Goal: Task Accomplishment & Management: Manage account settings

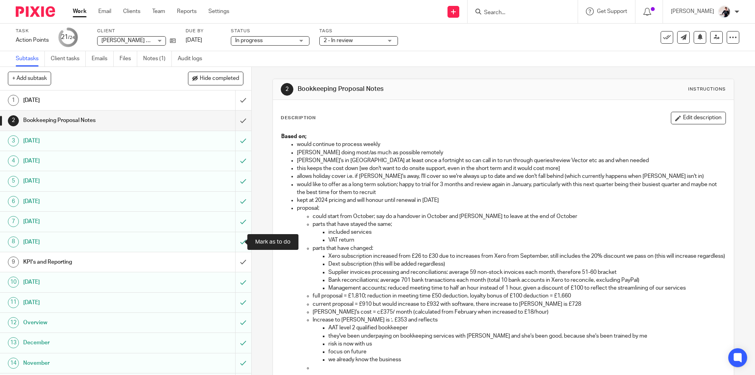
scroll to position [155, 0]
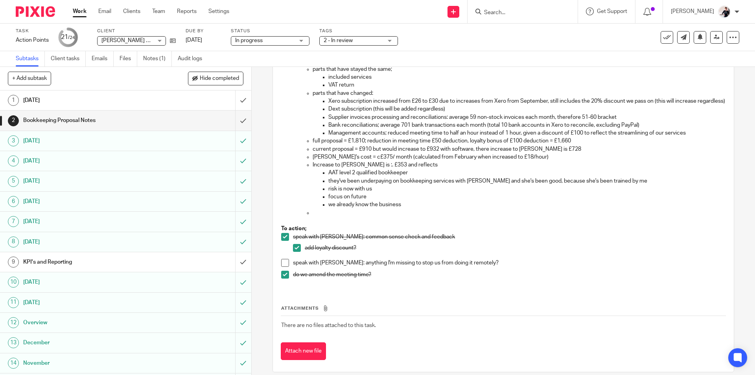
click at [284, 267] on span at bounding box center [285, 263] width 8 height 8
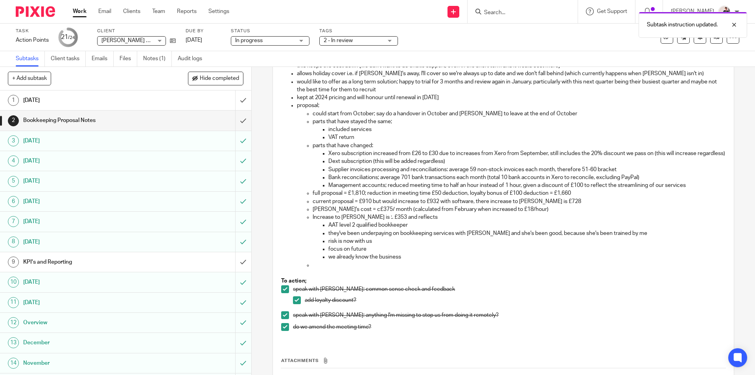
scroll to position [0, 0]
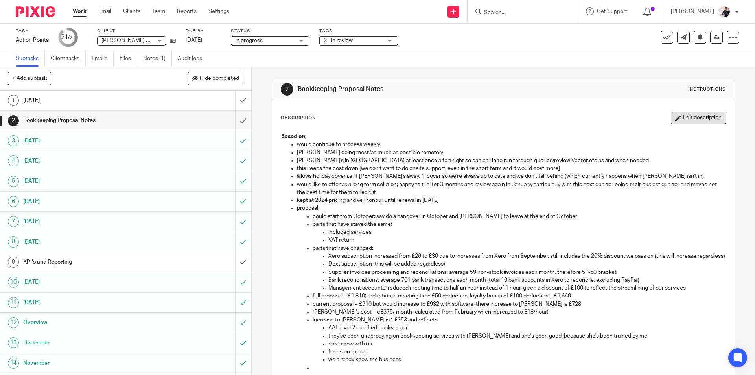
click at [681, 115] on button "Edit description" at bounding box center [698, 118] width 55 height 13
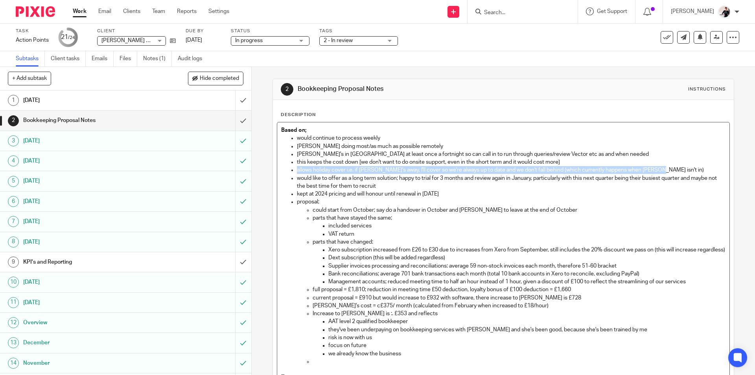
drag, startPoint x: 657, startPoint y: 170, endPoint x: 293, endPoint y: 168, distance: 363.7
click at [293, 168] on ul "would continue to process weekly Vicki doing most/as much as possible remotely …" at bounding box center [503, 249] width 444 height 231
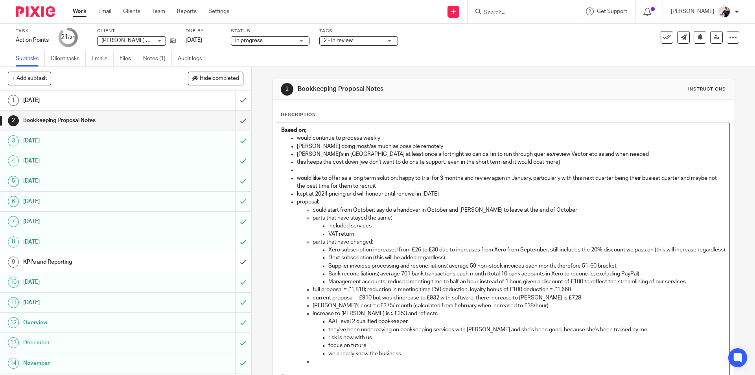
click at [401, 357] on p "we already know the business" at bounding box center [526, 354] width 397 height 8
click at [358, 171] on p at bounding box center [511, 170] width 428 height 8
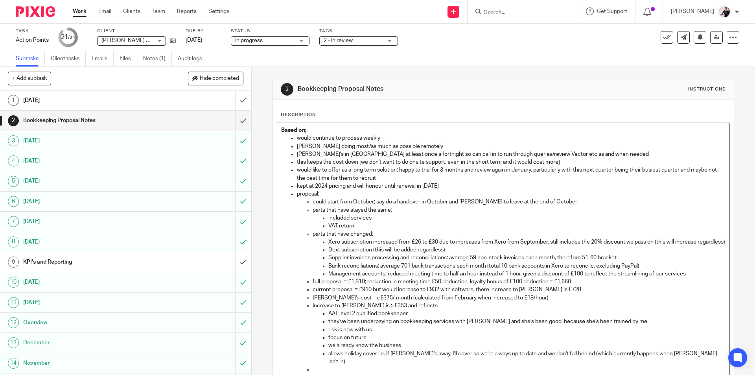
scroll to position [39, 0]
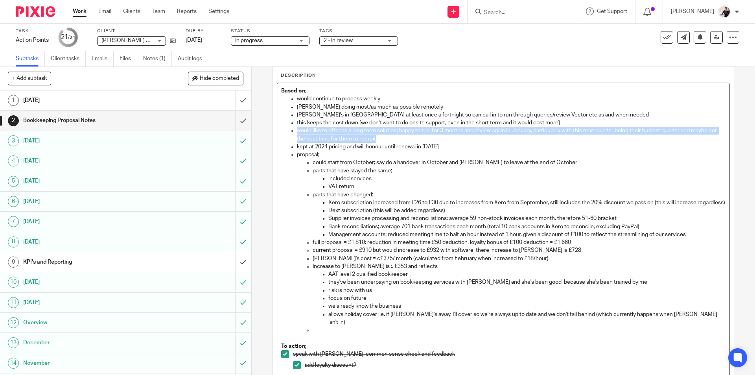
drag, startPoint x: 399, startPoint y: 140, endPoint x: 295, endPoint y: 130, distance: 104.3
click at [297, 130] on p "would like to offer as a long term solution; happy to trial for 3 months and re…" at bounding box center [511, 135] width 428 height 16
drag, startPoint x: 451, startPoint y: 146, endPoint x: 295, endPoint y: 147, distance: 156.1
click at [297, 147] on p "kept at 2024 pricing and will honour until renewal in May 2026" at bounding box center [511, 147] width 428 height 8
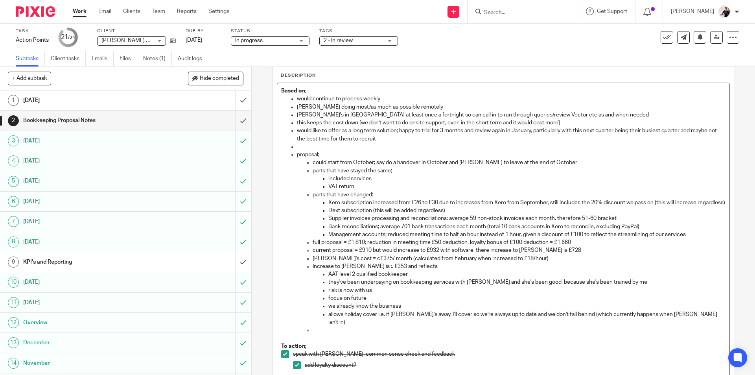
click at [325, 329] on p at bounding box center [519, 330] width 412 height 8
click at [325, 145] on p at bounding box center [511, 147] width 428 height 8
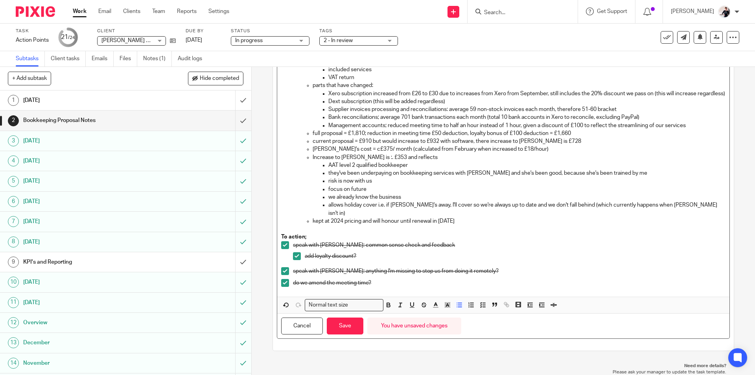
scroll to position [141, 0]
click at [350, 329] on button "Save" at bounding box center [345, 325] width 37 height 17
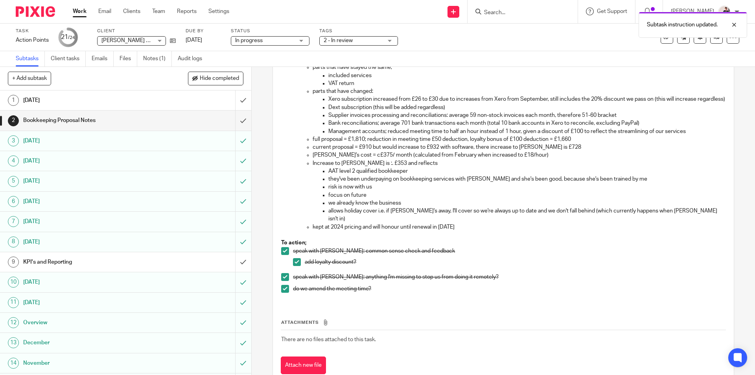
scroll to position [147, 0]
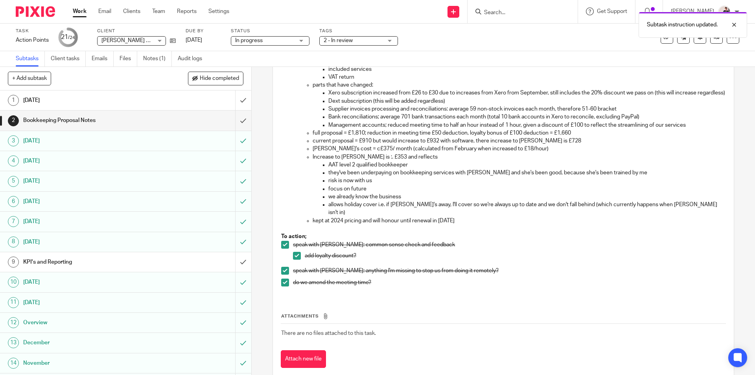
click at [118, 107] on link "1 September 2025" at bounding box center [117, 100] width 235 height 20
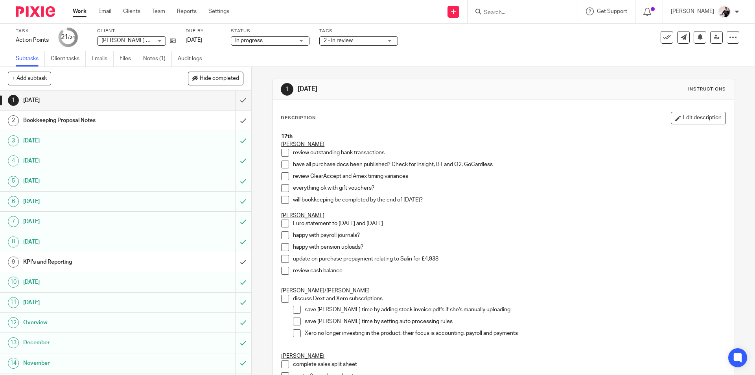
click at [282, 163] on span at bounding box center [285, 164] width 8 height 8
drag, startPoint x: 685, startPoint y: 118, endPoint x: 680, endPoint y: 117, distance: 4.8
click at [685, 118] on button "Edit description" at bounding box center [698, 118] width 55 height 13
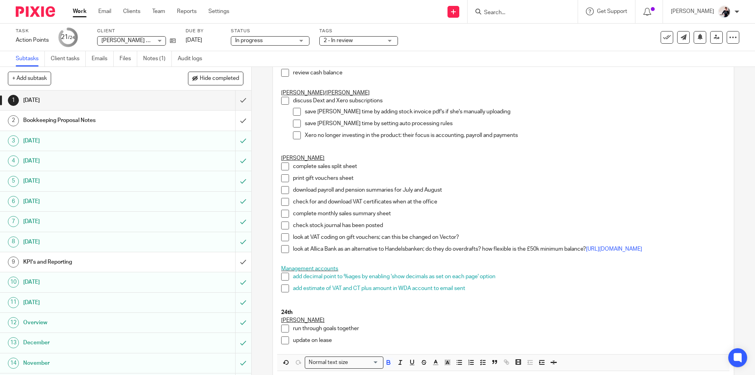
scroll to position [241, 0]
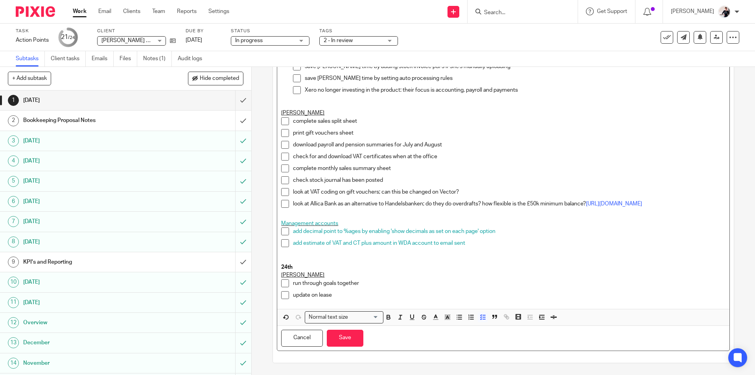
click at [357, 300] on div "update on lease" at bounding box center [509, 297] width 432 height 12
click at [352, 333] on button "Save" at bounding box center [345, 338] width 37 height 17
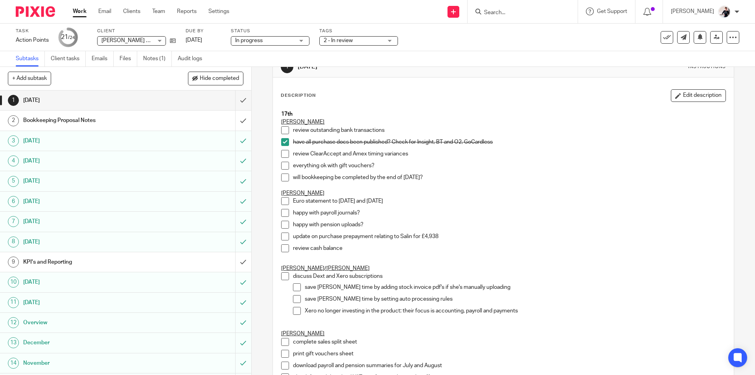
scroll to position [0, 0]
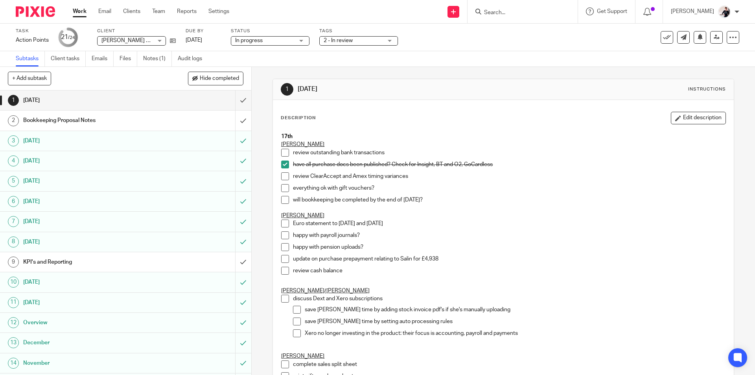
click at [672, 123] on button "Edit description" at bounding box center [698, 118] width 55 height 13
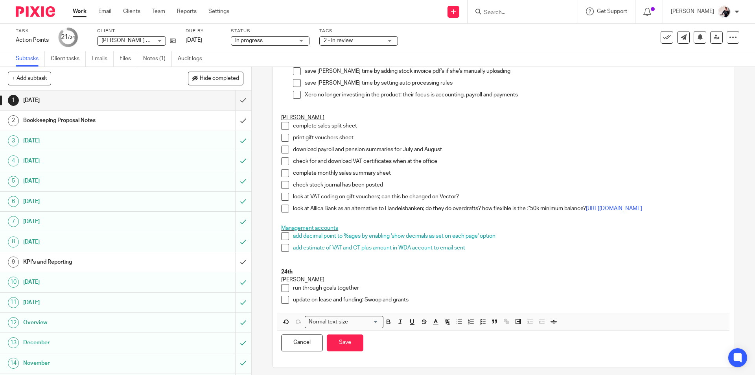
scroll to position [241, 0]
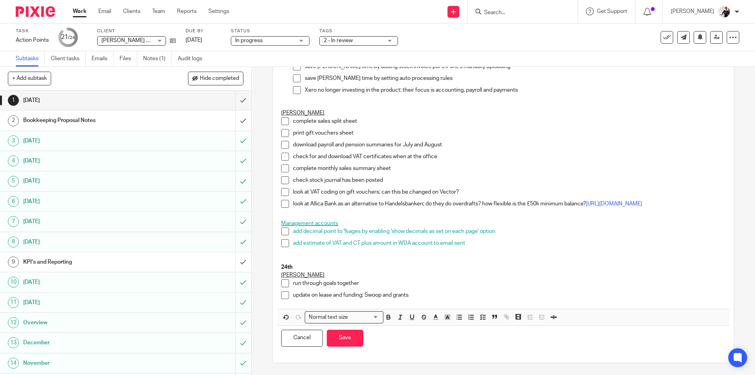
click at [470, 188] on p "look at VAT coding on gift vouchers; can this be changed on Vector?" at bounding box center [509, 192] width 432 height 8
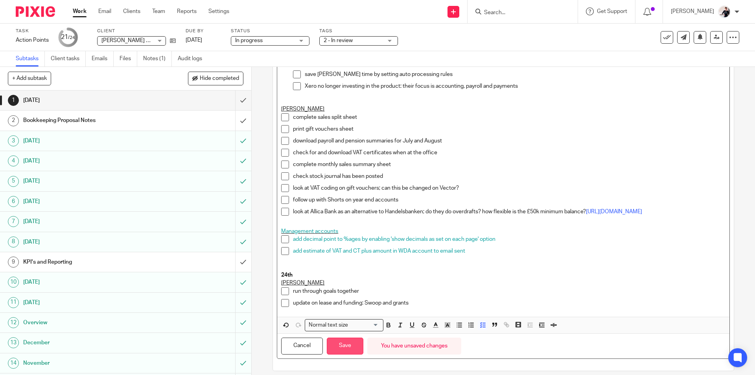
click at [341, 351] on button "Save" at bounding box center [345, 345] width 37 height 17
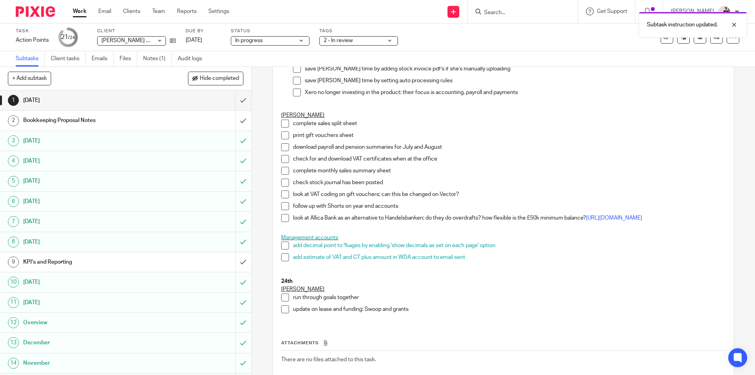
scroll to position [247, 0]
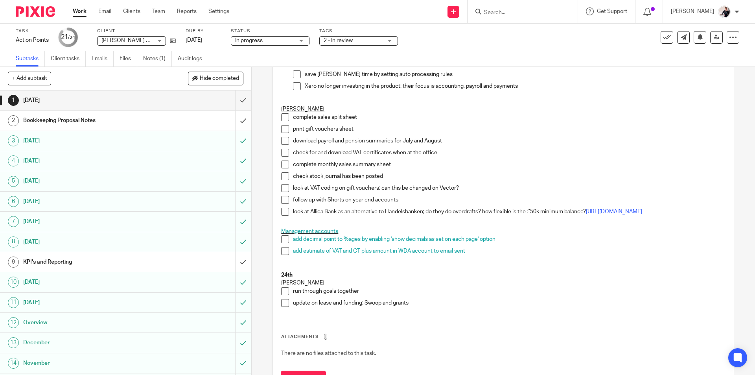
click at [99, 118] on h1 "Bookkeeping Proposal Notes" at bounding box center [91, 120] width 136 height 12
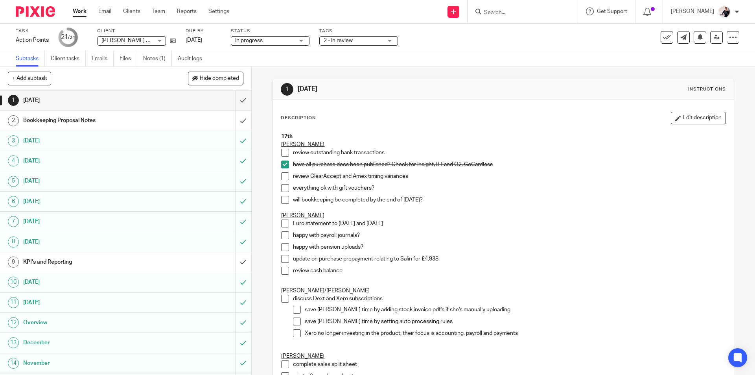
click at [81, 9] on link "Work" at bounding box center [80, 11] width 14 height 8
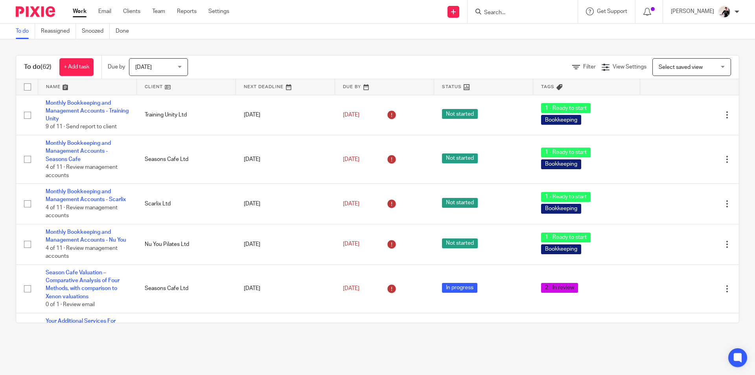
click at [159, 88] on link at bounding box center [186, 87] width 99 height 16
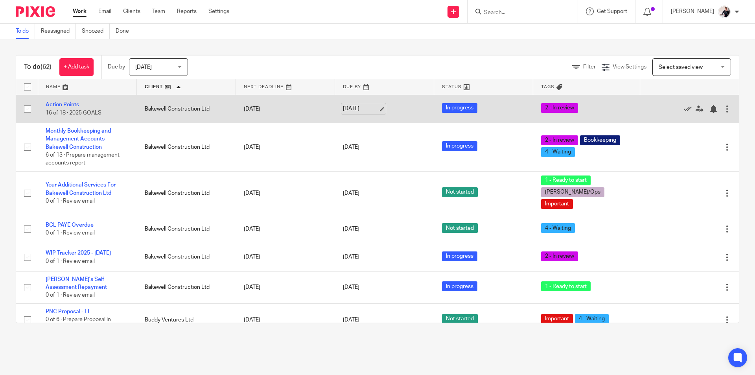
click at [345, 108] on link "[DATE]" at bounding box center [360, 109] width 35 height 8
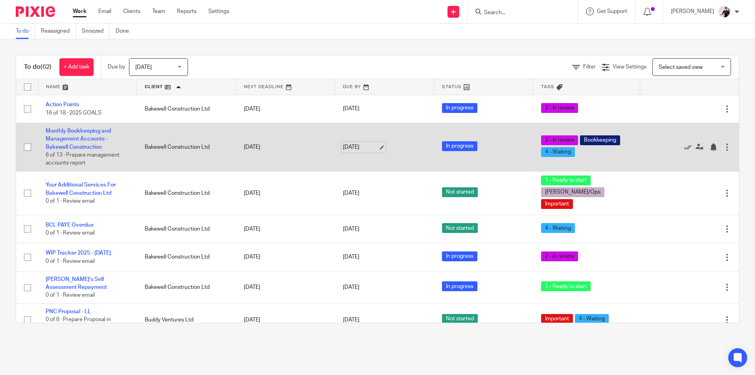
click at [348, 145] on link "[DATE]" at bounding box center [360, 147] width 35 height 8
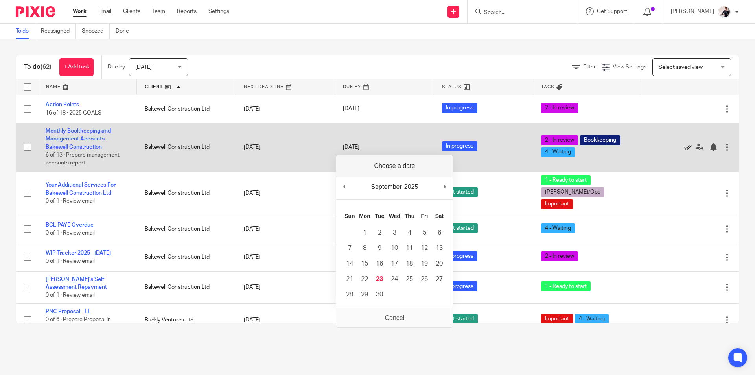
click at [684, 146] on icon at bounding box center [688, 147] width 8 height 8
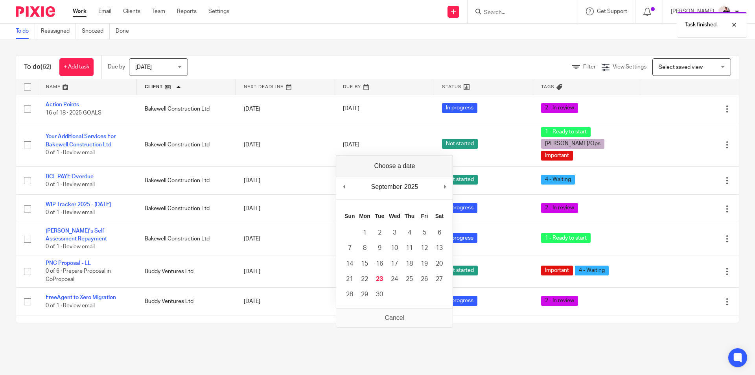
click at [332, 60] on div "Filter View Settings View Settings Manage saved views Select saved view Select …" at bounding box center [470, 67] width 537 height 18
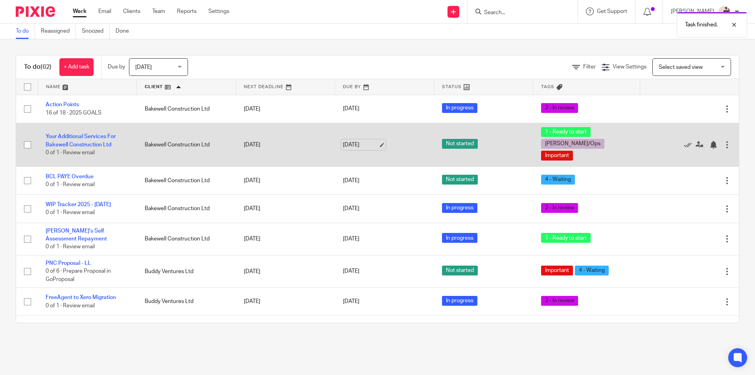
click at [352, 141] on link "[DATE]" at bounding box center [360, 145] width 35 height 8
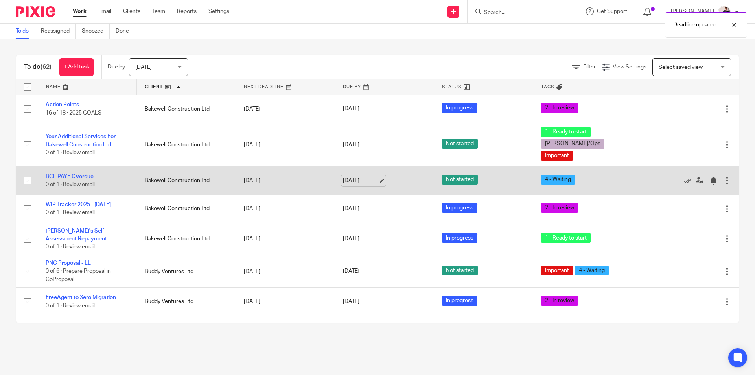
click at [359, 177] on link "[DATE]" at bounding box center [360, 181] width 35 height 8
click at [90, 174] on link "BCL PAYE Overdue" at bounding box center [70, 177] width 48 height 6
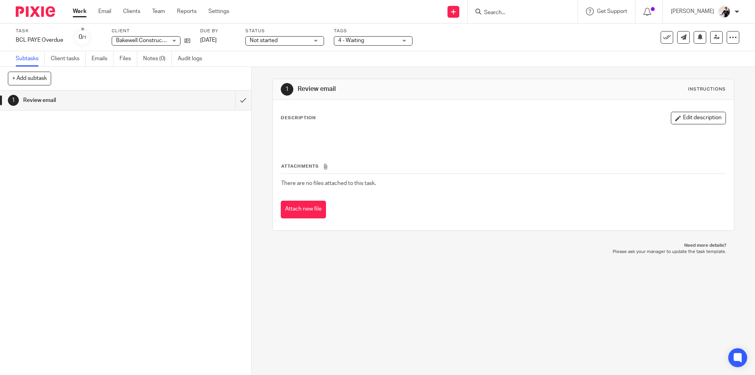
click at [353, 39] on span "4 - Waiting" at bounding box center [351, 41] width 26 height 6
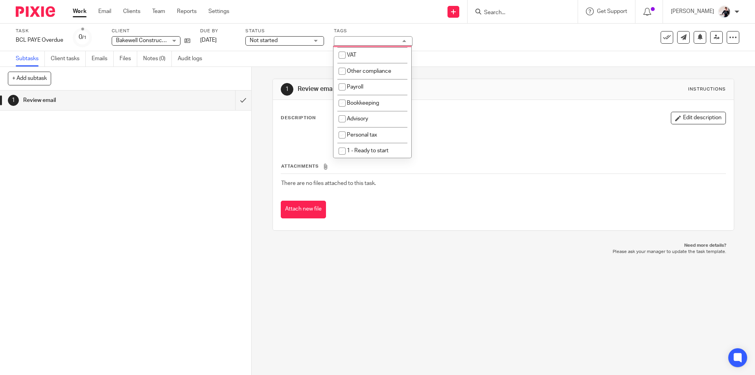
scroll to position [79, 0]
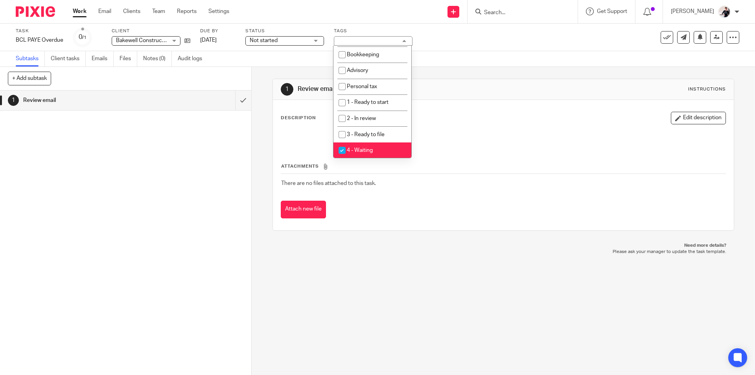
click at [370, 150] on span "4 - Waiting" at bounding box center [360, 150] width 26 height 6
checkbox input "false"
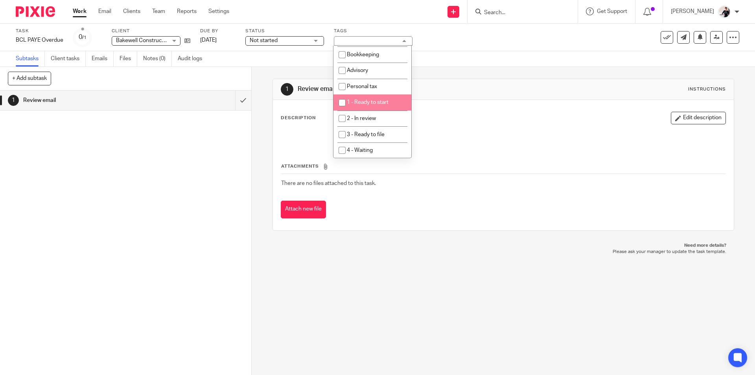
click at [374, 101] on span "1 - Ready to start" at bounding box center [368, 102] width 42 height 6
checkbox input "true"
click at [80, 10] on link "Work" at bounding box center [80, 11] width 14 height 8
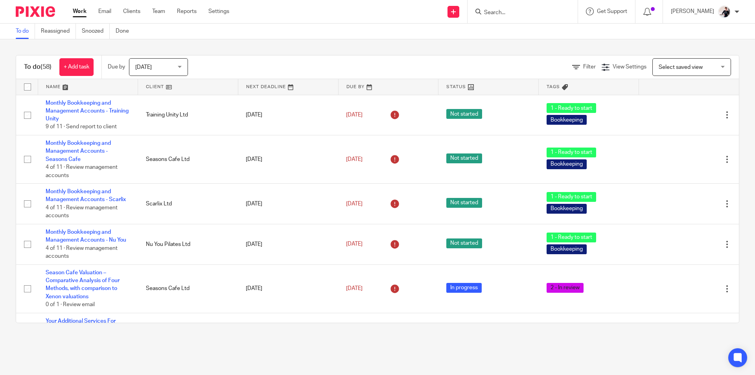
click at [256, 86] on link at bounding box center [288, 87] width 100 height 16
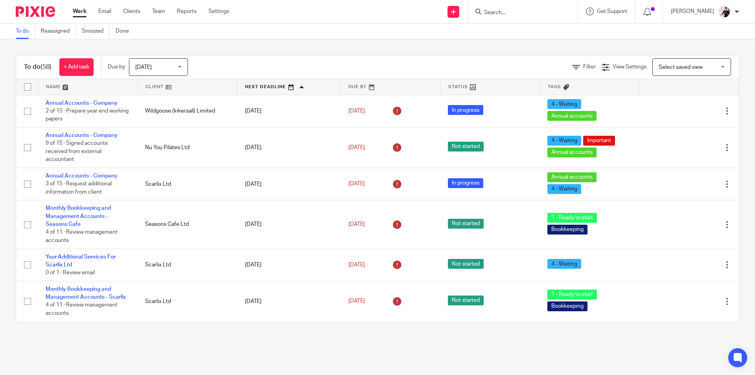
click at [148, 87] on link at bounding box center [187, 87] width 99 height 16
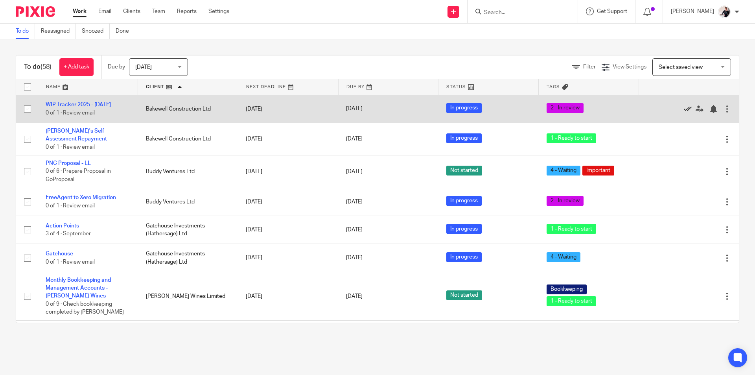
click at [684, 107] on icon at bounding box center [688, 109] width 8 height 8
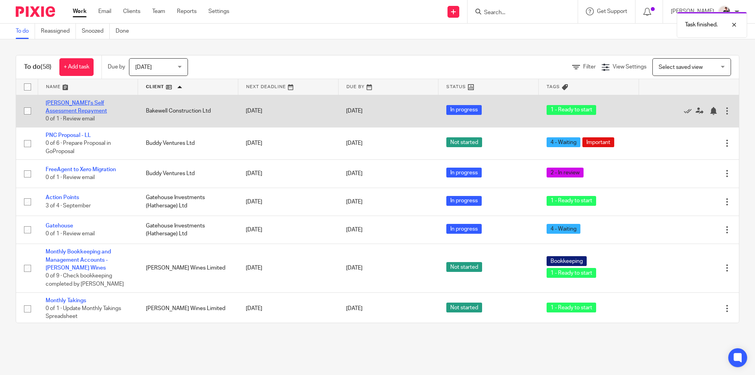
click at [55, 104] on link "[PERSON_NAME]'s Self Assessment Repayment" at bounding box center [76, 106] width 61 height 13
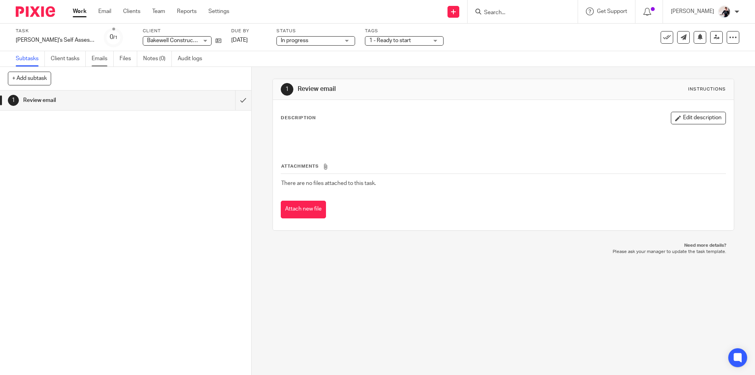
click at [101, 57] on link "Emails" at bounding box center [103, 58] width 22 height 15
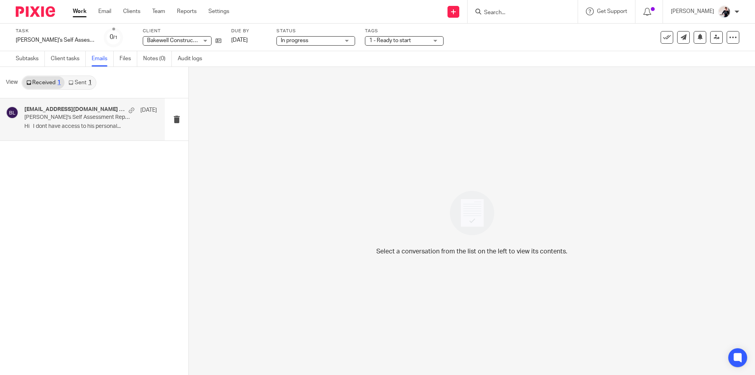
click at [70, 119] on p "[PERSON_NAME]'s Self Assessment Repayment" at bounding box center [77, 117] width 106 height 7
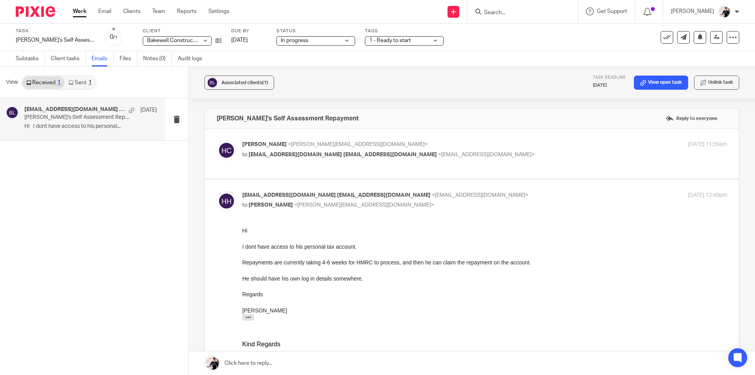
click at [336, 359] on link at bounding box center [472, 363] width 566 height 24
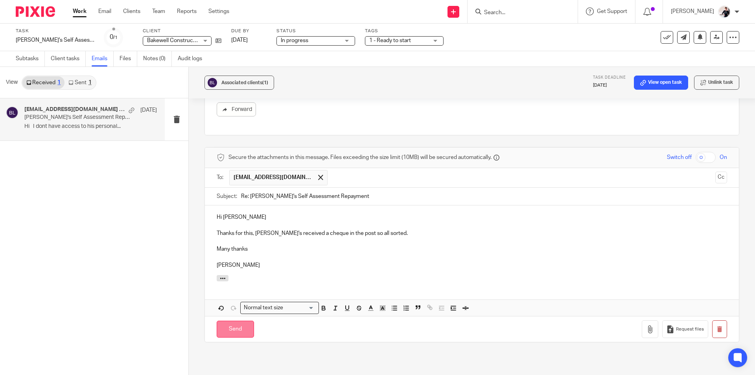
click at [238, 330] on input "Send" at bounding box center [235, 328] width 37 height 17
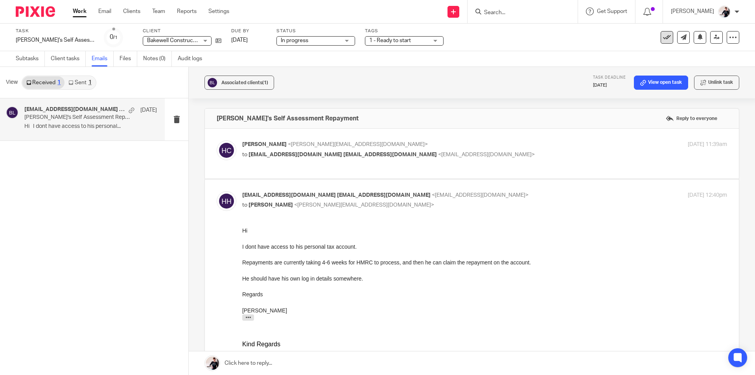
click at [663, 38] on icon at bounding box center [667, 37] width 8 height 8
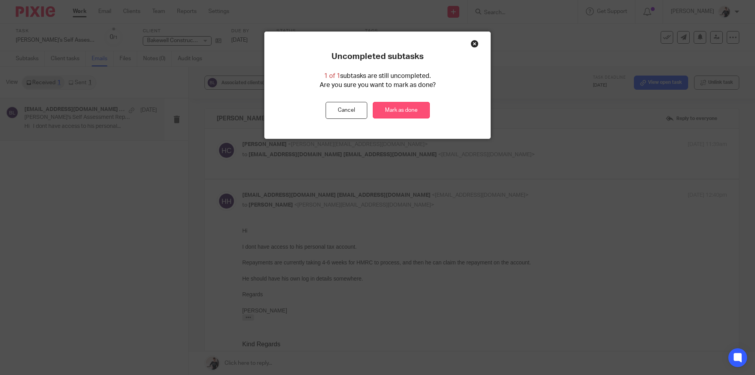
click at [406, 110] on link "Mark as done" at bounding box center [401, 110] width 57 height 17
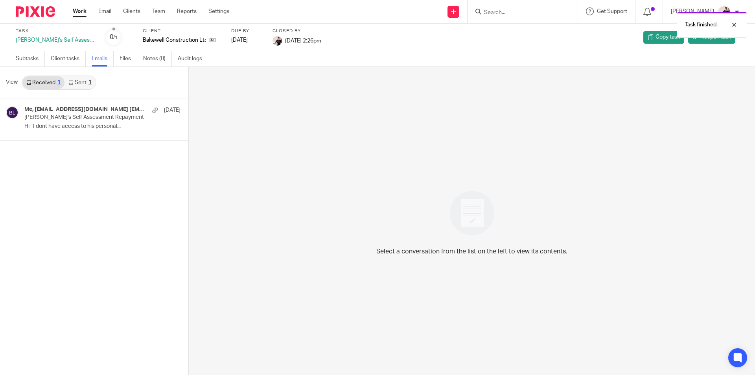
click at [77, 12] on link "Work" at bounding box center [80, 11] width 14 height 8
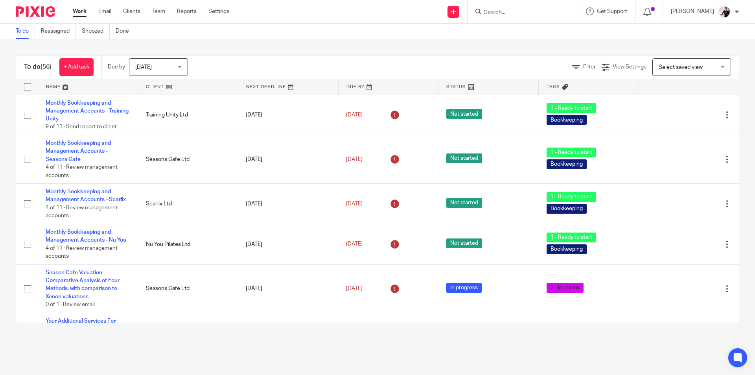
click at [154, 85] on link at bounding box center [188, 87] width 100 height 16
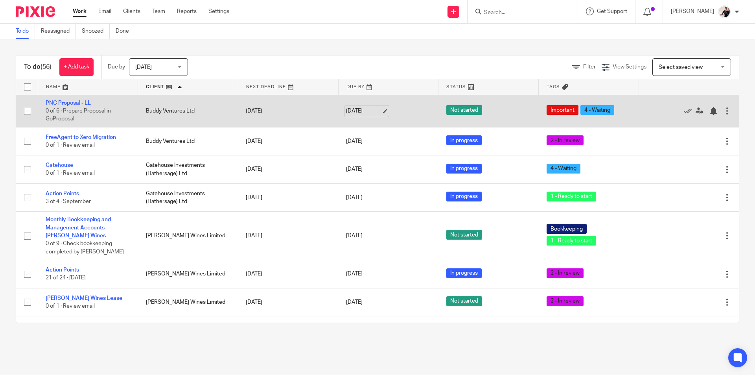
click at [357, 109] on link "[DATE]" at bounding box center [363, 111] width 35 height 8
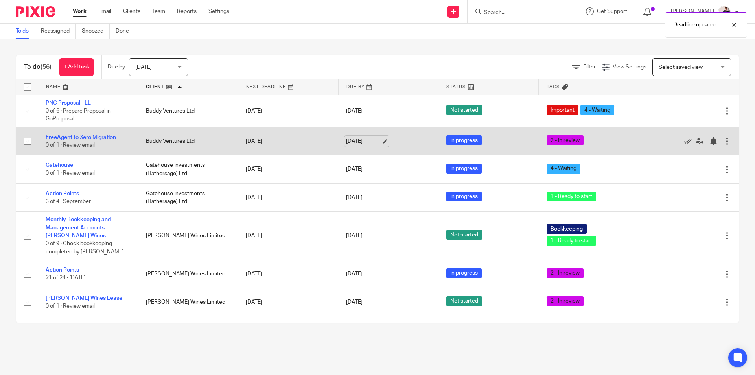
click at [347, 140] on link "[DATE]" at bounding box center [363, 141] width 35 height 8
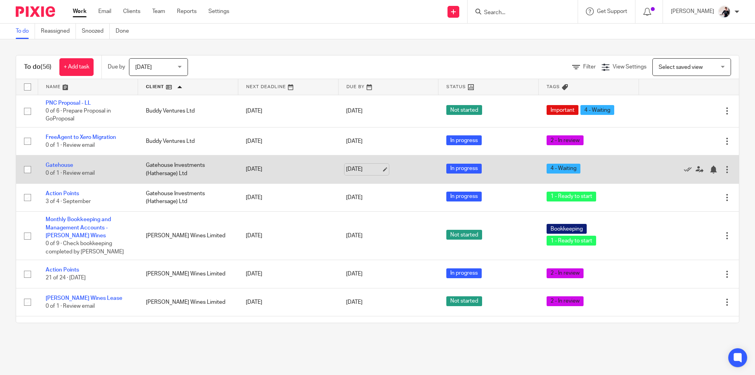
click at [363, 167] on link "[DATE]" at bounding box center [363, 169] width 35 height 8
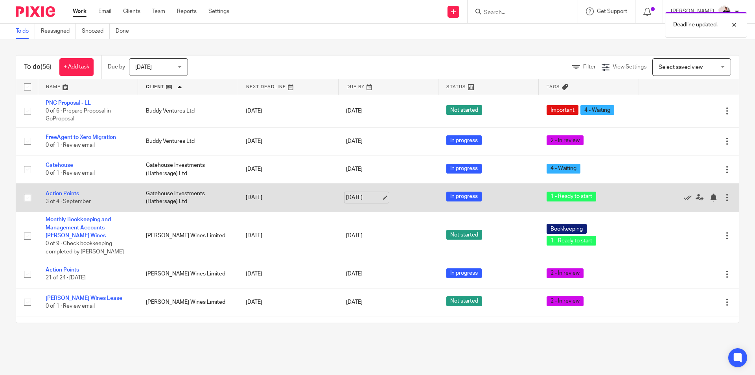
click at [353, 194] on link "[DATE]" at bounding box center [363, 197] width 35 height 8
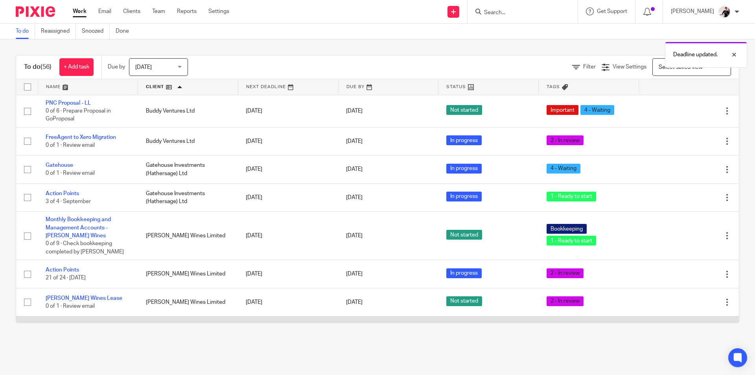
scroll to position [79, 0]
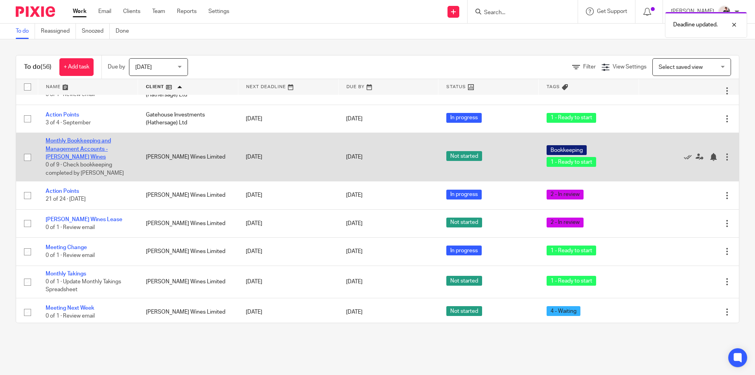
click at [101, 147] on link "Monthly Bookkeeping and Management Accounts - [PERSON_NAME] Wines" at bounding box center [78, 149] width 65 height 22
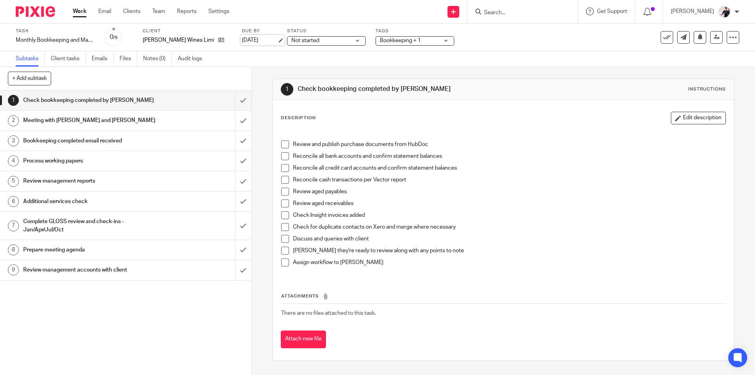
click at [250, 40] on link "23 Sep 2025" at bounding box center [259, 40] width 35 height 8
click at [74, 13] on link "Work" at bounding box center [80, 11] width 14 height 8
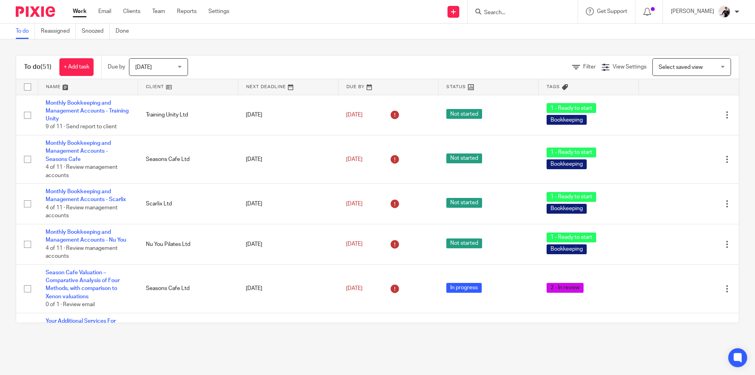
click at [155, 87] on link at bounding box center [188, 87] width 100 height 16
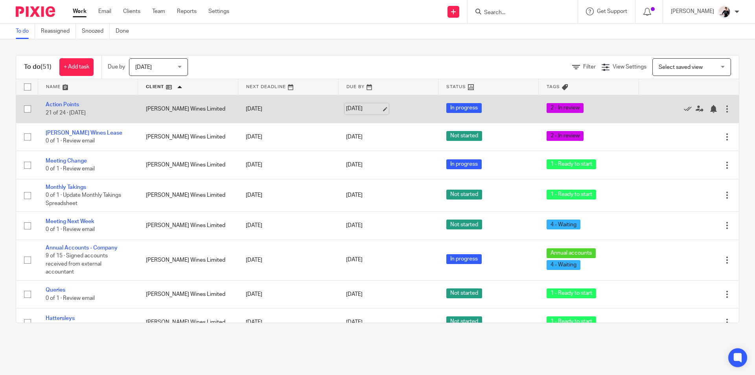
click at [355, 110] on link "23 Sep 2025" at bounding box center [363, 109] width 35 height 8
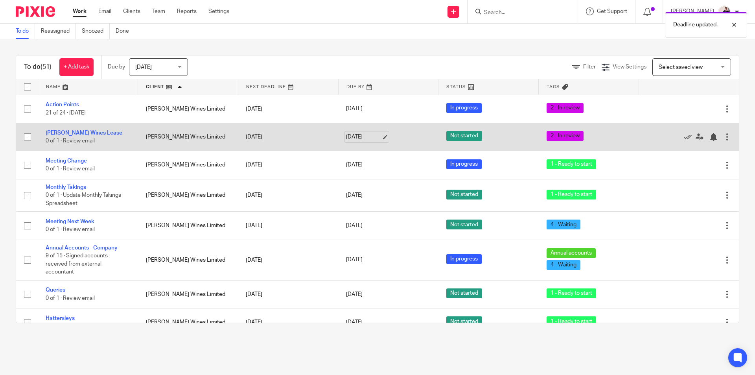
click at [346, 137] on link "23 Sep 2025" at bounding box center [363, 137] width 35 height 8
click at [94, 133] on link "[PERSON_NAME] Wines Lease" at bounding box center [84, 133] width 77 height 6
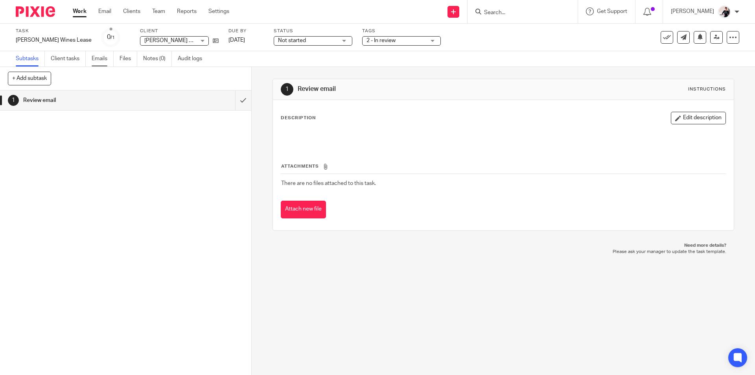
click at [98, 58] on link "Emails" at bounding box center [103, 58] width 22 height 15
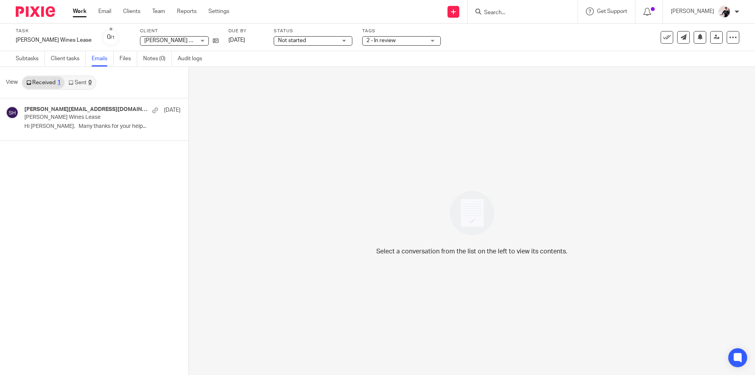
click at [81, 114] on p "Hattersley Wines Lease" at bounding box center [86, 117] width 125 height 7
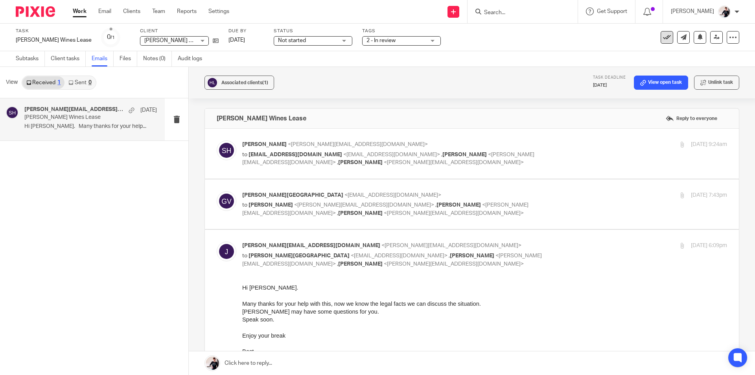
click at [663, 37] on icon at bounding box center [667, 37] width 8 height 8
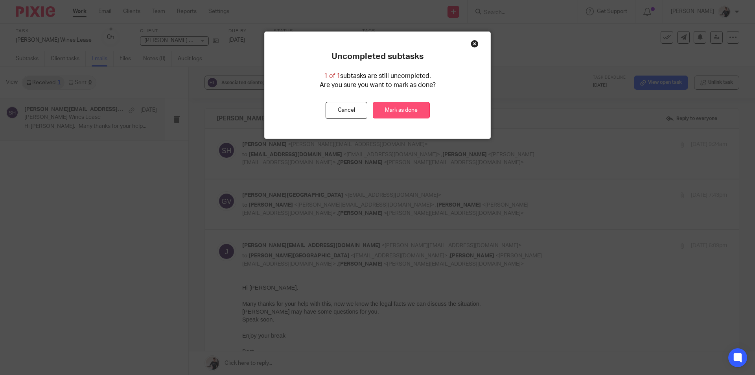
click at [405, 111] on link "Mark as done" at bounding box center [401, 110] width 57 height 17
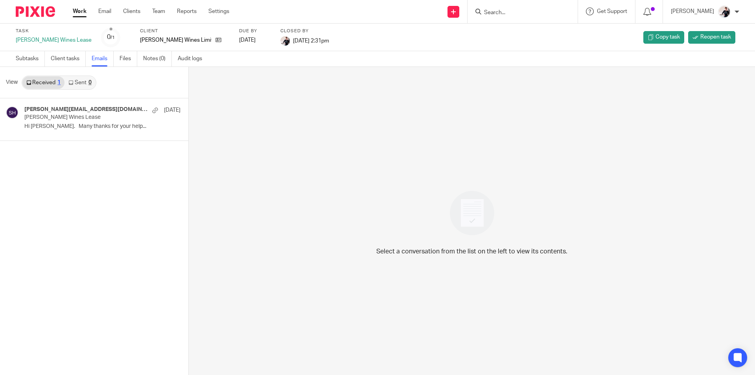
click at [79, 15] on link "Work" at bounding box center [80, 11] width 14 height 8
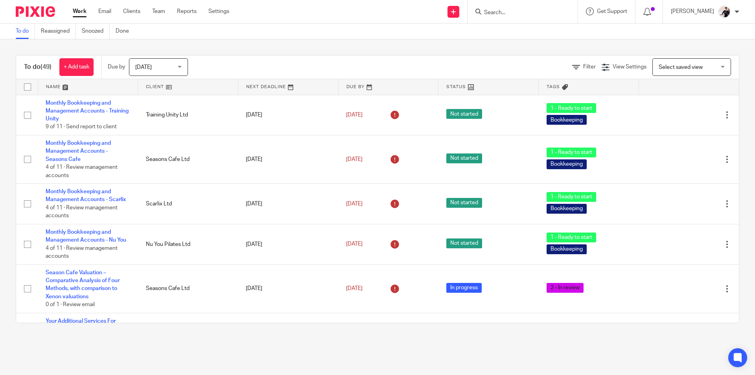
click at [158, 85] on link at bounding box center [188, 87] width 100 height 16
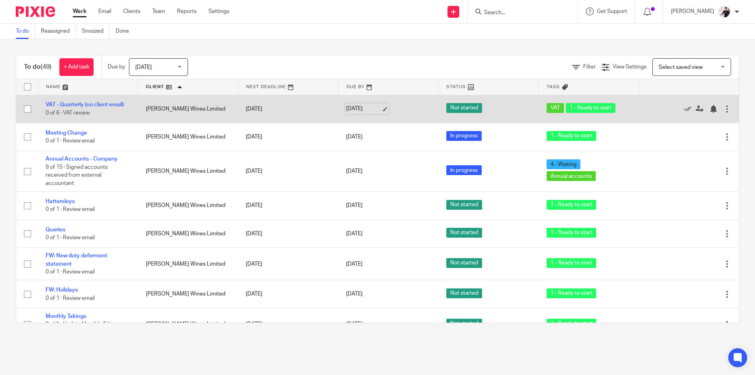
click at [361, 108] on link "[DATE]" at bounding box center [363, 109] width 35 height 8
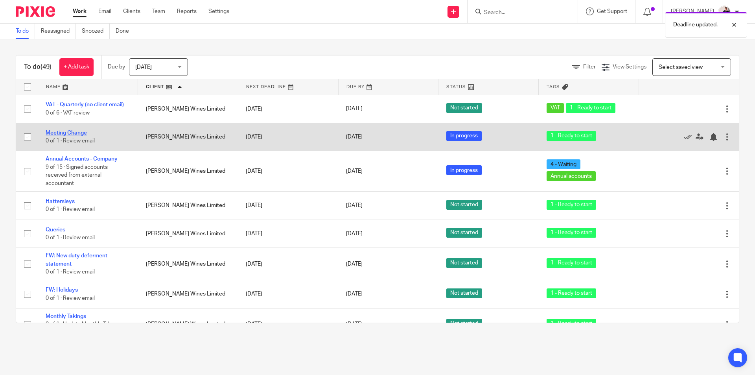
click at [79, 132] on link "Meeting Change" at bounding box center [66, 133] width 41 height 6
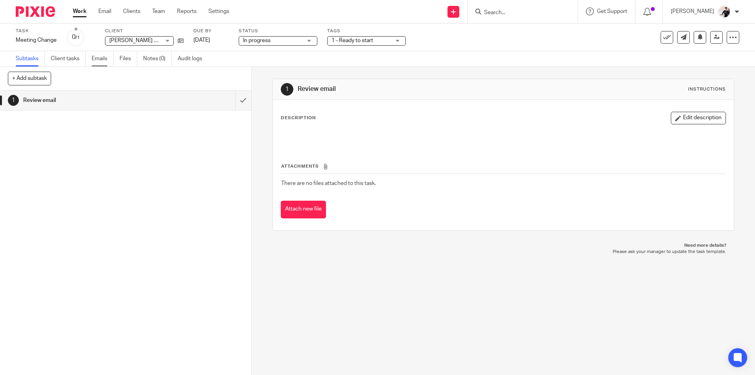
click at [104, 57] on link "Emails" at bounding box center [103, 58] width 22 height 15
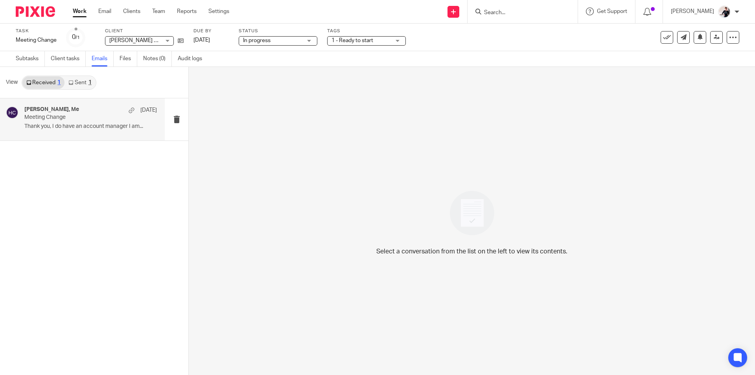
click at [89, 112] on div "Sarah Hattersley, Me 17 Sep" at bounding box center [90, 110] width 133 height 8
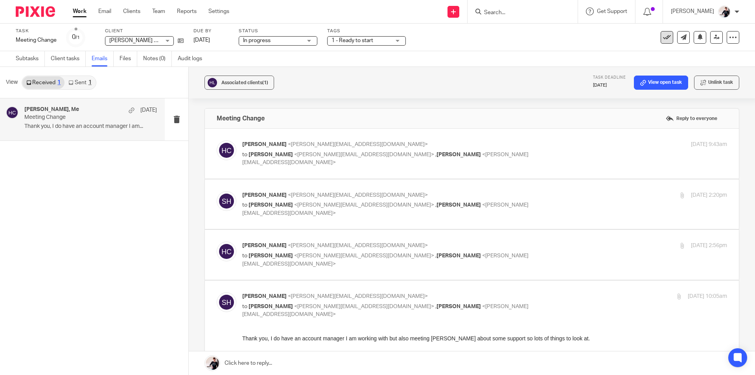
click at [663, 37] on icon at bounding box center [667, 37] width 8 height 8
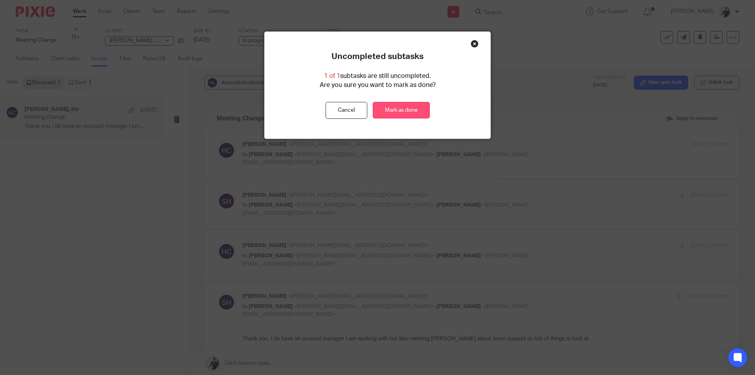
click at [400, 107] on link "Mark as done" at bounding box center [401, 110] width 57 height 17
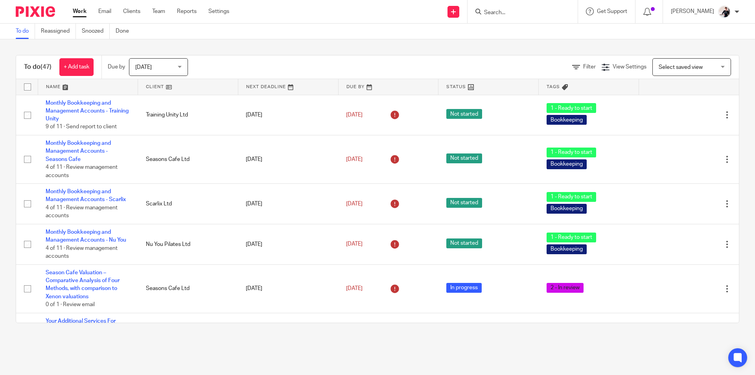
click at [151, 85] on link at bounding box center [188, 87] width 100 height 16
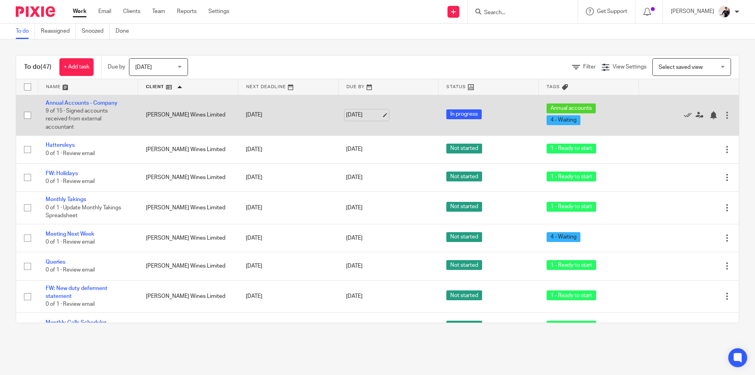
click at [353, 113] on link "[DATE]" at bounding box center [363, 115] width 35 height 8
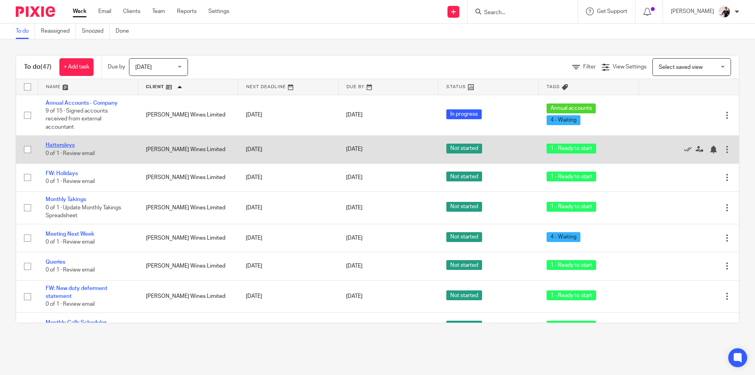
click at [60, 145] on link "Hattersleys" at bounding box center [60, 145] width 29 height 6
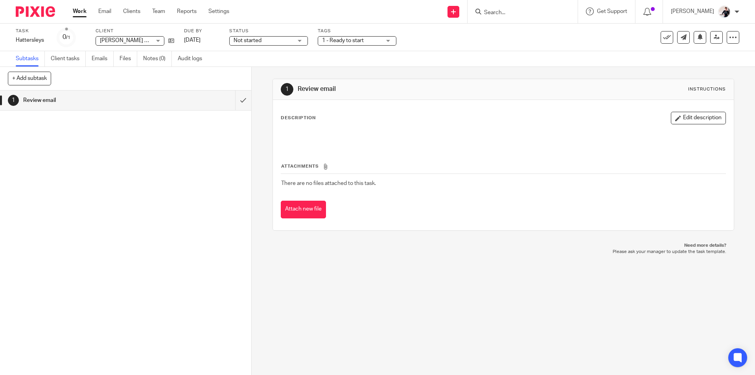
click at [99, 57] on link "Emails" at bounding box center [103, 58] width 22 height 15
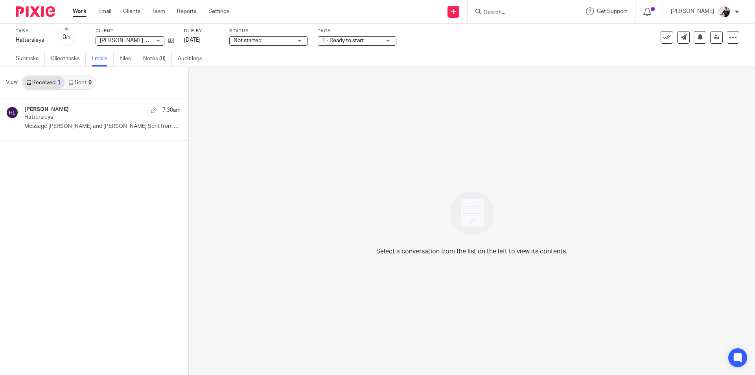
click at [75, 118] on p "Hattersleys" at bounding box center [86, 117] width 125 height 7
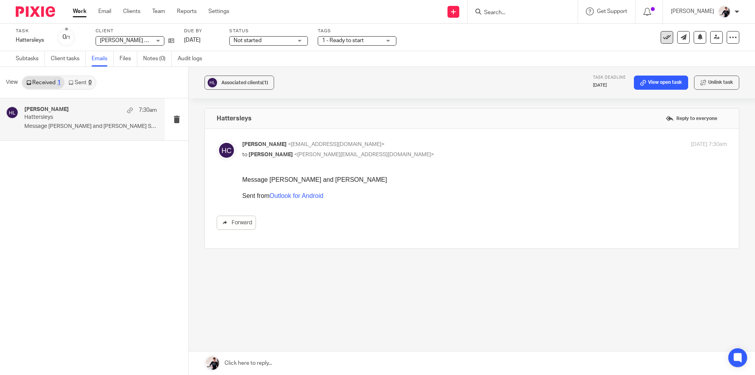
click at [663, 37] on icon at bounding box center [667, 37] width 8 height 8
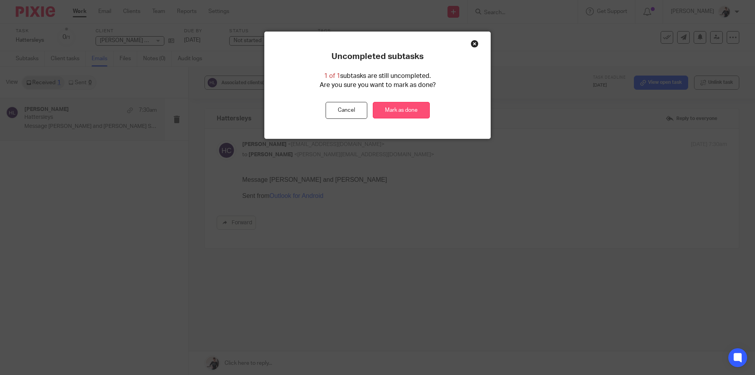
click at [415, 113] on link "Mark as done" at bounding box center [401, 110] width 57 height 17
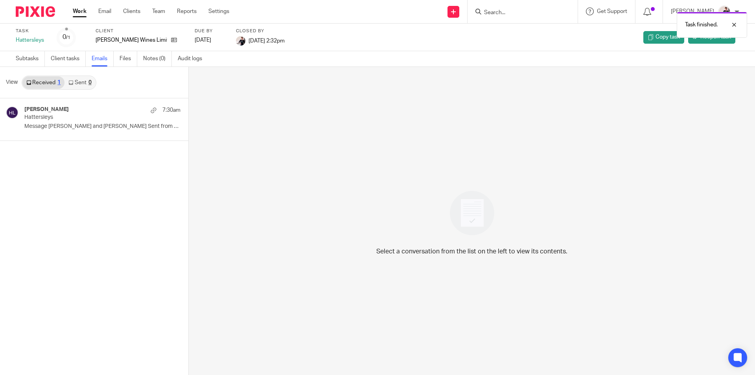
click at [78, 13] on link "Work" at bounding box center [80, 11] width 14 height 8
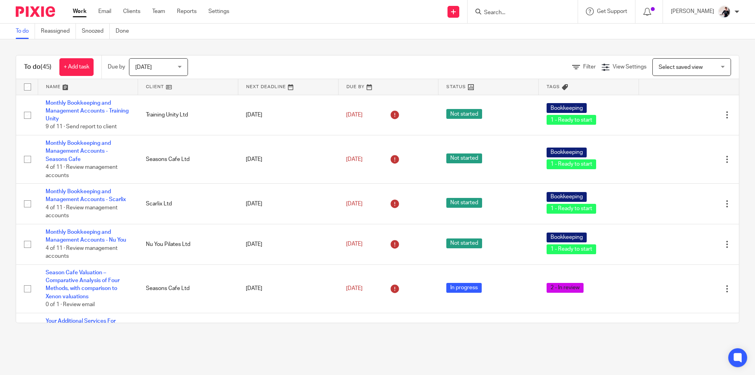
click at [150, 87] on link at bounding box center [188, 87] width 100 height 16
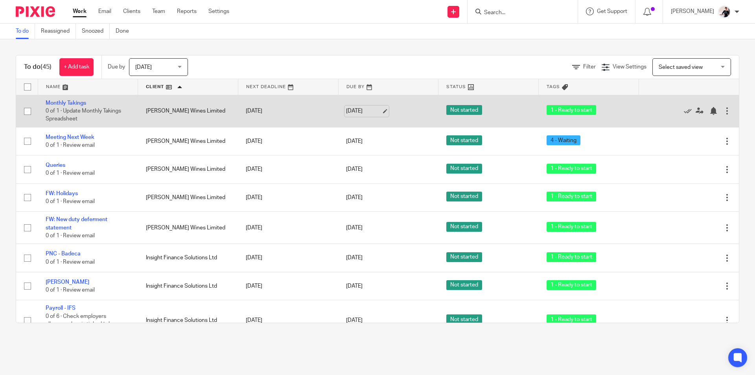
click at [348, 110] on link "[DATE]" at bounding box center [363, 111] width 35 height 8
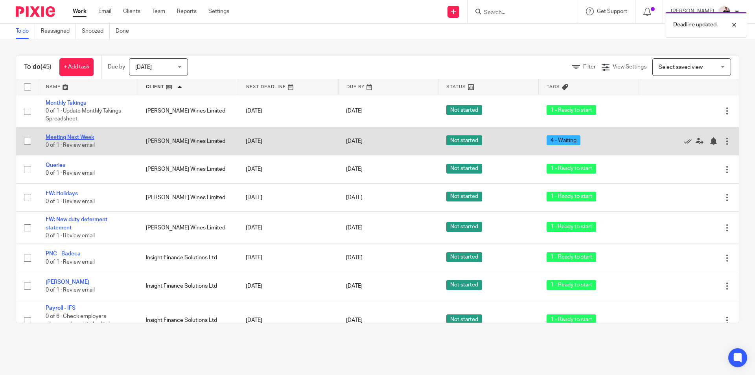
click at [67, 137] on link "Meeting Next Week" at bounding box center [70, 137] width 49 height 6
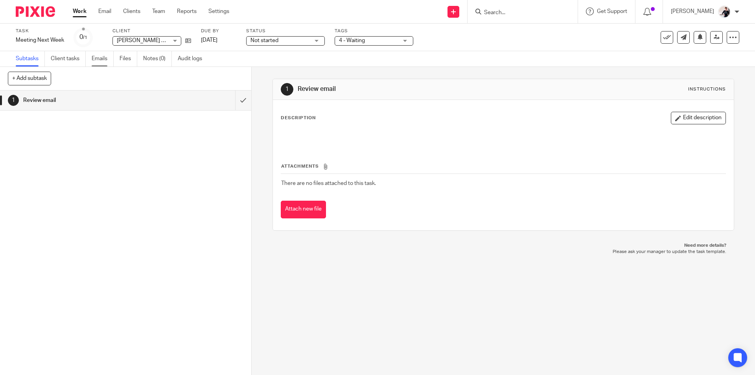
click at [98, 61] on link "Emails" at bounding box center [103, 58] width 22 height 15
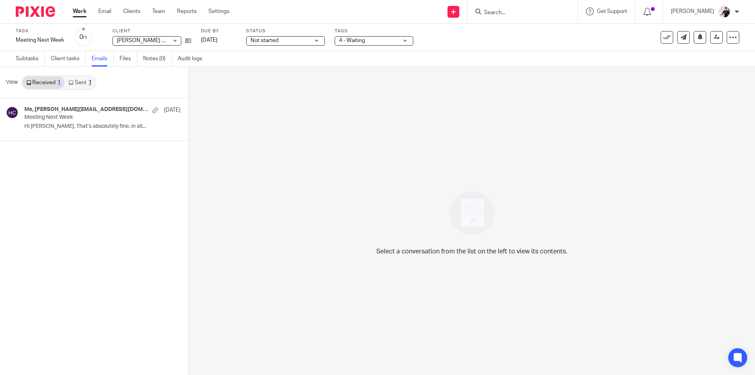
click at [90, 119] on p "Meeting Next Week" at bounding box center [86, 117] width 125 height 7
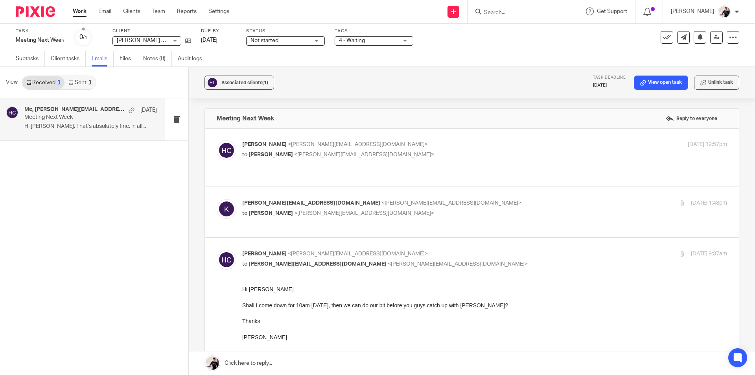
click at [420, 199] on p "katie@hattersleywines.com <katie@hattersleywines.com>" at bounding box center [403, 203] width 323 height 8
checkbox input "true"
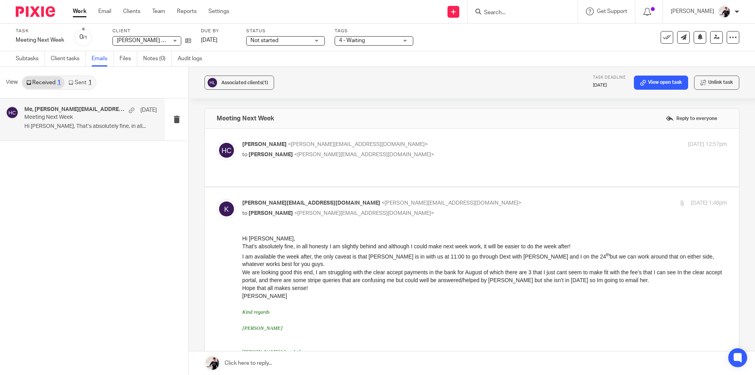
click at [441, 158] on p "to Katie Burton <katie@hattersleywines.com>" at bounding box center [403, 155] width 323 height 8
checkbox input "true"
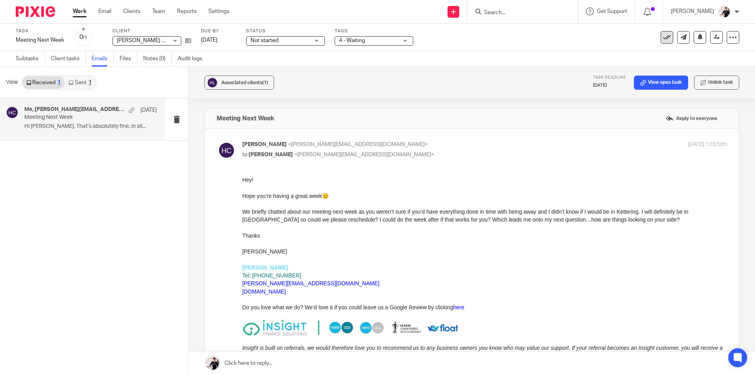
click at [663, 40] on icon at bounding box center [667, 37] width 8 height 8
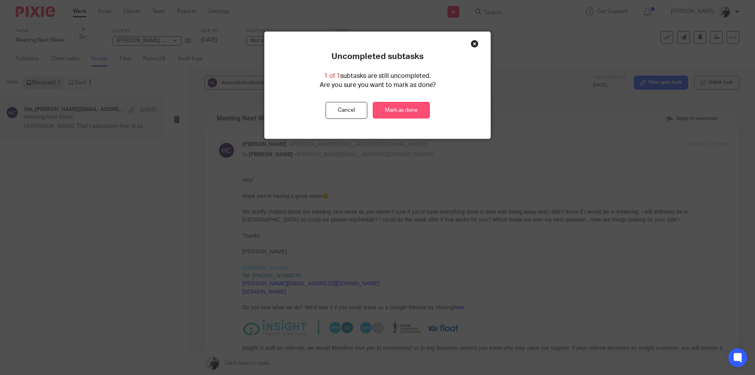
click at [409, 114] on link "Mark as done" at bounding box center [401, 110] width 57 height 17
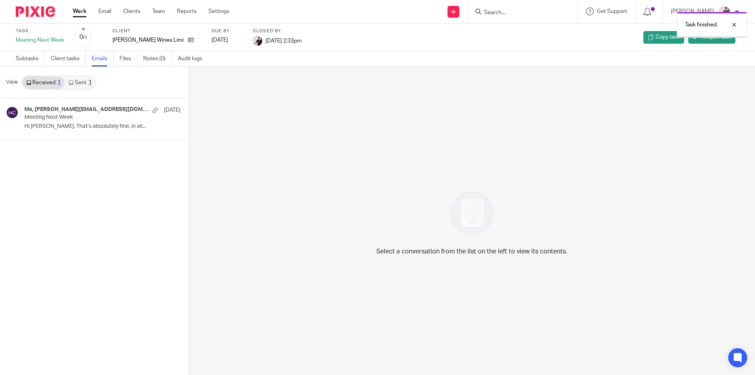
click at [70, 11] on div "Work Email Clients Team Reports Settings Work Email Clients Team Reports Settin…" at bounding box center [153, 11] width 176 height 23
click at [81, 9] on link "Work" at bounding box center [80, 11] width 14 height 8
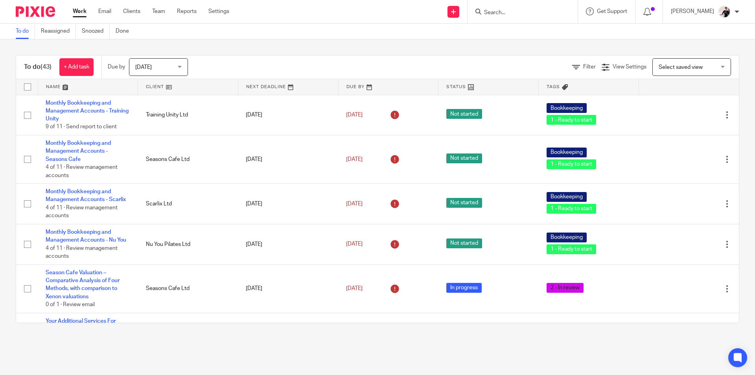
click at [155, 88] on link at bounding box center [188, 87] width 100 height 16
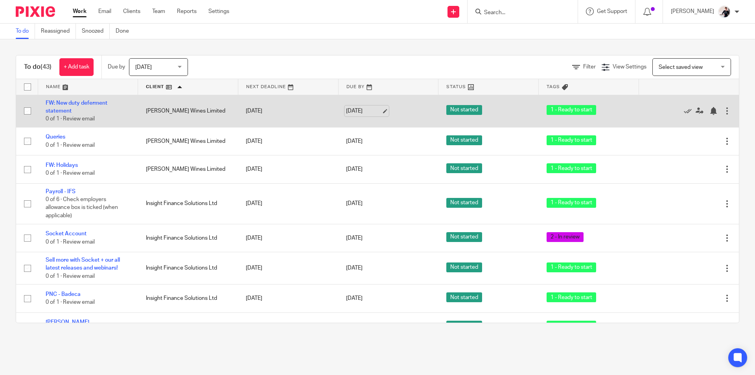
click at [350, 111] on link "[DATE]" at bounding box center [363, 111] width 35 height 8
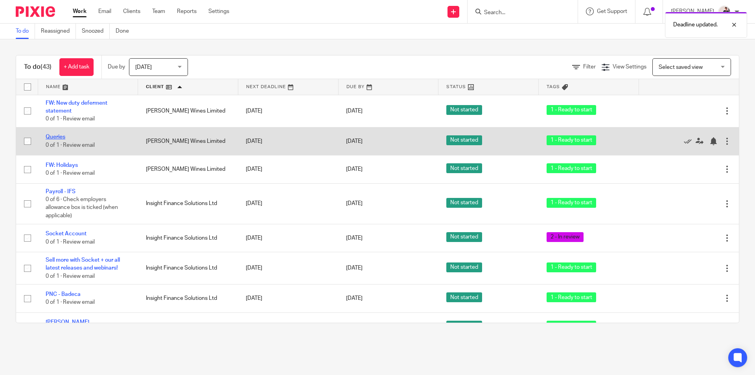
click at [62, 135] on link "Queries" at bounding box center [56, 137] width 20 height 6
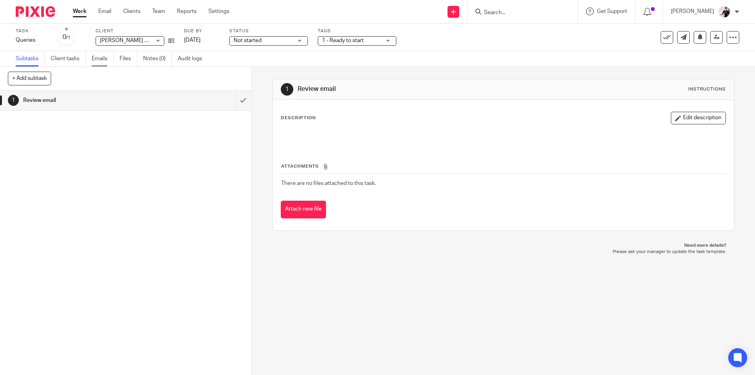
click at [99, 60] on link "Emails" at bounding box center [103, 58] width 22 height 15
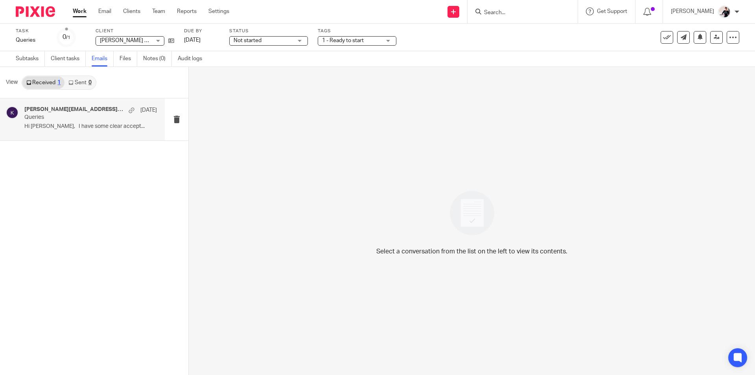
click at [80, 112] on h4 "[PERSON_NAME][EMAIL_ADDRESS][DOMAIN_NAME]" at bounding box center [74, 109] width 100 height 7
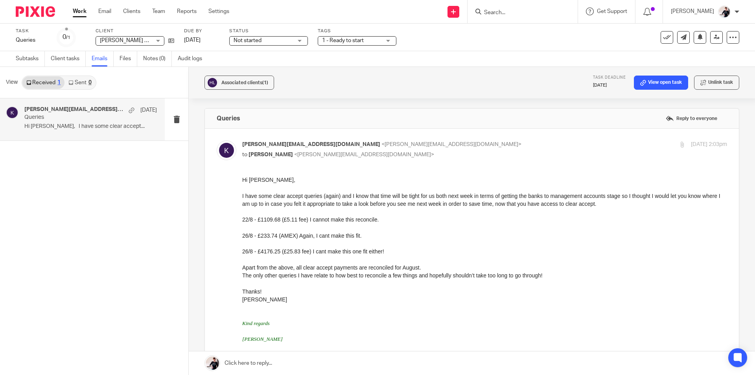
click at [274, 366] on link at bounding box center [472, 363] width 566 height 24
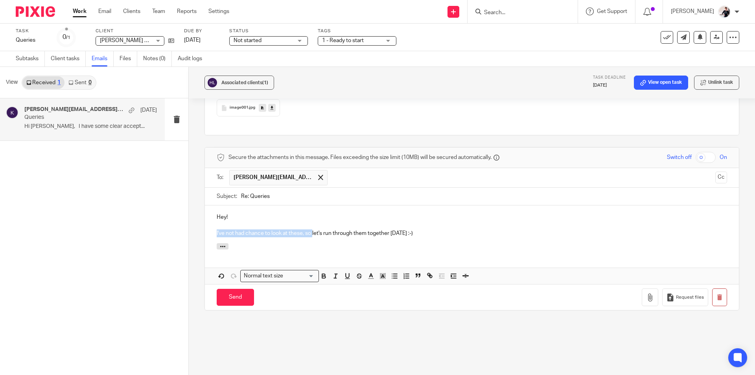
drag, startPoint x: 312, startPoint y: 231, endPoint x: 214, endPoint y: 231, distance: 97.5
click at [214, 231] on div "Hey! I've not had chance to look at these, so let's run through them together t…" at bounding box center [472, 224] width 534 height 38
click at [474, 236] on p "Just realised I never came back to you on this, apologies. Let's run through th…" at bounding box center [472, 233] width 510 height 8
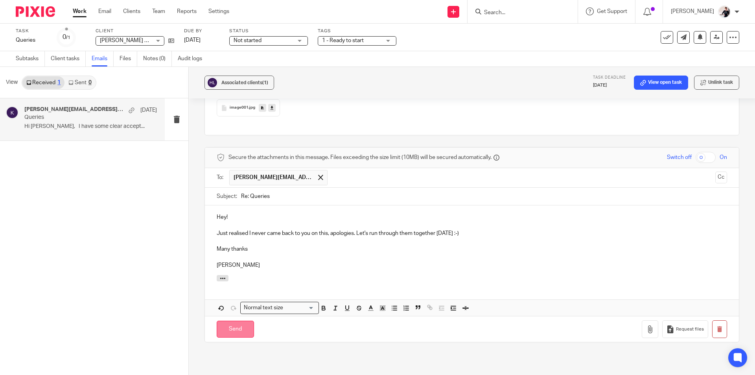
click at [239, 334] on input "Send" at bounding box center [235, 328] width 37 height 17
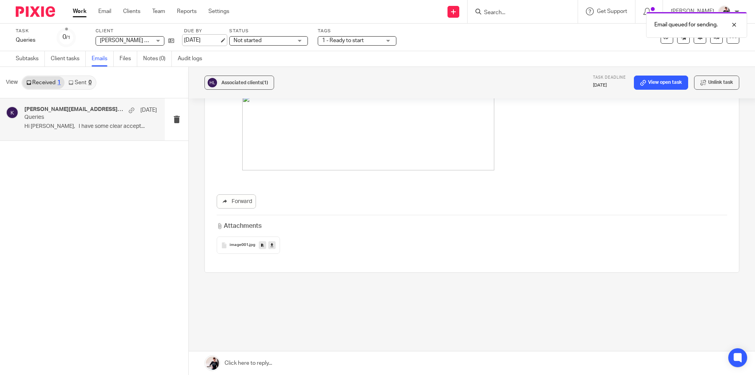
scroll to position [337, 0]
click at [202, 40] on link "[DATE]" at bounding box center [201, 40] width 35 height 8
click at [77, 12] on link "Work" at bounding box center [80, 11] width 14 height 8
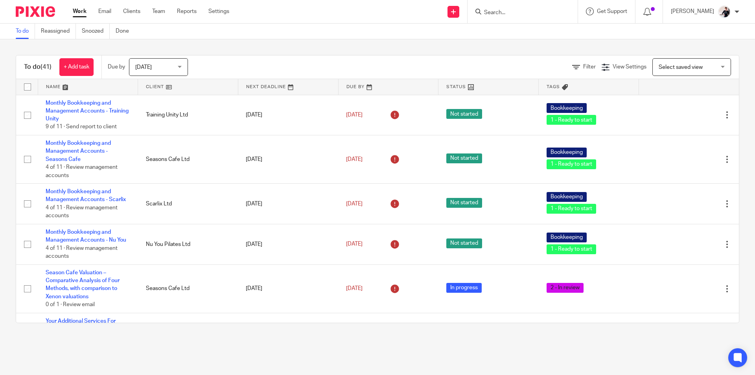
click at [151, 86] on link at bounding box center [188, 87] width 100 height 16
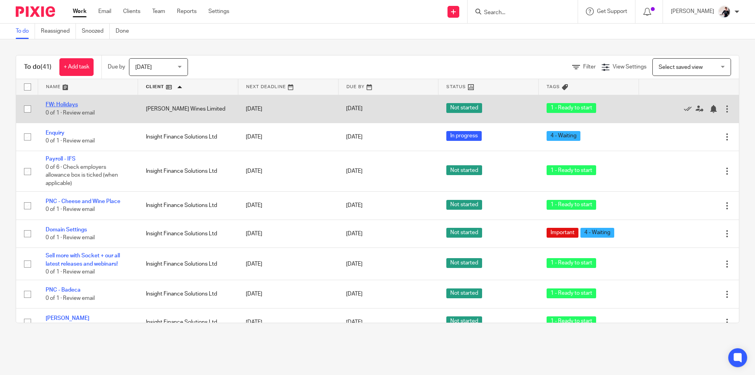
click at [61, 105] on link "FW: Holidays" at bounding box center [62, 105] width 32 height 6
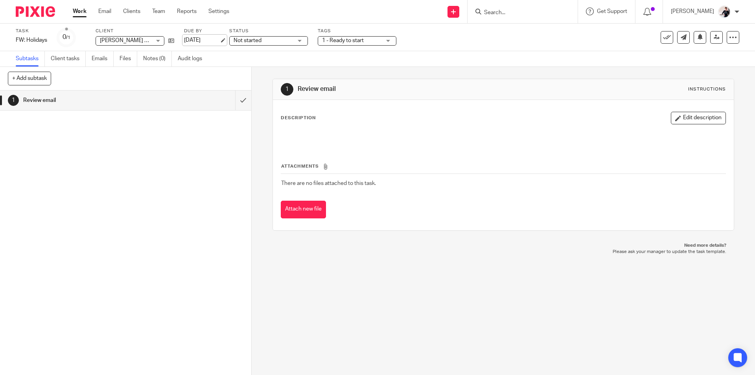
click at [195, 42] on link "[DATE]" at bounding box center [201, 40] width 35 height 8
click at [80, 13] on link "Work" at bounding box center [80, 11] width 14 height 8
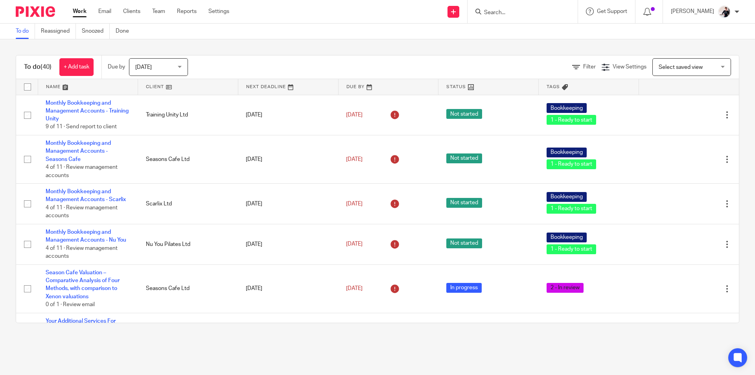
click at [156, 87] on link at bounding box center [188, 87] width 100 height 16
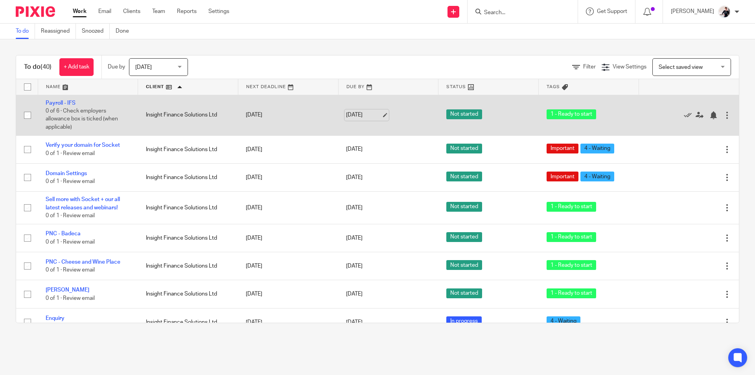
click at [356, 114] on link "[DATE]" at bounding box center [363, 115] width 35 height 8
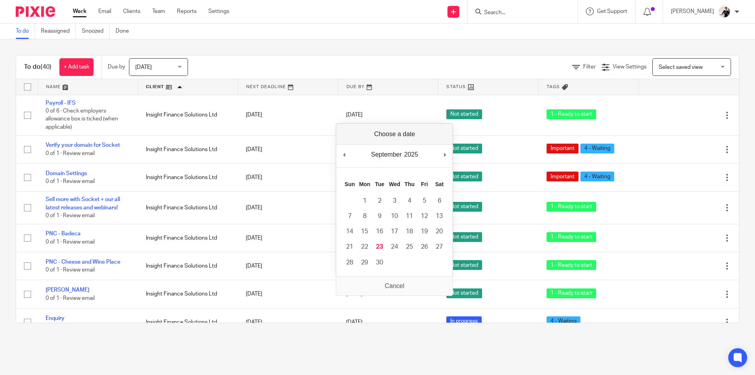
click at [357, 66] on div "Filter View Settings View Settings Manage saved views Select saved view Select …" at bounding box center [470, 67] width 537 height 18
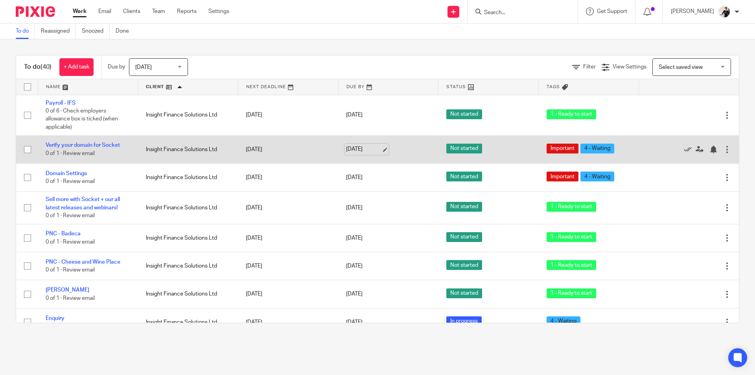
click at [353, 147] on link "[DATE]" at bounding box center [363, 149] width 35 height 8
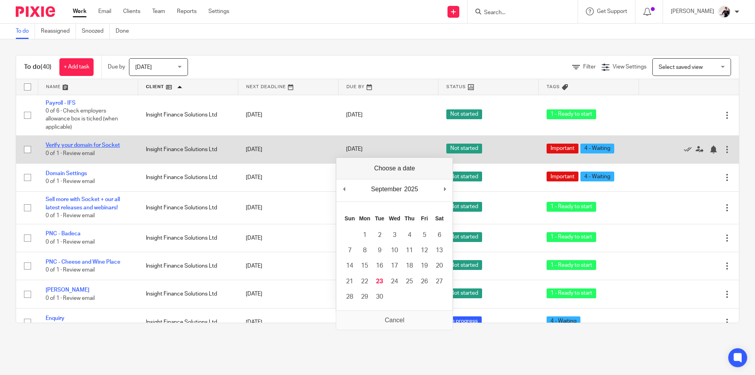
click at [111, 144] on link "Verify your domain for Socket" at bounding box center [83, 145] width 74 height 6
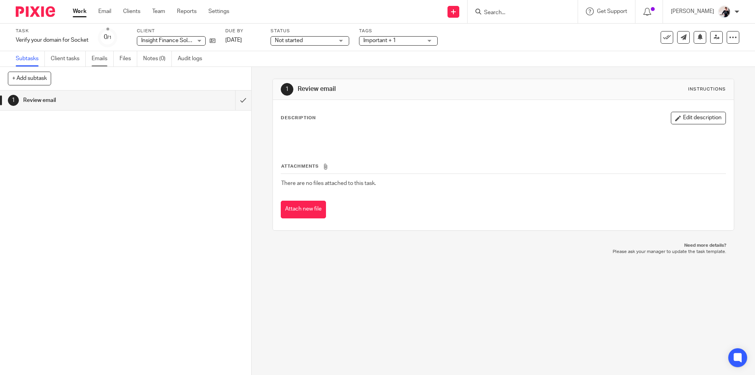
click at [101, 61] on link "Emails" at bounding box center [103, 58] width 22 height 15
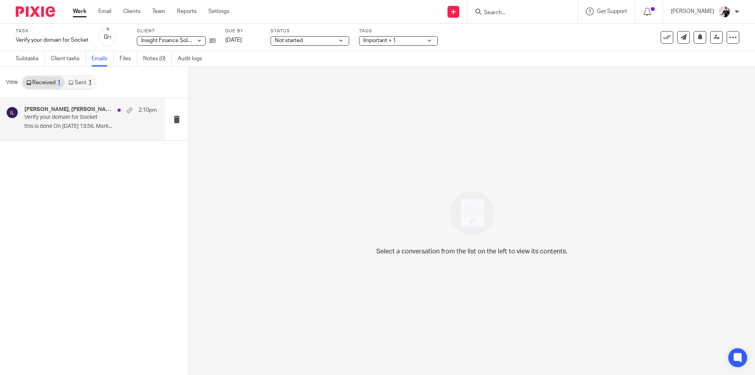
click at [88, 122] on div "[PERSON_NAME], [PERSON_NAME] | Blue Sky IT Solutions, Me, Socket 2:10pm Verify …" at bounding box center [90, 119] width 133 height 26
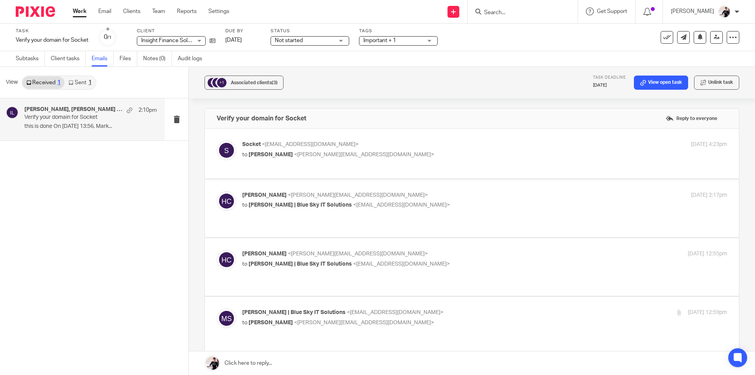
click at [401, 40] on span "Important + 1" at bounding box center [392, 41] width 59 height 8
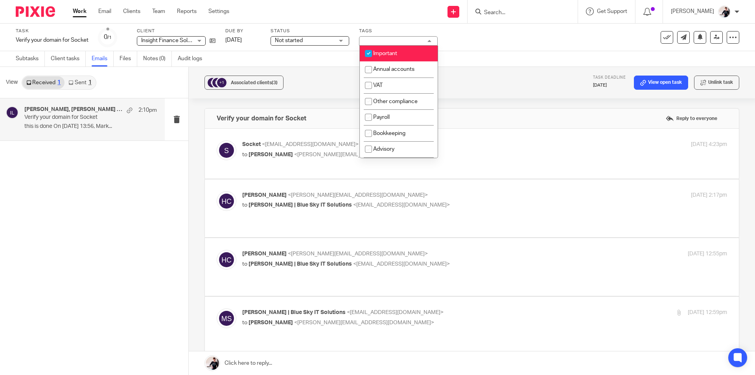
click at [402, 53] on li "Important" at bounding box center [399, 54] width 78 height 16
checkbox input "false"
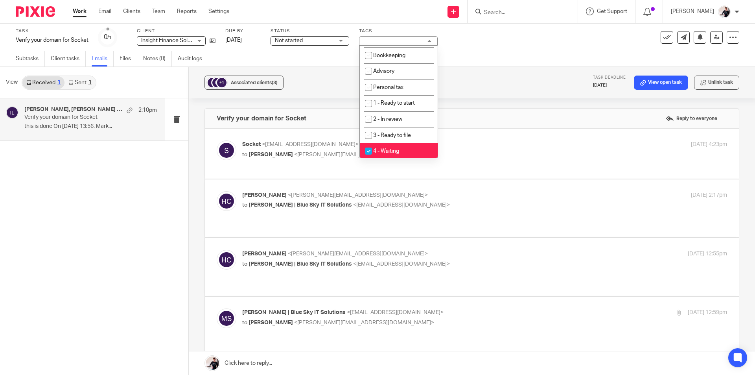
scroll to position [79, 0]
click at [242, 37] on link "[DATE]" at bounding box center [242, 40] width 35 height 8
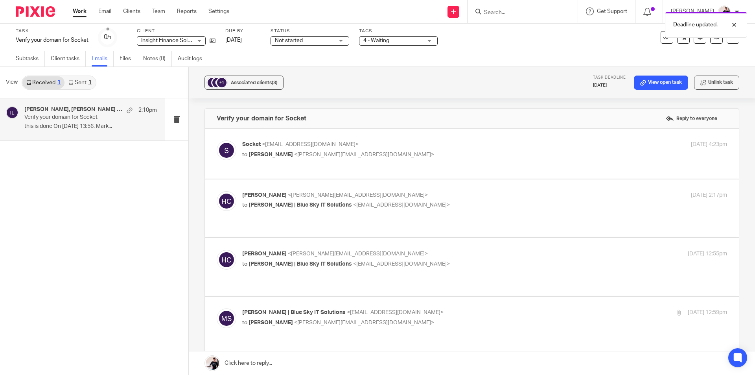
click at [78, 11] on link "Work" at bounding box center [80, 11] width 14 height 8
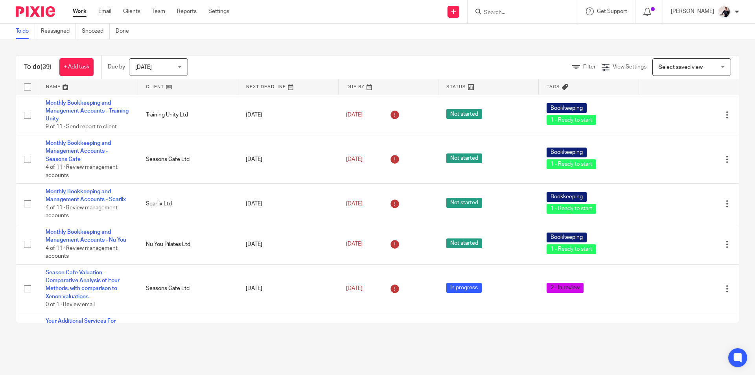
click at [153, 85] on link at bounding box center [188, 87] width 100 height 16
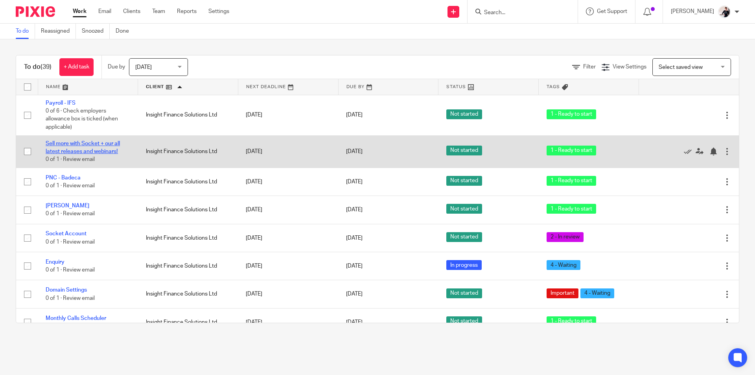
click at [114, 149] on link "Sell more with Socket + our all latest releases and webinars!" at bounding box center [83, 147] width 74 height 13
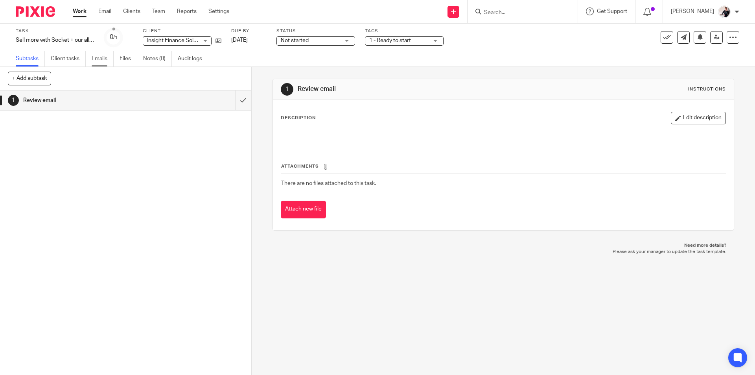
click at [96, 60] on link "Emails" at bounding box center [103, 58] width 22 height 15
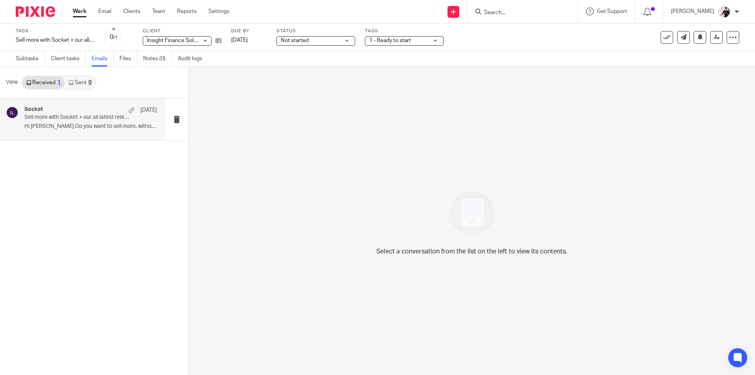
click at [58, 115] on p "Sell more with Socket + our all latest releases and webinars!" at bounding box center [77, 117] width 106 height 7
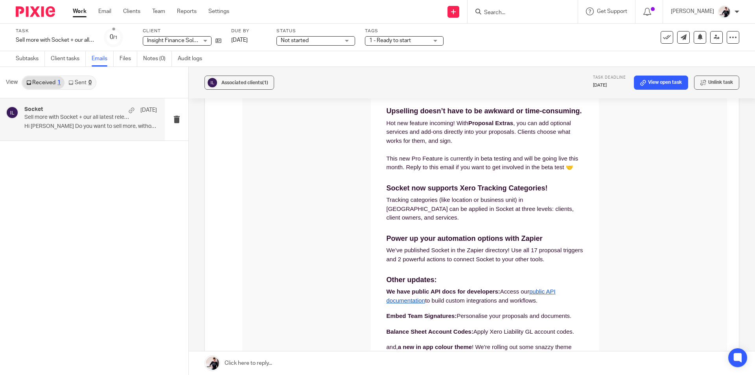
scroll to position [433, 0]
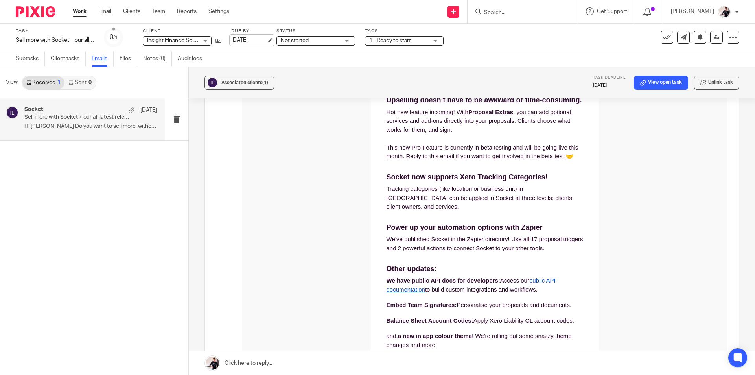
click at [242, 41] on link "[DATE]" at bounding box center [248, 40] width 35 height 8
click at [242, 36] on link "29 Sep 2025" at bounding box center [248, 40] width 35 height 8
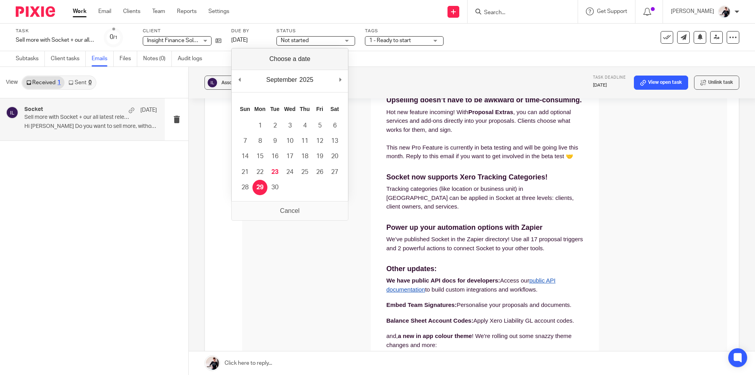
click at [75, 13] on link "Work" at bounding box center [80, 11] width 14 height 8
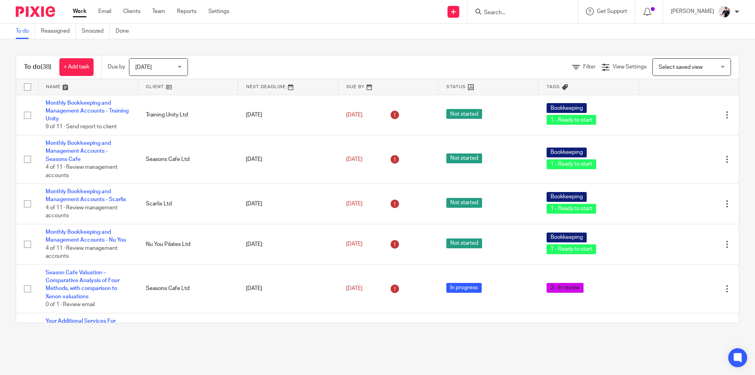
click at [153, 86] on link at bounding box center [188, 87] width 100 height 16
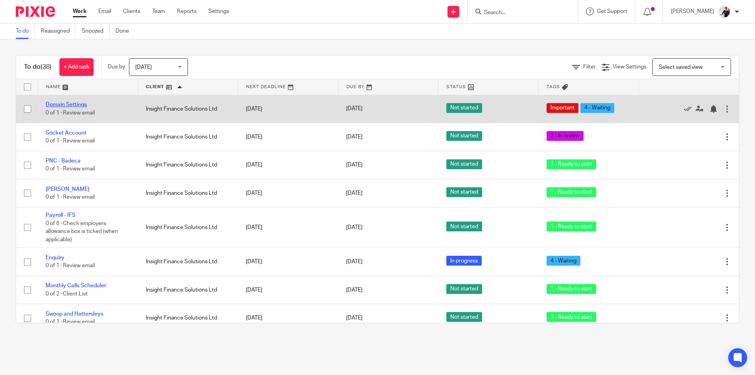
click at [81, 105] on link "Domain Settings" at bounding box center [66, 105] width 41 height 6
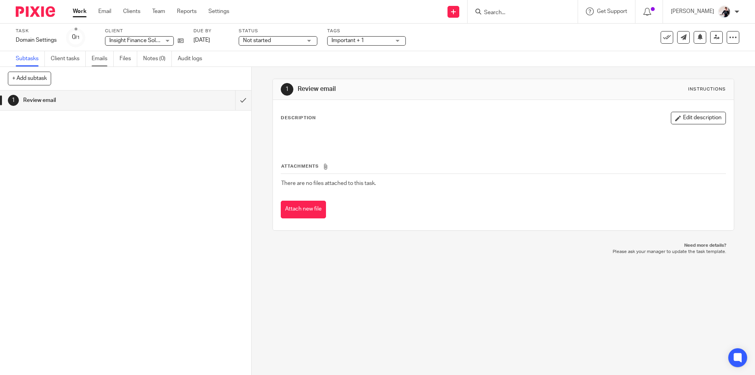
click at [103, 59] on link "Emails" at bounding box center [103, 58] width 22 height 15
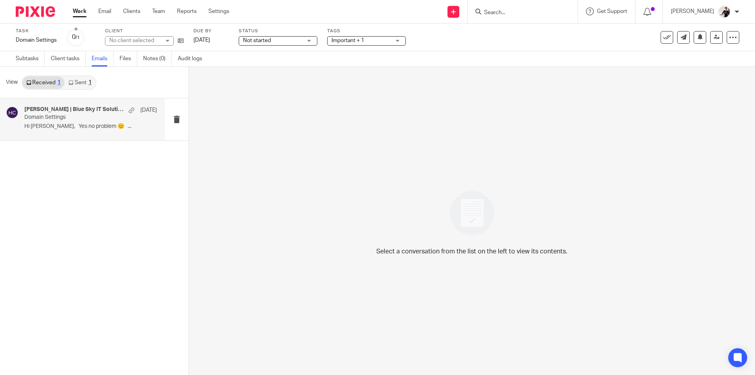
click at [69, 124] on p "Hi Helen, Yes no problem 😊 ..." at bounding box center [90, 126] width 133 height 7
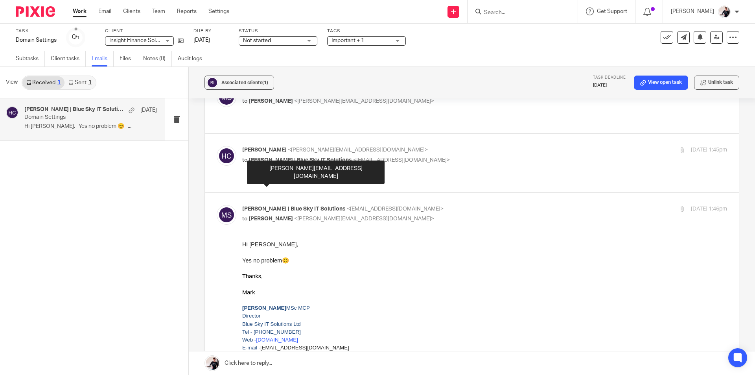
scroll to position [275, 0]
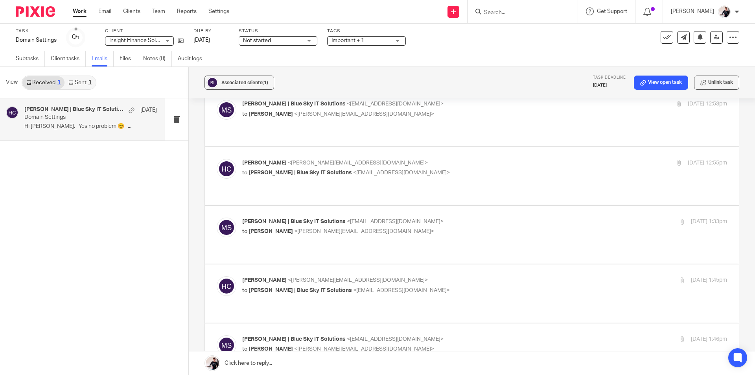
click at [358, 41] on span "Important + 1" at bounding box center [347, 41] width 33 height 6
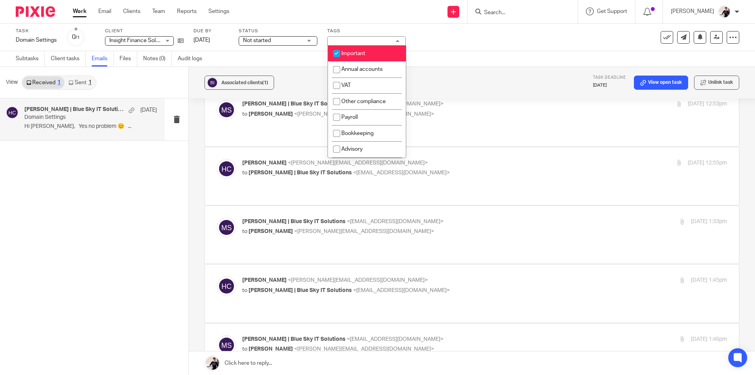
click at [361, 56] on li "Important" at bounding box center [367, 54] width 78 height 16
checkbox input "false"
click at [255, 39] on span "Not started" at bounding box center [257, 41] width 28 height 6
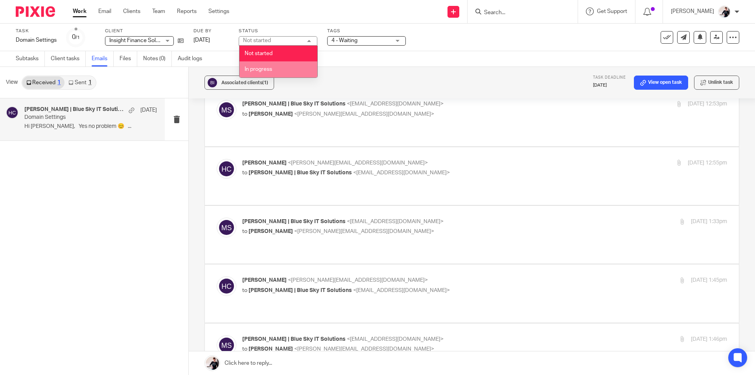
click at [257, 72] on li "In progress" at bounding box center [278, 69] width 78 height 16
click at [208, 42] on link "[DATE]" at bounding box center [210, 40] width 35 height 8
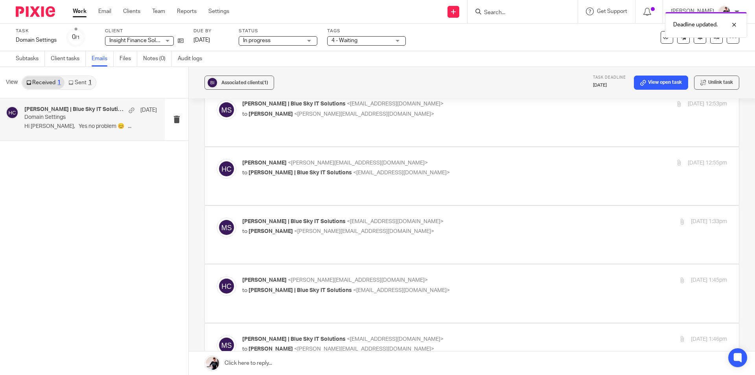
click at [75, 12] on link "Work" at bounding box center [80, 11] width 14 height 8
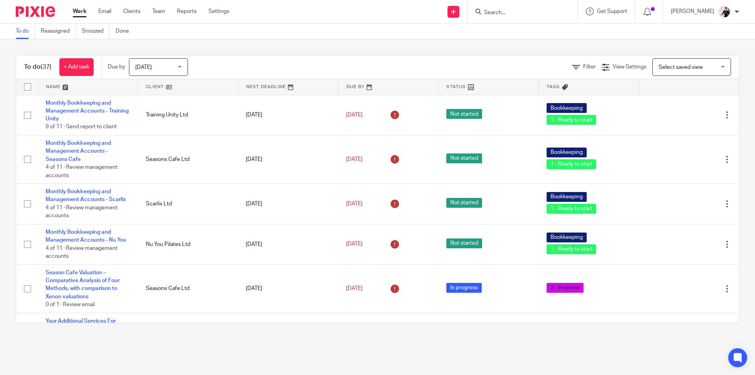
click at [156, 86] on link at bounding box center [188, 87] width 100 height 16
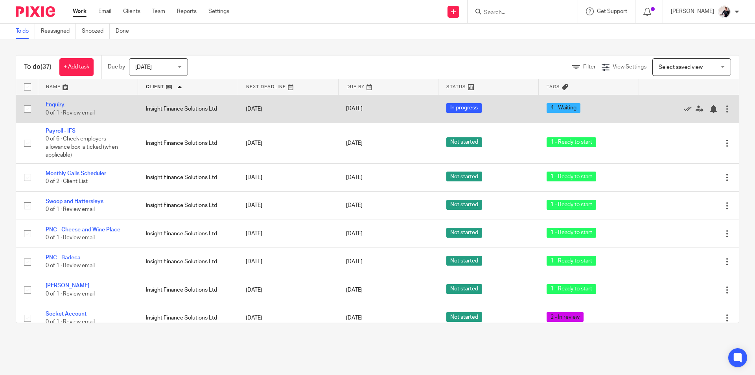
click at [58, 105] on link "Enquiry" at bounding box center [55, 105] width 19 height 6
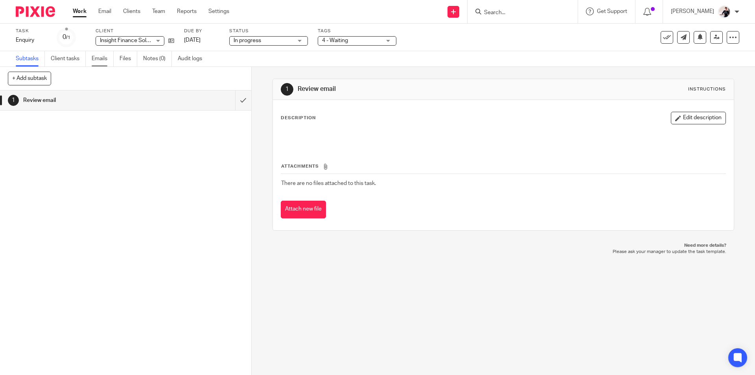
click at [99, 60] on link "Emails" at bounding box center [103, 58] width 22 height 15
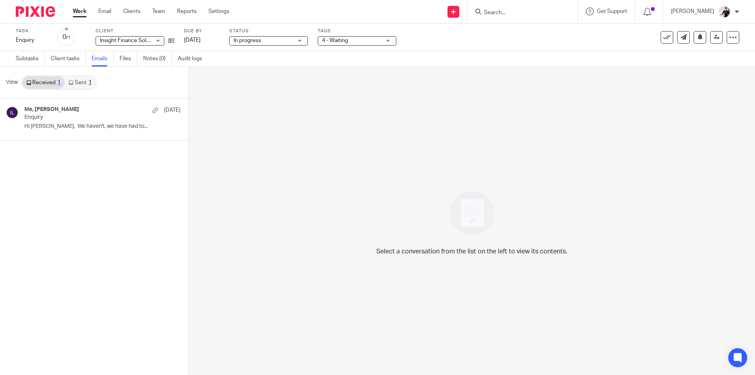
click at [43, 122] on div "Me, Jasmine Durrant 12 Sep Enquiry Hi Helen, We haven't, we have had to..." at bounding box center [102, 119] width 156 height 26
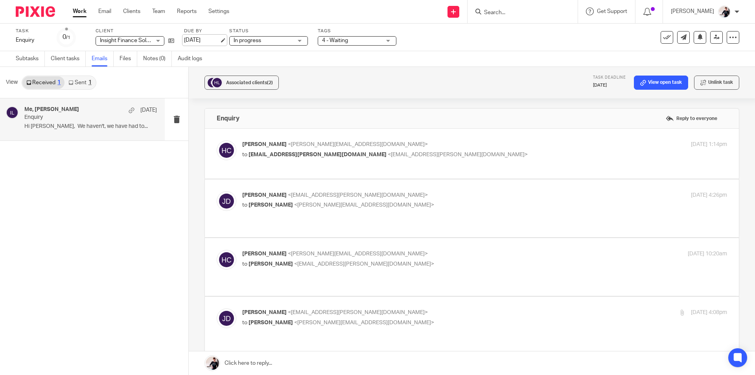
click at [202, 40] on link "[DATE]" at bounding box center [201, 40] width 35 height 8
click at [83, 12] on link "Work" at bounding box center [80, 11] width 14 height 8
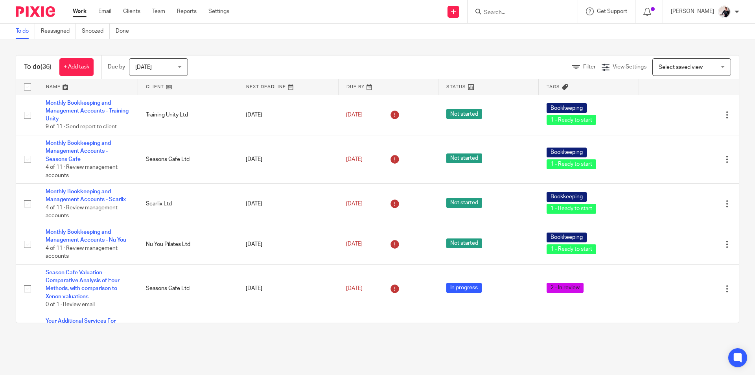
click at [158, 87] on link at bounding box center [188, 87] width 100 height 16
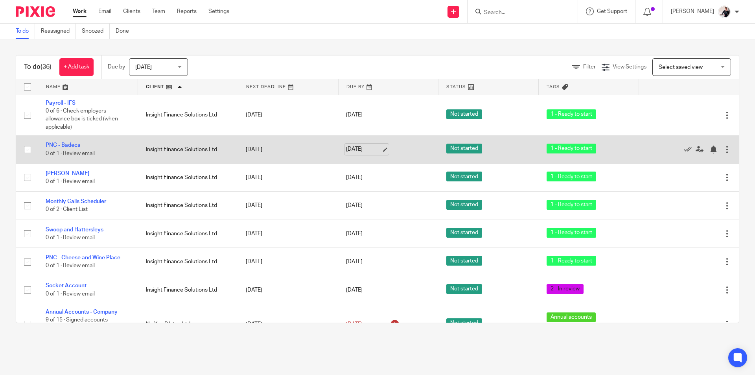
click at [359, 153] on link "[DATE]" at bounding box center [363, 149] width 35 height 8
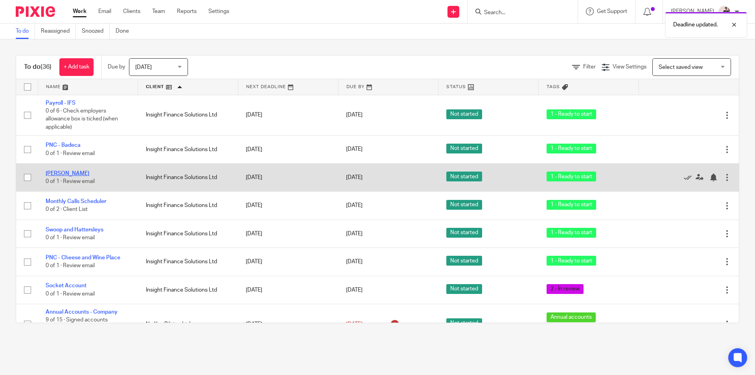
click at [59, 174] on link "Stacey" at bounding box center [68, 174] width 44 height 6
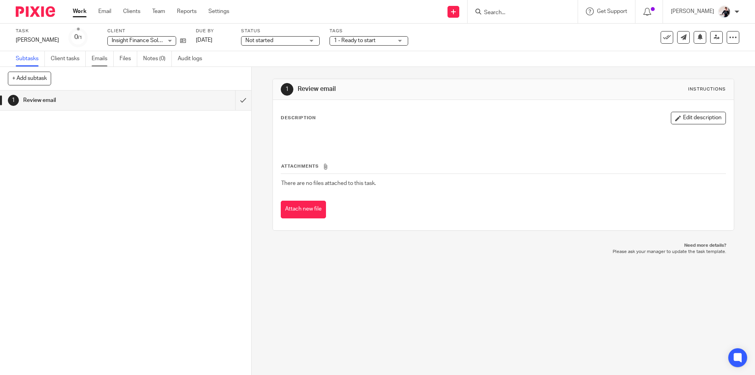
click at [98, 52] on link "Emails" at bounding box center [103, 58] width 22 height 15
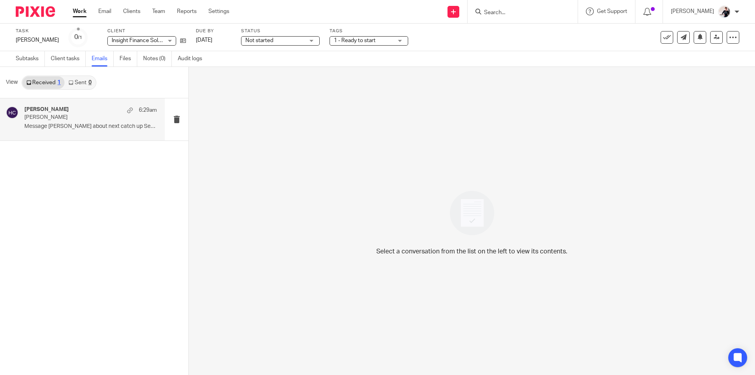
click at [88, 127] on p "Message [PERSON_NAME] about next catch up Sent..." at bounding box center [90, 126] width 133 height 7
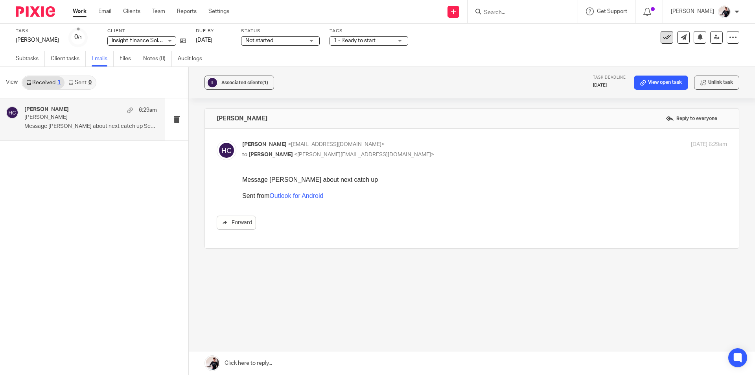
click at [663, 41] on icon at bounding box center [667, 37] width 8 height 8
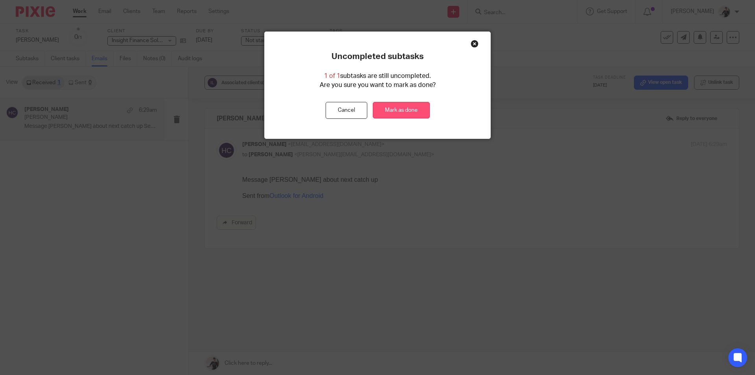
click at [413, 111] on link "Mark as done" at bounding box center [401, 110] width 57 height 17
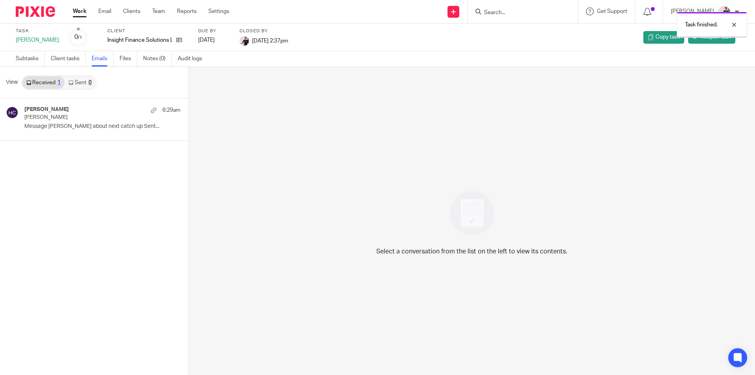
click at [81, 11] on link "Work" at bounding box center [80, 11] width 14 height 8
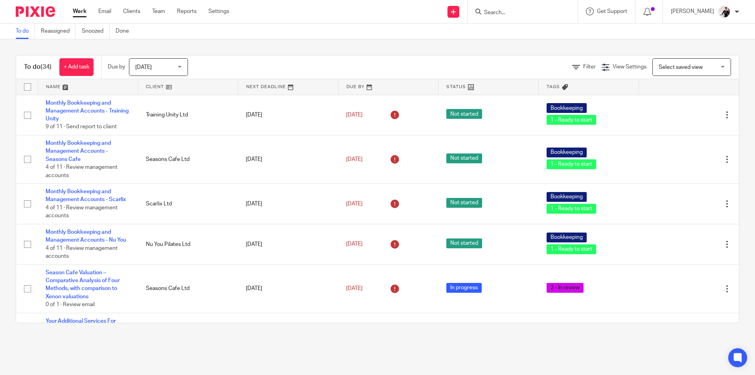
click at [153, 85] on link at bounding box center [188, 87] width 100 height 16
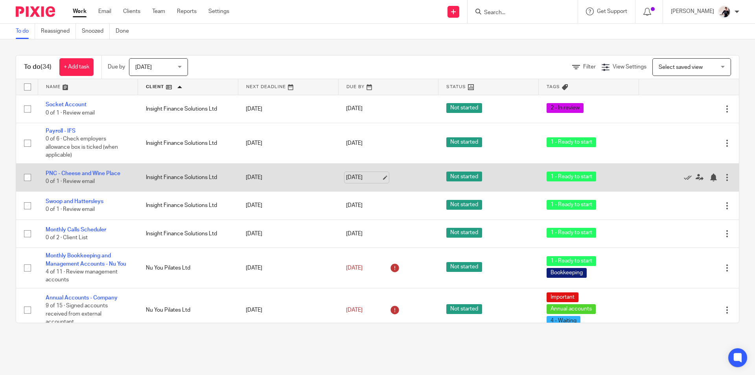
click at [363, 180] on link "[DATE]" at bounding box center [363, 177] width 35 height 8
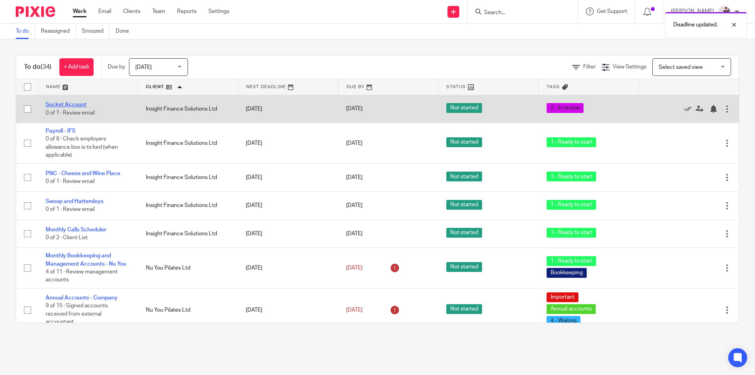
click at [82, 103] on link "Socket Account" at bounding box center [66, 105] width 41 height 6
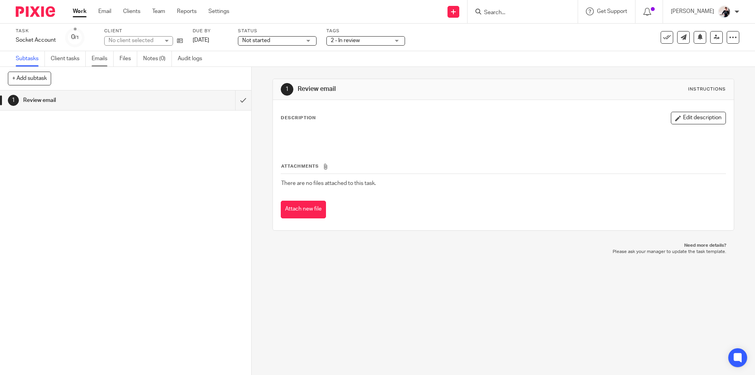
click at [100, 56] on link "Emails" at bounding box center [103, 58] width 22 height 15
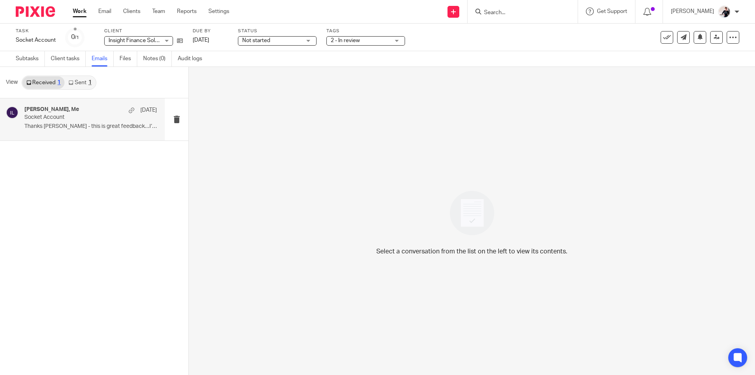
click at [60, 129] on p "Thanks Helen - this is great feedback…I’m..." at bounding box center [90, 126] width 133 height 7
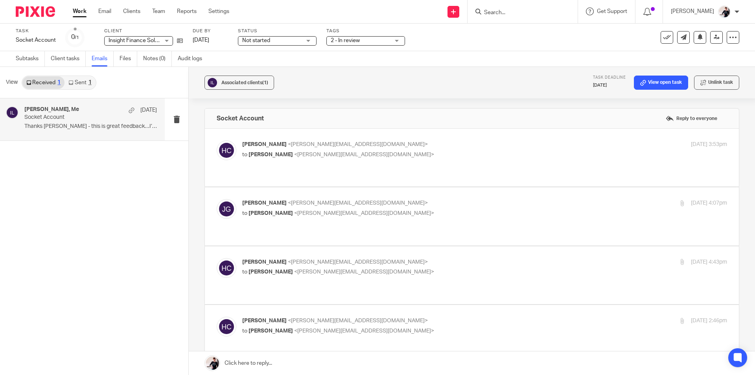
click at [271, 41] on span "Not started" at bounding box center [271, 41] width 59 height 8
click at [268, 70] on span "In progress" at bounding box center [257, 69] width 28 height 6
click at [210, 41] on link "[DATE]" at bounding box center [210, 40] width 35 height 8
click at [80, 11] on link "Work" at bounding box center [80, 11] width 14 height 8
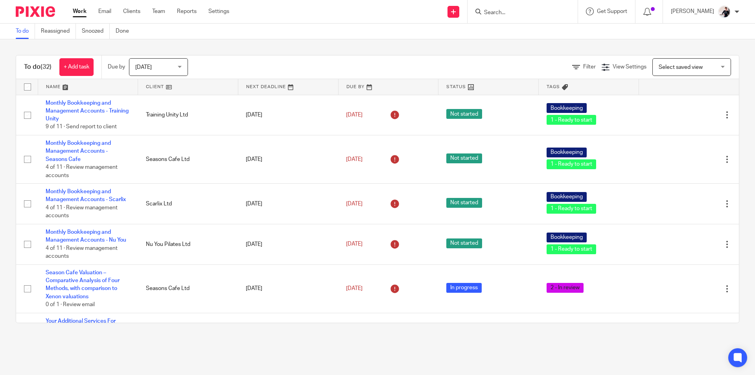
click at [149, 84] on link at bounding box center [188, 87] width 100 height 16
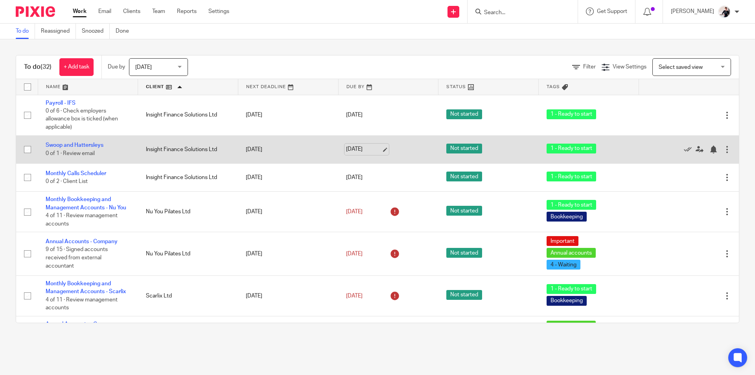
click at [357, 149] on link "23 Sep 2025" at bounding box center [363, 149] width 35 height 8
click at [356, 147] on link "[DATE]" at bounding box center [363, 149] width 35 height 8
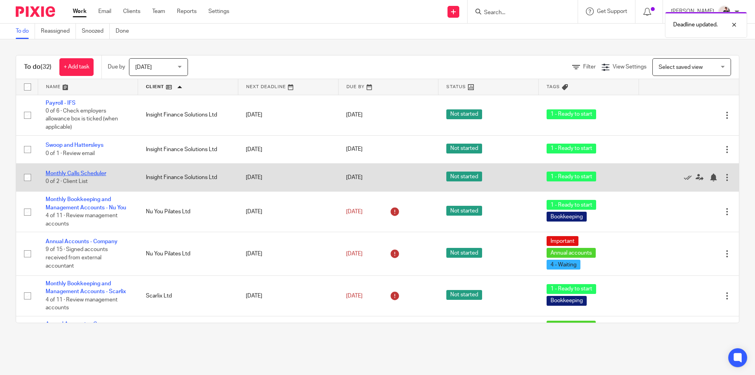
click at [101, 173] on link "Monthly Calls Scheduler" at bounding box center [76, 174] width 61 height 6
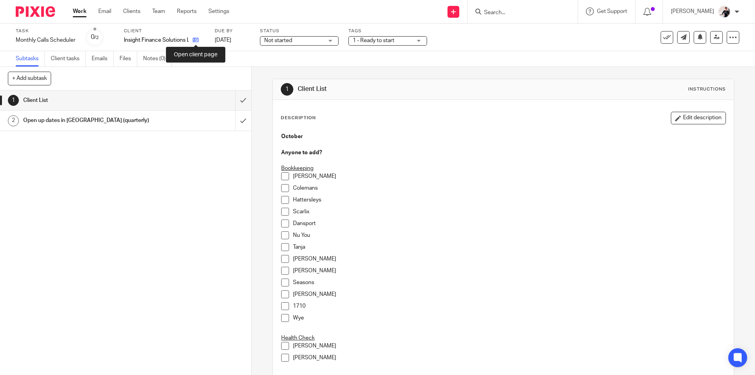
click at [194, 40] on icon at bounding box center [196, 40] width 6 height 6
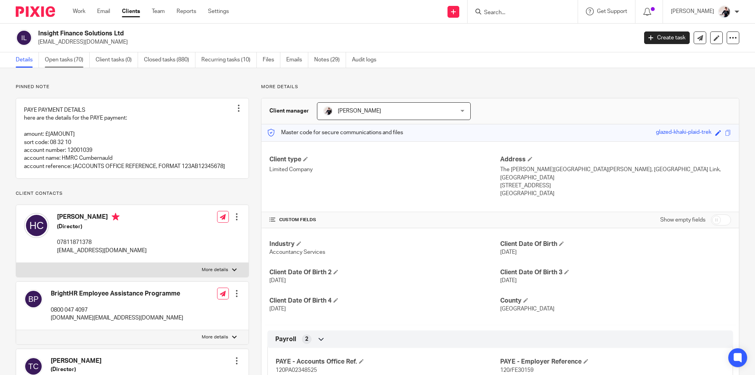
click at [65, 61] on link "Open tasks (70)" at bounding box center [67, 59] width 45 height 15
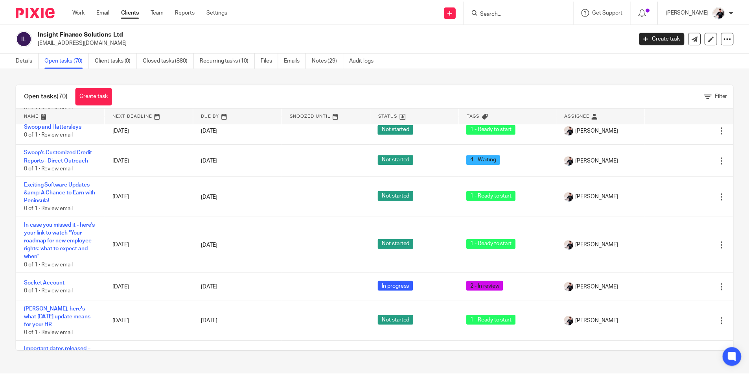
scroll to position [472, 0]
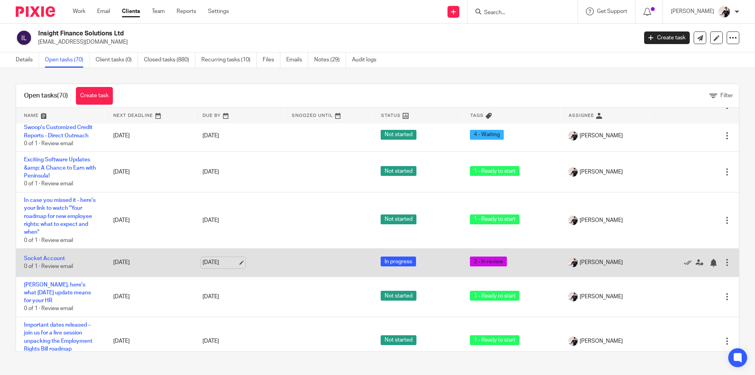
click at [217, 258] on link "29 Sep 2025" at bounding box center [220, 262] width 35 height 8
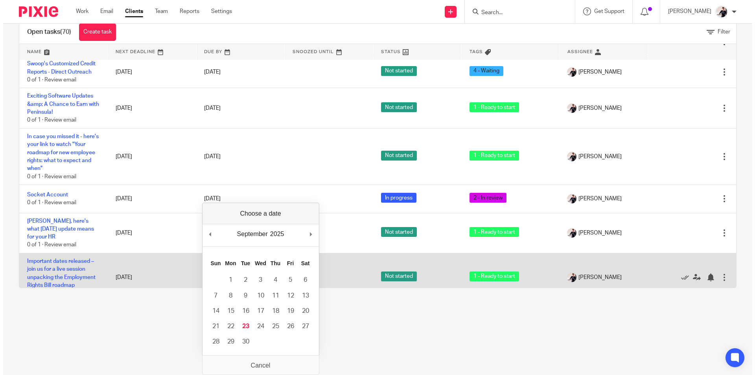
scroll to position [0, 0]
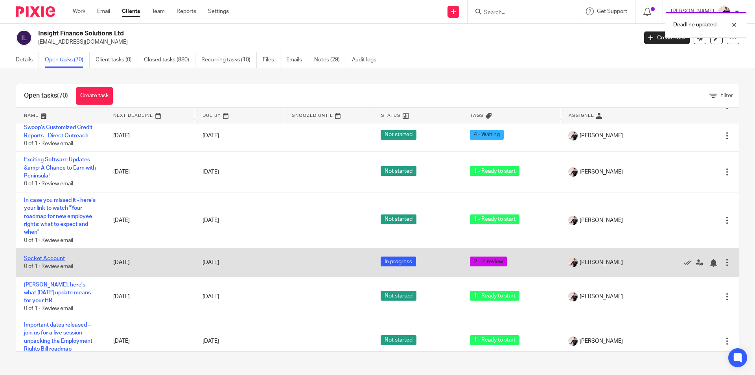
click at [54, 256] on link "Socket Account" at bounding box center [44, 259] width 41 height 6
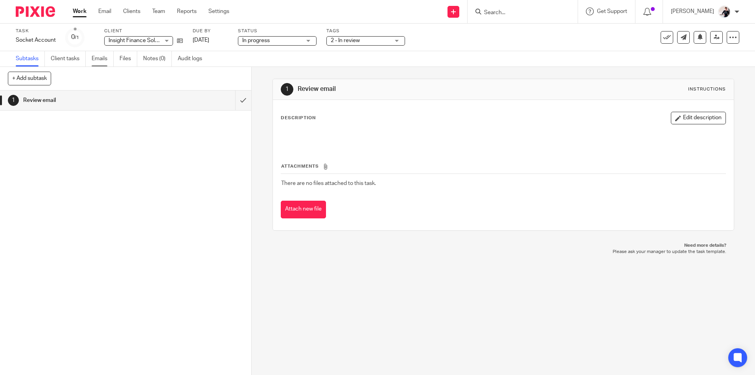
click at [101, 59] on link "Emails" at bounding box center [103, 58] width 22 height 15
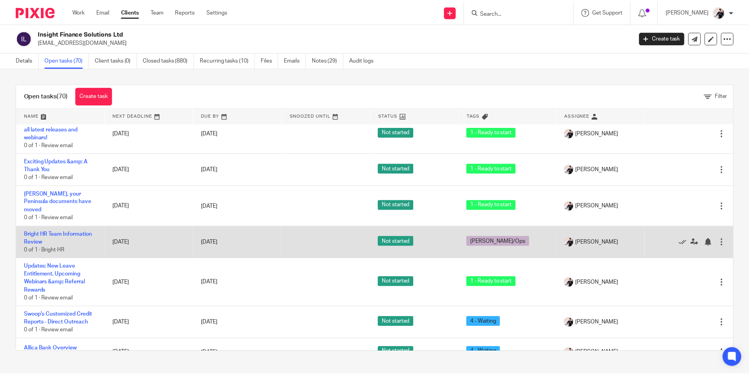
scroll to position [826, 0]
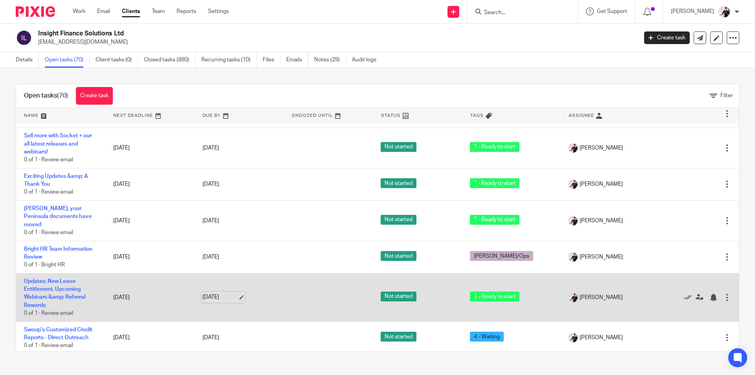
click at [219, 293] on link "29 Sep 2025" at bounding box center [220, 297] width 35 height 8
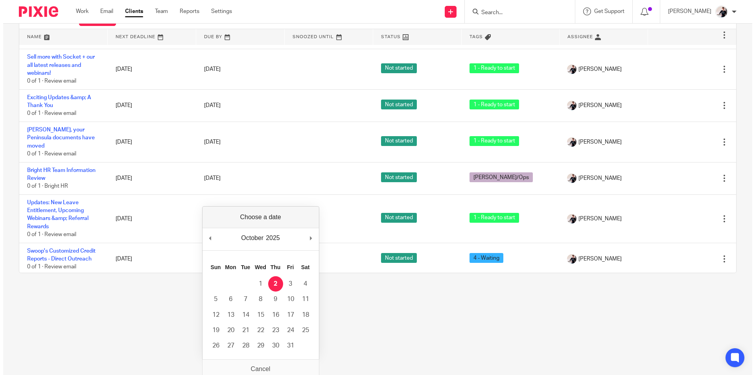
scroll to position [0, 0]
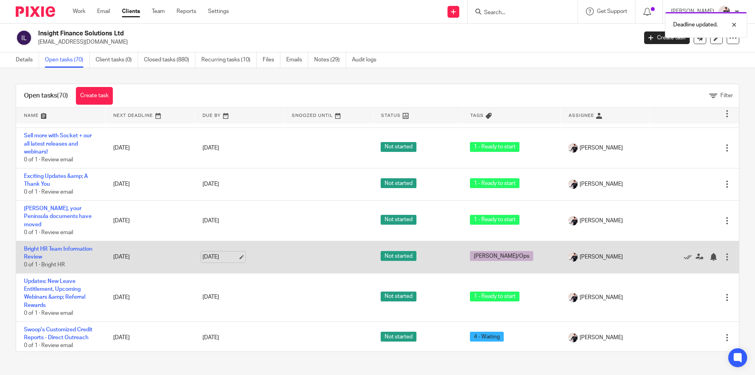
click at [208, 253] on link "29 Sep 2025" at bounding box center [220, 257] width 35 height 8
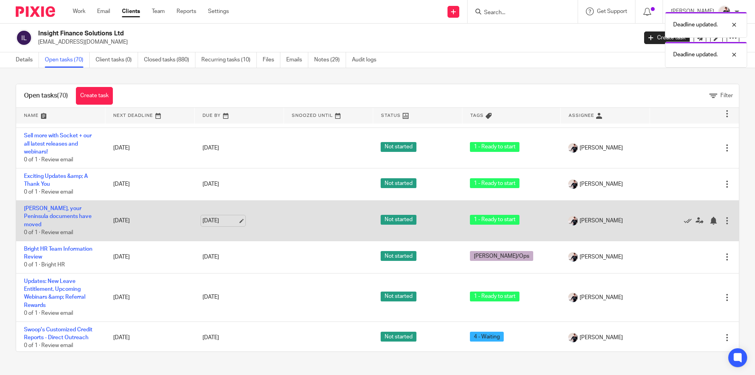
click at [221, 217] on link "29 Sep 2025" at bounding box center [220, 221] width 35 height 8
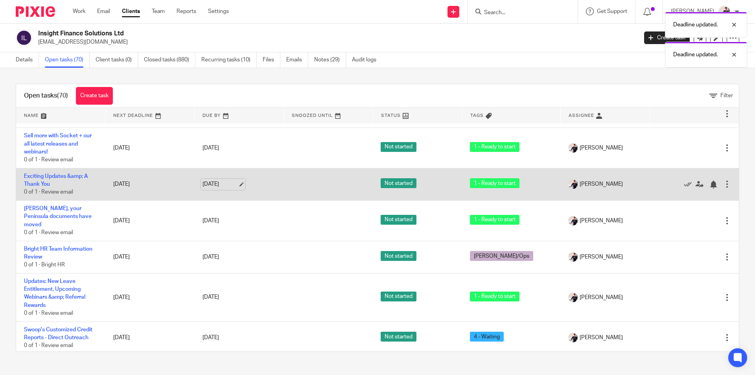
click at [220, 180] on link "29 Sep 2025" at bounding box center [220, 184] width 35 height 8
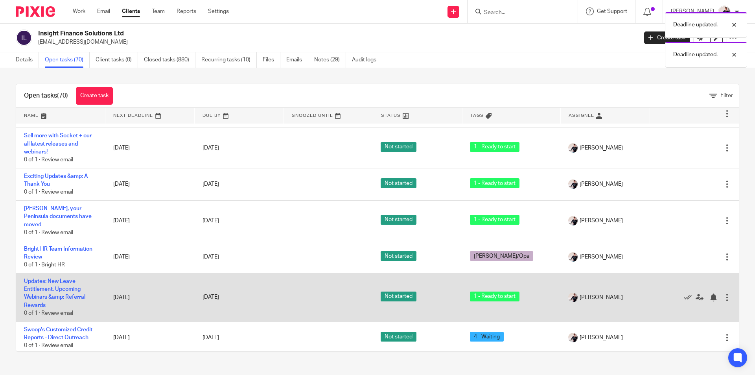
scroll to position [786, 0]
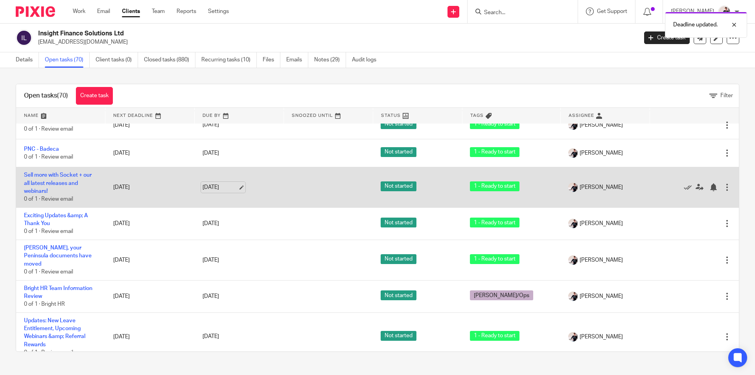
click at [220, 183] on link "29 Sep 2025" at bounding box center [220, 187] width 35 height 8
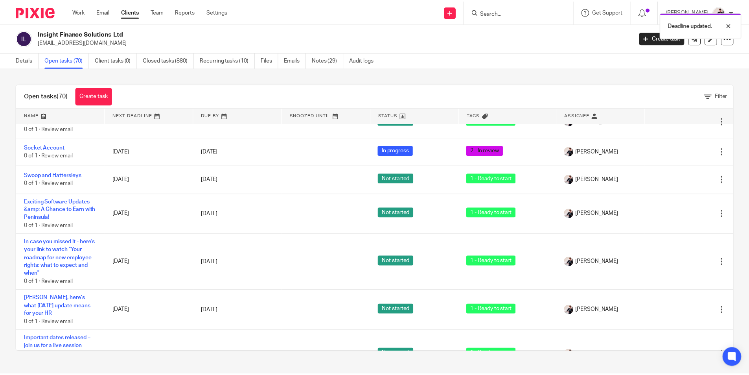
scroll to position [550, 0]
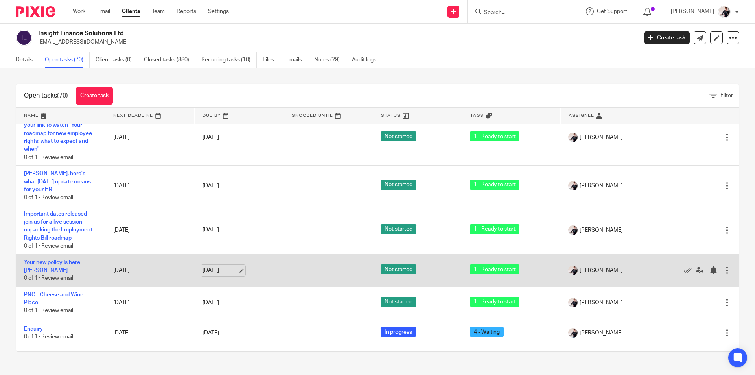
click at [212, 266] on link "29 Sep 2025" at bounding box center [220, 270] width 35 height 8
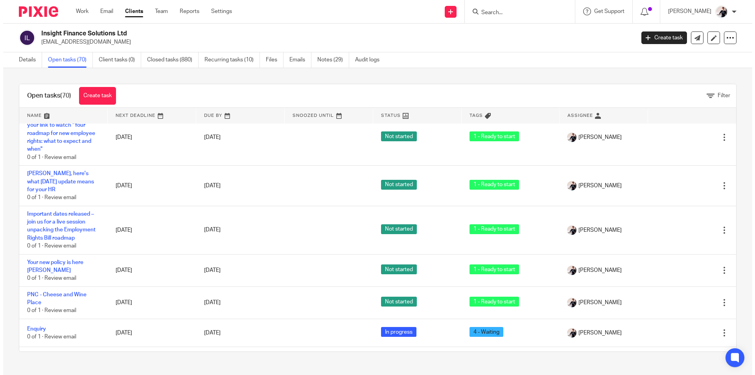
scroll to position [0, 0]
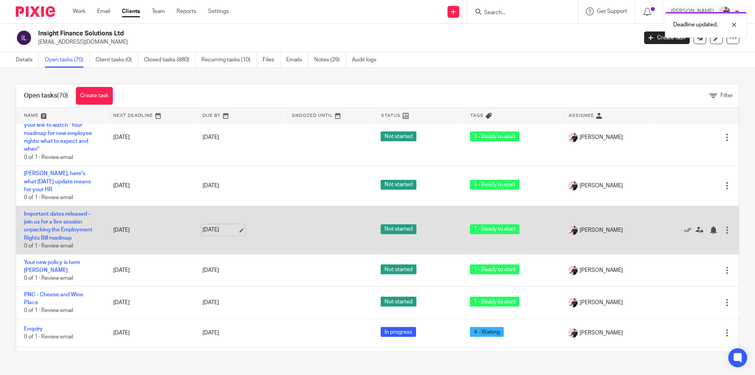
click at [220, 226] on link "29 Sep 2025" at bounding box center [220, 230] width 35 height 8
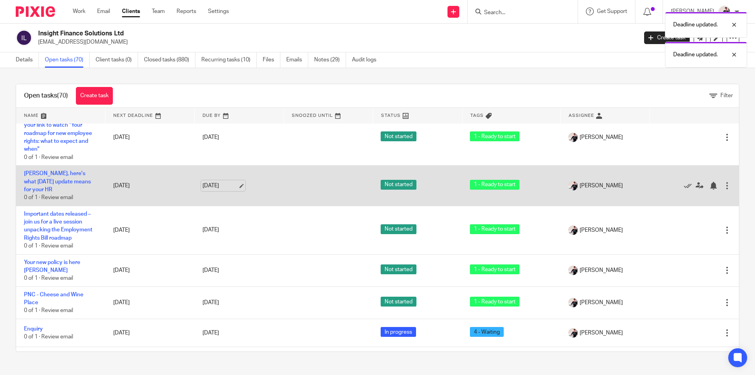
click at [214, 182] on link "29 Sep 2025" at bounding box center [220, 186] width 35 height 8
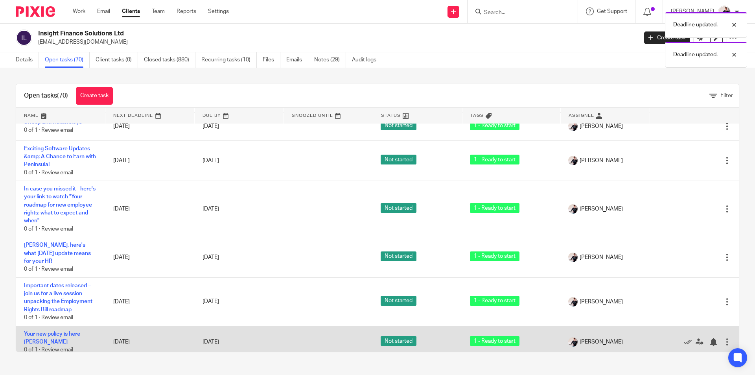
scroll to position [472, 0]
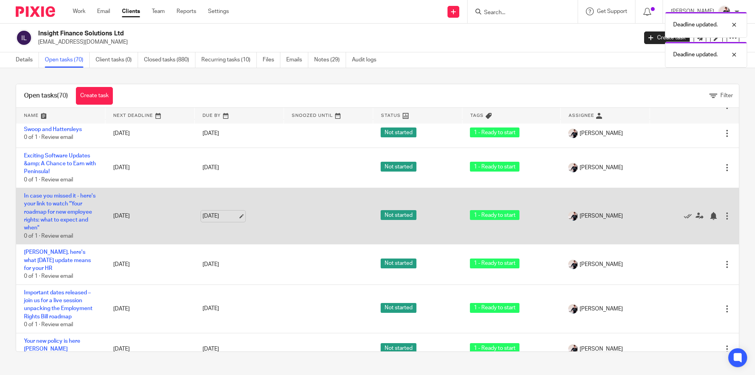
click at [224, 212] on link "29 Sep 2025" at bounding box center [220, 216] width 35 height 8
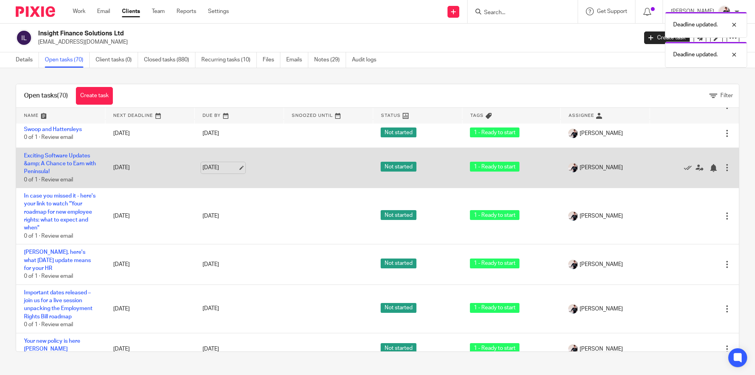
click at [209, 164] on link "29 Sep 2025" at bounding box center [220, 168] width 35 height 8
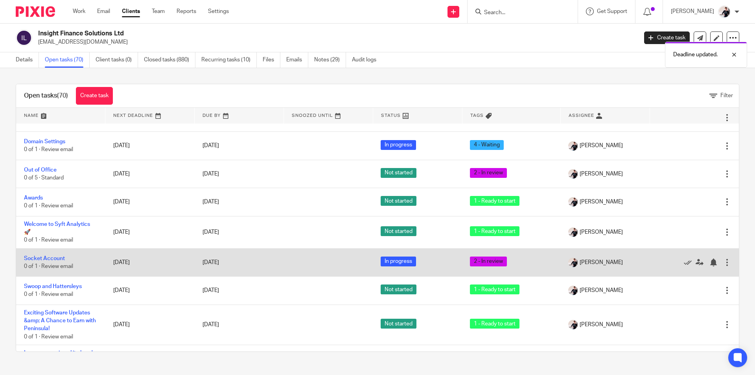
scroll to position [315, 0]
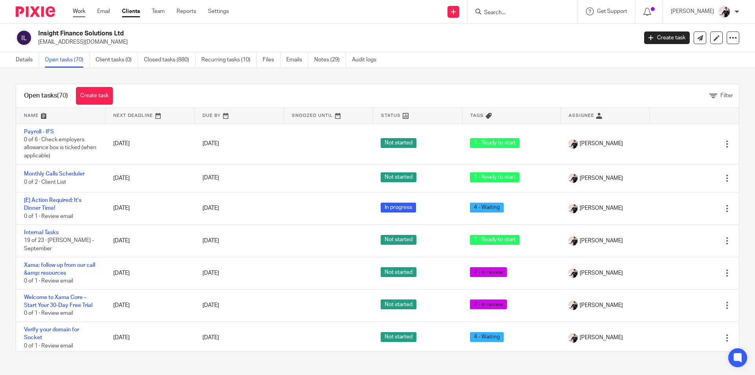
click at [80, 11] on link "Work" at bounding box center [79, 11] width 13 height 8
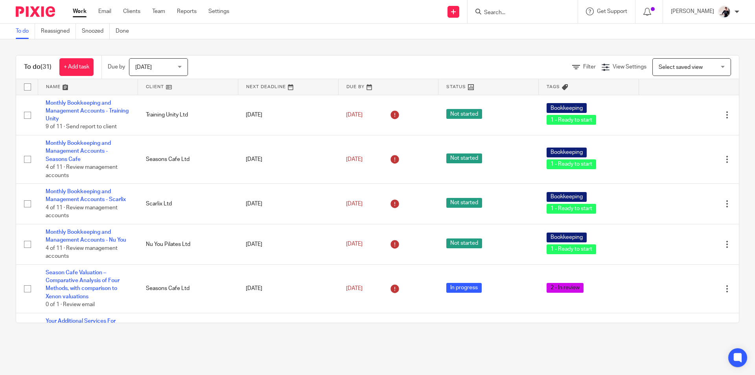
click at [154, 88] on link at bounding box center [188, 87] width 100 height 16
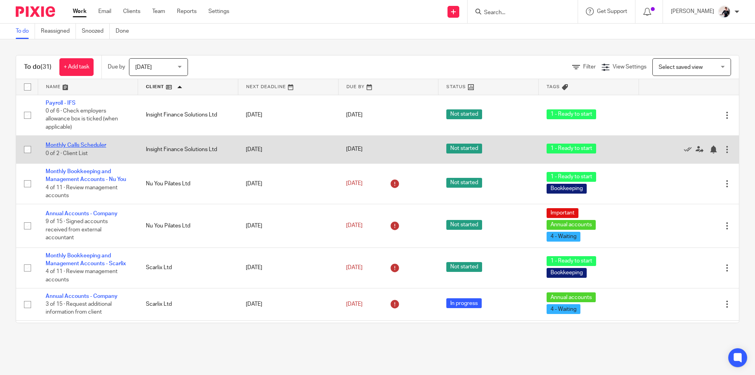
click at [99, 145] on link "Monthly Calls Scheduler" at bounding box center [76, 145] width 61 height 6
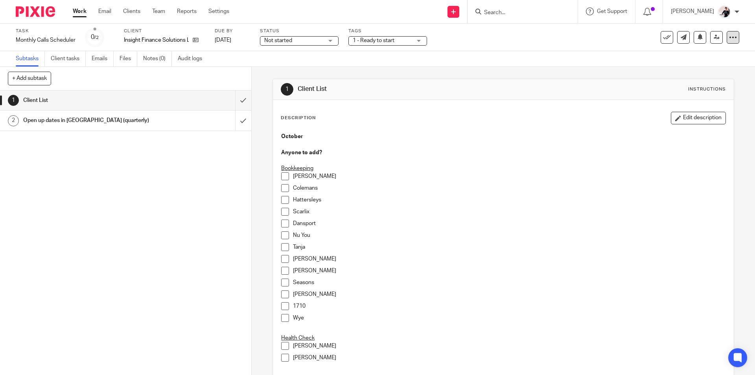
click at [729, 36] on icon at bounding box center [733, 37] width 8 height 8
click at [694, 70] on link "Advanced task editor" at bounding box center [703, 69] width 52 height 6
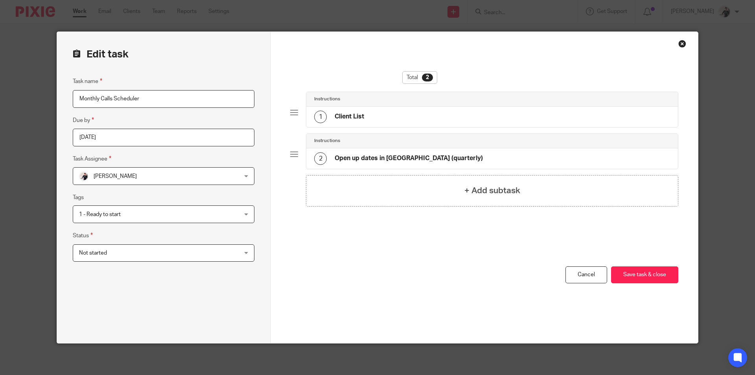
click at [379, 154] on h4 "Open up dates in [GEOGRAPHIC_DATA] (quarterly)" at bounding box center [409, 158] width 148 height 8
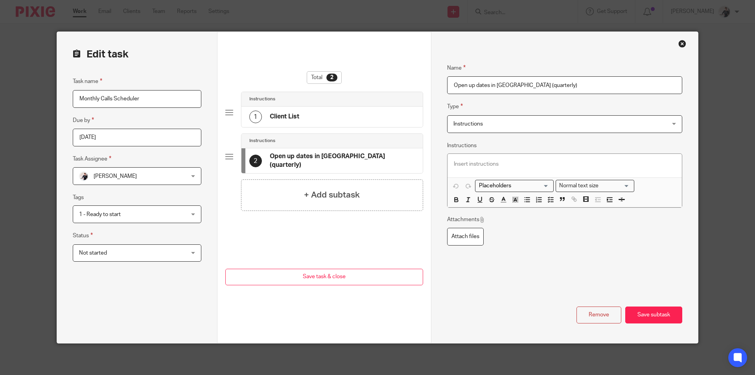
click at [357, 116] on div "1 Client List" at bounding box center [331, 117] width 181 height 20
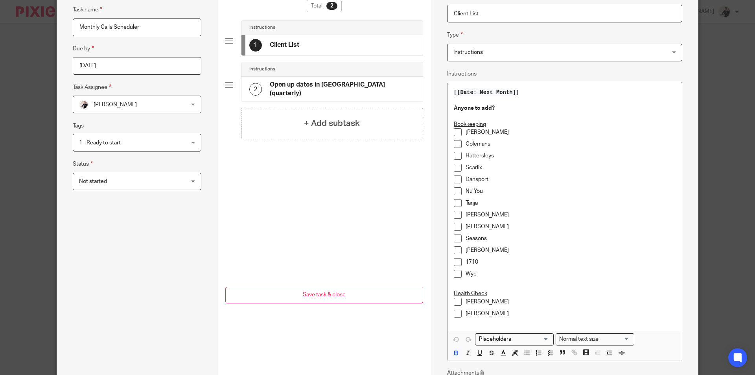
scroll to position [157, 0]
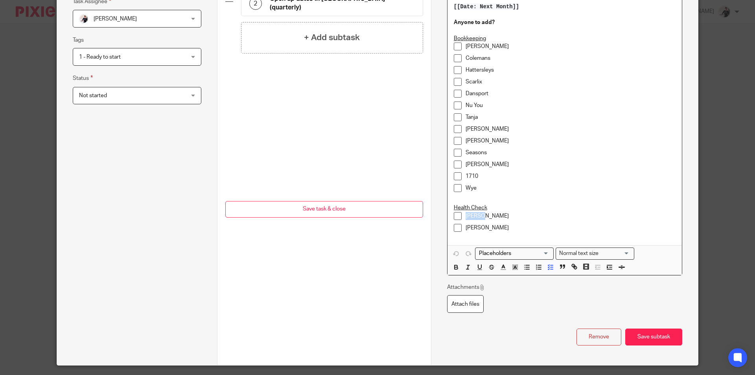
drag, startPoint x: 483, startPoint y: 215, endPoint x: 463, endPoint y: 215, distance: 20.1
click at [466, 215] on p "[PERSON_NAME]" at bounding box center [571, 216] width 210 height 8
click at [482, 187] on p "Wye" at bounding box center [571, 188] width 210 height 8
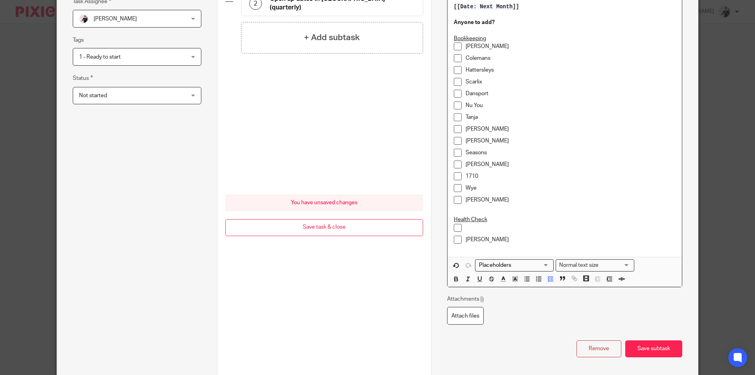
click at [469, 228] on p at bounding box center [571, 228] width 210 height 8
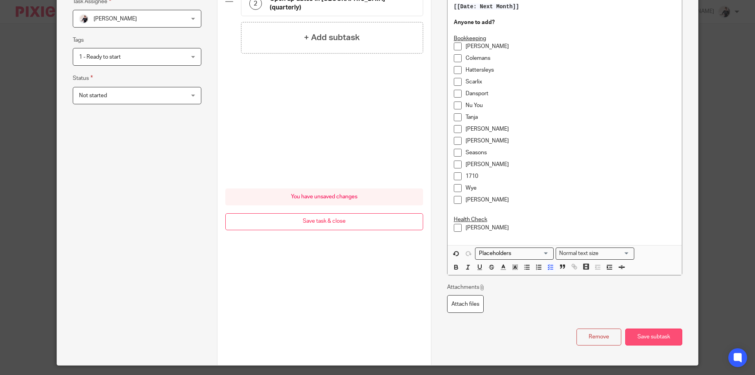
click at [636, 336] on button "Save subtask" at bounding box center [653, 336] width 57 height 17
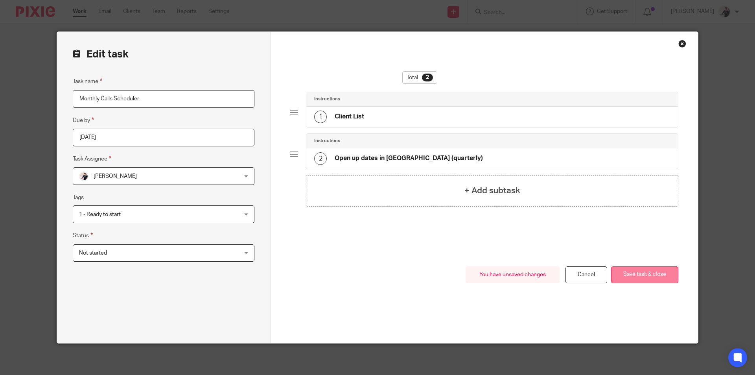
click at [647, 274] on button "Save task & close" at bounding box center [644, 274] width 67 height 17
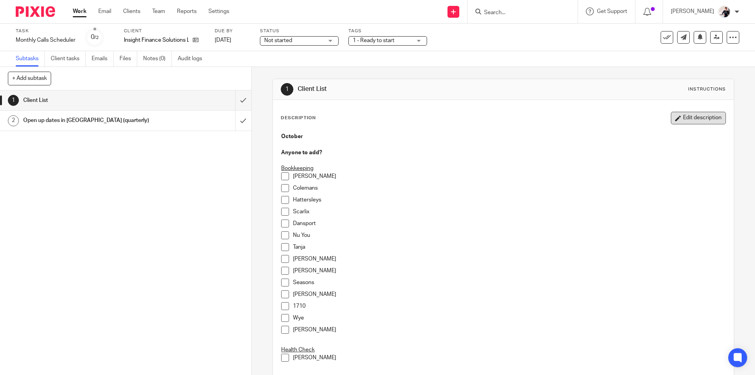
click at [674, 118] on button "Edit description" at bounding box center [698, 118] width 55 height 13
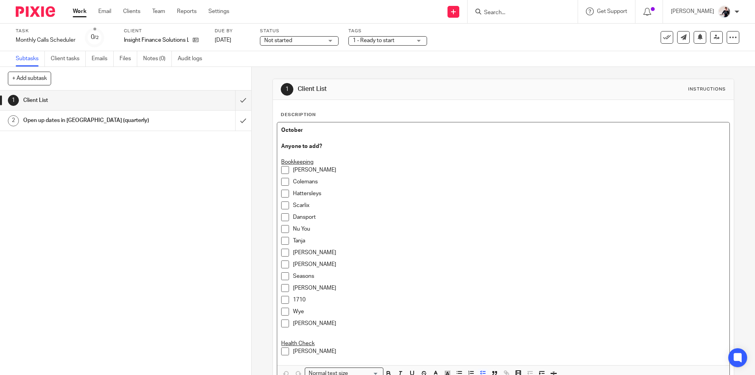
click at [320, 263] on p "[PERSON_NAME]" at bounding box center [509, 264] width 432 height 8
click at [319, 321] on p "[PERSON_NAME]" at bounding box center [509, 323] width 432 height 8
click at [282, 239] on span at bounding box center [285, 241] width 8 height 8
click at [283, 276] on span at bounding box center [285, 276] width 8 height 8
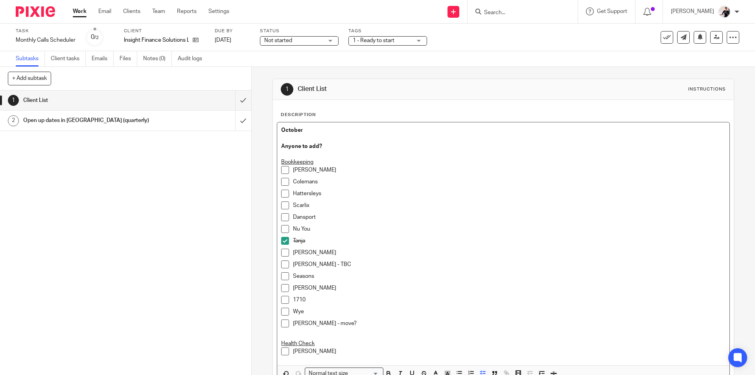
click at [319, 276] on p "Seasons" at bounding box center [509, 276] width 432 height 8
click at [282, 193] on span at bounding box center [285, 194] width 8 height 8
click at [283, 352] on span at bounding box center [285, 351] width 8 height 8
click at [283, 170] on span at bounding box center [285, 170] width 8 height 8
click at [284, 253] on span at bounding box center [285, 253] width 8 height 8
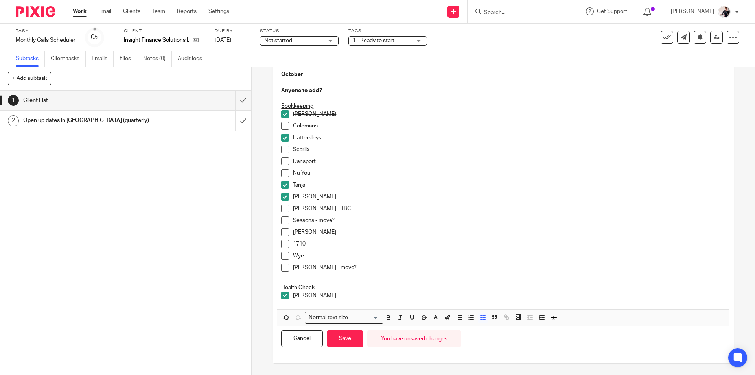
scroll to position [56, 0]
click at [343, 342] on button "Save" at bounding box center [345, 338] width 37 height 17
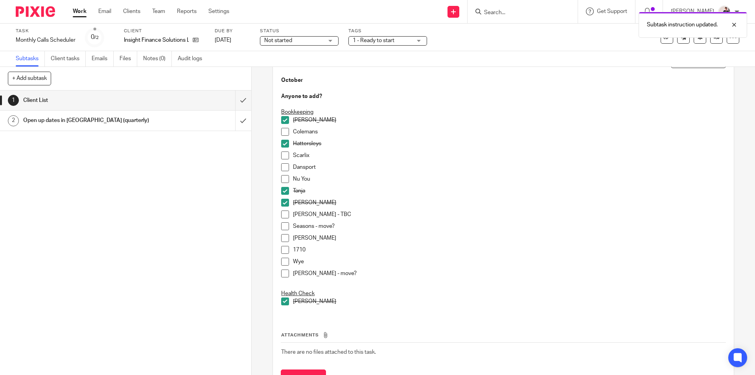
scroll to position [63, 0]
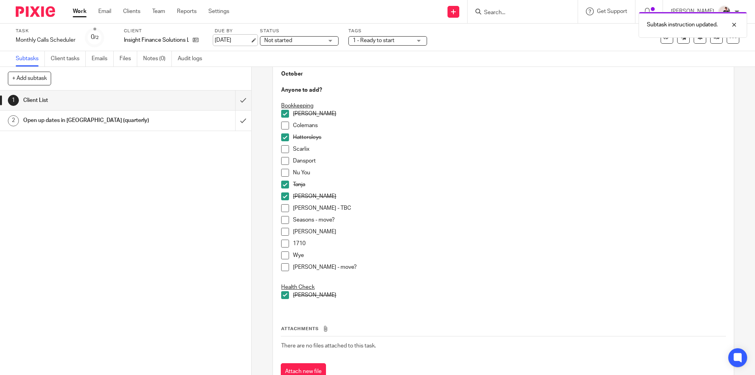
click at [230, 38] on link "[DATE]" at bounding box center [232, 40] width 35 height 8
click at [80, 8] on link "Work" at bounding box center [80, 11] width 14 height 8
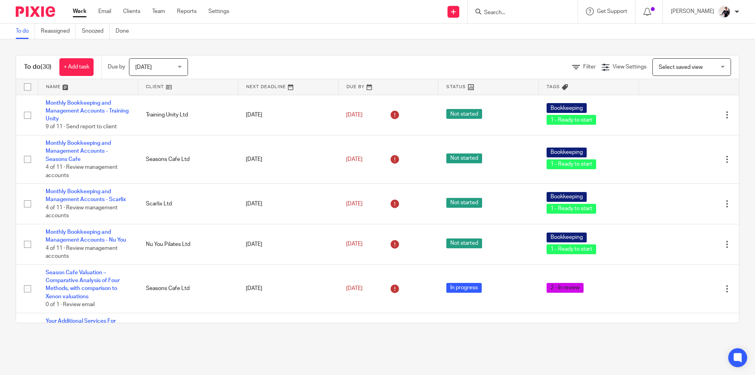
click at [151, 87] on link at bounding box center [188, 87] width 100 height 16
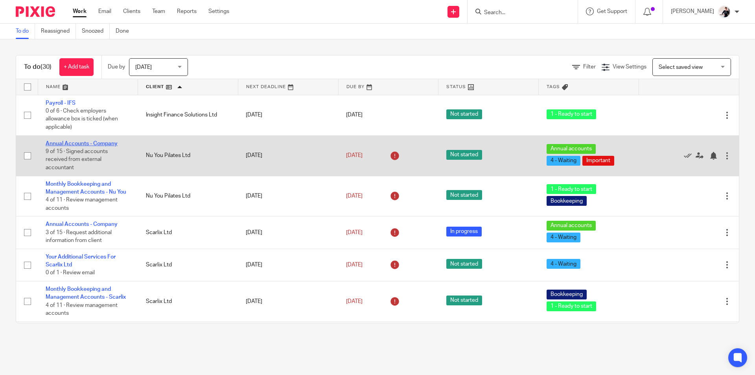
click at [106, 143] on link "Annual Accounts - Company" at bounding box center [82, 144] width 72 height 6
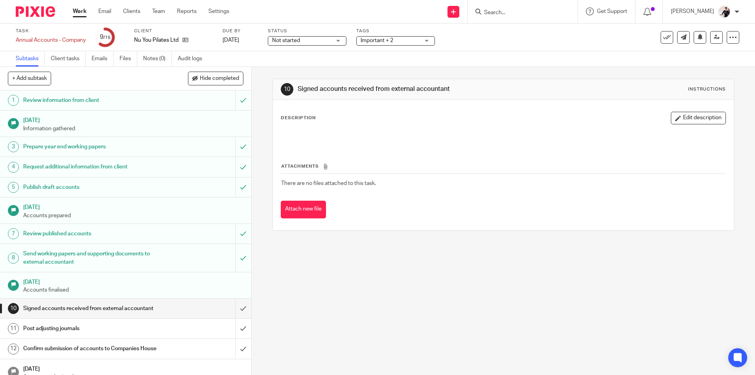
click at [377, 43] on span "Important + 2" at bounding box center [377, 41] width 33 height 6
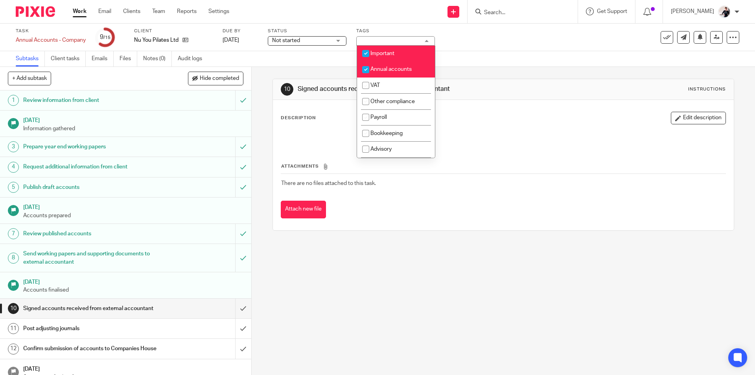
click at [383, 53] on span "Important" at bounding box center [382, 54] width 24 height 6
checkbox input "false"
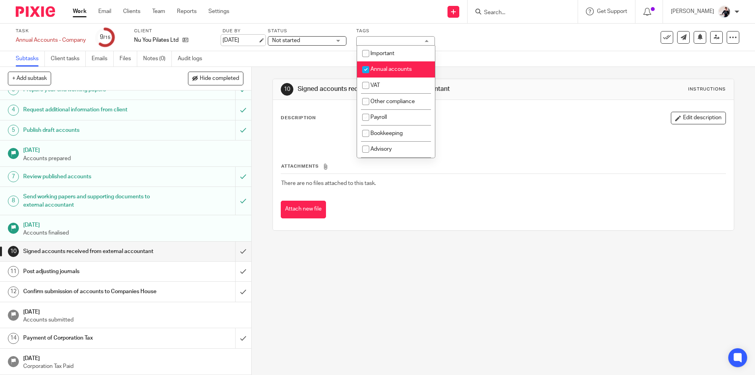
click at [242, 44] on link "[DATE]" at bounding box center [240, 40] width 35 height 8
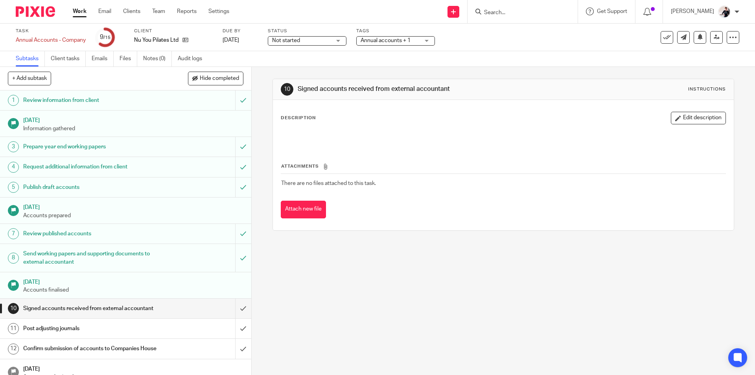
click at [317, 43] on span "Not started" at bounding box center [301, 41] width 59 height 8
click at [311, 71] on li "In progress" at bounding box center [308, 69] width 78 height 16
click at [78, 13] on link "Work" at bounding box center [80, 11] width 14 height 8
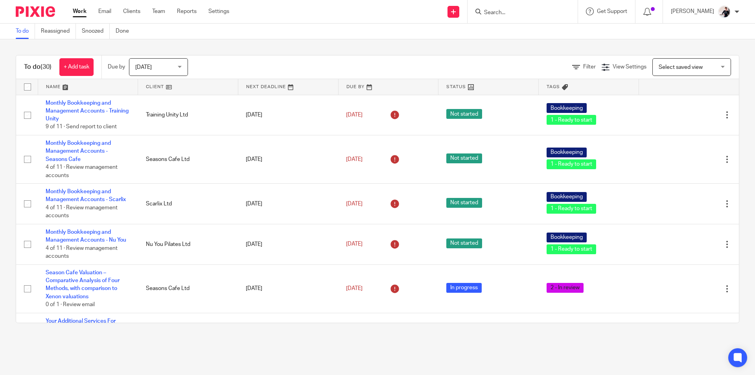
click at [153, 85] on link at bounding box center [188, 87] width 100 height 16
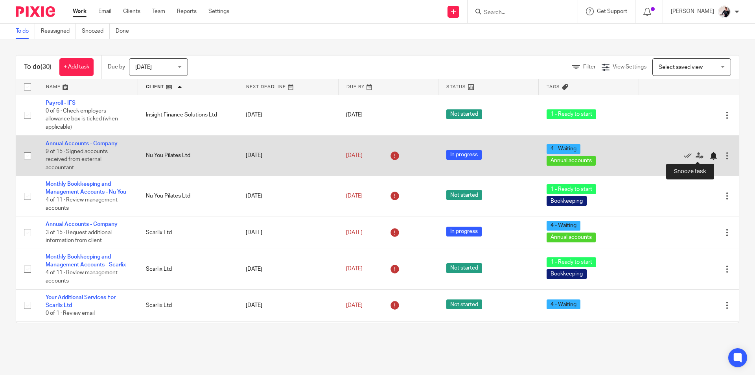
click at [709, 157] on div at bounding box center [713, 156] width 8 height 8
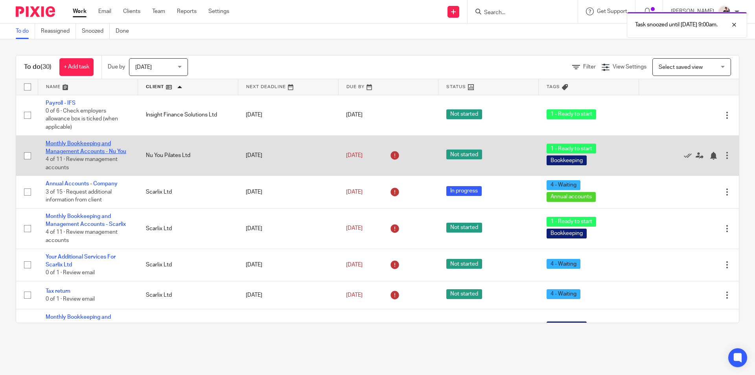
click at [105, 151] on link "Monthly Bookkeeping and Management Accounts - Nu You" at bounding box center [86, 147] width 81 height 13
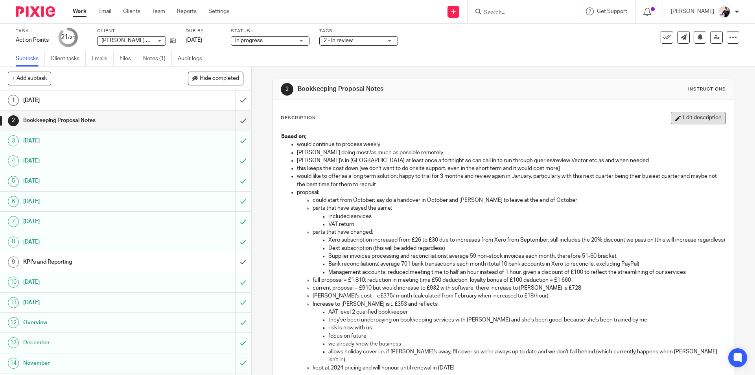
click at [691, 120] on button "Edit description" at bounding box center [698, 118] width 55 height 13
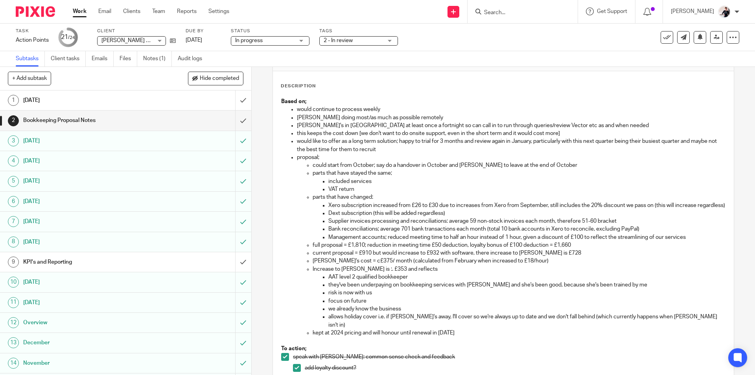
scroll to position [79, 0]
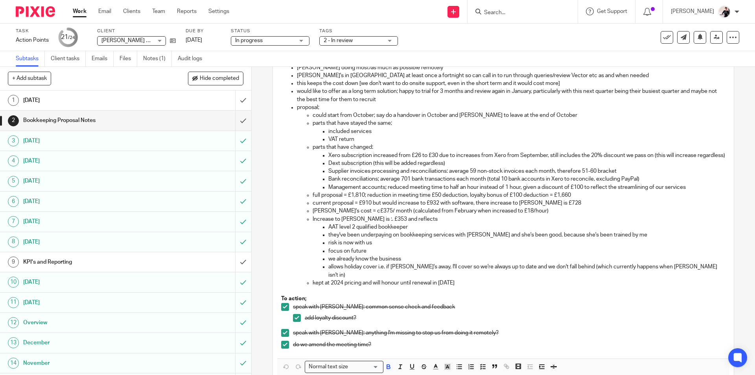
click at [517, 199] on p "full proposal = £1,810; reduction in meeting time £50 deduction, loyalty bonus …" at bounding box center [519, 195] width 412 height 8
click at [566, 199] on p "full proposal = £1,810; reduction in meeting time £50 deduction, loyalty bonus …" at bounding box center [519, 195] width 412 height 8
click at [384, 223] on p "Increase to Hattersley's is :. £353 and reflects" at bounding box center [519, 219] width 412 height 8
click at [681, 276] on p "allows holiday cover i.e. if Vicki's away, I'll cover so we're always up to dat…" at bounding box center [526, 271] width 397 height 16
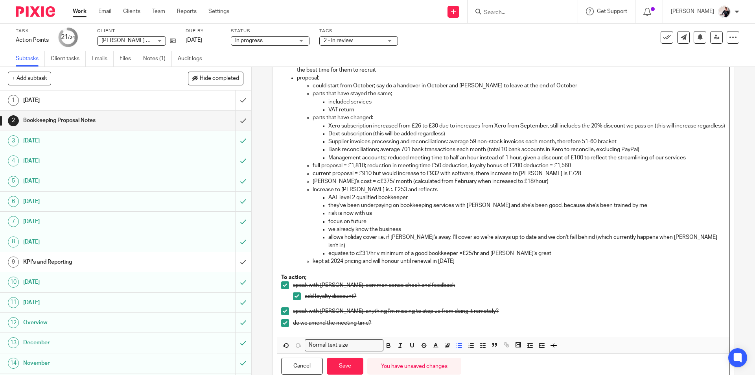
scroll to position [136, 0]
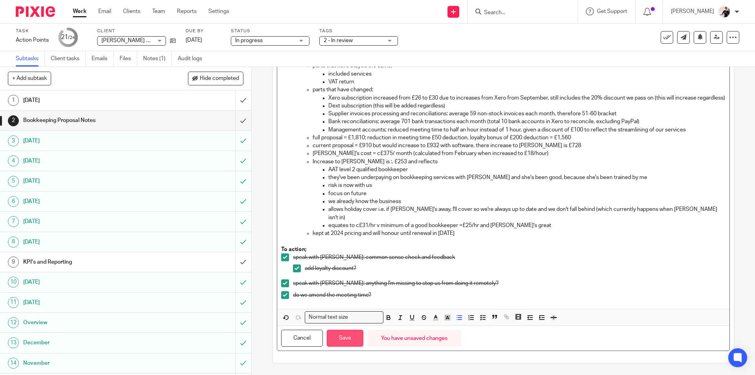
click at [348, 337] on button "Save" at bounding box center [345, 338] width 37 height 17
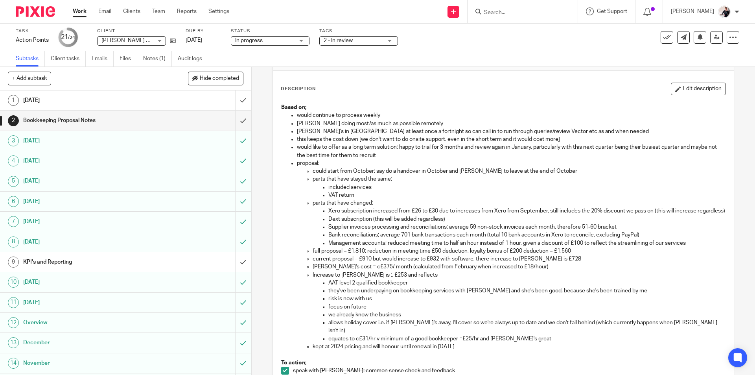
scroll to position [0, 0]
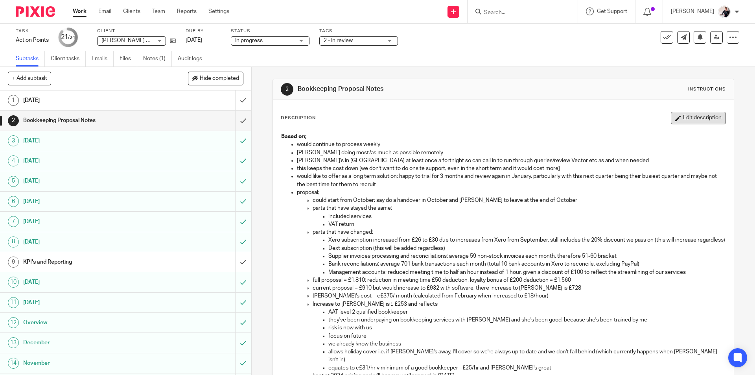
click at [696, 118] on button "Edit description" at bounding box center [698, 118] width 55 height 13
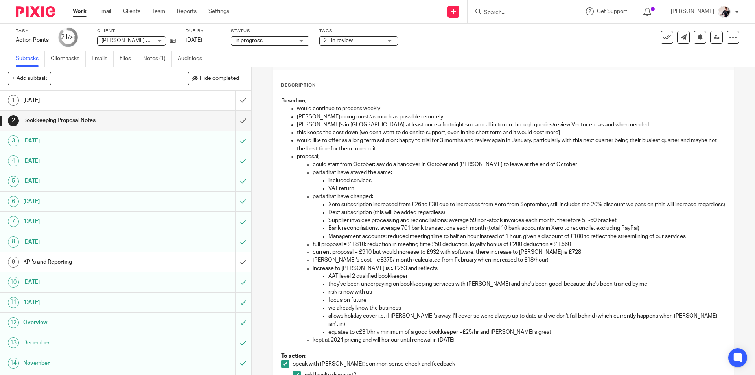
scroll to position [79, 0]
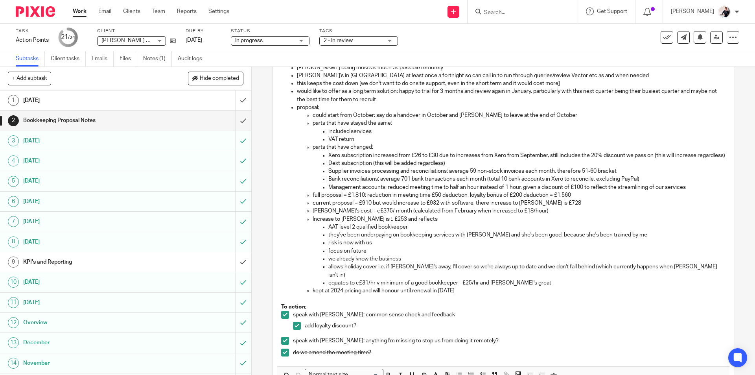
click at [541, 282] on p "equates to c£31/hr v minimum of a good bookkeeper =£25/hr and Vicki's great" at bounding box center [526, 283] width 397 height 8
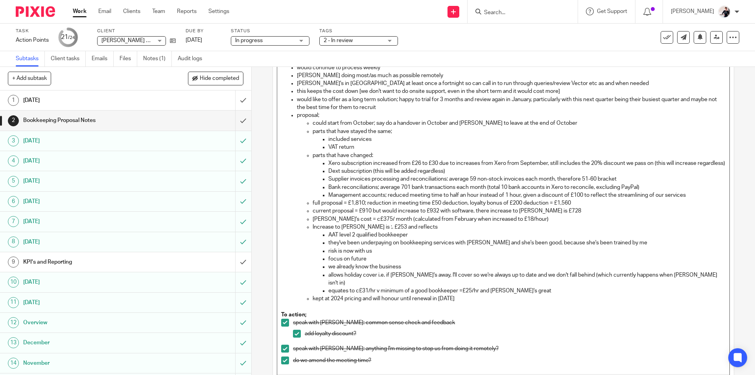
scroll to position [59, 0]
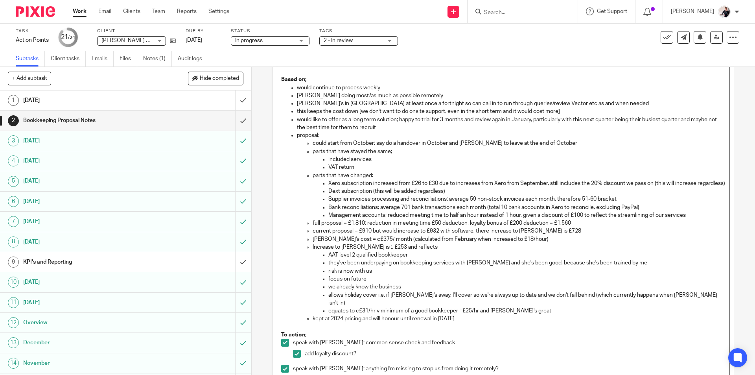
click at [558, 315] on p "kept at 2024 pricing and will honour until renewal in May 2026" at bounding box center [519, 319] width 412 height 8
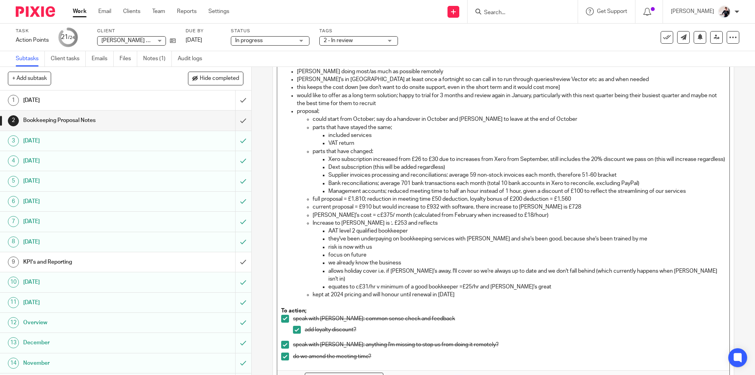
scroll to position [0, 0]
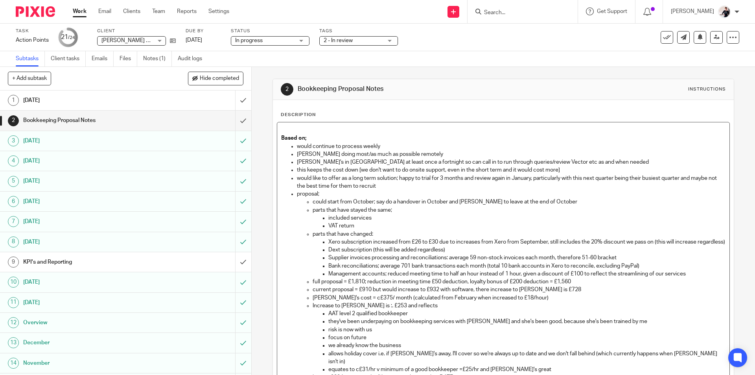
click at [524, 371] on p "equates to c£31/hr v minimum of a good bookkeeper =£25/hr and Vicki's great" at bounding box center [526, 369] width 397 height 8
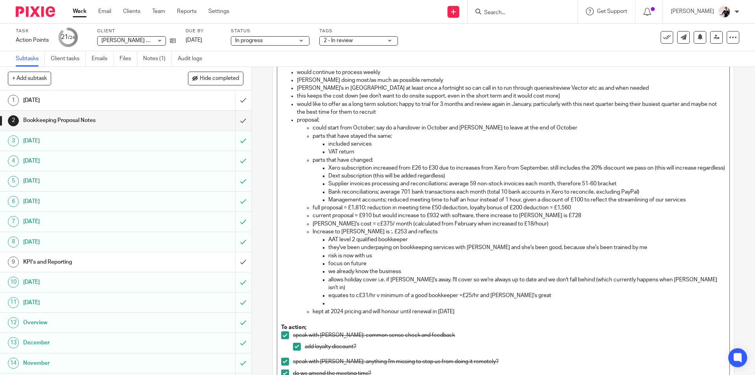
scroll to position [152, 0]
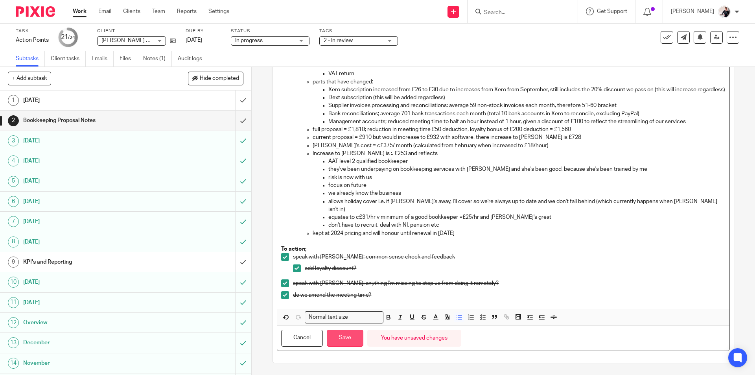
click at [348, 343] on button "Save" at bounding box center [345, 338] width 37 height 17
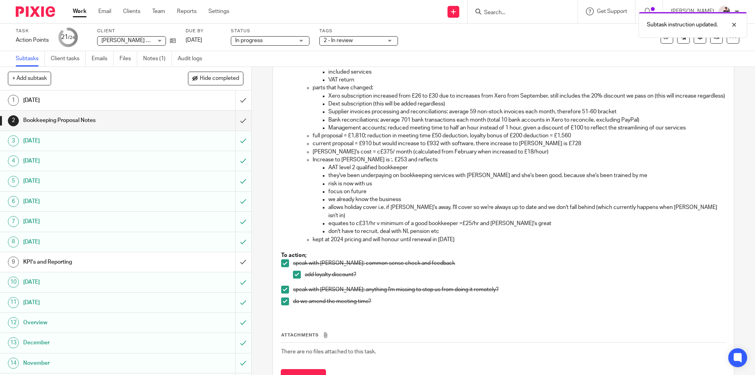
scroll to position [158, 0]
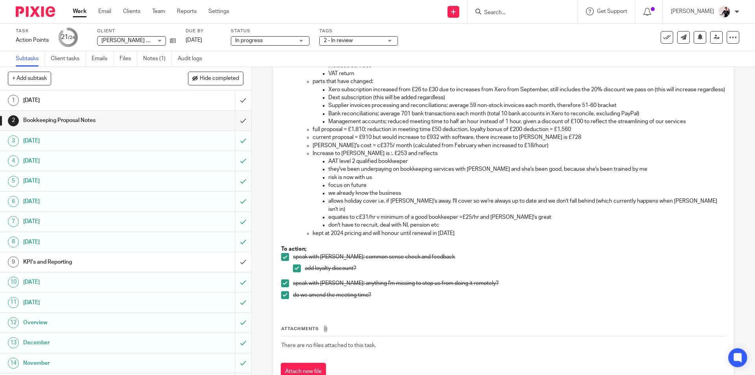
click at [75, 12] on link "Work" at bounding box center [80, 11] width 14 height 8
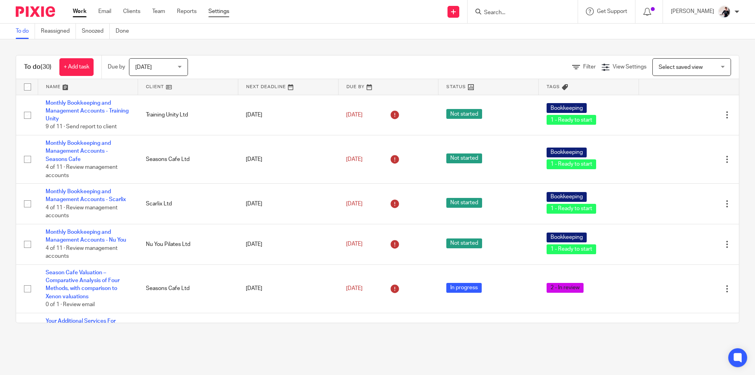
click at [223, 10] on link "Settings" at bounding box center [218, 11] width 21 height 8
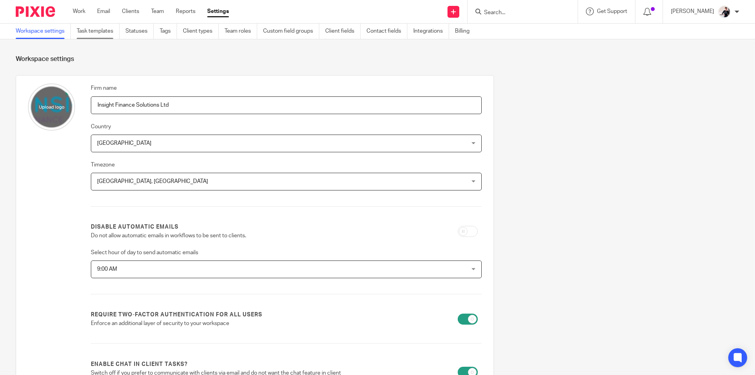
click at [105, 33] on link "Task templates" at bounding box center [98, 31] width 43 height 15
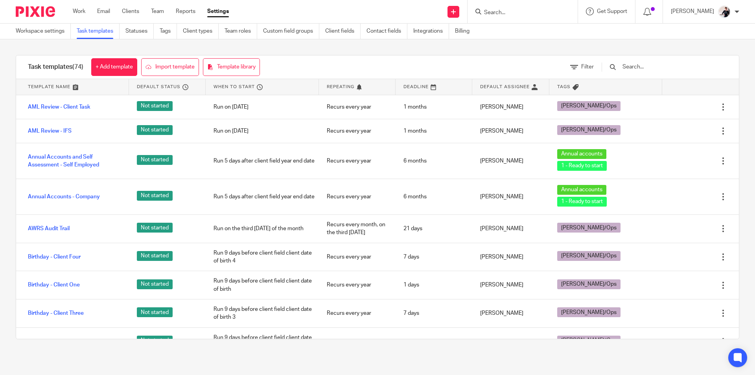
click at [670, 66] on input "text" at bounding box center [668, 67] width 92 height 9
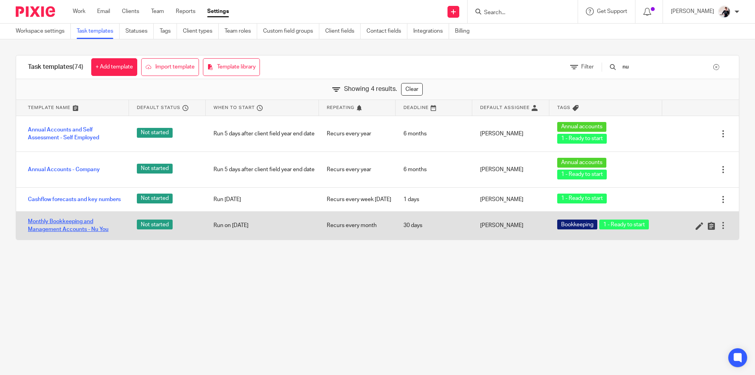
type input "nu"
click at [66, 227] on link "Monthly Bookkeeping and Management Accounts - Nu You" at bounding box center [74, 225] width 93 height 16
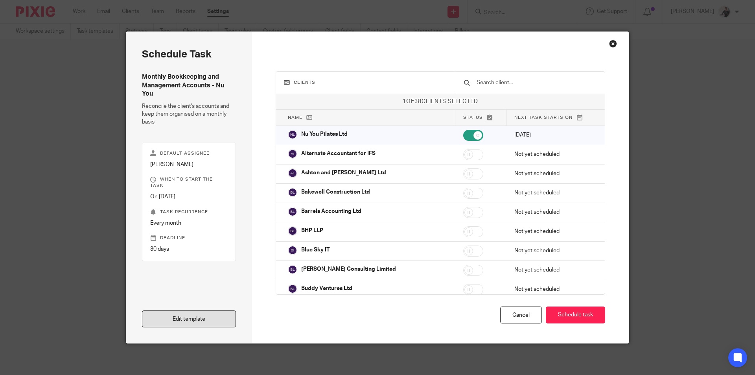
click at [208, 321] on link "Edit template" at bounding box center [189, 318] width 94 height 17
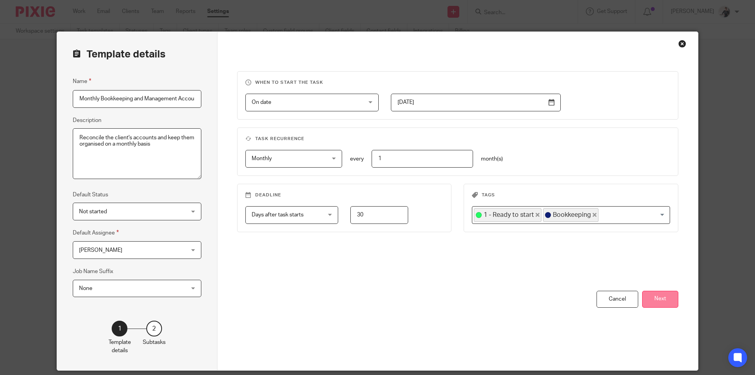
click at [654, 301] on button "Next" at bounding box center [660, 299] width 36 height 17
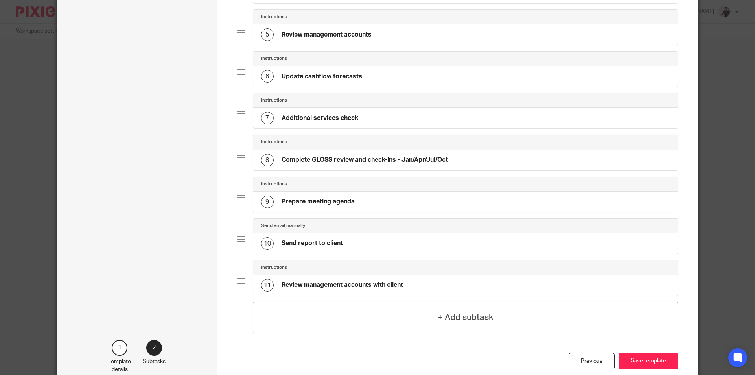
scroll to position [236, 0]
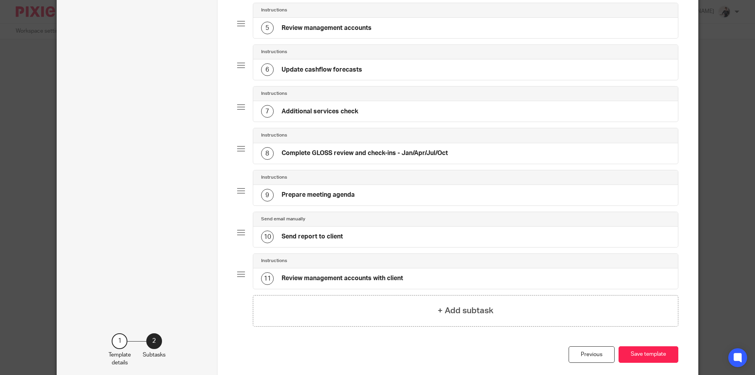
click at [354, 236] on div "10 Send report to client" at bounding box center [465, 236] width 425 height 20
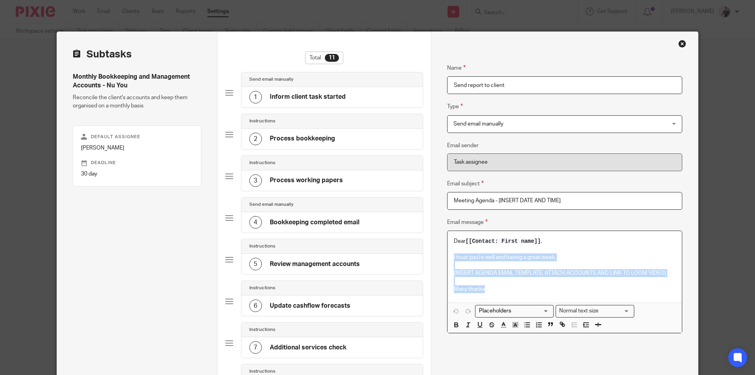
drag, startPoint x: 450, startPoint y: 256, endPoint x: 614, endPoint y: 289, distance: 167.7
click at [614, 289] on div "Dear [[Contact: First name]] , I trust you're well and having a great week. [IN…" at bounding box center [564, 267] width 234 height 72
click at [498, 284] on p at bounding box center [565, 281] width 222 height 8
drag, startPoint x: 490, startPoint y: 289, endPoint x: 416, endPoint y: 241, distance: 87.7
click at [416, 241] on div "Subtasks Monthly Bookkeeping and Management Accounts - Nu You Reconcile the cli…" at bounding box center [377, 319] width 641 height 574
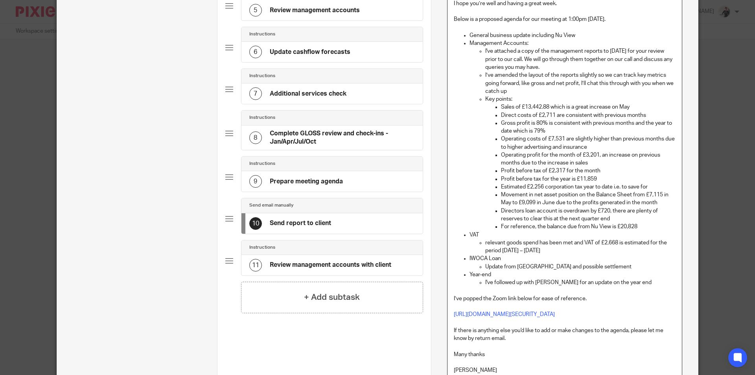
scroll to position [385, 0]
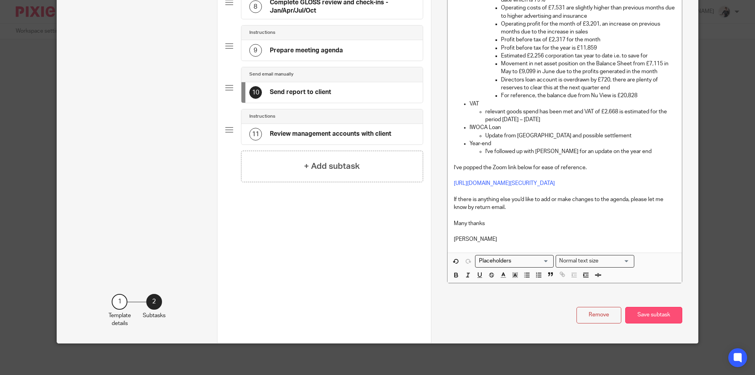
click at [647, 312] on button "Save subtask" at bounding box center [653, 315] width 57 height 17
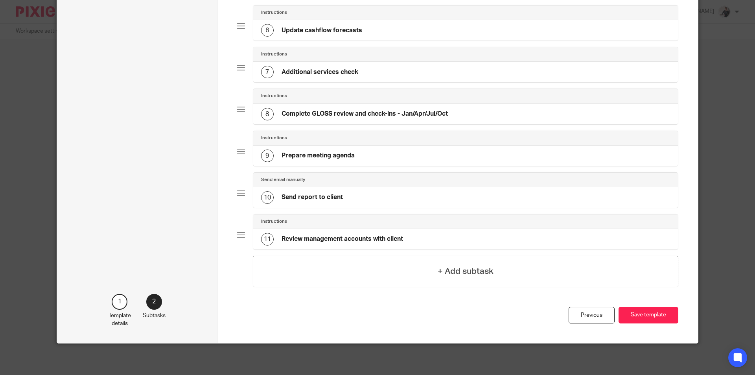
click at [343, 201] on div "10 Send report to client" at bounding box center [465, 197] width 425 height 20
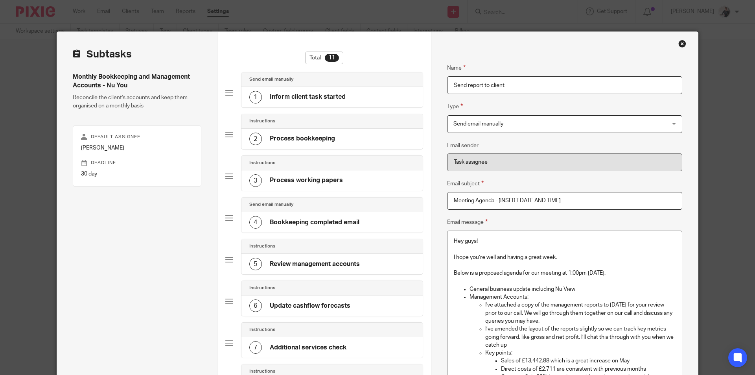
click at [482, 241] on p "Hey guys!" at bounding box center [565, 241] width 222 height 8
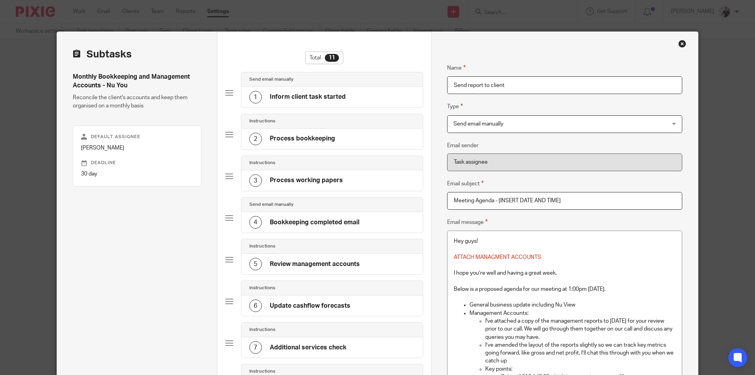
click at [579, 307] on p "General business update including Nu View" at bounding box center [572, 305] width 206 height 8
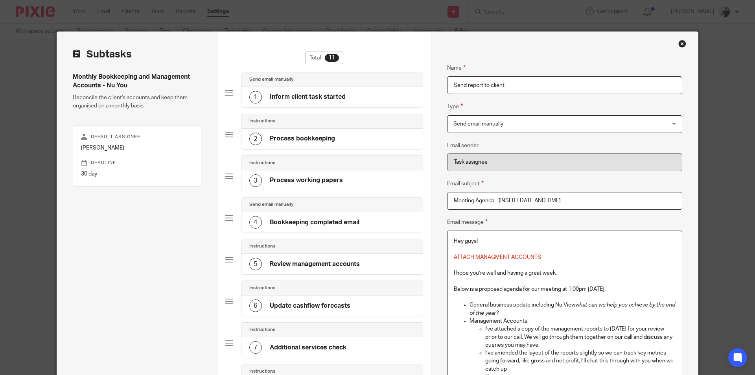
drag, startPoint x: 617, startPoint y: 288, endPoint x: 567, endPoint y: 289, distance: 49.2
click at [567, 289] on p "Below is a proposed agenda for our meeting at 1:00pm tomorrow." at bounding box center [565, 289] width 222 height 8
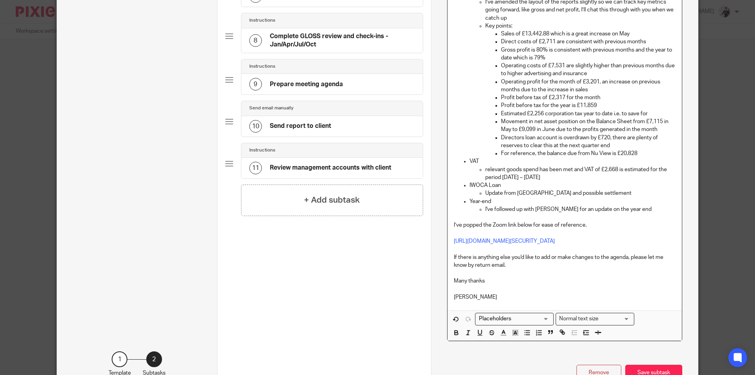
scroll to position [409, 0]
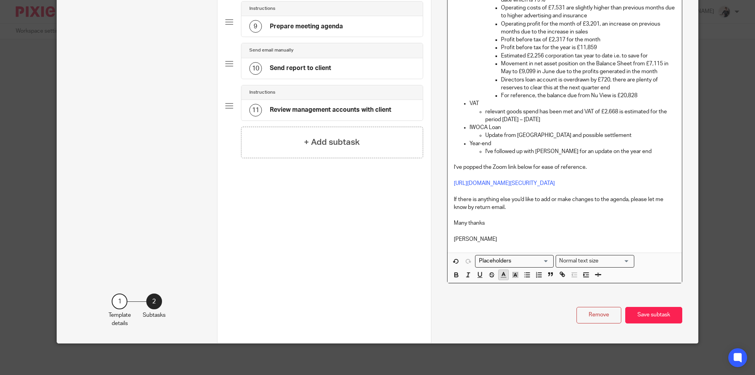
click at [502, 274] on polyline "button" at bounding box center [503, 273] width 3 height 3
click at [504, 293] on li "color:#D33115" at bounding box center [506, 293] width 6 height 6
drag, startPoint x: 672, startPoint y: 182, endPoint x: 439, endPoint y: 180, distance: 232.8
click at [503, 275] on icon "button" at bounding box center [503, 274] width 7 height 7
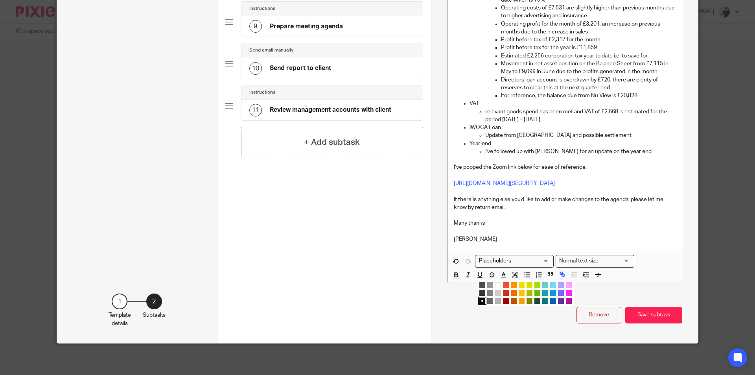
click at [505, 291] on li "color:#D33115" at bounding box center [506, 293] width 6 height 6
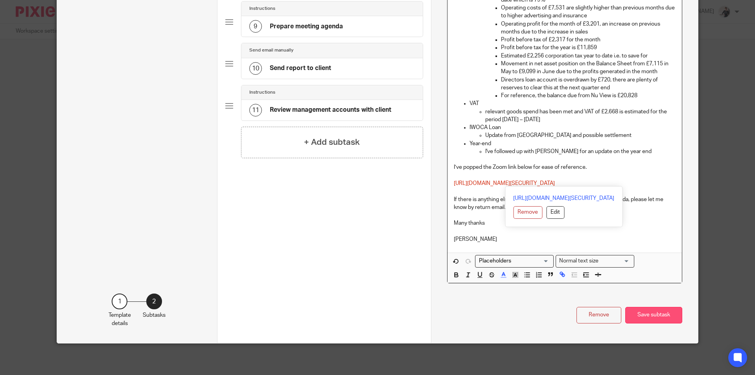
click at [667, 312] on button "Save subtask" at bounding box center [653, 315] width 57 height 17
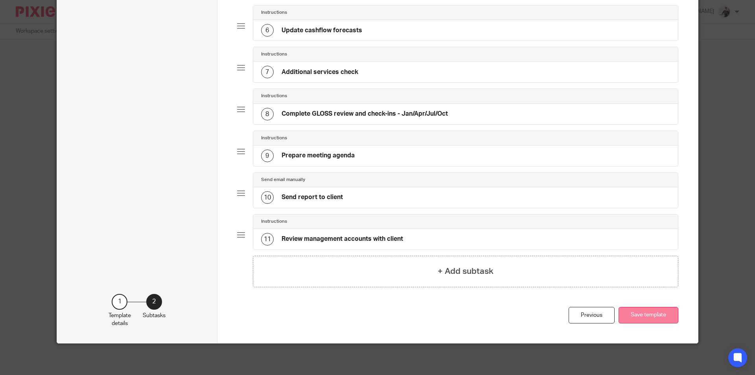
scroll to position [275, 0]
click at [644, 315] on button "Save template" at bounding box center [649, 315] width 60 height 17
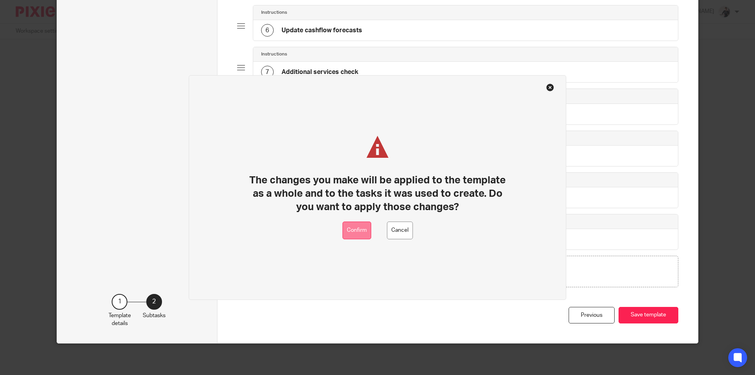
click at [360, 234] on button "Confirm" at bounding box center [356, 230] width 29 height 18
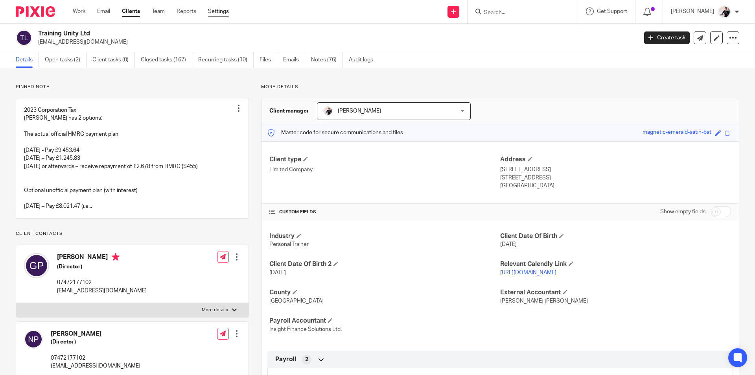
click at [223, 10] on link "Settings" at bounding box center [218, 11] width 21 height 8
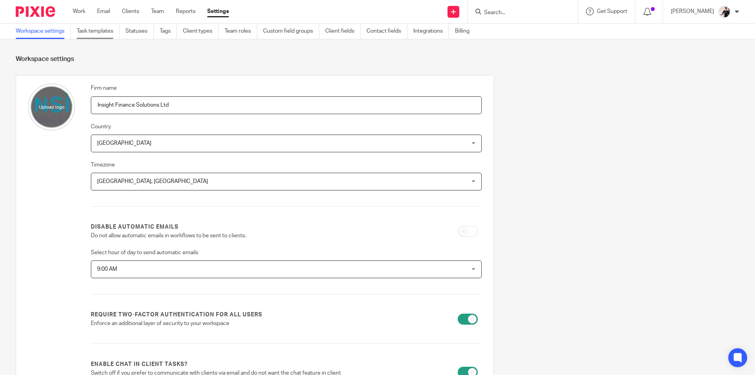
click at [101, 34] on link "Task templates" at bounding box center [98, 31] width 43 height 15
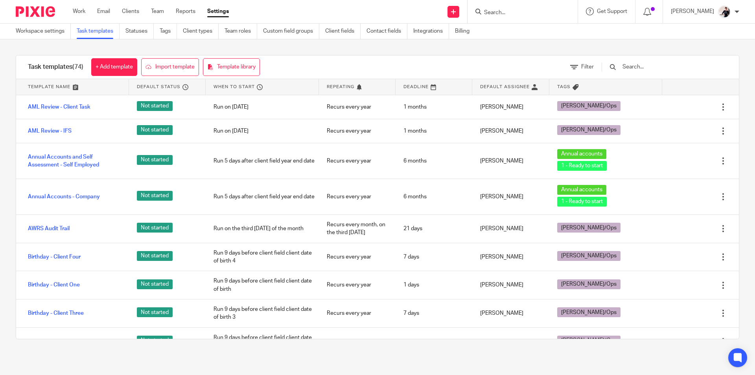
click at [640, 64] on input "text" at bounding box center [668, 67] width 92 height 9
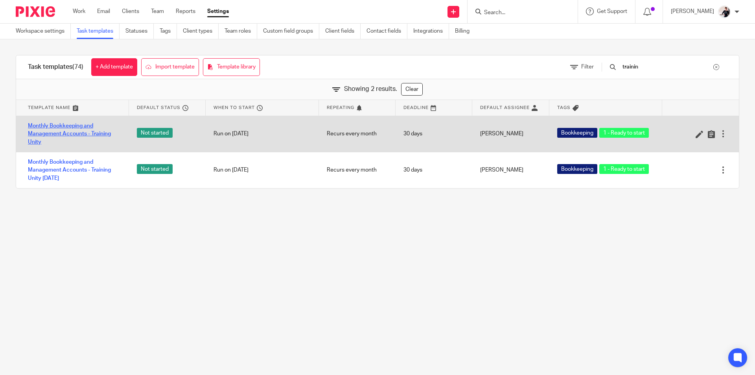
type input "trainin"
click at [82, 134] on link "Monthly Bookkeeping and Management Accounts - Training Unity" at bounding box center [74, 134] width 93 height 24
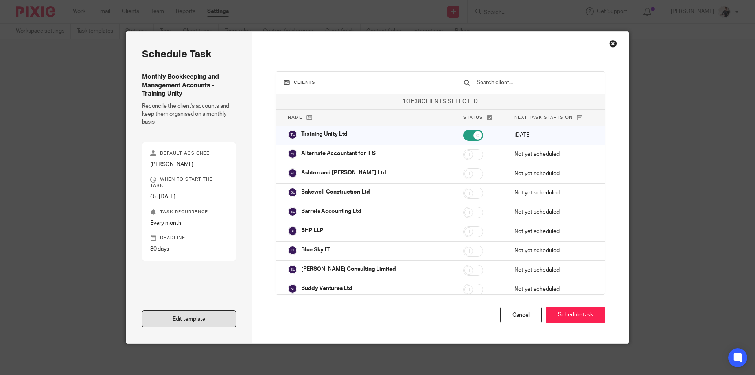
click at [203, 317] on link "Edit template" at bounding box center [189, 318] width 94 height 17
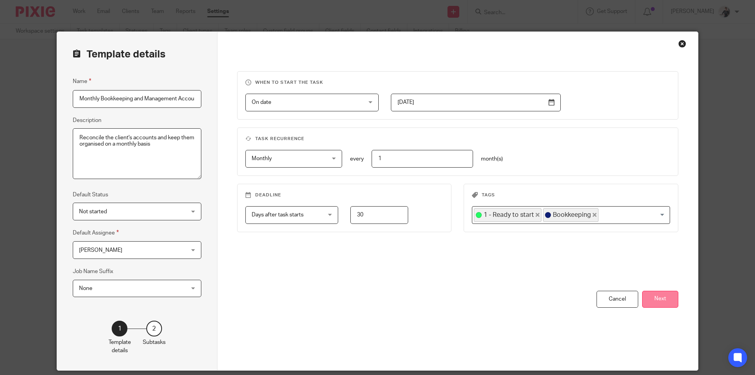
click at [660, 296] on button "Next" at bounding box center [660, 299] width 36 height 17
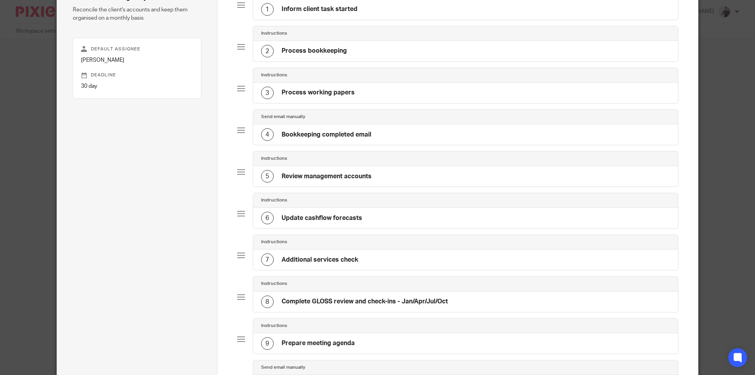
scroll to position [275, 0]
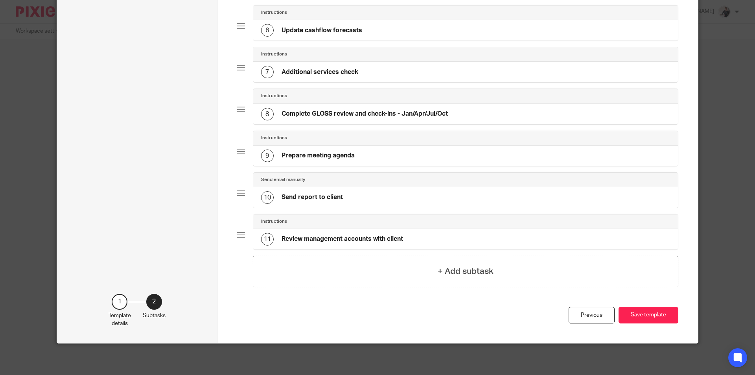
click at [387, 196] on div "10 Send report to client" at bounding box center [465, 197] width 425 height 20
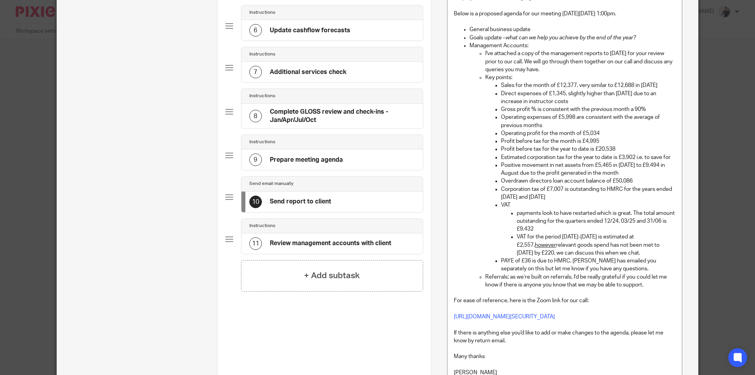
scroll to position [0, 0]
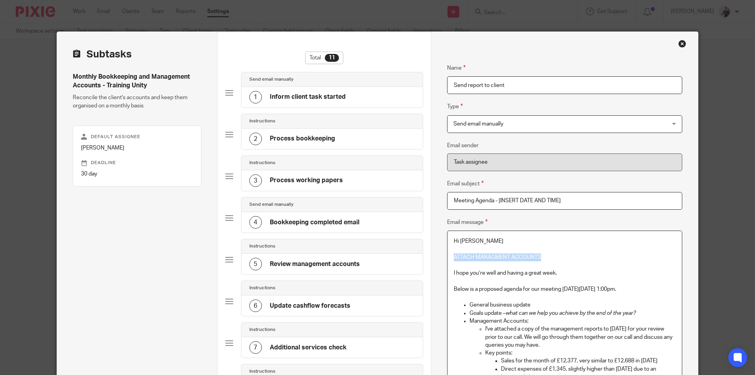
drag, startPoint x: 543, startPoint y: 255, endPoint x: 446, endPoint y: 256, distance: 97.1
copy span "ATTACH MANAGMENT ACCOUNTS"
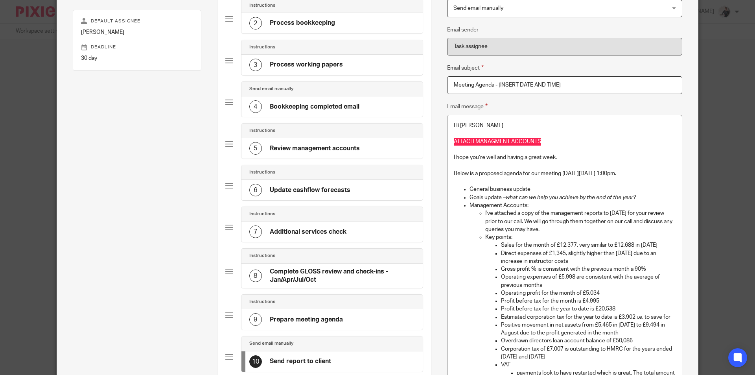
scroll to position [118, 0]
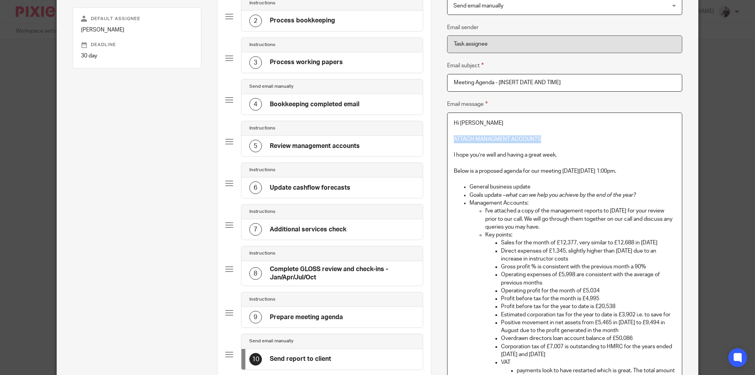
drag, startPoint x: 659, startPoint y: 171, endPoint x: 585, endPoint y: 173, distance: 73.2
click at [585, 173] on p "Below is a proposed agenda for our meeting on Thursday 18th September at 1:00pm." at bounding box center [565, 171] width 222 height 8
click at [629, 178] on p at bounding box center [565, 179] width 222 height 8
drag, startPoint x: 659, startPoint y: 171, endPoint x: 569, endPoint y: 171, distance: 90.8
click at [569, 171] on p "Below is a proposed agenda for our meeting on Thursday 18th September at 1:00pm." at bounding box center [565, 171] width 222 height 8
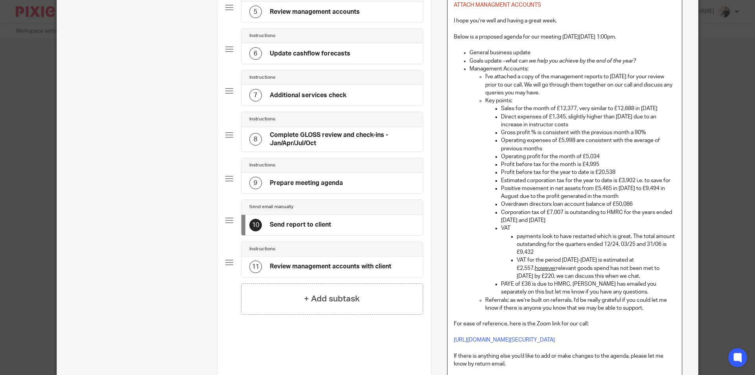
scroll to position [393, 0]
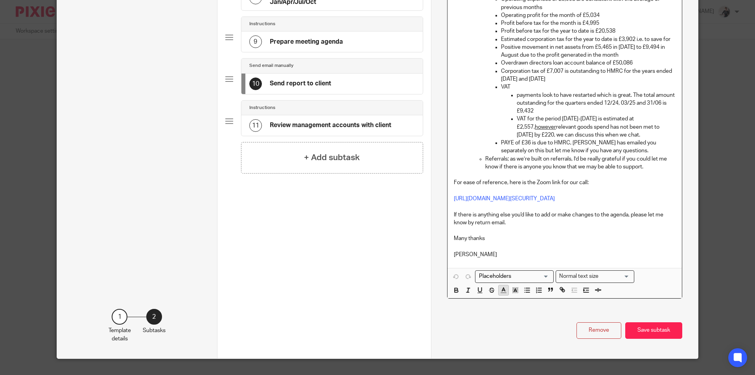
click at [503, 293] on icon "button" at bounding box center [503, 289] width 7 height 7
click at [503, 311] on li "color:#D33115" at bounding box center [506, 308] width 6 height 6
drag, startPoint x: 577, startPoint y: 207, endPoint x: 449, endPoint y: 200, distance: 128.4
click at [449, 200] on div "Hi Greg ATTACH MANAGMENT ACCOUNTS I hope you’re well and having a great week. B…" at bounding box center [564, 53] width 234 height 430
click at [503, 293] on icon "button" at bounding box center [503, 289] width 7 height 7
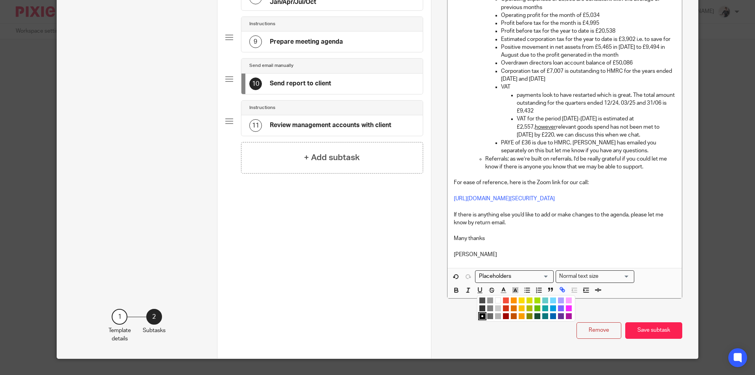
click at [504, 311] on li "color:#D33115" at bounding box center [506, 308] width 6 height 6
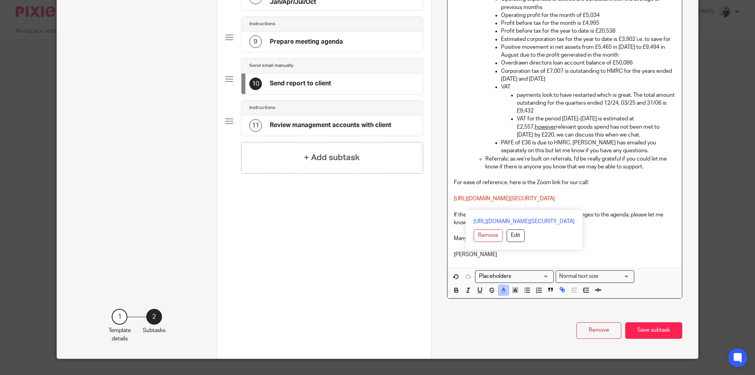
click at [502, 291] on polyline "button" at bounding box center [503, 288] width 3 height 3
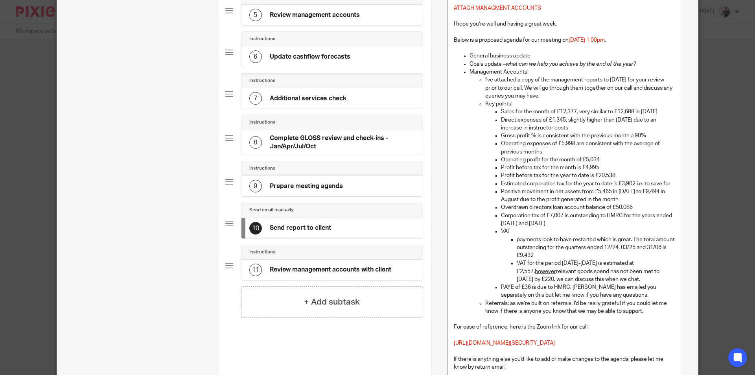
scroll to position [236, 0]
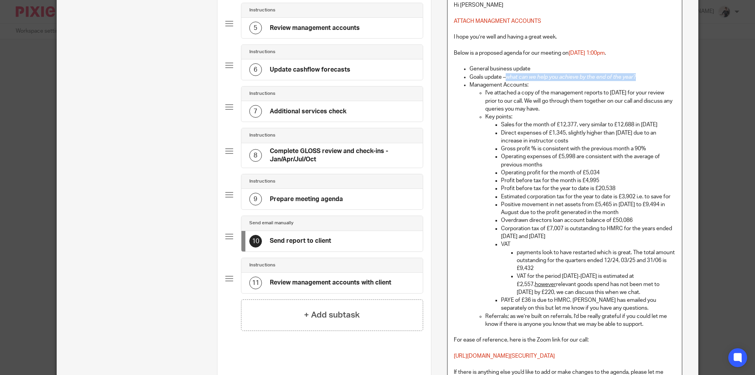
drag, startPoint x: 642, startPoint y: 76, endPoint x: 504, endPoint y: 77, distance: 137.6
click at [504, 77] on p "Goals update – what can we help you achieve by the end of the year?" at bounding box center [572, 77] width 206 height 8
copy em "what can we help you achieve by the end of the year?"
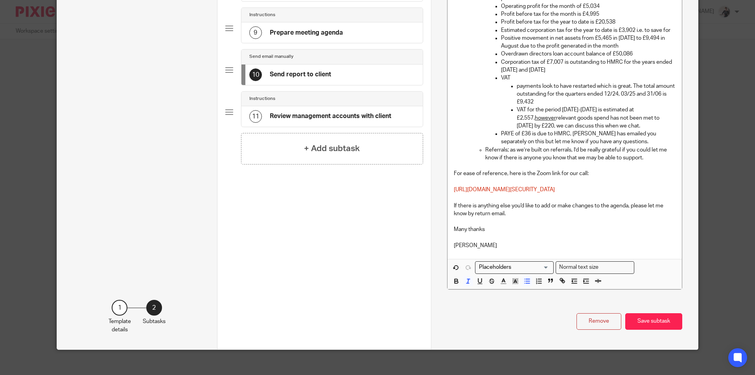
scroll to position [416, 0]
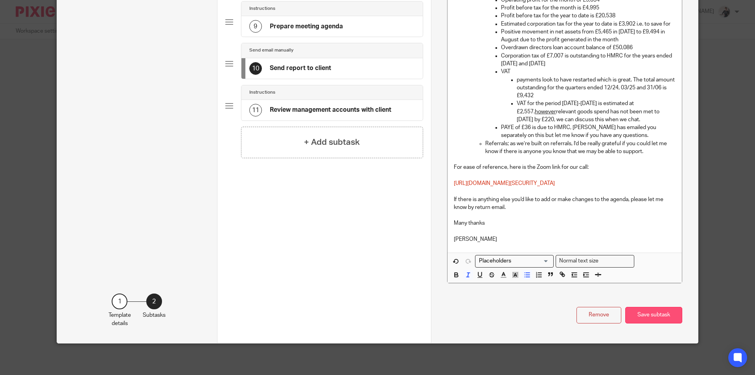
click at [668, 321] on button "Save subtask" at bounding box center [653, 315] width 57 height 17
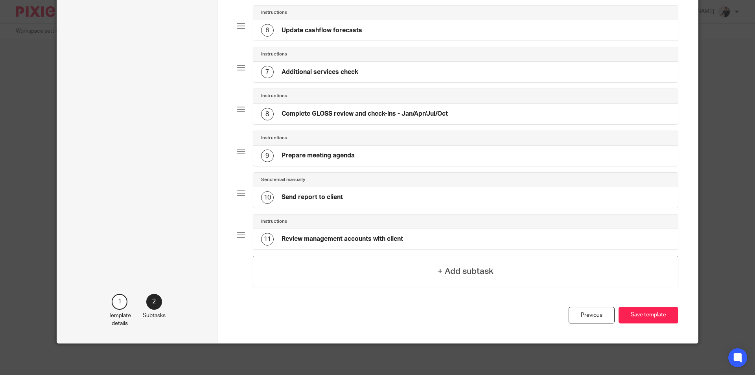
scroll to position [275, 0]
click at [651, 314] on button "Save template" at bounding box center [649, 315] width 60 height 17
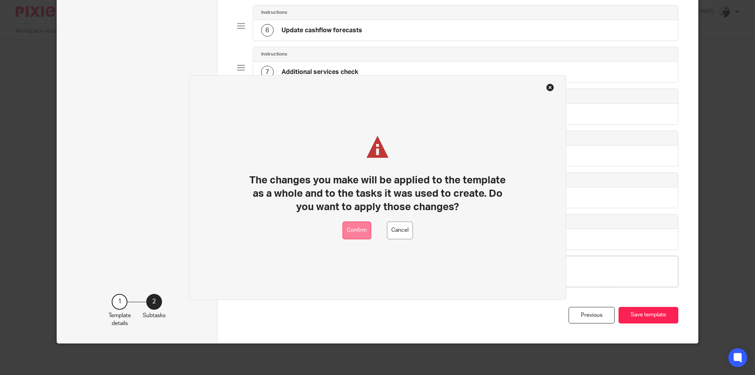
click at [359, 224] on button "Confirm" at bounding box center [356, 230] width 29 height 18
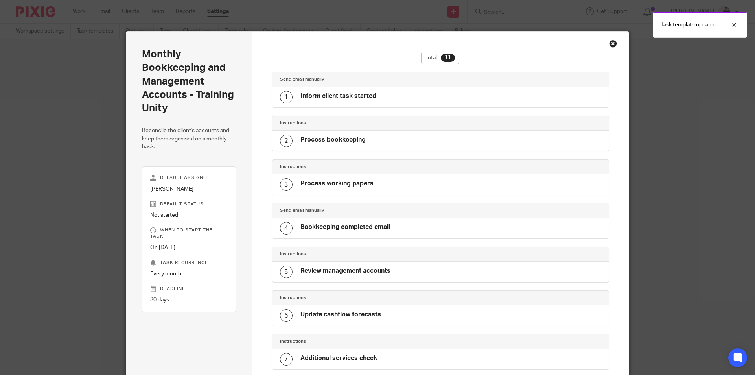
click at [609, 44] on div "Close this dialog window" at bounding box center [613, 44] width 8 height 8
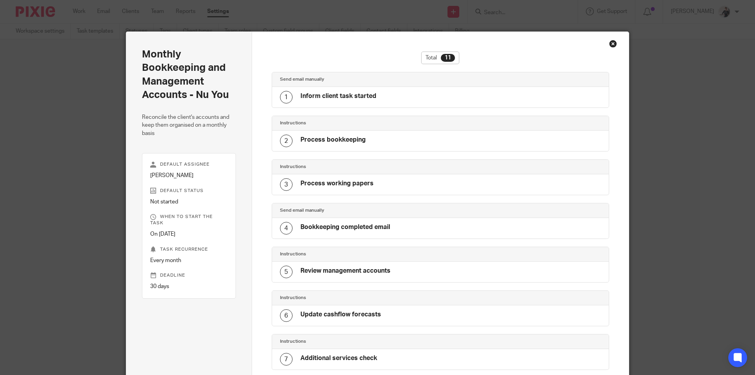
click at [609, 45] on div "Close this dialog window" at bounding box center [613, 44] width 8 height 8
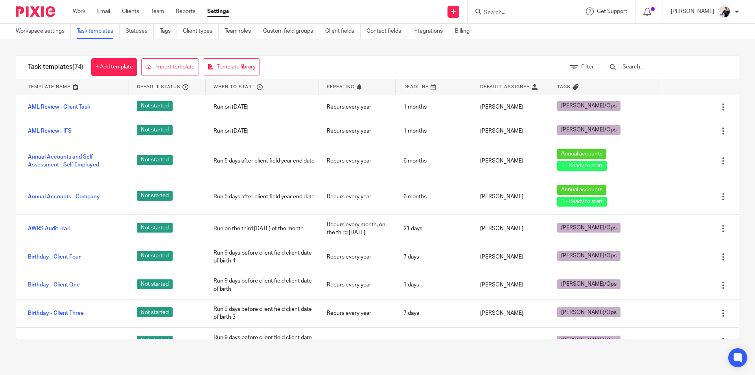
click at [659, 64] on input "text" at bounding box center [668, 67] width 92 height 9
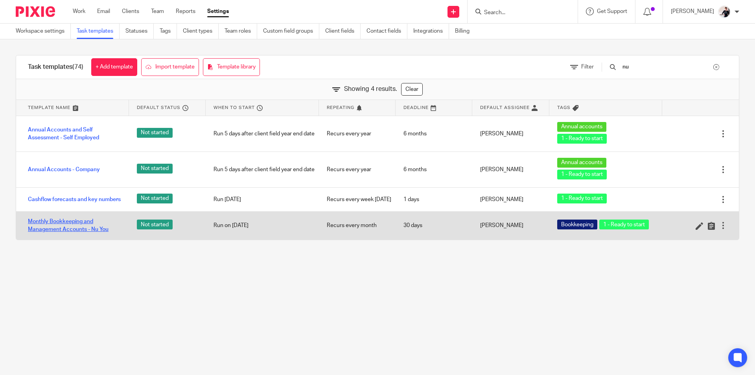
type input "nu"
click at [95, 232] on link "Monthly Bookkeeping and Management Accounts - Nu You" at bounding box center [74, 225] width 93 height 16
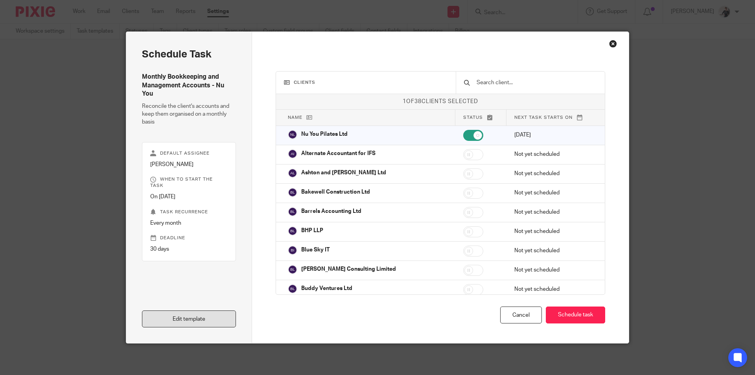
click at [182, 316] on link "Edit template" at bounding box center [189, 318] width 94 height 17
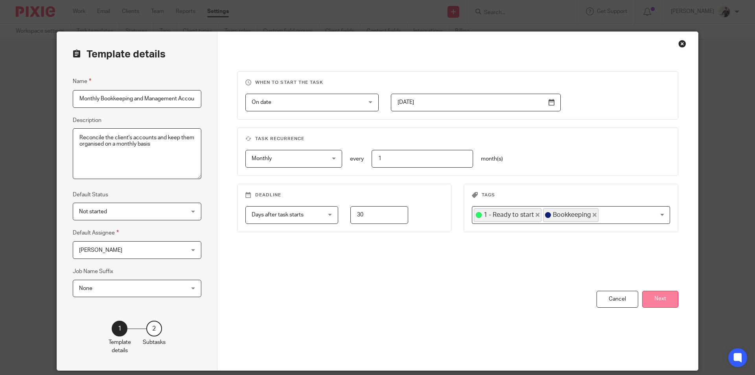
click at [659, 295] on button "Next" at bounding box center [660, 299] width 36 height 17
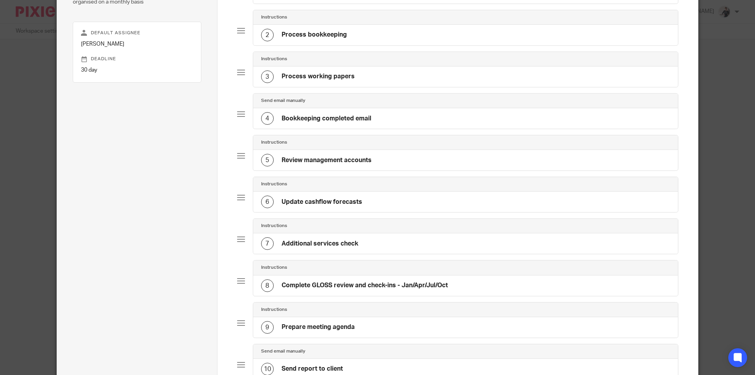
scroll to position [275, 0]
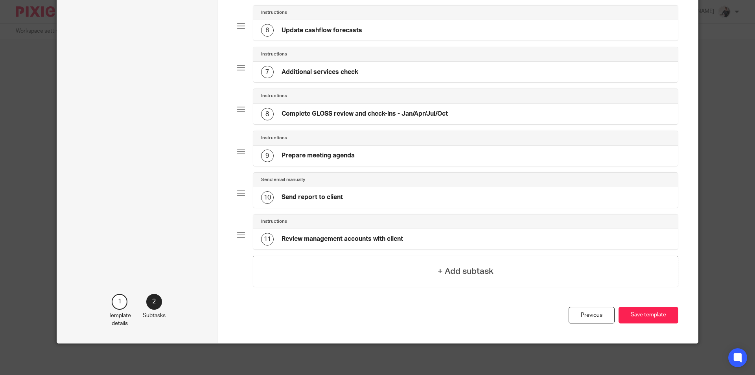
click at [349, 154] on h4 "Prepare meeting agenda" at bounding box center [318, 155] width 73 height 8
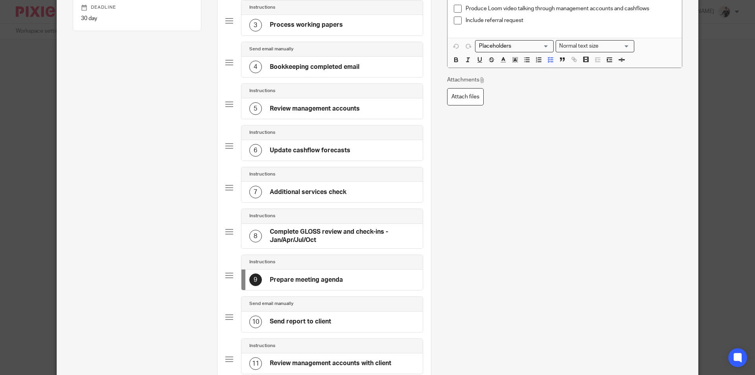
scroll to position [236, 0]
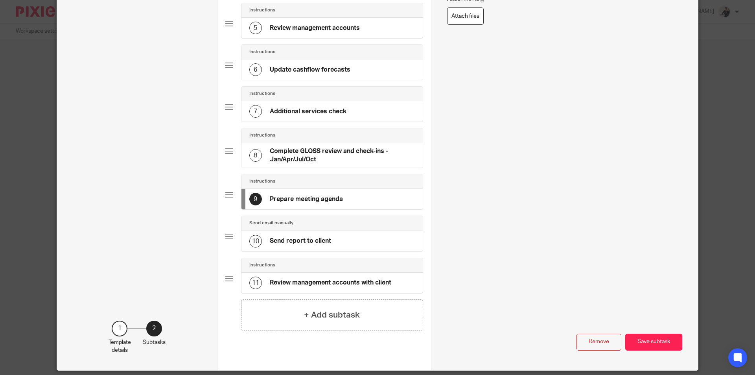
click at [344, 243] on div "10 Send report to client" at bounding box center [331, 241] width 181 height 20
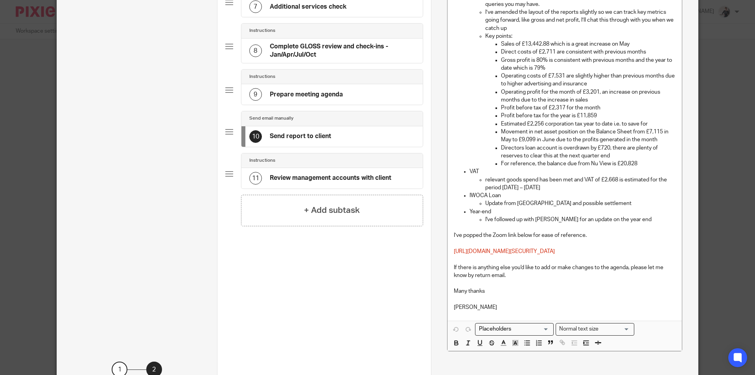
scroll to position [409, 0]
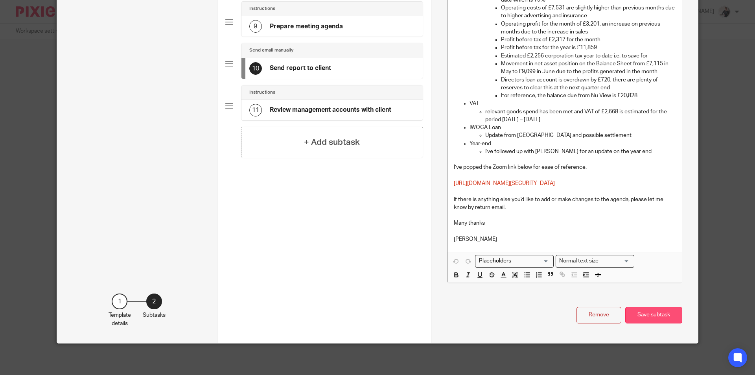
click at [643, 317] on button "Save subtask" at bounding box center [653, 315] width 57 height 17
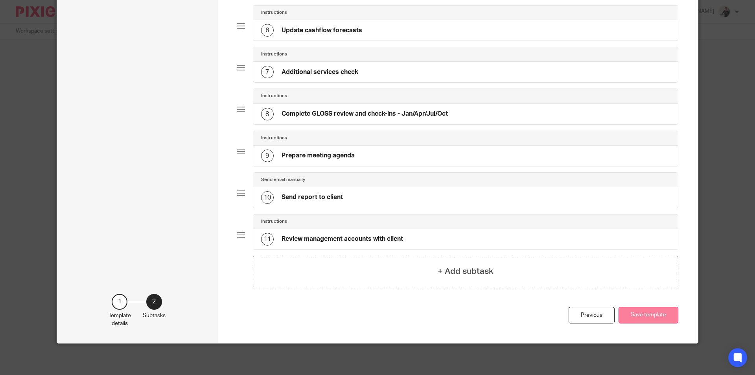
drag, startPoint x: 637, startPoint y: 314, endPoint x: 655, endPoint y: 316, distance: 17.8
click at [637, 314] on button "Save template" at bounding box center [649, 315] width 60 height 17
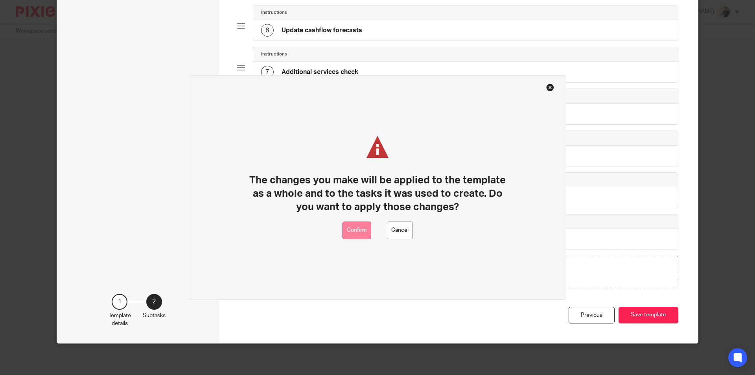
click at [361, 229] on button "Confirm" at bounding box center [356, 230] width 29 height 18
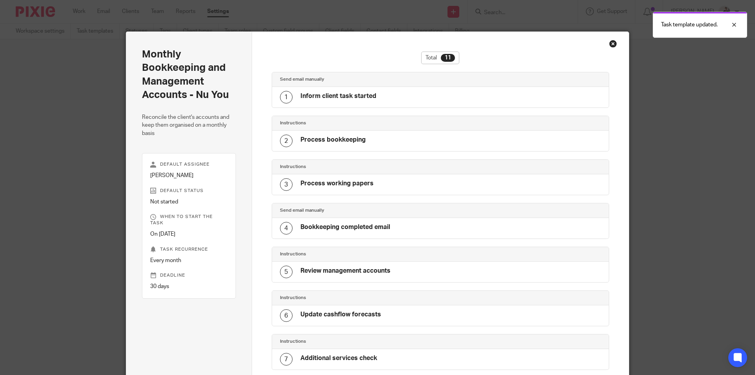
click at [611, 42] on div "Close this dialog window" at bounding box center [613, 44] width 8 height 8
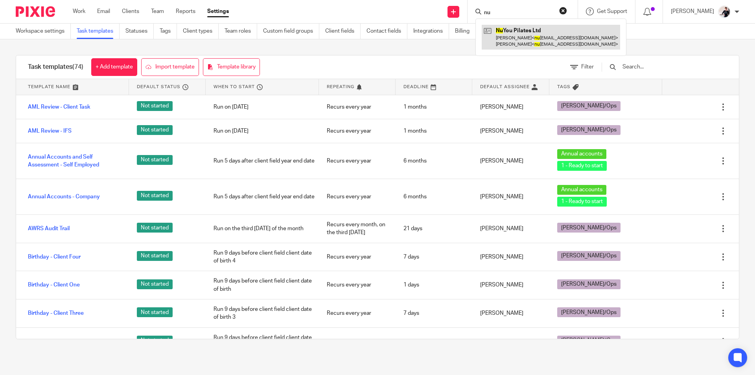
type input "nu"
click at [514, 31] on link at bounding box center [551, 37] width 138 height 24
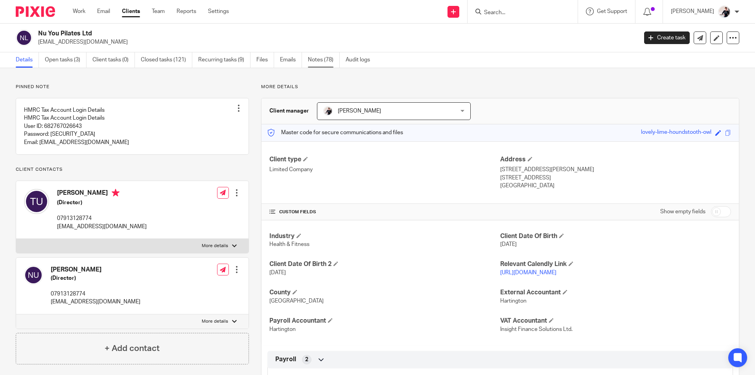
click at [321, 65] on link "Notes (78)" at bounding box center [324, 59] width 32 height 15
click at [321, 60] on link "Notes (78)" at bounding box center [324, 59] width 32 height 15
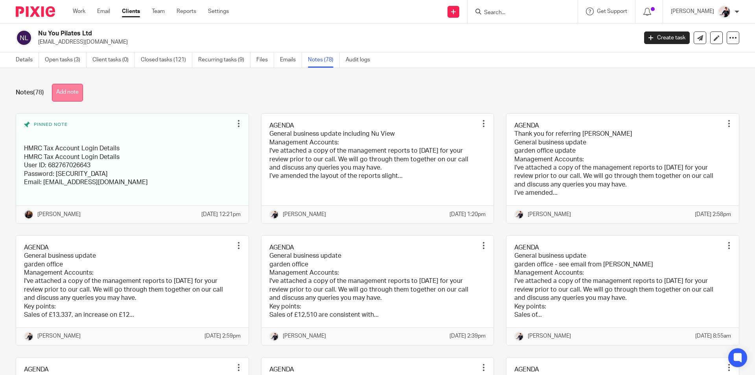
click at [75, 92] on button "Add note" at bounding box center [67, 93] width 31 height 18
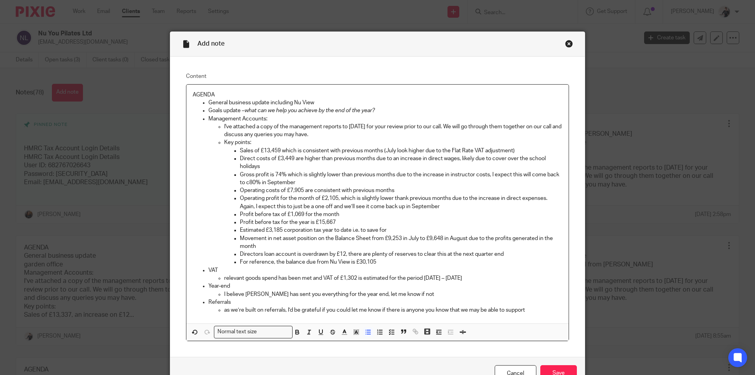
click at [313, 101] on p "General business update including Nu View" at bounding box center [385, 103] width 354 height 8
drag, startPoint x: 384, startPoint y: 109, endPoint x: 245, endPoint y: 110, distance: 138.8
click at [245, 110] on p "Goals update – what can we help you achieve by the end of the year?" at bounding box center [385, 111] width 354 height 8
click at [341, 333] on icon "button" at bounding box center [344, 331] width 7 height 7
click at [407, 349] on li "color:#FA28FF" at bounding box center [410, 350] width 6 height 6
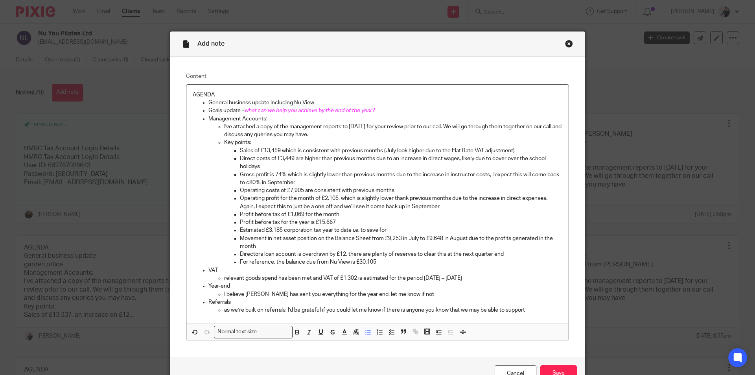
click at [333, 100] on p "General business update including Nu View" at bounding box center [385, 103] width 354 height 8
drag, startPoint x: 333, startPoint y: 102, endPoint x: 317, endPoint y: 102, distance: 16.1
click at [317, 102] on p "General business update including Nu View - upsell" at bounding box center [385, 103] width 354 height 8
click at [308, 333] on icon "button" at bounding box center [309, 331] width 7 height 7
click at [341, 333] on icon "button" at bounding box center [344, 331] width 7 height 7
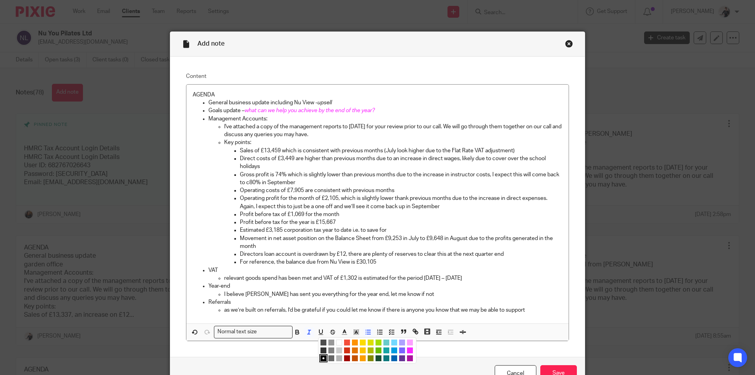
click at [407, 350] on li "color:#FA28FF" at bounding box center [410, 350] width 6 height 6
click at [340, 103] on p "General business update including Nu View - upsell" at bounding box center [385, 103] width 354 height 8
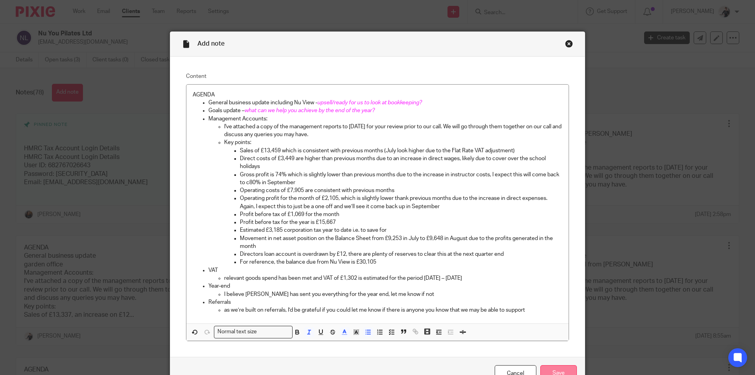
click at [547, 371] on input "Save" at bounding box center [558, 373] width 37 height 17
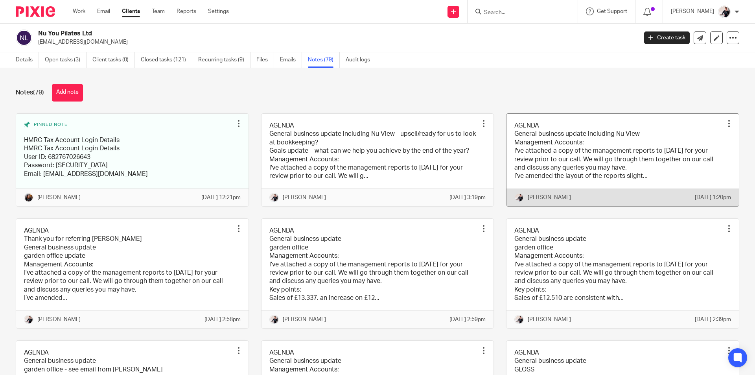
click at [585, 162] on link at bounding box center [622, 160] width 232 height 92
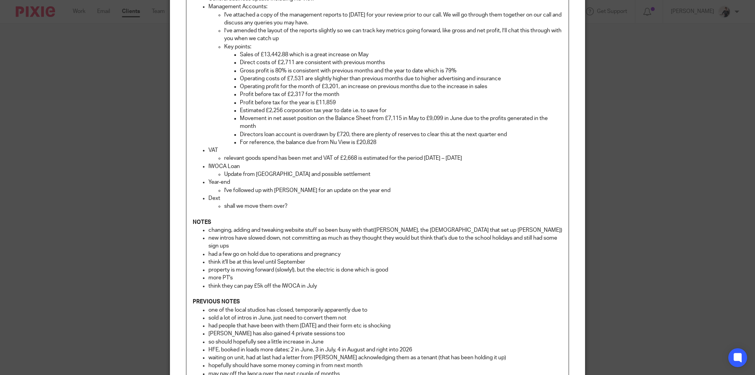
scroll to position [236, 0]
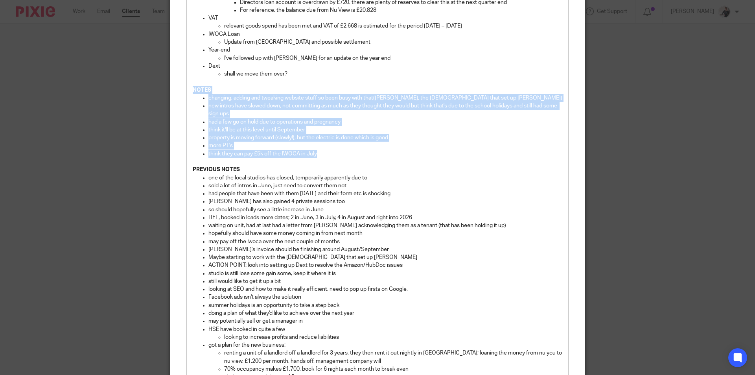
drag, startPoint x: 324, startPoint y: 153, endPoint x: 184, endPoint y: 88, distance: 153.7
click at [186, 88] on div "AGENDA General business update including Nu View Management Accounts: I've atta…" at bounding box center [377, 143] width 382 height 589
copy div "NOTES changing, adding and tweaking website stuff so been busy with that(Wendy,…"
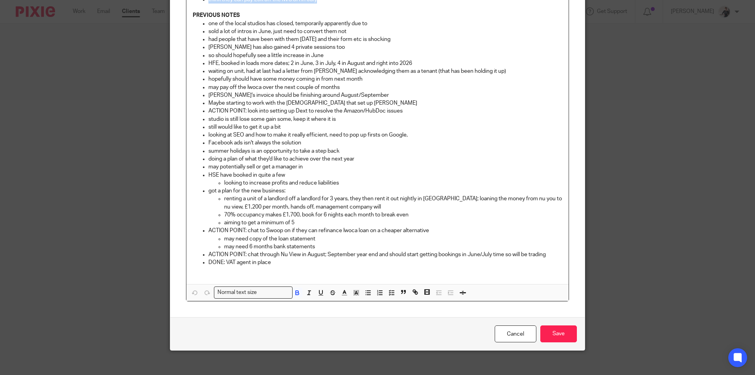
scroll to position [397, 0]
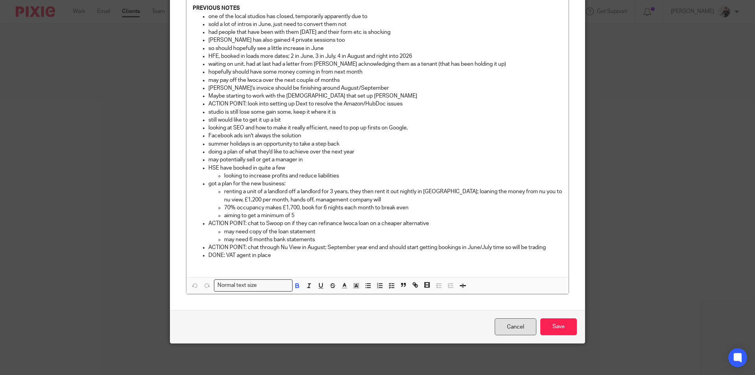
click at [511, 324] on link "Cancel" at bounding box center [516, 326] width 42 height 17
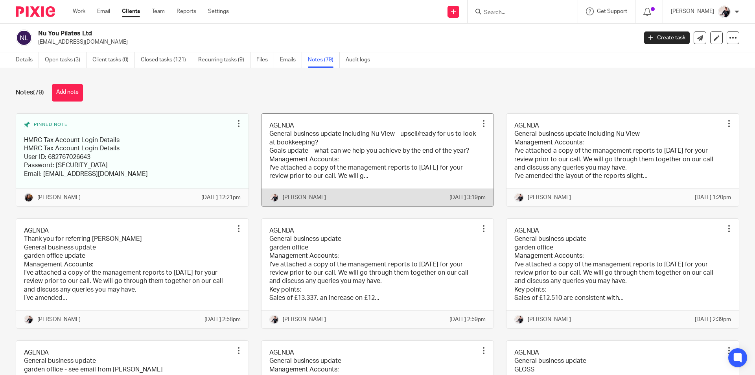
click at [302, 164] on link at bounding box center [377, 160] width 232 height 92
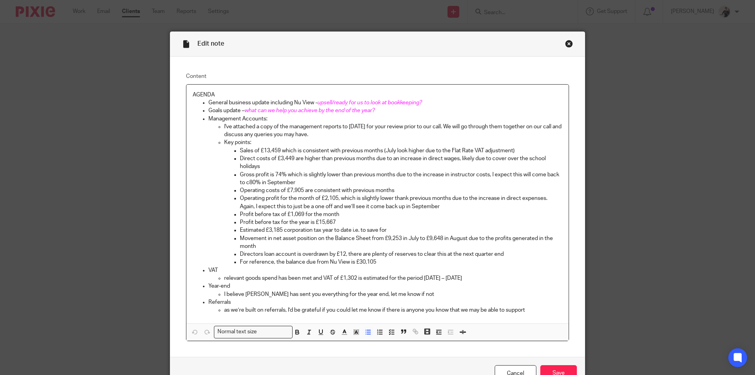
click at [529, 309] on p "as we’re built on referrals, I’d be grateful if you could let me know if there …" at bounding box center [393, 310] width 338 height 8
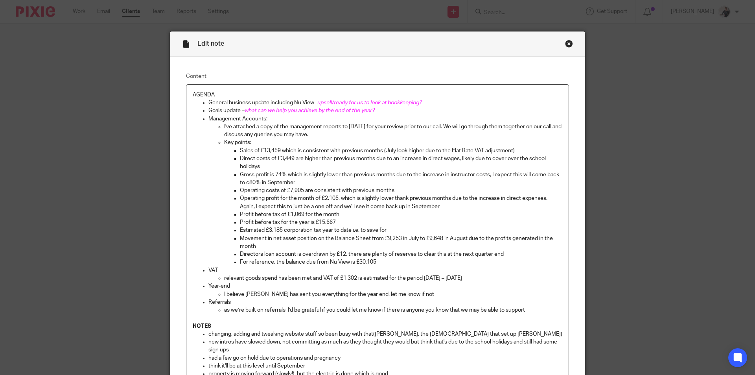
scroll to position [20, 0]
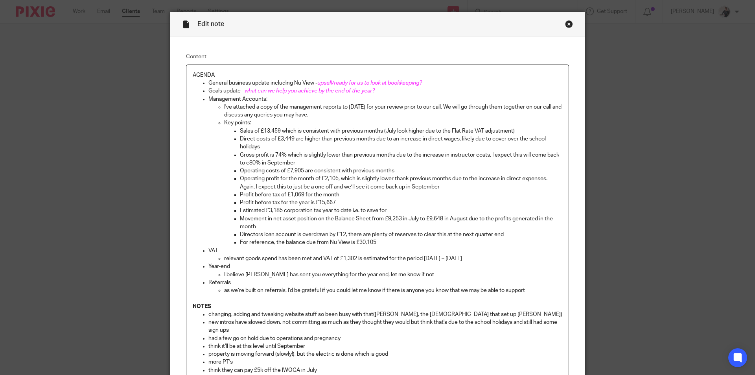
click at [193, 306] on strong "NOTES" at bounding box center [202, 307] width 18 height 6
click at [194, 308] on strong "PREVIOUS NOTES" at bounding box center [216, 307] width 47 height 6
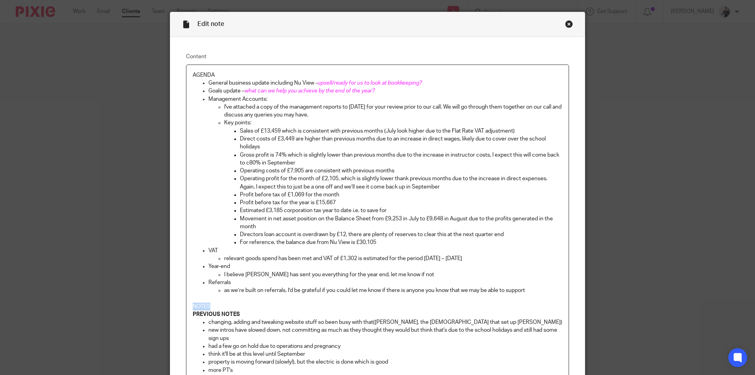
drag, startPoint x: 210, startPoint y: 306, endPoint x: 172, endPoint y: 306, distance: 37.7
click at [172, 306] on div "Content AGENDA General business update including Nu View - upsell/ready for us …" at bounding box center [377, 231] width 414 height 388
drag, startPoint x: 215, startPoint y: 75, endPoint x: 179, endPoint y: 72, distance: 35.9
click at [179, 72] on div "Content AGENDA General business update including Nu View - upsell/ready for us …" at bounding box center [377, 231] width 414 height 388
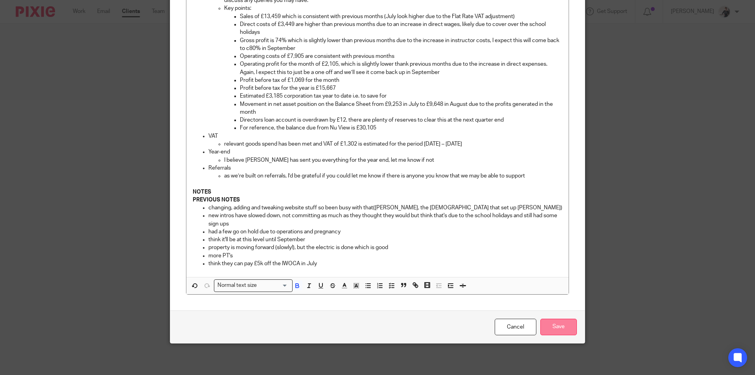
click at [552, 326] on input "Save" at bounding box center [558, 327] width 37 height 17
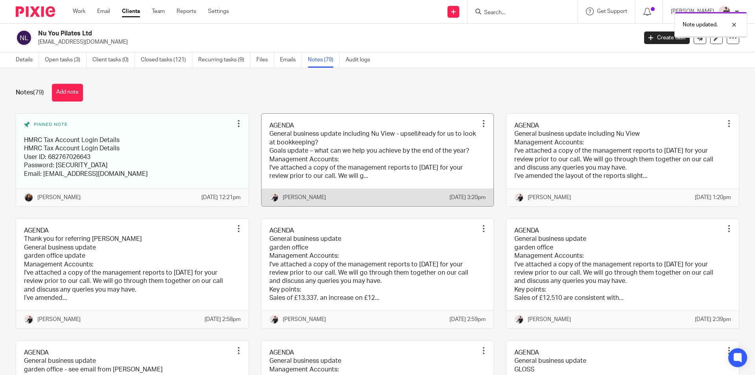
click at [370, 167] on link at bounding box center [377, 160] width 232 height 92
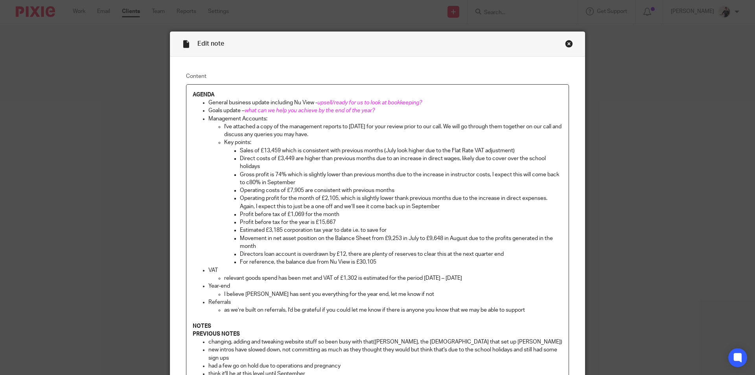
click at [224, 322] on p "NOTES" at bounding box center [378, 326] width 370 height 8
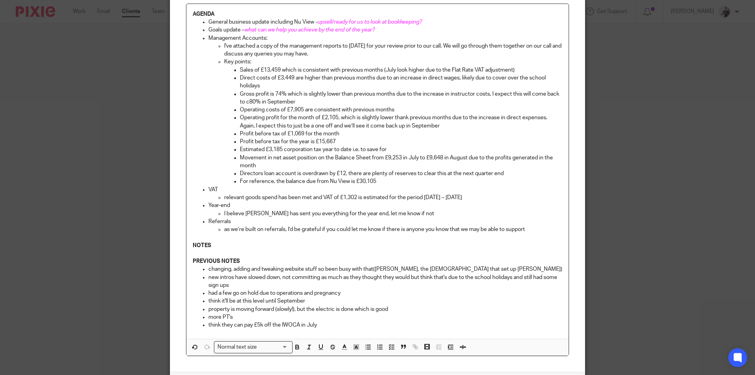
scroll to position [142, 0]
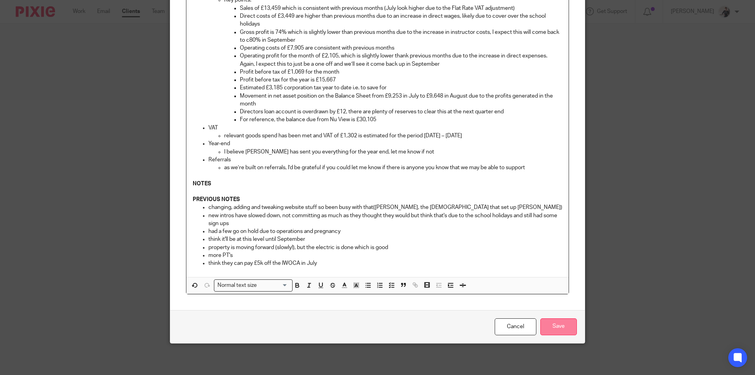
click at [561, 320] on input "Save" at bounding box center [558, 326] width 37 height 17
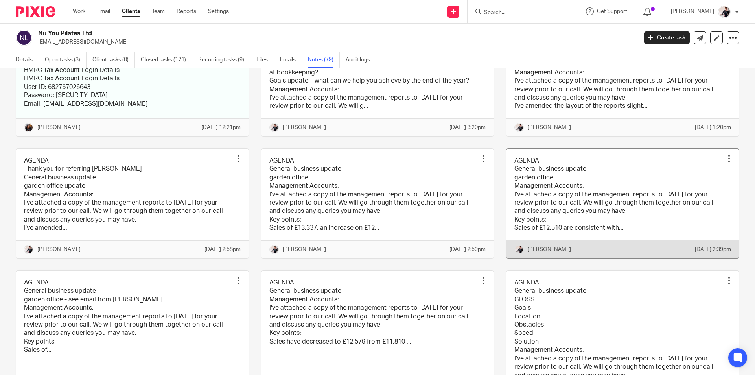
scroll to position [236, 0]
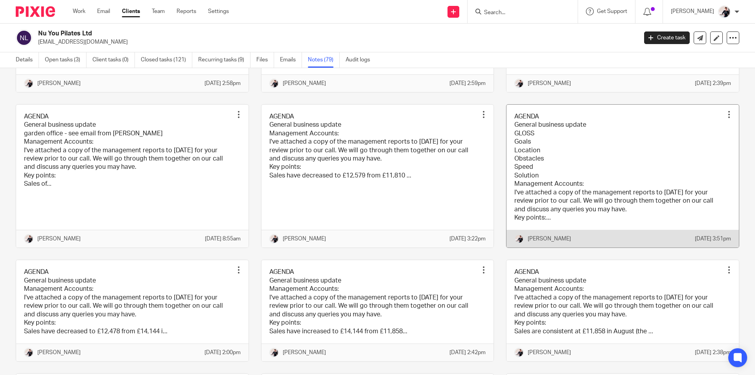
click at [611, 206] on link at bounding box center [622, 176] width 232 height 143
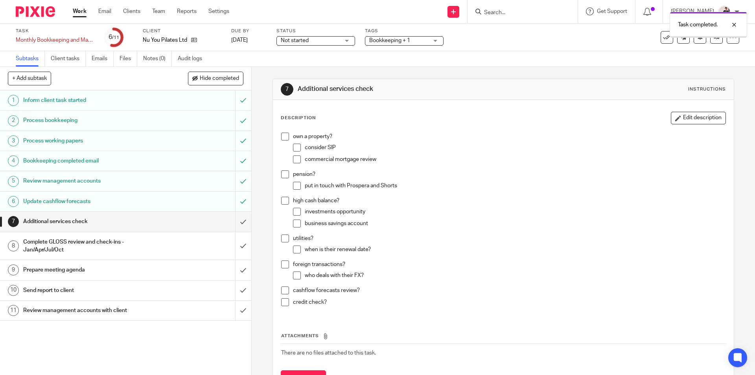
click at [239, 223] on input "submit" at bounding box center [125, 222] width 251 height 20
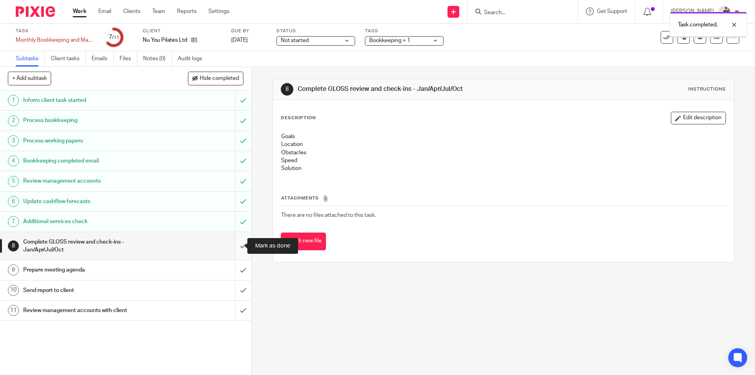
click at [237, 245] on input "submit" at bounding box center [125, 246] width 251 height 28
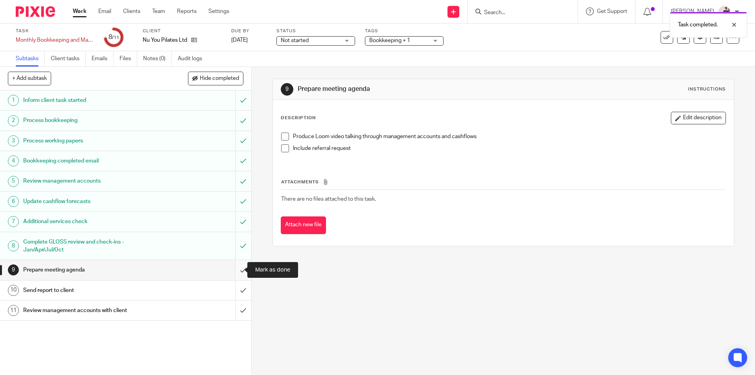
click at [233, 270] on input "submit" at bounding box center [125, 270] width 251 height 20
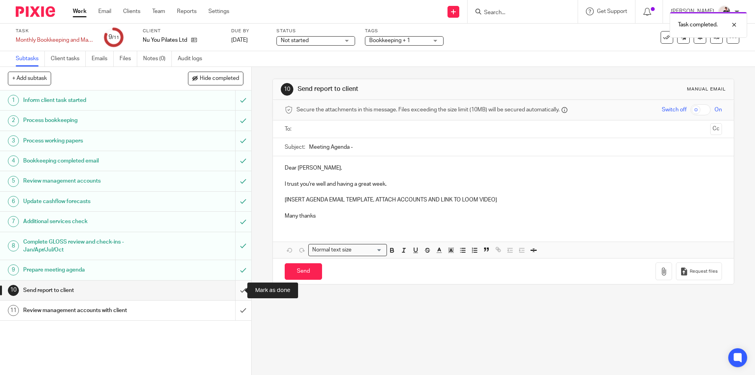
click at [238, 290] on input "submit" at bounding box center [125, 290] width 251 height 20
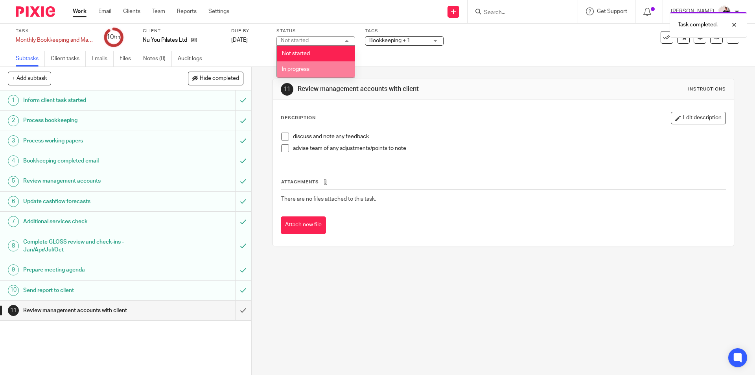
click at [311, 69] on li "In progress" at bounding box center [316, 69] width 78 height 16
click at [392, 44] on span "Bookkeeping + 1" at bounding box center [398, 41] width 59 height 8
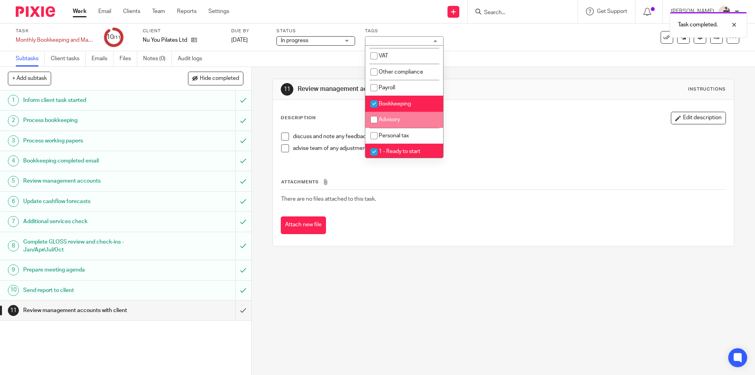
scroll to position [118, 0]
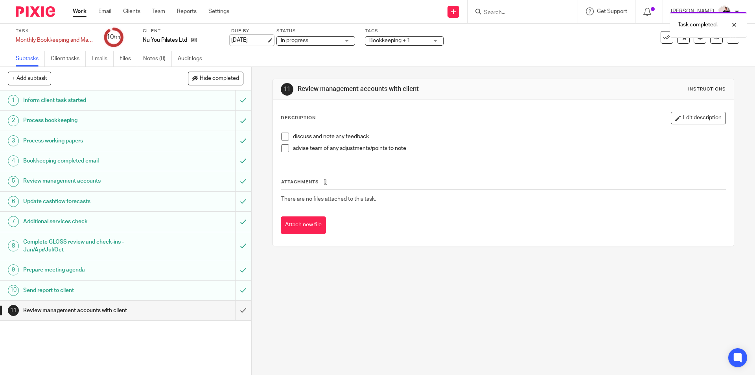
click at [245, 37] on link "[DATE]" at bounding box center [248, 40] width 35 height 8
click at [76, 11] on link "Work" at bounding box center [80, 11] width 14 height 8
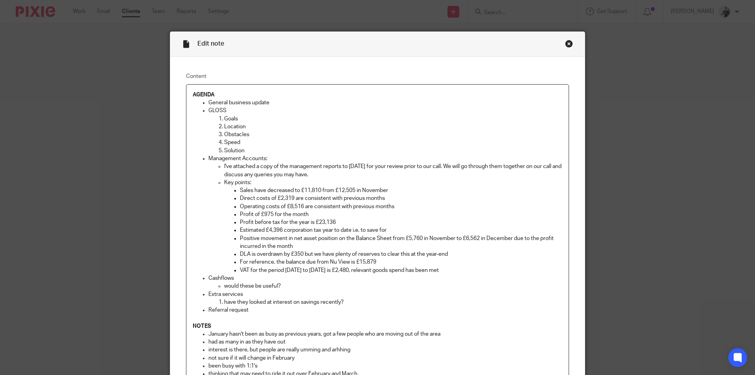
click at [566, 45] on div "Close this dialog window" at bounding box center [569, 44] width 8 height 8
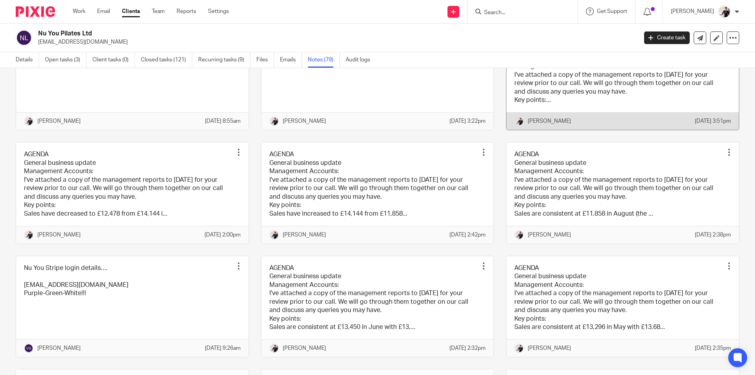
scroll to position [354, 0]
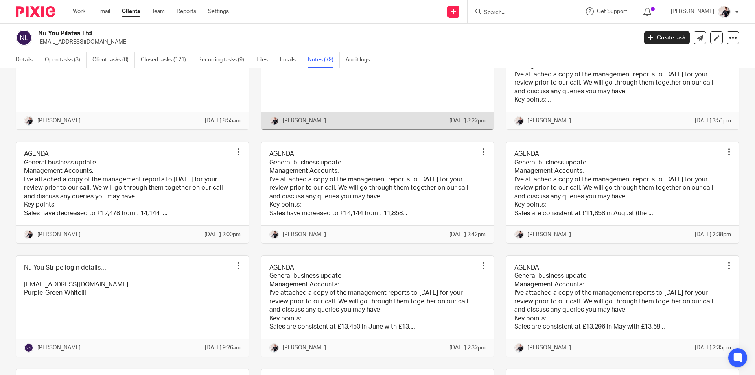
click at [425, 114] on link at bounding box center [377, 58] width 232 height 143
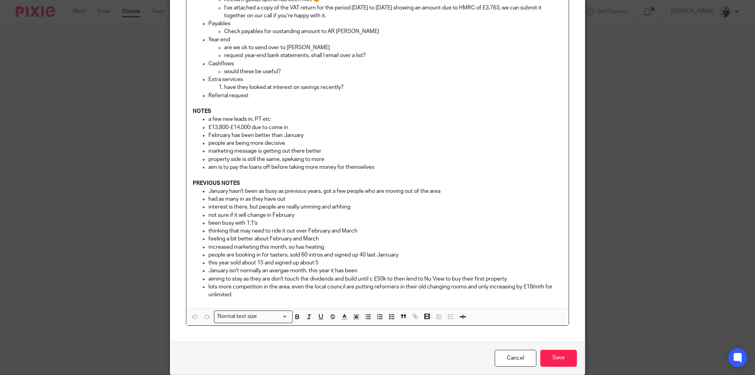
scroll to position [236, 0]
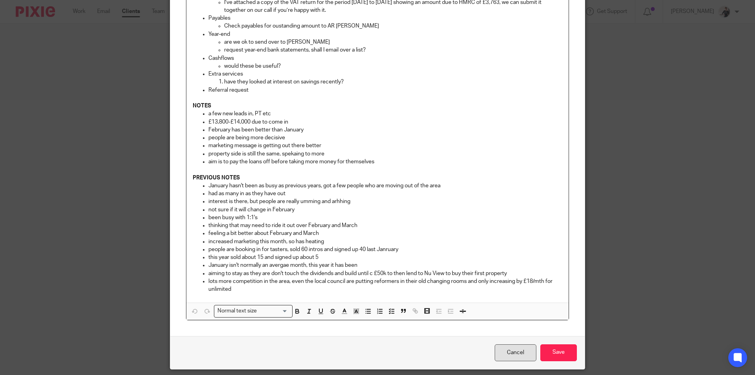
click at [526, 349] on link "Cancel" at bounding box center [516, 352] width 42 height 17
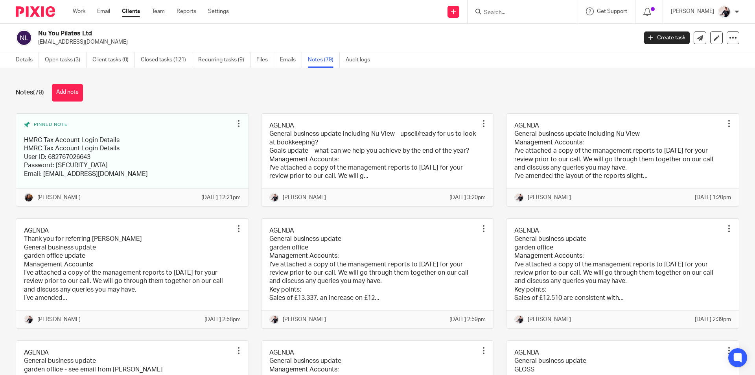
click at [523, 12] on input "Search" at bounding box center [518, 12] width 71 height 7
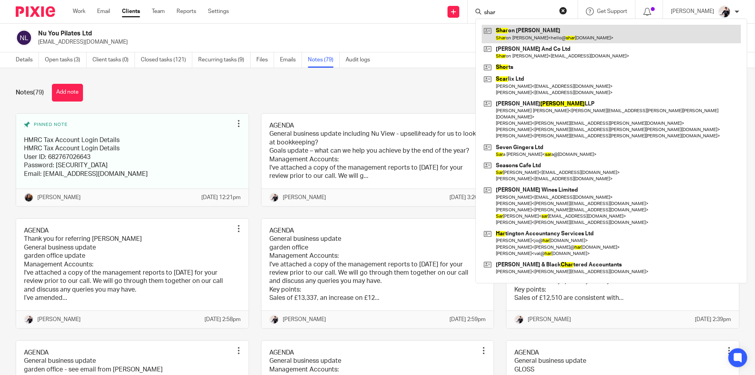
type input "shar"
click at [537, 31] on link at bounding box center [611, 34] width 259 height 18
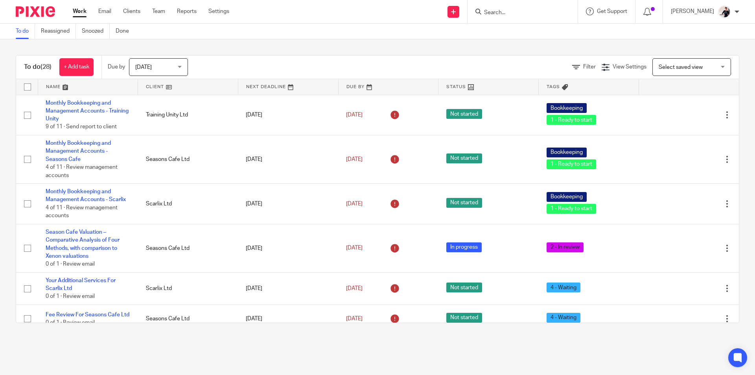
click at [158, 84] on link at bounding box center [188, 87] width 100 height 16
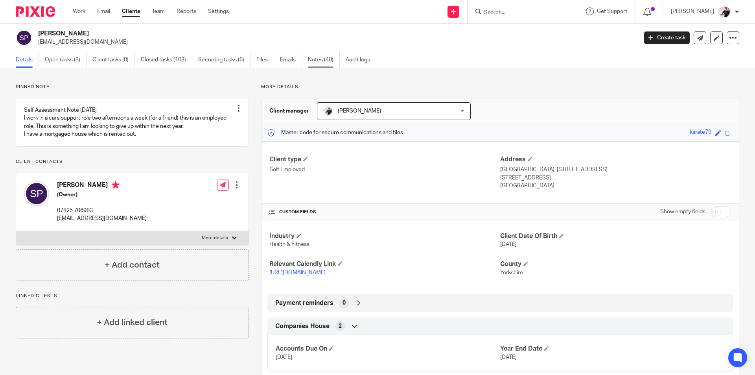
click at [321, 61] on link "Notes (40)" at bounding box center [324, 59] width 32 height 15
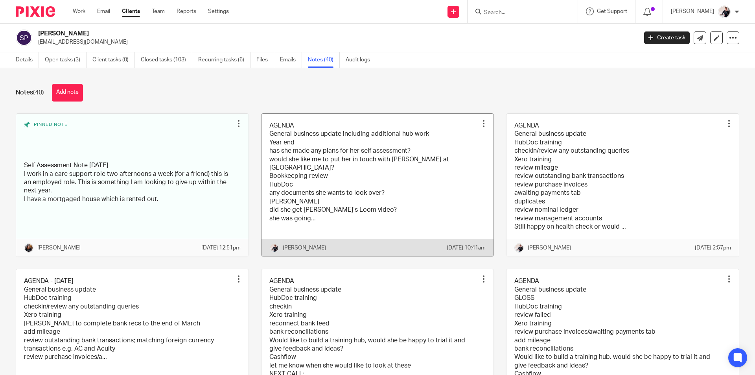
click at [324, 209] on link at bounding box center [377, 185] width 232 height 143
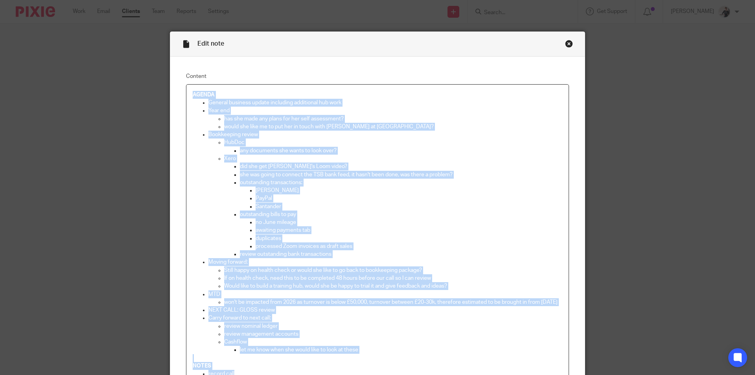
drag, startPoint x: 248, startPoint y: 145, endPoint x: 185, endPoint y: 84, distance: 87.6
click at [186, 84] on div "AGENDA General business update including additional hub work Year end has she m…" at bounding box center [377, 348] width 383 height 528
copy div "AGENDA General business update including additional hub work Year end has she m…"
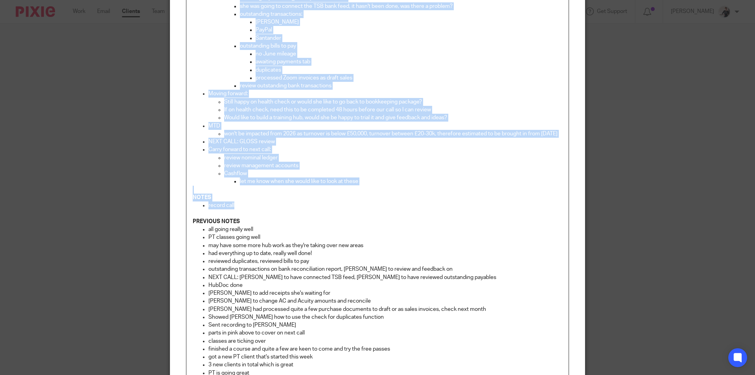
scroll to position [326, 0]
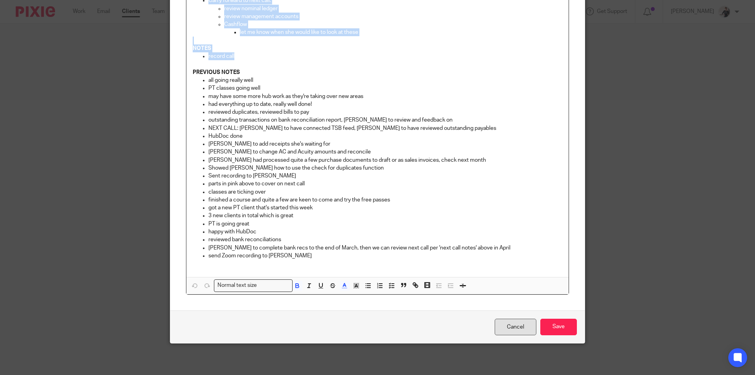
click at [519, 328] on link "Cancel" at bounding box center [516, 327] width 42 height 17
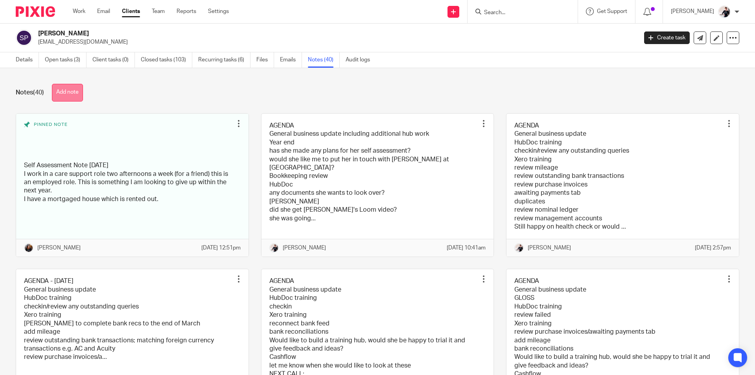
click at [78, 91] on button "Add note" at bounding box center [67, 93] width 31 height 18
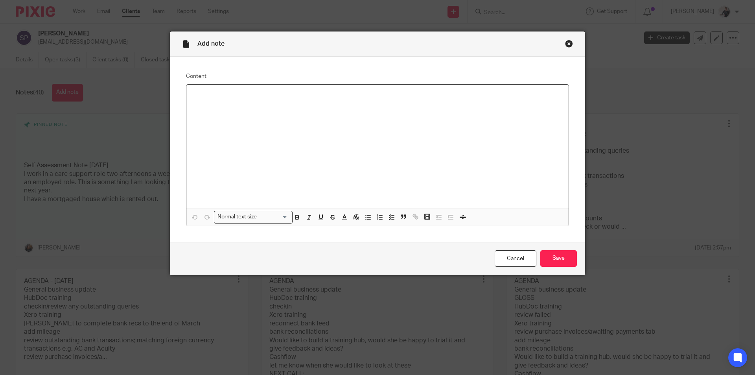
click at [200, 95] on p at bounding box center [378, 95] width 370 height 8
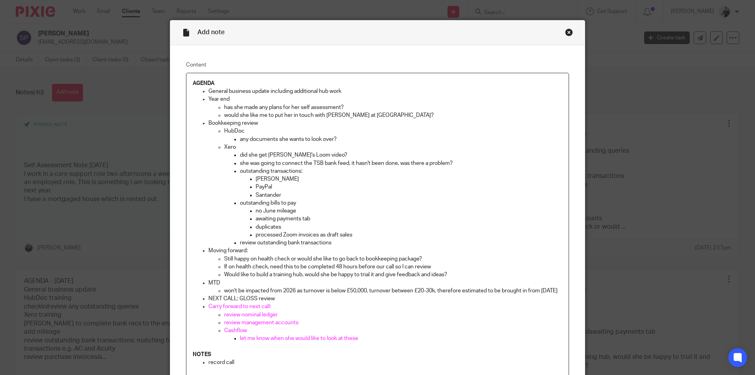
click at [277, 302] on p "NEXT CALL: GLOSS review" at bounding box center [385, 299] width 354 height 8
click at [380, 116] on p "would she like me to put her in touch with James at Hartington?" at bounding box center [393, 115] width 338 height 8
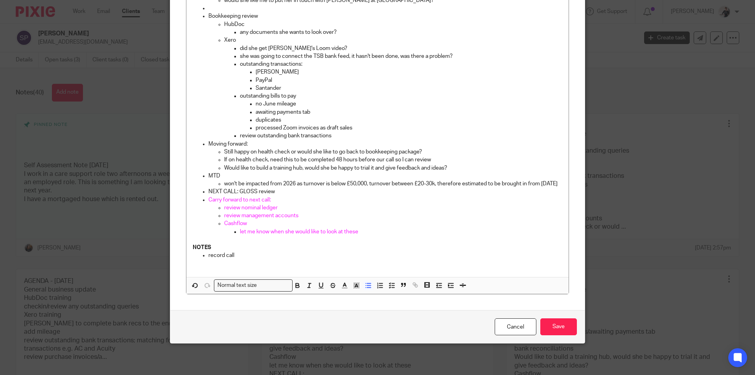
scroll to position [0, 0]
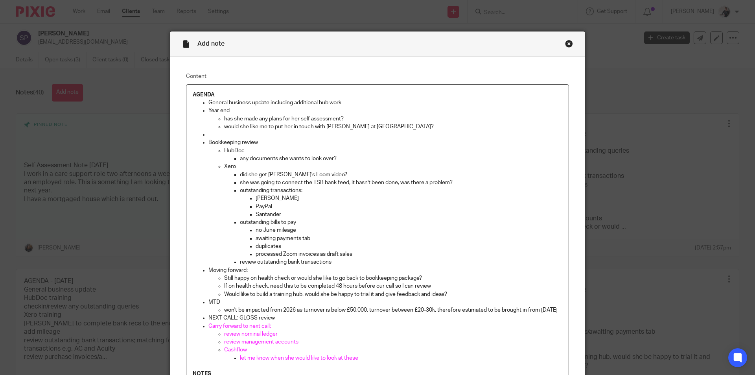
click at [224, 135] on p at bounding box center [385, 135] width 354 height 8
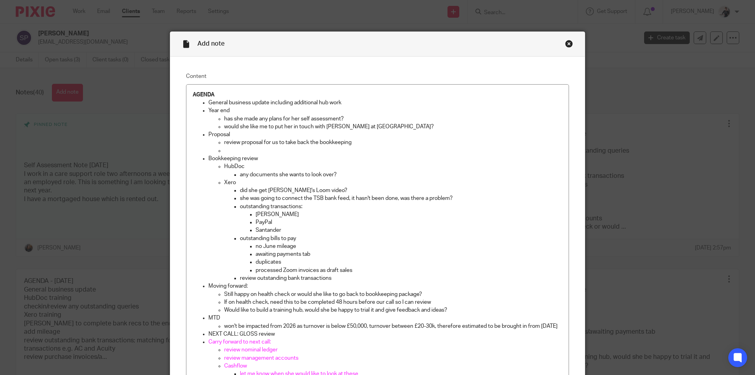
drag, startPoint x: 355, startPoint y: 141, endPoint x: 364, endPoint y: 144, distance: 9.1
click at [355, 141] on p "review proposal for us to take back the bookkeeping" at bounding box center [393, 142] width 338 height 8
click at [309, 148] on p at bounding box center [393, 151] width 338 height 8
click at [261, 152] on p "currently paying" at bounding box center [393, 151] width 338 height 8
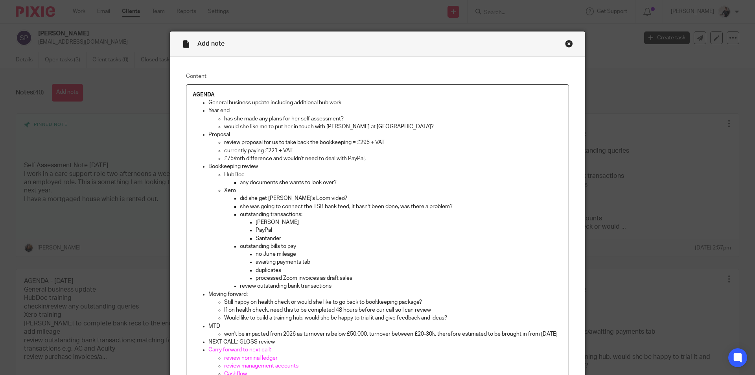
click at [345, 159] on p "£75/mth difference and wouldn't need to deal with PayPal," at bounding box center [393, 159] width 338 height 8
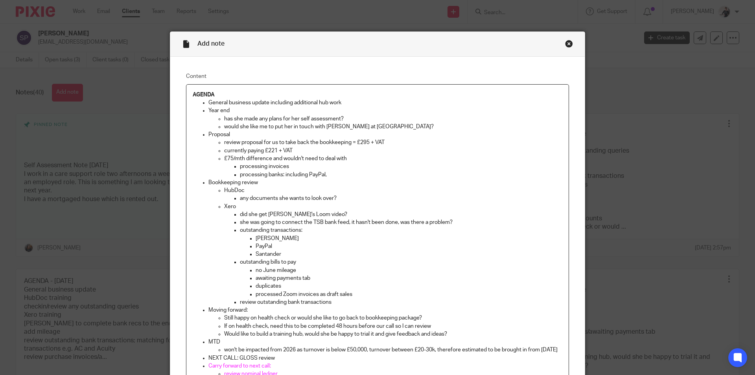
click at [331, 175] on p "processing banks: including PayPal," at bounding box center [401, 175] width 322 height 8
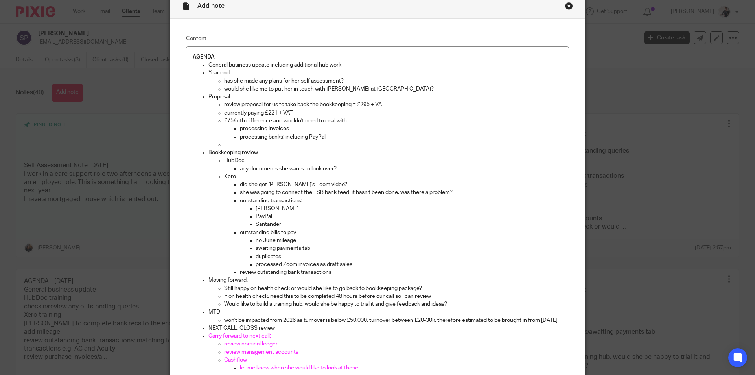
scroll to position [25, 0]
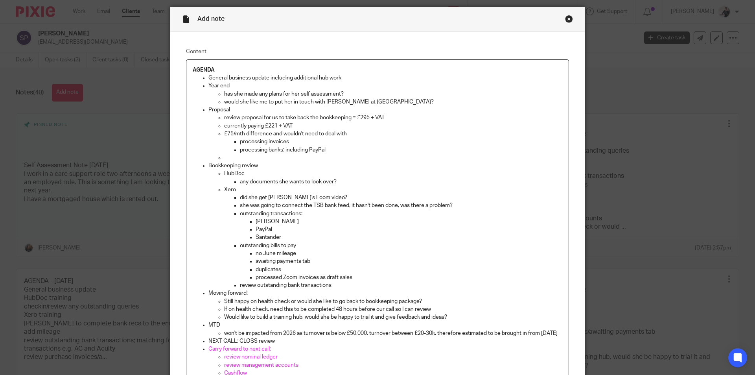
click at [244, 158] on p at bounding box center [393, 158] width 338 height 8
click at [240, 142] on p "processing invoices" at bounding box center [401, 142] width 322 height 8
click at [240, 147] on p "processing banks: including PayPal" at bounding box center [401, 150] width 322 height 8
drag, startPoint x: 356, startPoint y: 134, endPoint x: 270, endPoint y: 134, distance: 86.1
click at [270, 134] on p "£75/mth difference and wouldn't need to deal with" at bounding box center [393, 134] width 338 height 8
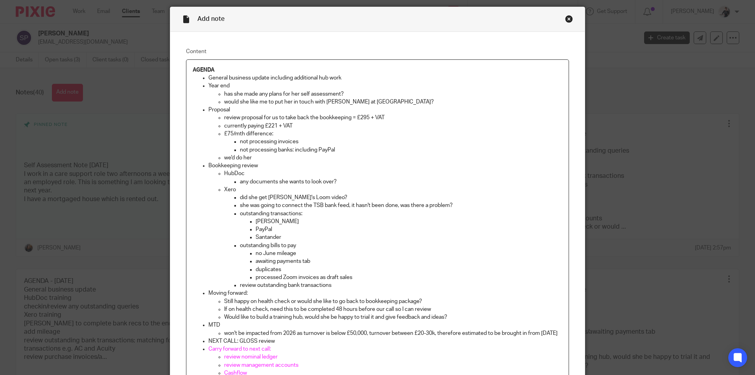
click at [224, 157] on p "we'd do her" at bounding box center [393, 158] width 338 height 8
click at [268, 156] on p "we'd do her" at bounding box center [401, 158] width 322 height 8
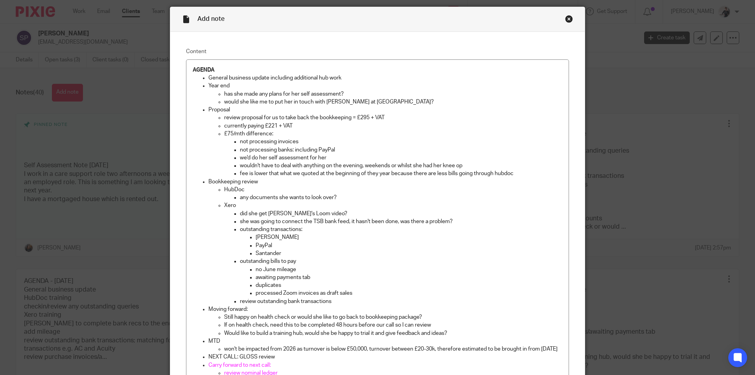
click at [367, 118] on p "review proposal for us to take back the bookkeeping = £295 + VAT" at bounding box center [393, 118] width 338 height 8
click at [230, 133] on p "£75/mth difference:" at bounding box center [393, 134] width 338 height 8
click at [221, 190] on ul "HubDoc any documents she wants to look over? Xero did she get Vicki's Loom vide…" at bounding box center [385, 246] width 354 height 120
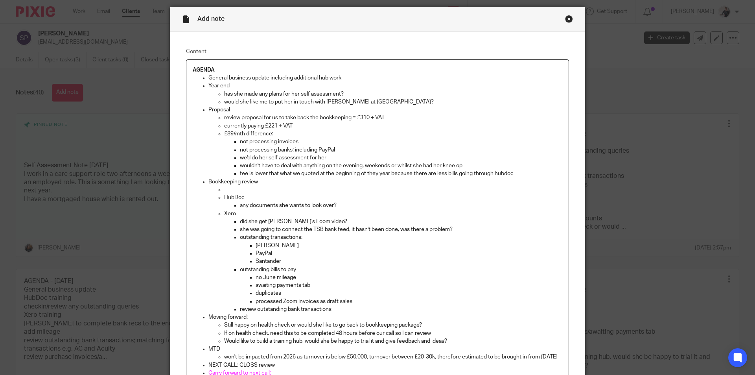
click at [225, 188] on p at bounding box center [393, 190] width 338 height 8
drag, startPoint x: 464, startPoint y: 227, endPoint x: 236, endPoint y: 233, distance: 227.7
click at [236, 233] on ul "did she get Vicki's Loom video? she was going to connect the TSB bank feed, it …" at bounding box center [393, 265] width 338 height 96
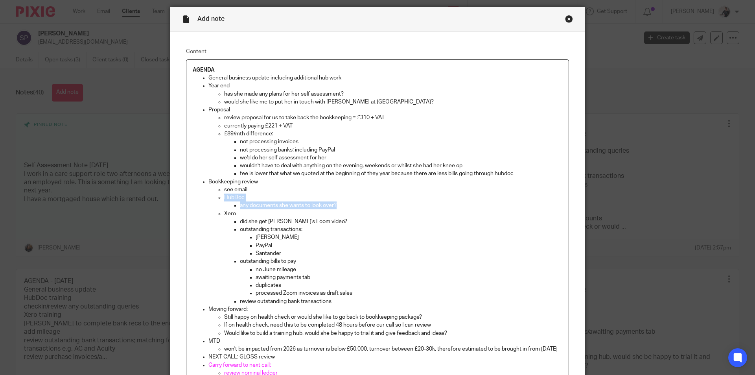
drag, startPoint x: 342, startPoint y: 205, endPoint x: 213, endPoint y: 195, distance: 130.2
click at [213, 195] on ul "see email HubDoc any documents she wants to look over? Xero did she get Vicki's…" at bounding box center [385, 246] width 354 height 120
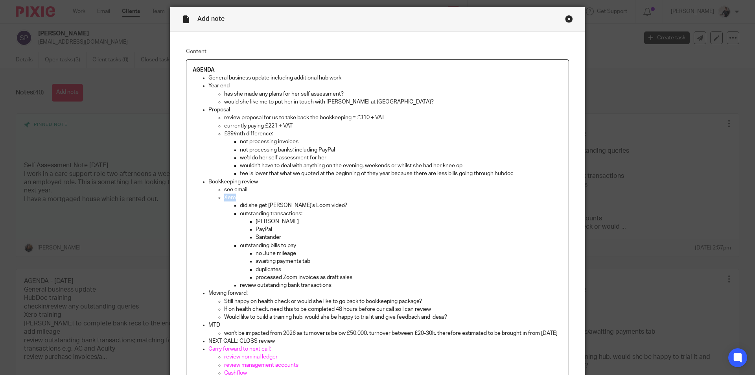
drag, startPoint x: 243, startPoint y: 198, endPoint x: 219, endPoint y: 198, distance: 24.0
click at [219, 198] on ul "see email Xero did she get Vicki's Loom video? outstanding transactions: Monzo …" at bounding box center [385, 237] width 354 height 103
click at [240, 208] on p "did she get Vicki's Loom video?" at bounding box center [401, 205] width 322 height 8
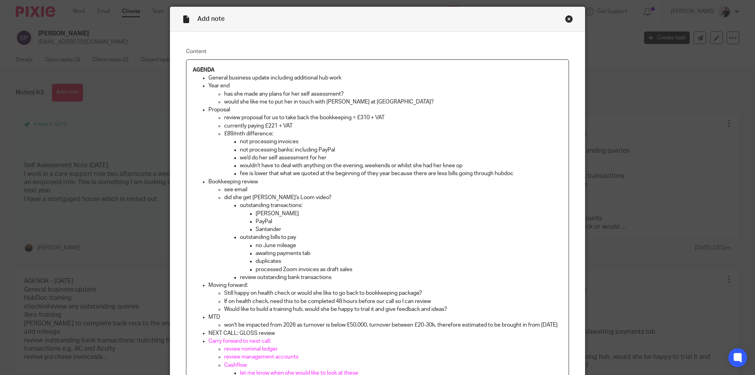
click at [248, 188] on p "see email" at bounding box center [393, 190] width 338 height 8
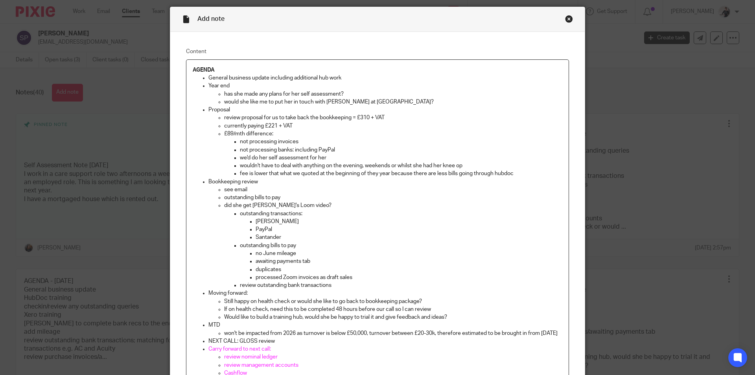
click at [285, 197] on p "outstanding bills to pay" at bounding box center [393, 197] width 338 height 8
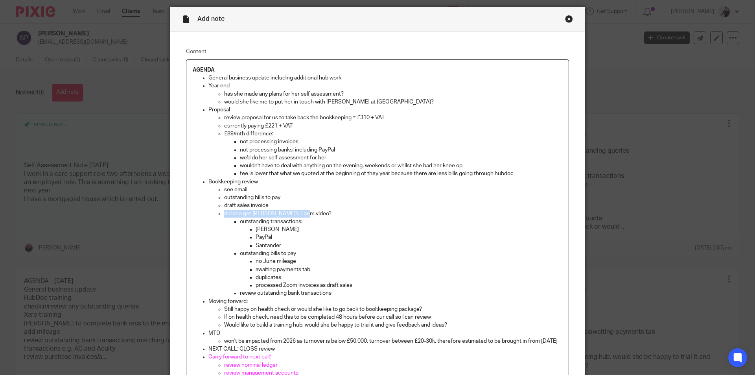
drag, startPoint x: 307, startPoint y: 214, endPoint x: 221, endPoint y: 215, distance: 86.5
click at [221, 215] on ul "see email outstanding bills to pay draft sales invoice did she get Vicki's Loom…" at bounding box center [385, 242] width 354 height 112
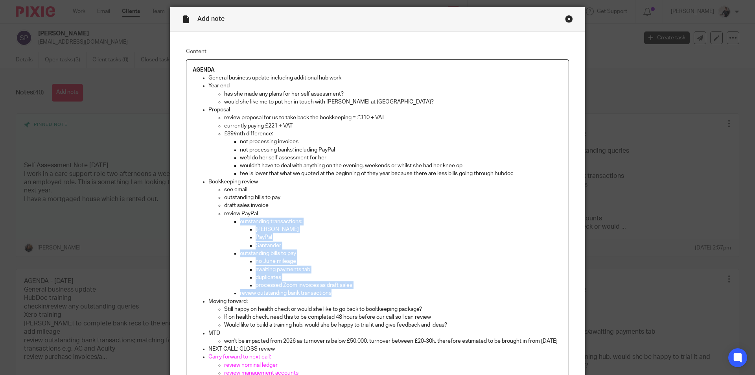
drag, startPoint x: 340, startPoint y: 293, endPoint x: 225, endPoint y: 223, distance: 134.7
click at [225, 223] on ul "outstanding transactions: Monzo PayPal Santander outstanding bills to pay no Ju…" at bounding box center [393, 257] width 338 height 80
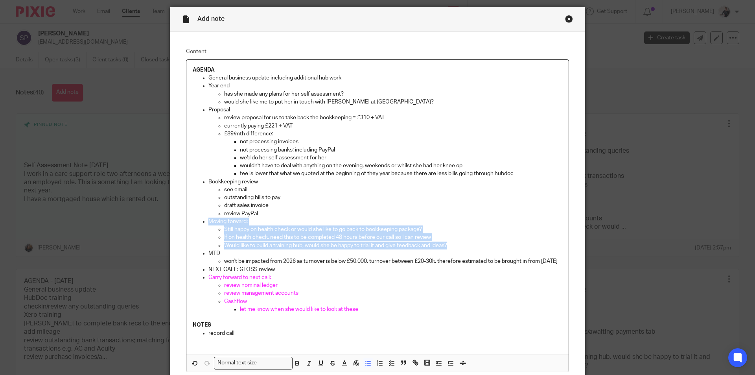
drag, startPoint x: 454, startPoint y: 245, endPoint x: 204, endPoint y: 222, distance: 250.8
click at [204, 222] on ul "General business update including additional hub work Year end has she made any…" at bounding box center [378, 193] width 370 height 239
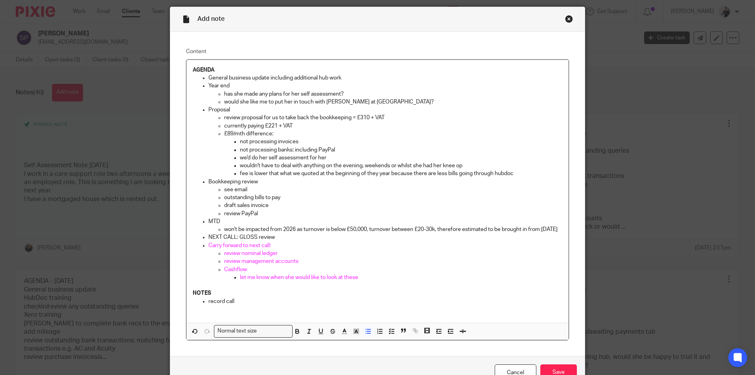
click at [523, 177] on p "fee is lower that what we quoted at the beginning of they year because there ar…" at bounding box center [401, 173] width 322 height 8
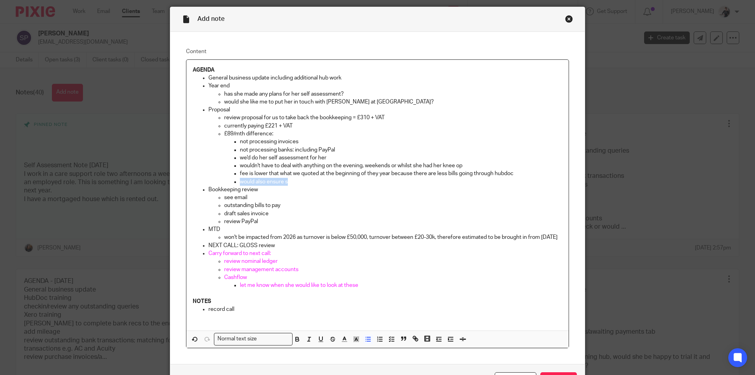
drag, startPoint x: 303, startPoint y: 184, endPoint x: 219, endPoint y: 183, distance: 84.2
click at [219, 183] on ul "review proposal for us to take back the bookkeeping = £310 + VAT currently payi…" at bounding box center [385, 150] width 354 height 72
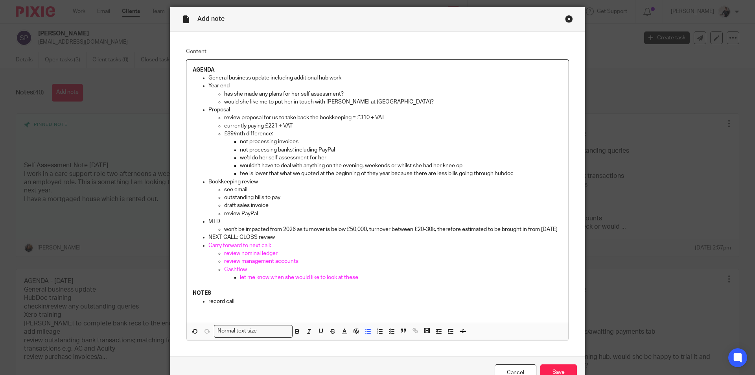
click at [390, 104] on p "would she like me to put her in touch with James at Hartington?" at bounding box center [393, 102] width 338 height 8
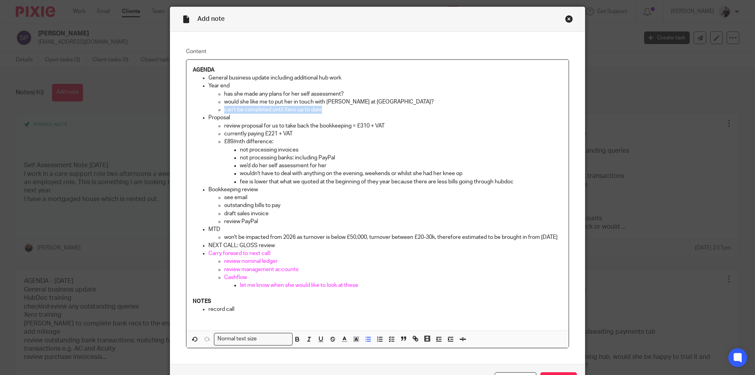
drag, startPoint x: 325, startPoint y: 111, endPoint x: 221, endPoint y: 111, distance: 104.6
click at [221, 111] on ul "has she made any plans for her self assessment? would she like me to put her in…" at bounding box center [385, 102] width 354 height 24
click at [320, 107] on p "can't be completed until Xero up to date" at bounding box center [393, 110] width 338 height 8
drag, startPoint x: 326, startPoint y: 109, endPoint x: 220, endPoint y: 108, distance: 106.2
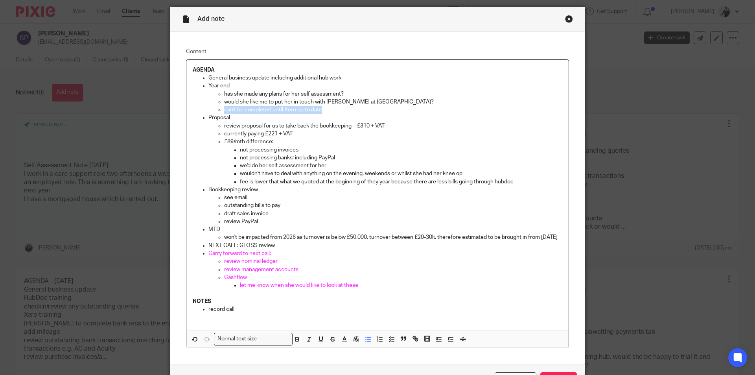
click at [220, 108] on ul "has she made any plans for her self assessment? would she like me to put her in…" at bounding box center [385, 102] width 354 height 24
click at [343, 76] on p "General business update including additional hub work" at bounding box center [385, 78] width 354 height 8
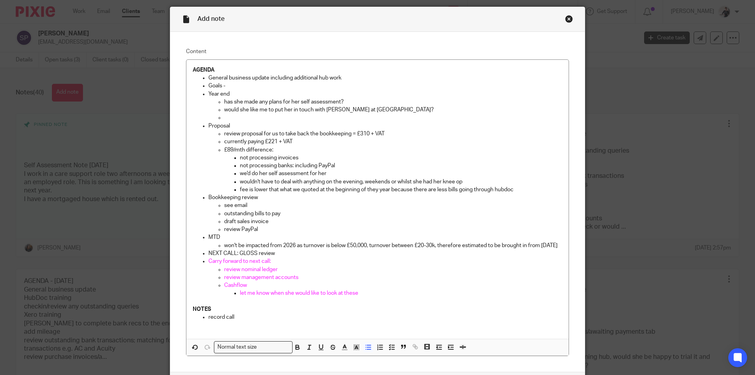
click at [259, 87] on p "Goals -" at bounding box center [385, 86] width 354 height 8
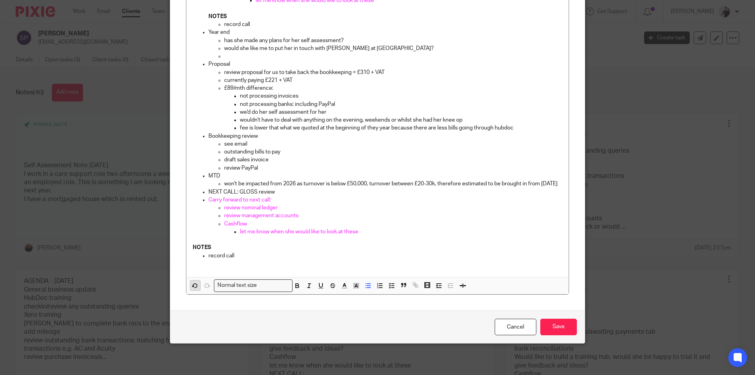
click at [191, 284] on icon "button" at bounding box center [194, 285] width 7 height 7
click at [247, 20] on p "Goals -" at bounding box center [385, 24] width 354 height 8
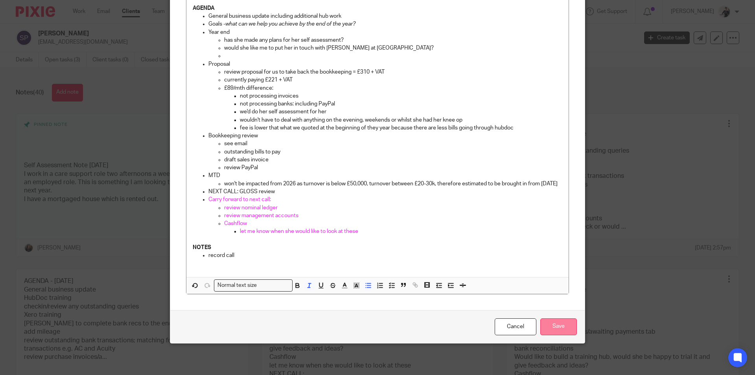
click at [563, 331] on input "Save" at bounding box center [558, 326] width 37 height 17
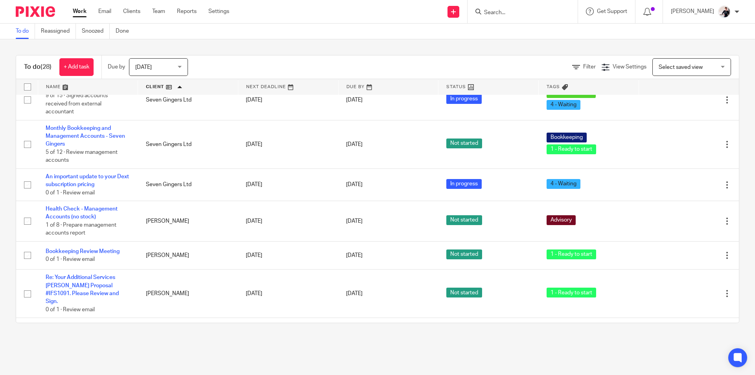
scroll to position [433, 0]
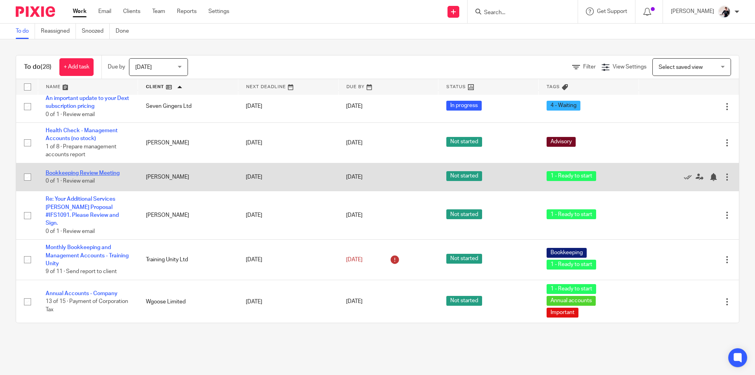
click at [90, 176] on link "Bookkeeping Review Meeting" at bounding box center [83, 173] width 74 height 6
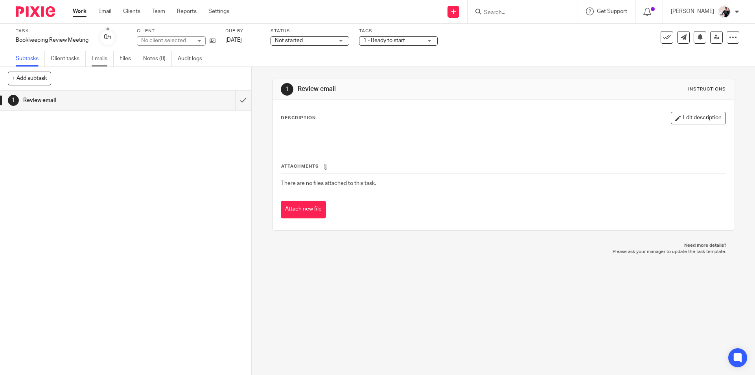
click at [105, 59] on link "Emails" at bounding box center [103, 58] width 22 height 15
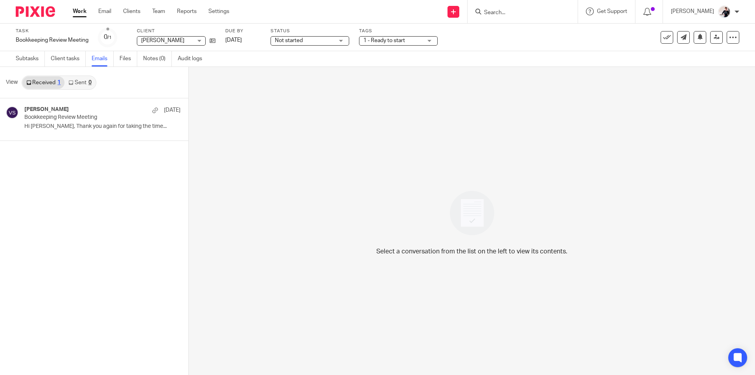
click at [54, 125] on p "Hi [PERSON_NAME], Thank you again for taking the time..." at bounding box center [102, 126] width 156 height 7
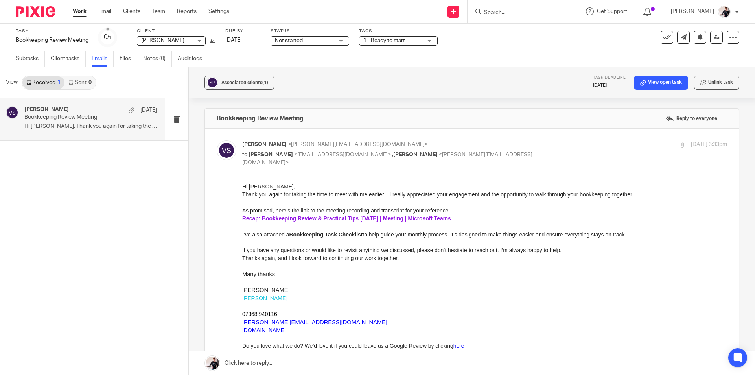
click at [334, 217] on link "Recap: Bookkeeping Review & Practical Tips [DATE] | Meeting | Microsoft Teams" at bounding box center [346, 218] width 209 height 6
click at [376, 217] on link "Recap: Bookkeeping Review & Practical Tips [DATE] | Meeting | Microsoft Teams" at bounding box center [346, 218] width 209 height 6
click at [663, 35] on icon at bounding box center [667, 37] width 8 height 8
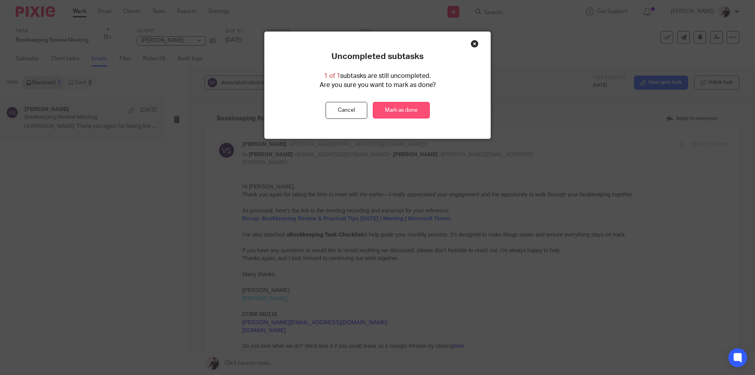
click at [414, 107] on link "Mark as done" at bounding box center [401, 110] width 57 height 17
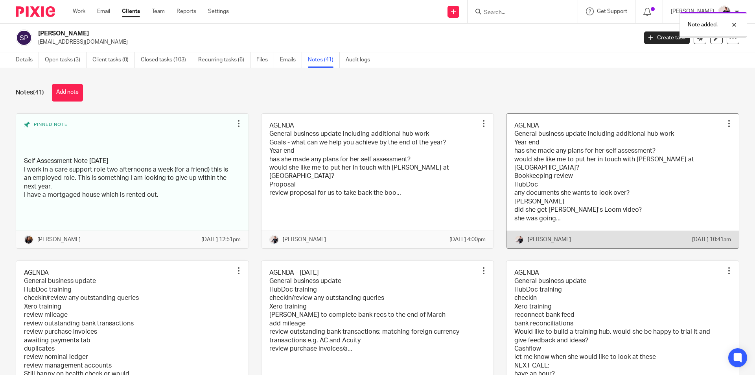
click at [577, 187] on link at bounding box center [622, 181] width 232 height 134
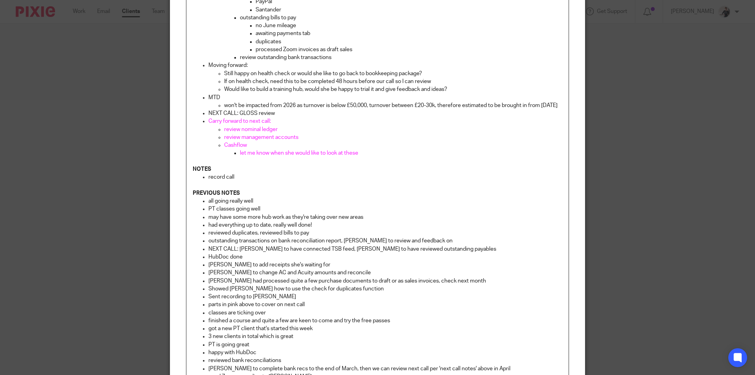
scroll to position [315, 0]
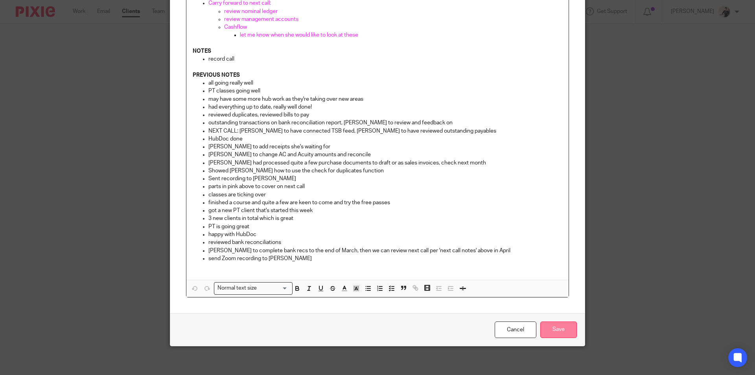
click at [552, 338] on input "Save" at bounding box center [558, 329] width 37 height 17
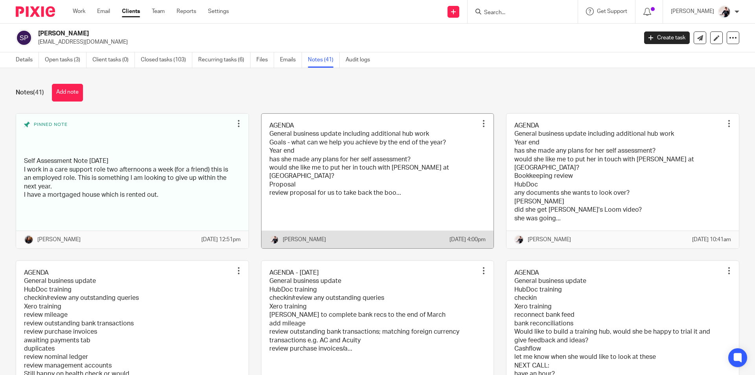
click at [370, 157] on link at bounding box center [377, 181] width 232 height 134
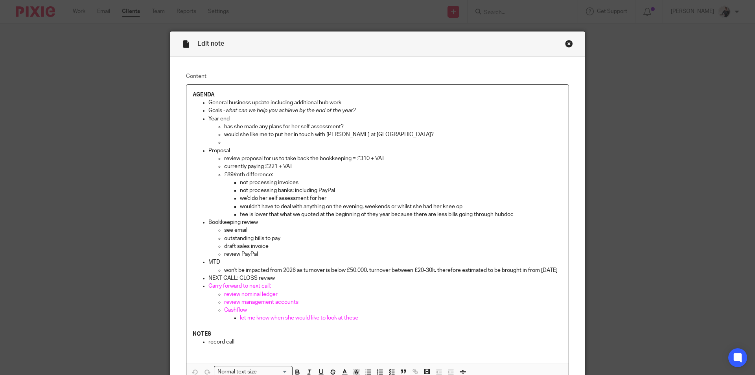
click at [349, 102] on p "General business update including additional hub work" at bounding box center [385, 103] width 354 height 8
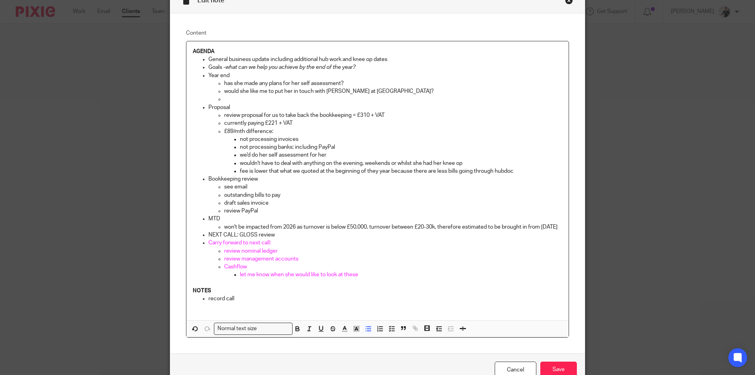
scroll to position [94, 0]
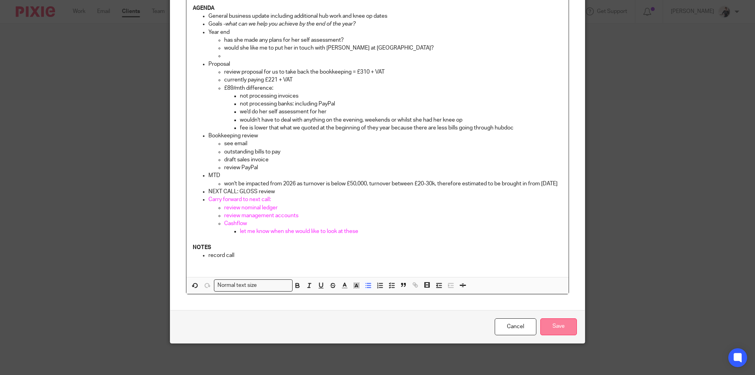
click at [558, 330] on input "Save" at bounding box center [558, 326] width 37 height 17
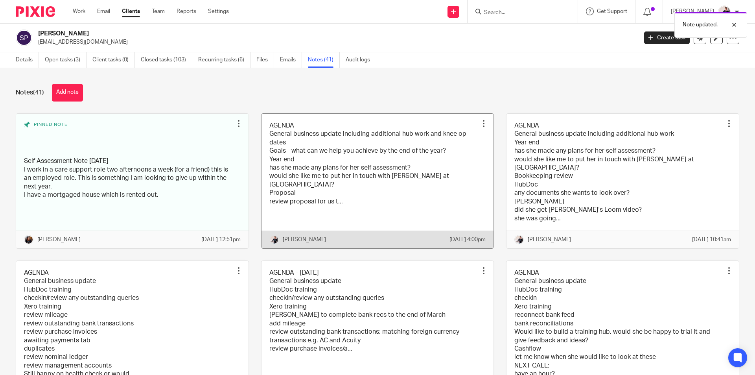
click at [365, 159] on link at bounding box center [377, 181] width 232 height 134
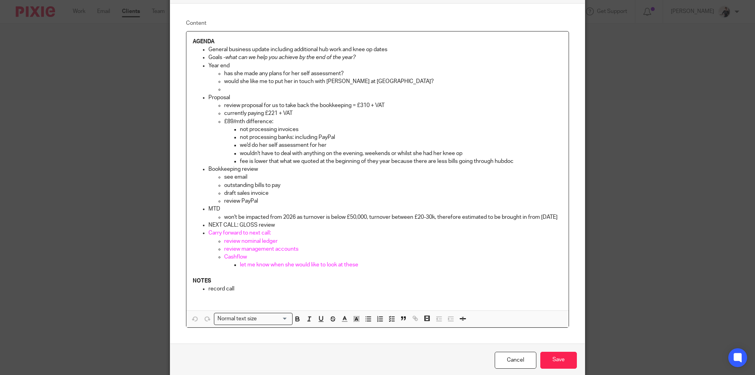
scroll to position [94, 0]
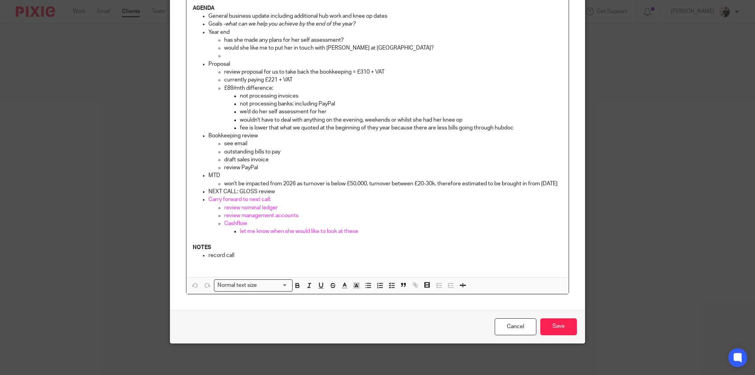
click at [522, 124] on p "fee is lower that what we quoted at the beginning of they year because there ar…" at bounding box center [401, 128] width 322 height 8
click at [350, 100] on p "not processing banks: including PayPal" at bounding box center [401, 104] width 322 height 8
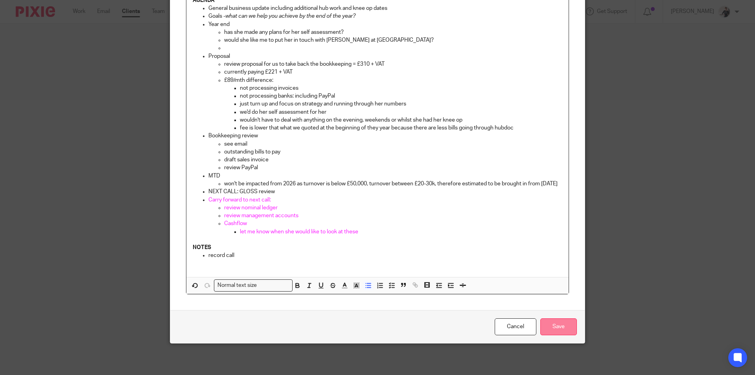
click at [554, 331] on input "Save" at bounding box center [558, 326] width 37 height 17
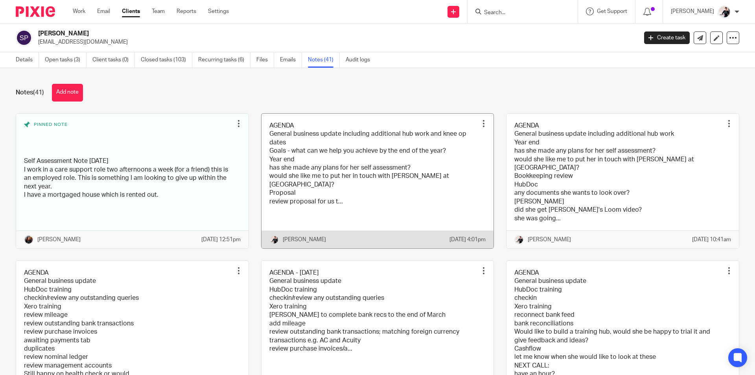
click at [341, 160] on link at bounding box center [377, 181] width 232 height 134
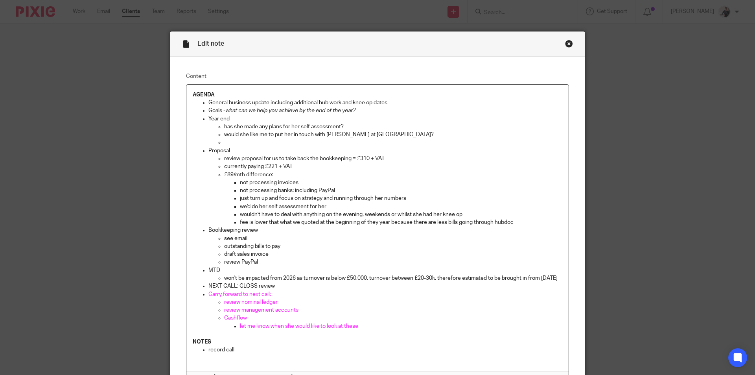
click at [224, 237] on p "see email" at bounding box center [393, 238] width 338 height 8
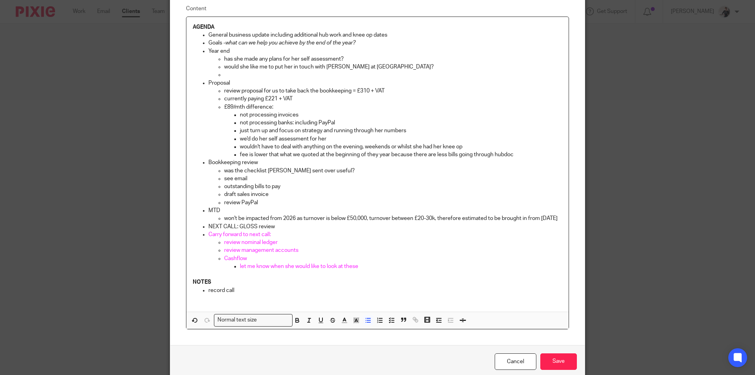
scroll to position [110, 0]
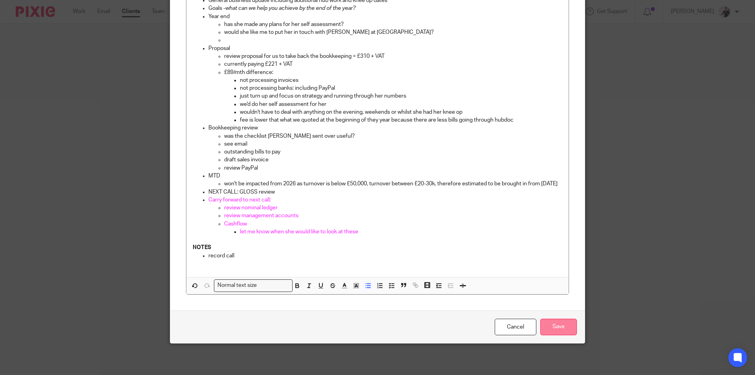
click at [563, 325] on input "Save" at bounding box center [558, 327] width 37 height 17
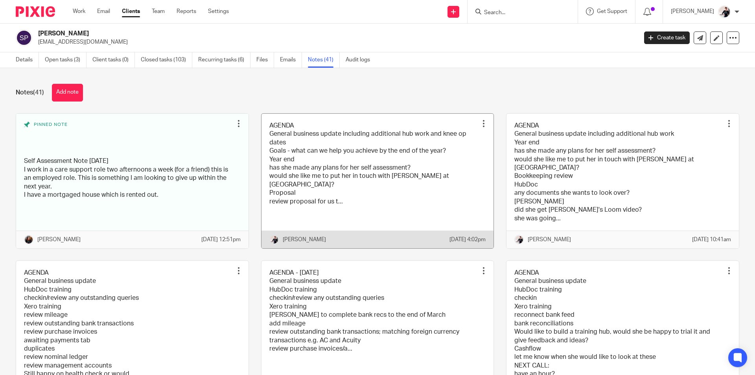
click at [346, 181] on link at bounding box center [377, 181] width 232 height 134
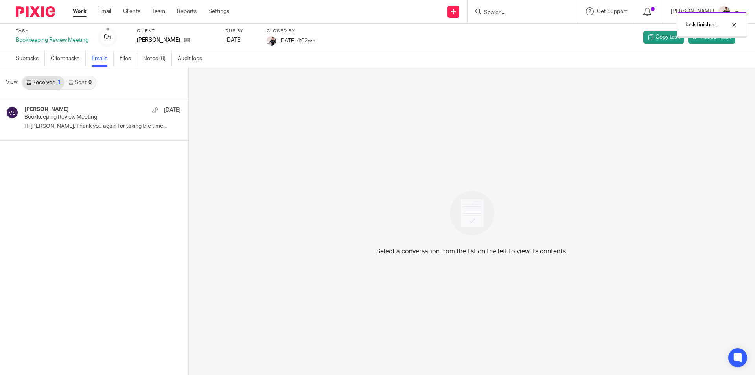
click at [78, 9] on link "Work" at bounding box center [80, 11] width 14 height 8
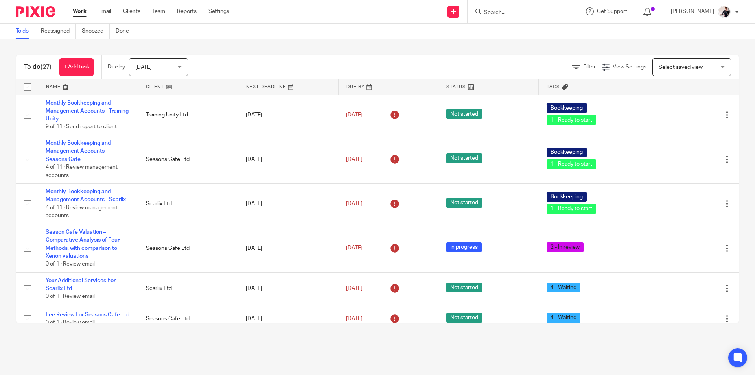
click at [152, 88] on link at bounding box center [188, 87] width 100 height 16
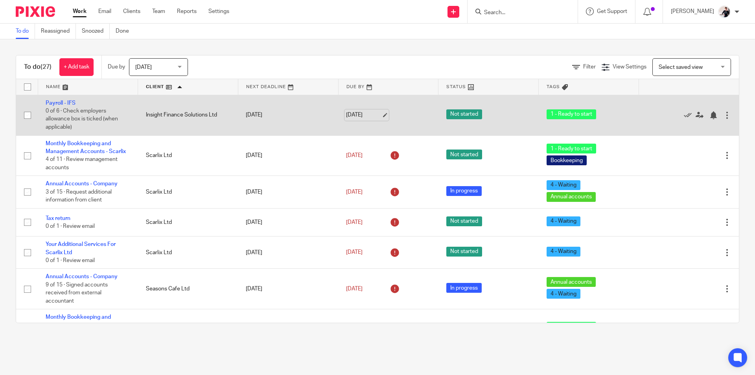
click at [355, 118] on link "[DATE]" at bounding box center [363, 115] width 35 height 8
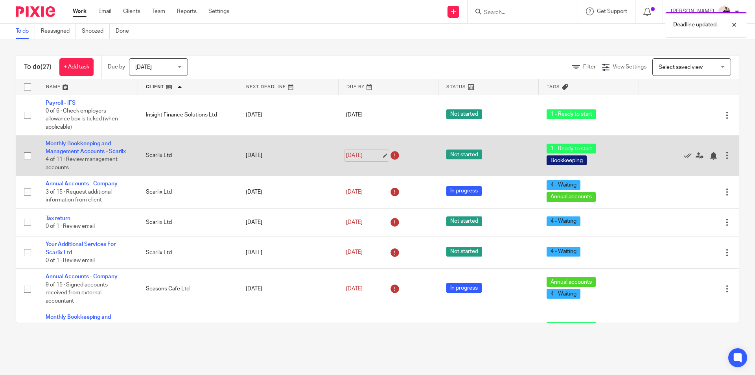
click at [346, 151] on link "22 Sep 2025" at bounding box center [363, 155] width 35 height 8
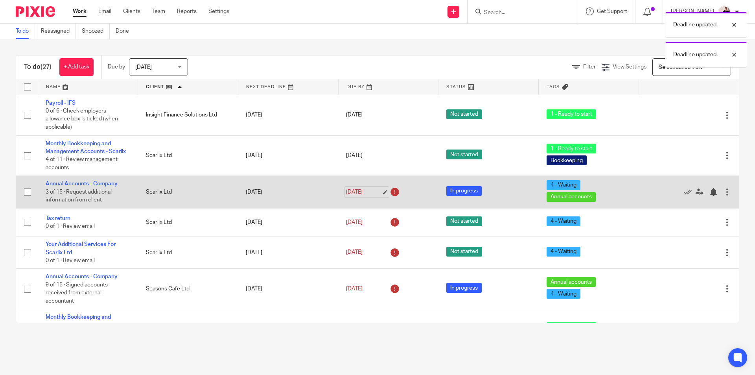
click at [353, 189] on link "22 Sep 2025" at bounding box center [363, 192] width 35 height 8
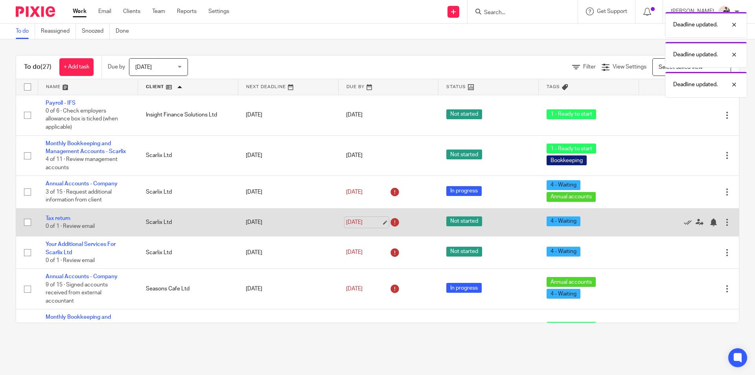
click at [354, 222] on link "22 Sep 2025" at bounding box center [363, 222] width 35 height 8
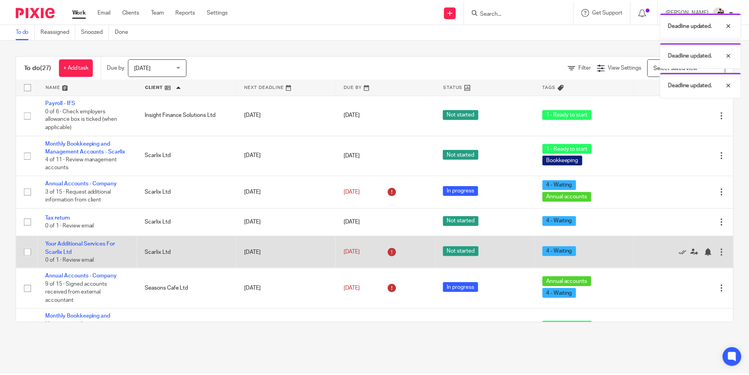
scroll to position [79, 0]
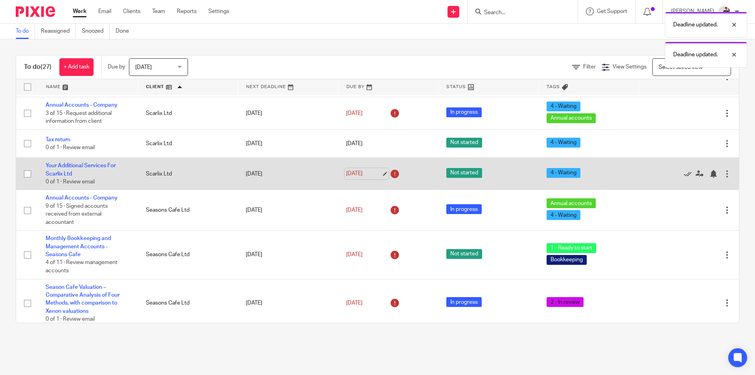
click at [350, 176] on link "22 Sep 2025" at bounding box center [363, 173] width 35 height 8
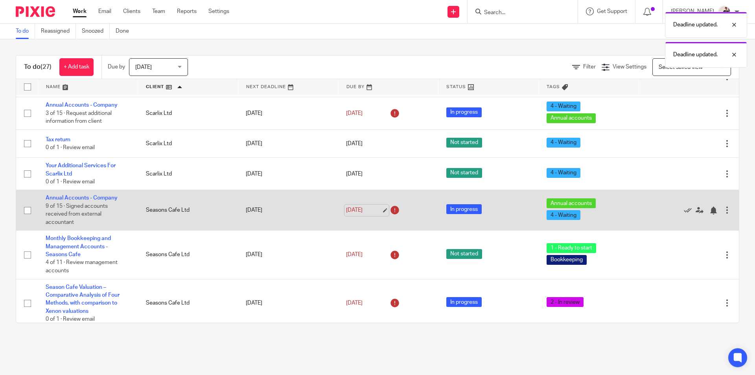
click at [353, 210] on link "22 Sep 2025" at bounding box center [363, 210] width 35 height 8
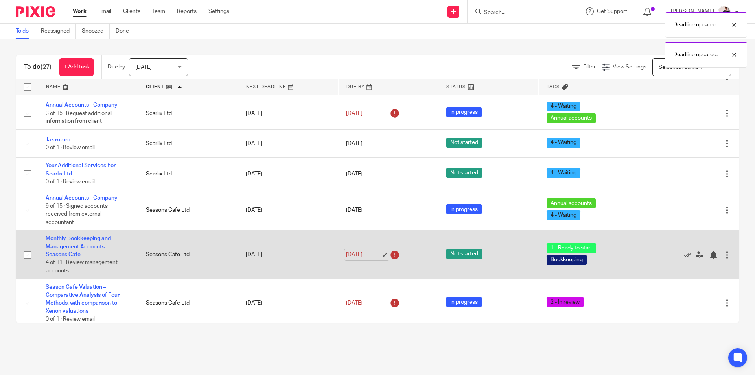
click at [347, 252] on link "22 Sep 2025" at bounding box center [363, 254] width 35 height 8
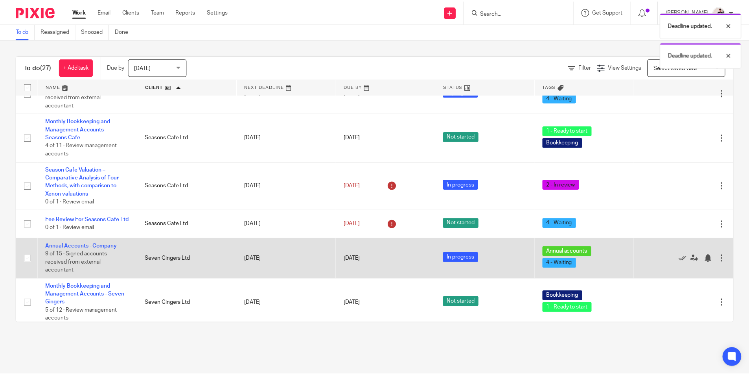
scroll to position [197, 0]
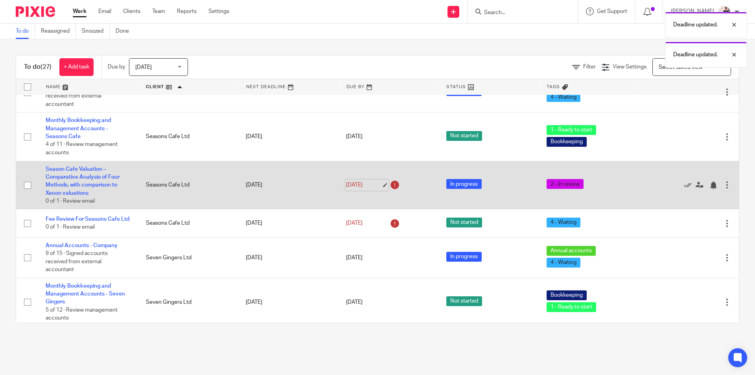
click at [355, 188] on link "22 Sep 2025" at bounding box center [363, 185] width 35 height 8
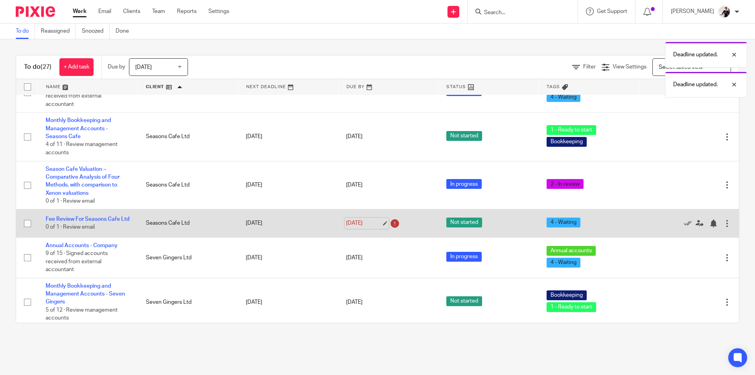
click at [351, 227] on link "22 Sep 2025" at bounding box center [363, 223] width 35 height 8
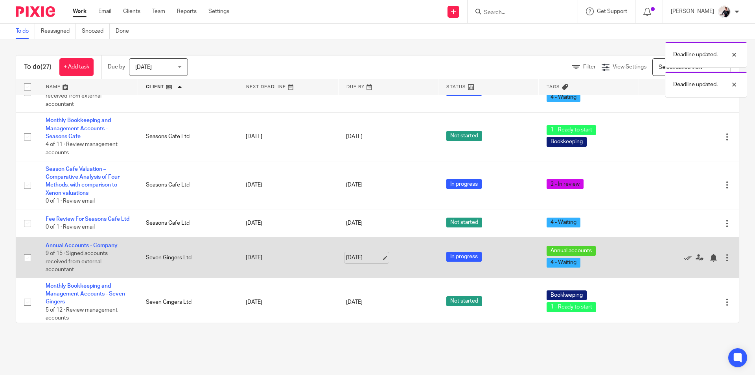
click at [357, 262] on link "[DATE]" at bounding box center [363, 258] width 35 height 8
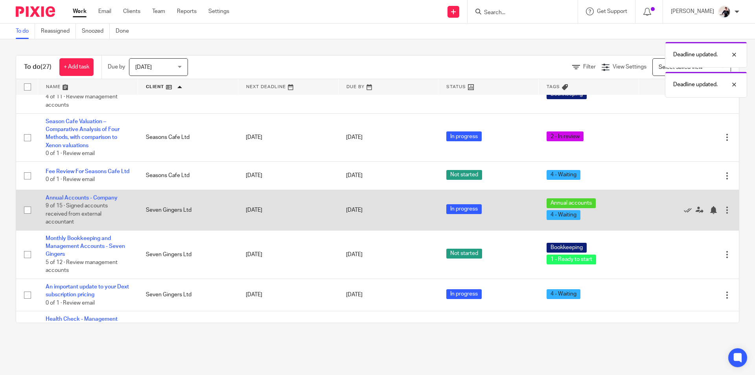
scroll to position [315, 0]
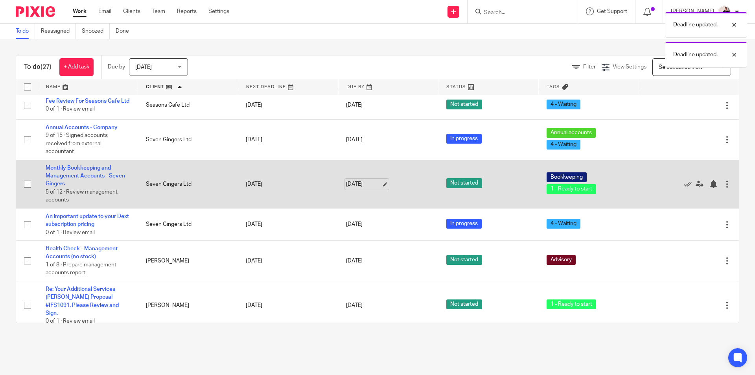
click at [358, 188] on link "[DATE]" at bounding box center [363, 184] width 35 height 8
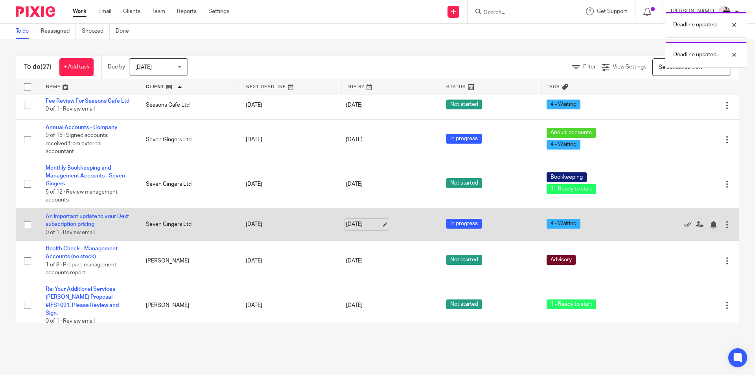
click at [357, 228] on link "[DATE]" at bounding box center [363, 224] width 35 height 8
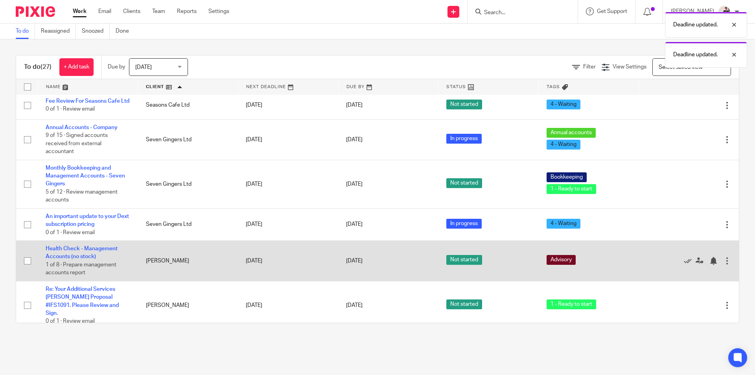
scroll to position [433, 0]
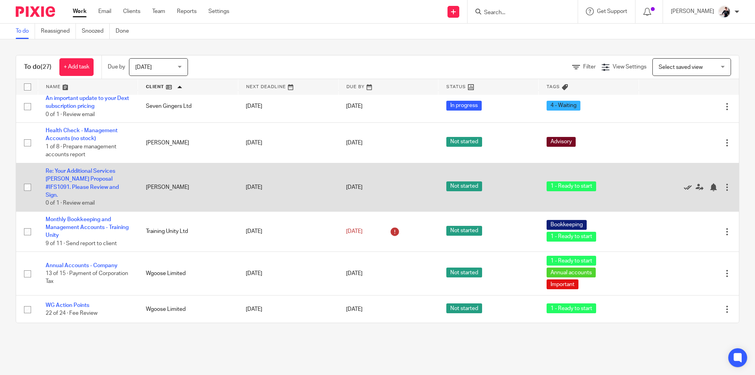
click at [684, 189] on icon at bounding box center [688, 187] width 8 height 8
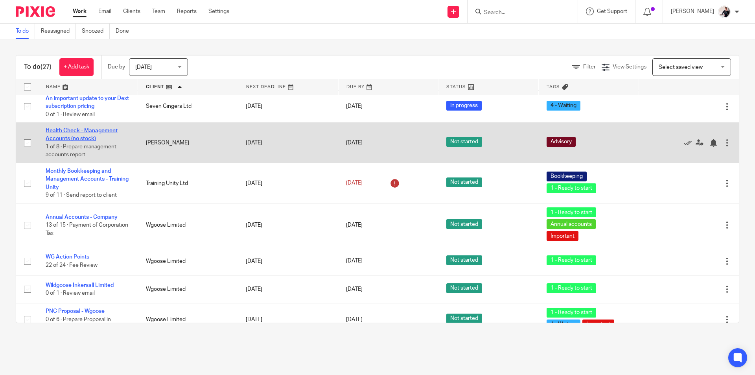
click at [77, 137] on link "Health Check - Management Accounts (no stock)" at bounding box center [82, 134] width 72 height 13
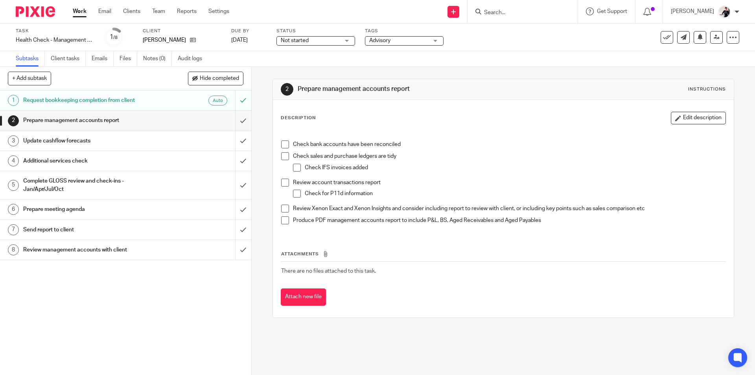
click at [295, 39] on span "Not started" at bounding box center [295, 41] width 28 height 6
click at [295, 75] on li "In progress" at bounding box center [316, 69] width 78 height 16
click at [397, 42] on span "Advisory" at bounding box center [398, 41] width 59 height 8
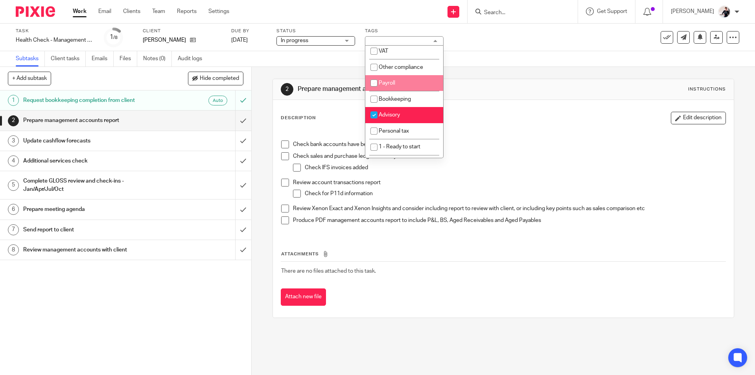
scroll to position [79, 0]
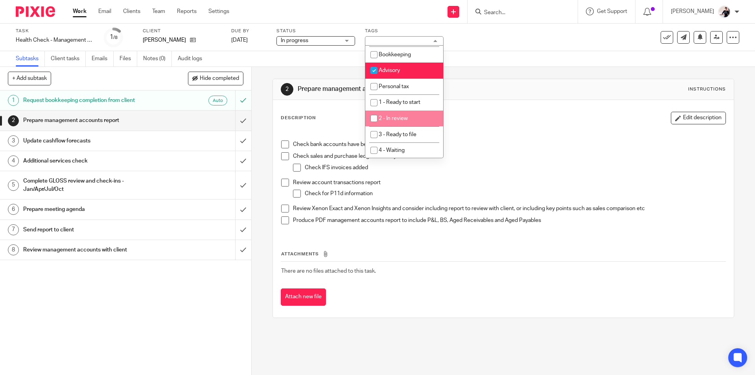
click at [412, 118] on li "2 - In review" at bounding box center [404, 118] width 78 height 16
checkbox input "true"
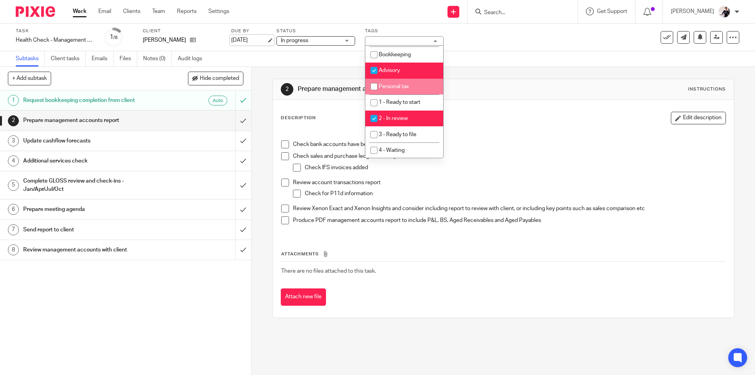
click at [249, 38] on link "23 Sep 2025" at bounding box center [248, 40] width 35 height 8
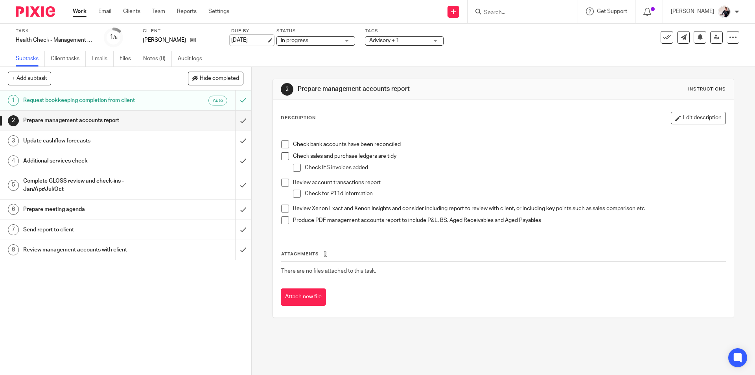
click at [245, 42] on link "25 Sep 2025" at bounding box center [248, 40] width 35 height 8
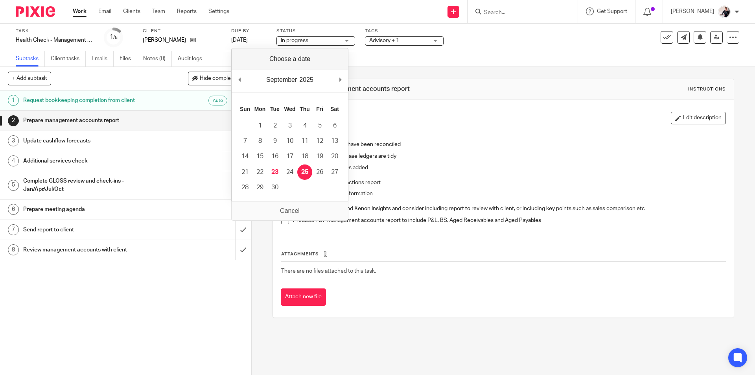
click at [81, 12] on link "Work" at bounding box center [80, 11] width 14 height 8
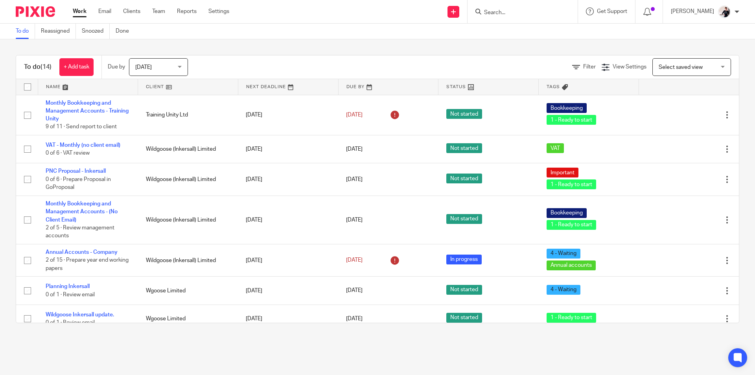
click at [149, 81] on link at bounding box center [188, 87] width 100 height 16
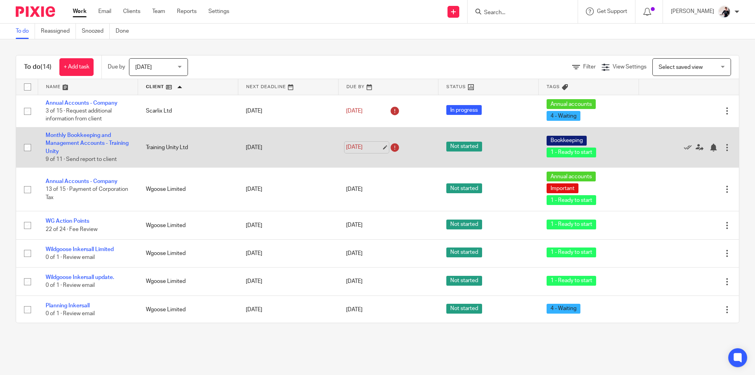
click at [346, 144] on link "[DATE]" at bounding box center [363, 147] width 35 height 8
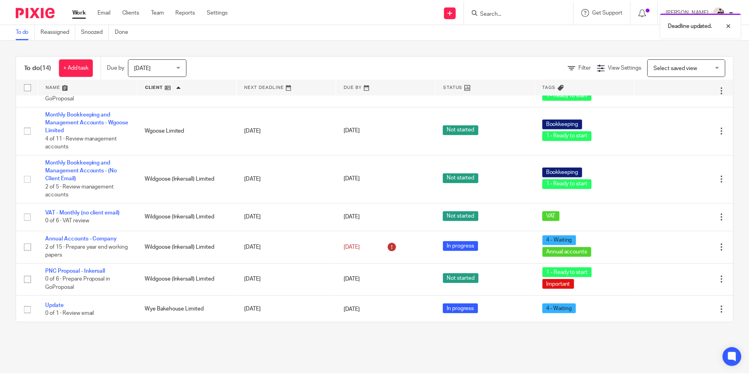
scroll to position [251, 0]
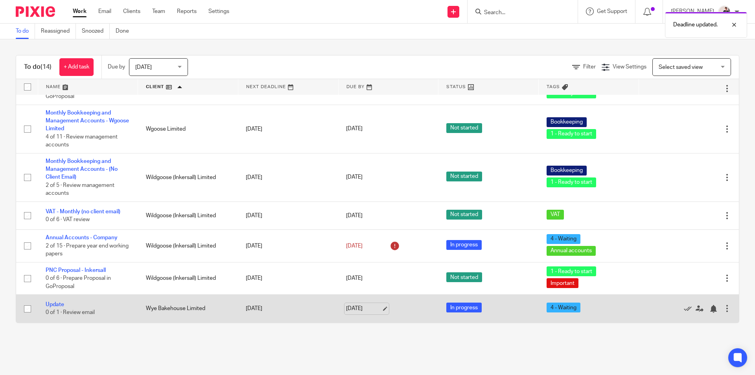
click at [356, 309] on link "[DATE]" at bounding box center [363, 308] width 35 height 8
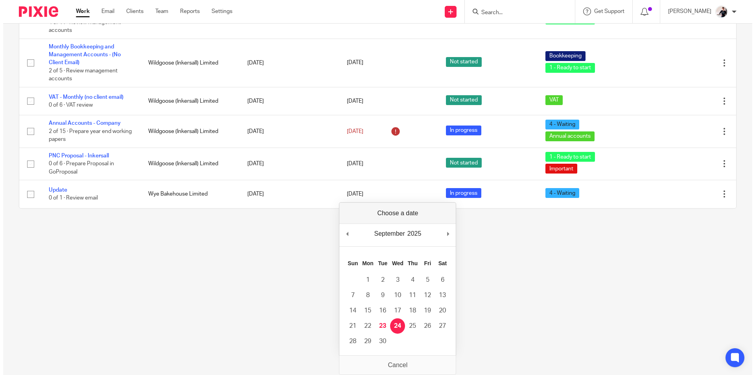
scroll to position [0, 0]
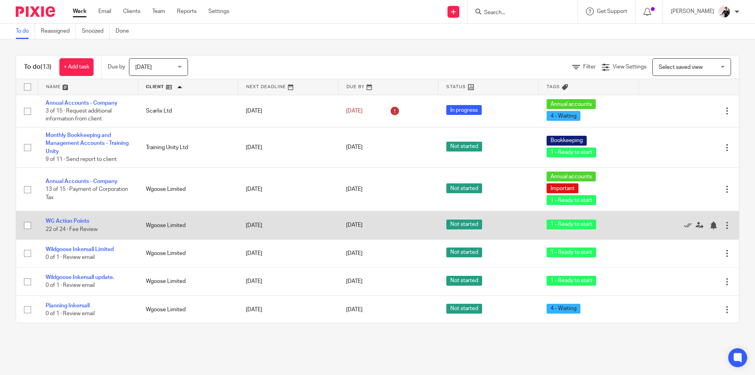
scroll to position [223, 0]
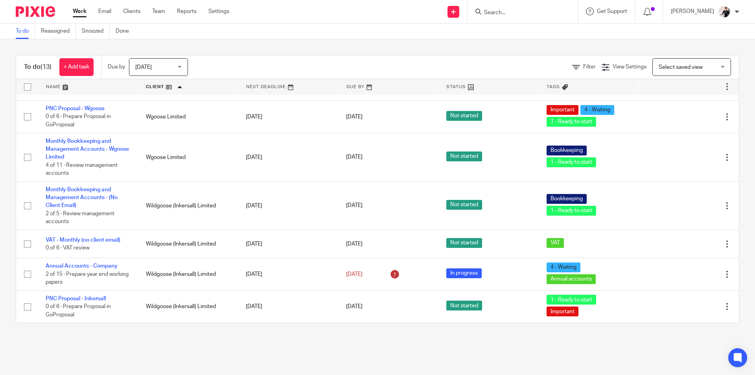
click at [501, 12] on input "Search" at bounding box center [518, 12] width 71 height 7
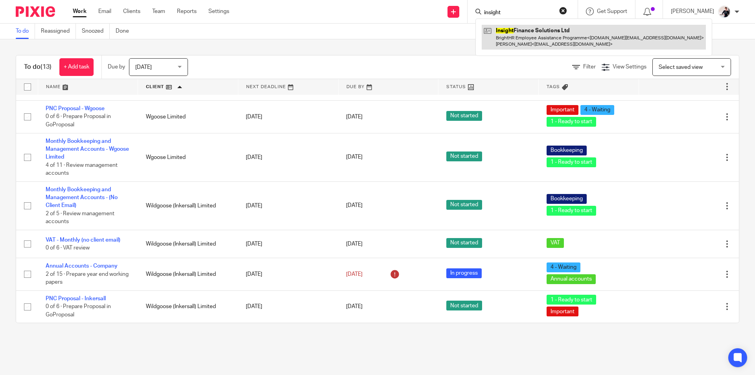
type input "insight"
click at [597, 38] on link at bounding box center [594, 37] width 224 height 24
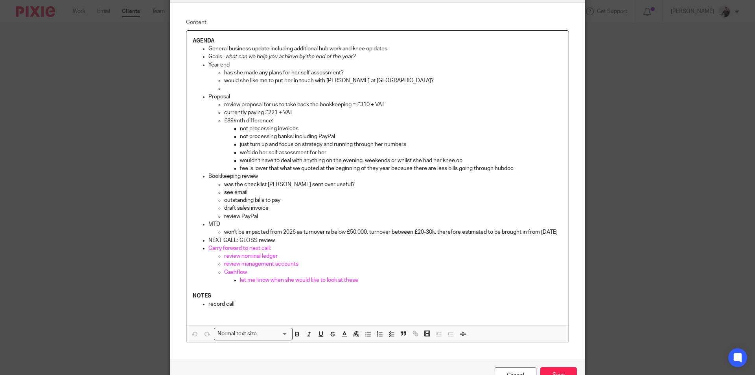
scroll to position [110, 0]
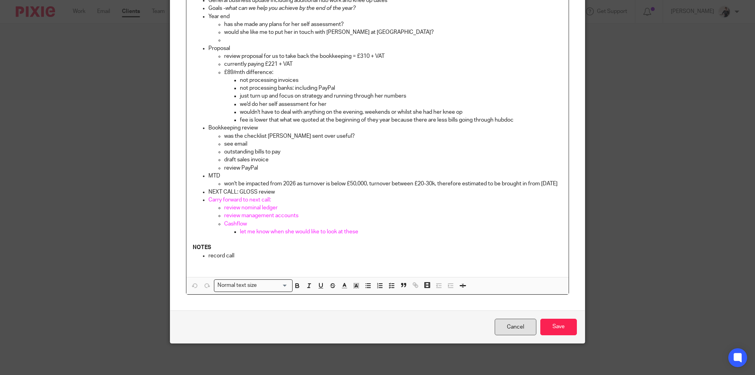
click at [520, 330] on link "Cancel" at bounding box center [516, 327] width 42 height 17
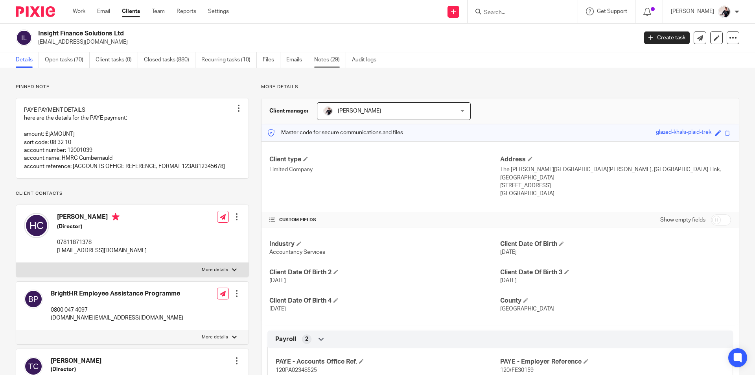
click at [321, 65] on link "Notes (29)" at bounding box center [330, 59] width 32 height 15
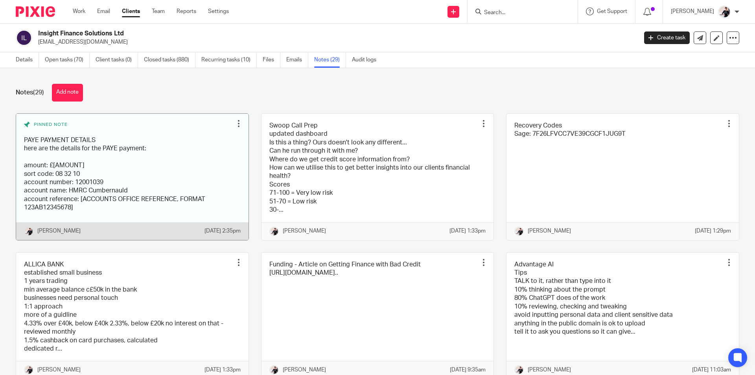
click at [76, 158] on link at bounding box center [132, 177] width 232 height 126
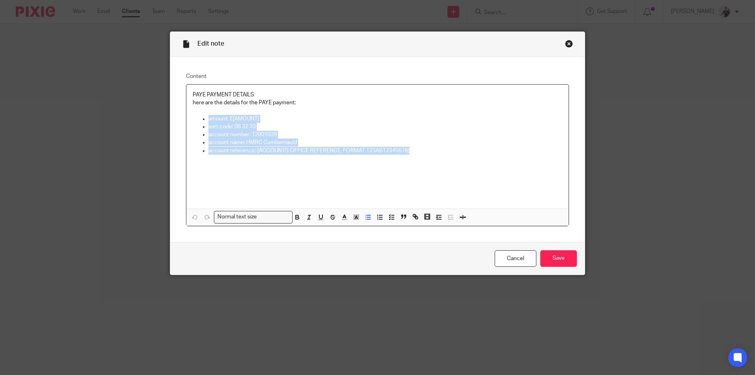
drag, startPoint x: 410, startPoint y: 149, endPoint x: 206, endPoint y: 117, distance: 205.9
click at [206, 117] on ul "amount: £[AMOUNT] sort code: 08 32 10 account number: 12001039 account name: HM…" at bounding box center [378, 135] width 370 height 40
copy ul "amount: £[AMOUNT] sort code: 08 32 10 account number: 12001039 account name: HM…"
click at [520, 254] on link "Cancel" at bounding box center [516, 258] width 42 height 17
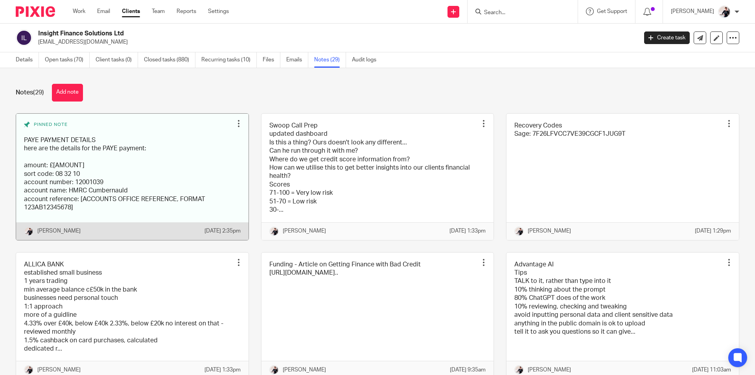
click at [133, 203] on link at bounding box center [132, 177] width 232 height 126
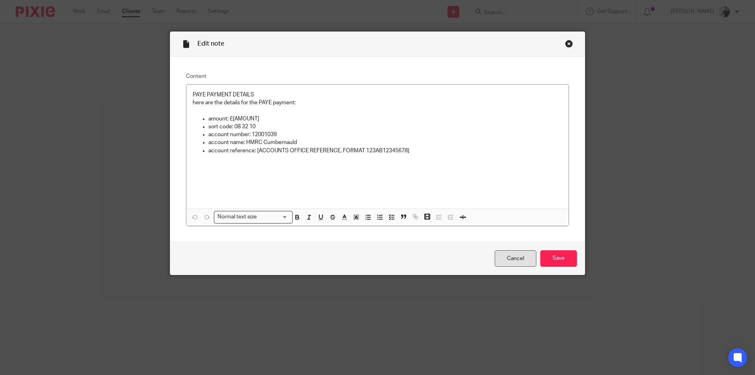
click at [506, 255] on link "Cancel" at bounding box center [516, 258] width 42 height 17
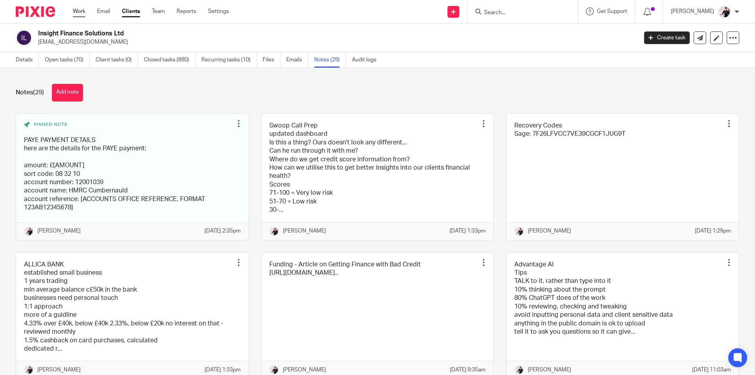
click at [79, 11] on link "Work" at bounding box center [79, 11] width 13 height 8
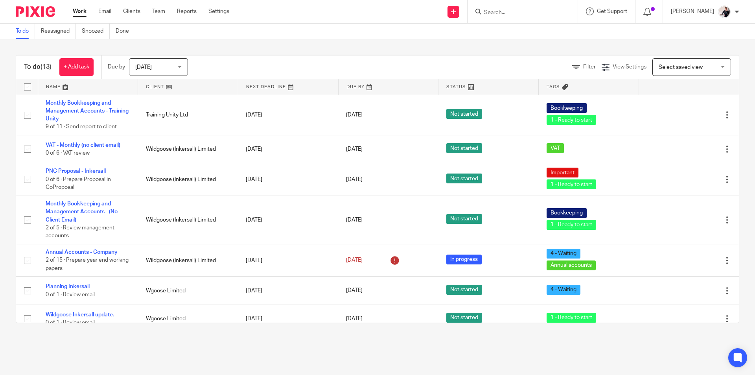
click at [151, 86] on link at bounding box center [188, 87] width 100 height 16
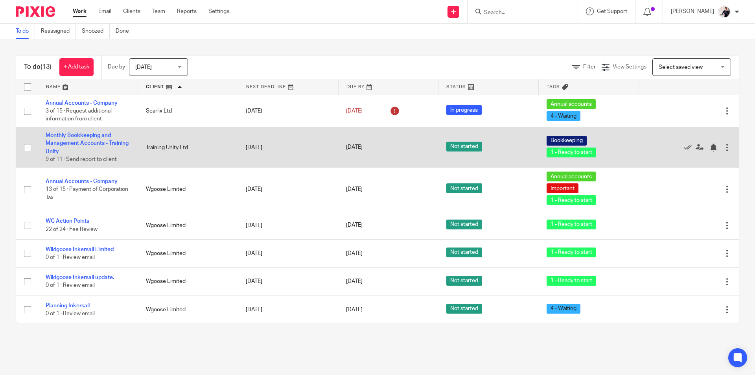
scroll to position [223, 0]
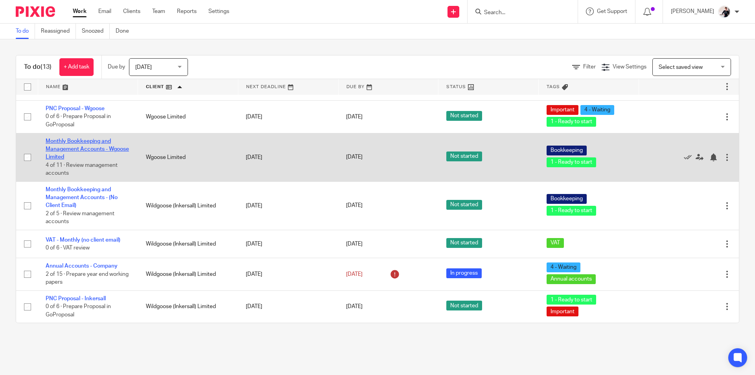
click at [80, 155] on link "Monthly Bookkeeping and Management Accounts - Wgoose Limited" at bounding box center [87, 149] width 83 height 22
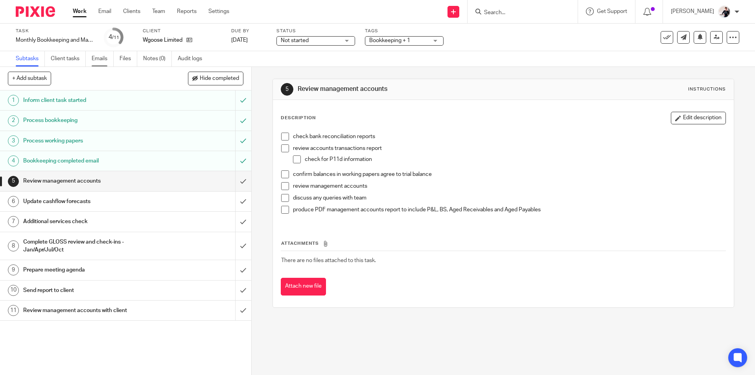
click at [104, 57] on link "Emails" at bounding box center [103, 58] width 22 height 15
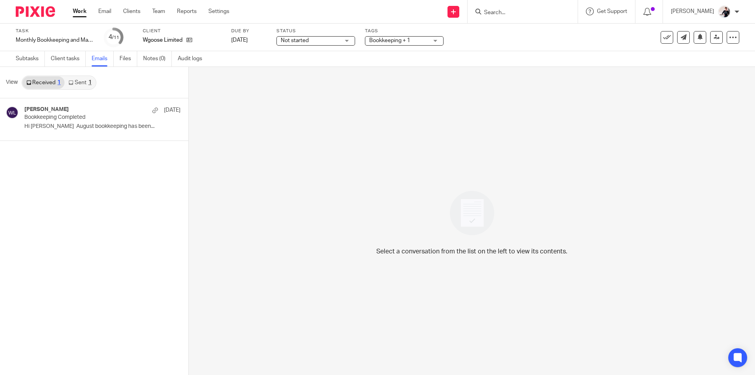
click at [61, 122] on div "[PERSON_NAME] [DATE] Bookkeeping Completed Hi [PERSON_NAME] August bookkeeping …" at bounding box center [102, 119] width 156 height 26
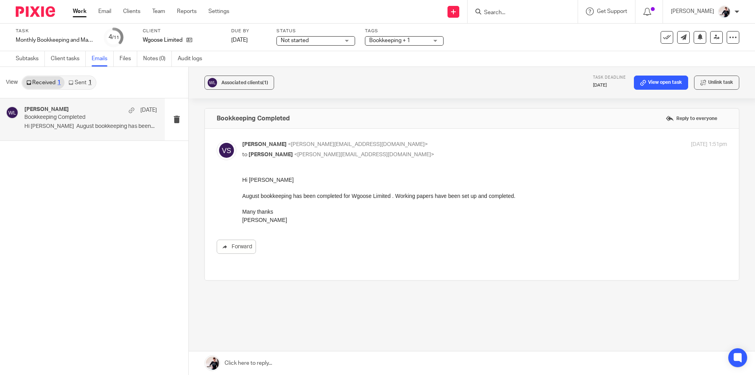
click at [249, 362] on link at bounding box center [472, 363] width 566 height 24
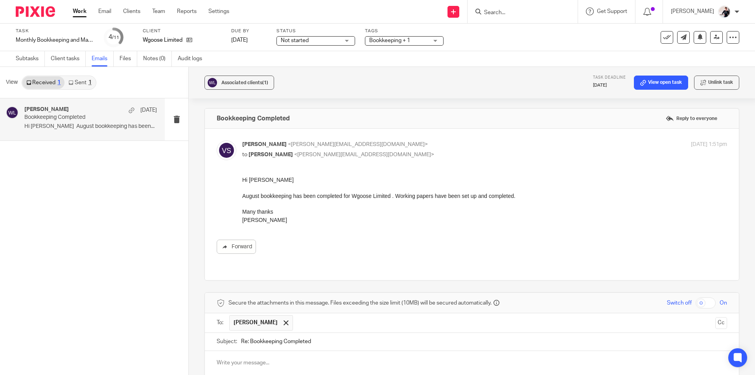
scroll to position [137, 0]
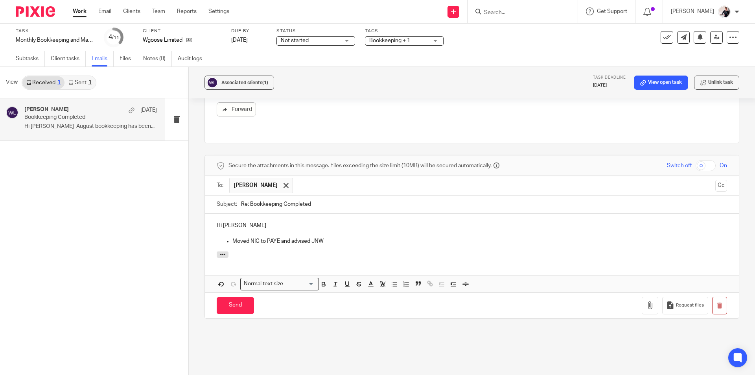
click at [277, 221] on p "Hi Vicki" at bounding box center [472, 225] width 510 height 8
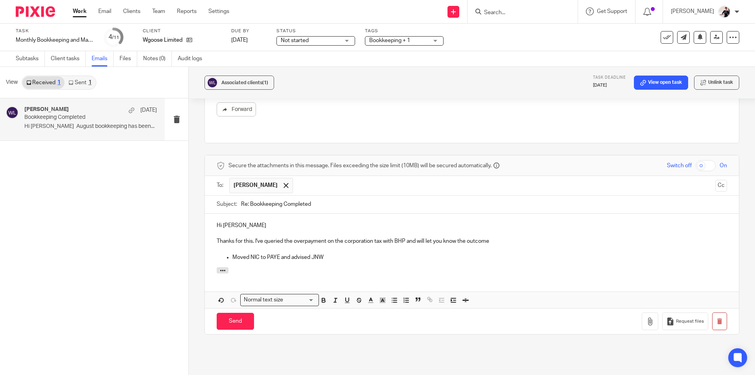
click at [253, 237] on p "Thanks for this. I've queried the overpayment on the corporation tax with BHP a…" at bounding box center [472, 241] width 510 height 8
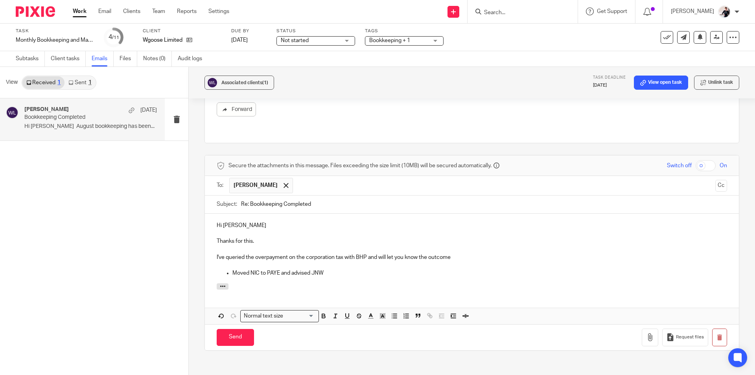
click at [469, 253] on p "I've queried the overpayment on the corporation tax with BHP and will let you k…" at bounding box center [472, 257] width 510 height 8
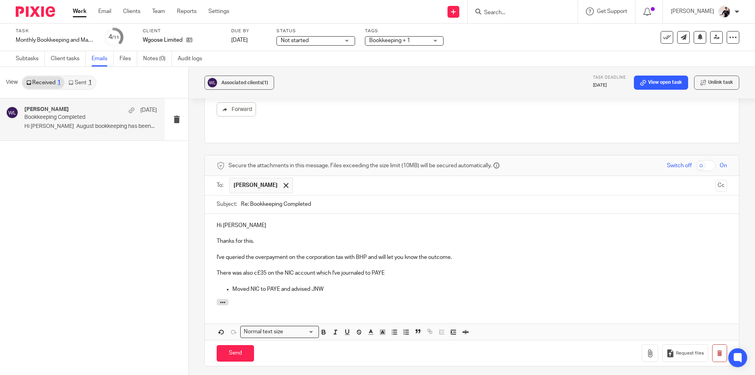
click at [401, 269] on p "There was also c£35 on the NIC account which I've journaled to PAYE" at bounding box center [472, 273] width 510 height 8
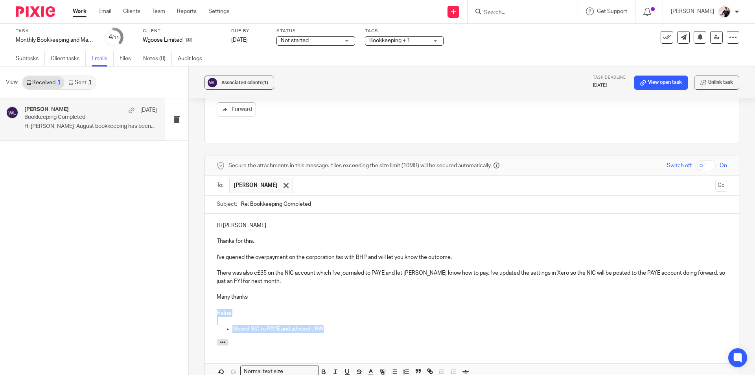
drag, startPoint x: 333, startPoint y: 320, endPoint x: 216, endPoint y: 308, distance: 117.8
click at [216, 308] on div "Hi Vicki Thanks for this. I've queried the overpayment on the corporation tax w…" at bounding box center [472, 276] width 534 height 125
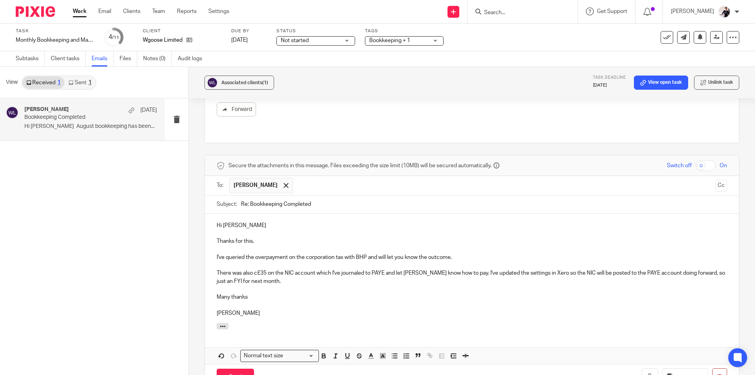
click at [286, 275] on p "There was also c£35 on the NIC account which I've journaled to PAYE and let Jon…" at bounding box center [472, 277] width 510 height 16
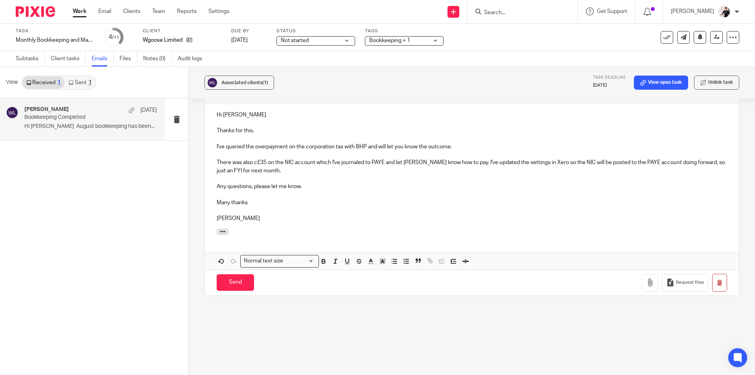
scroll to position [263, 0]
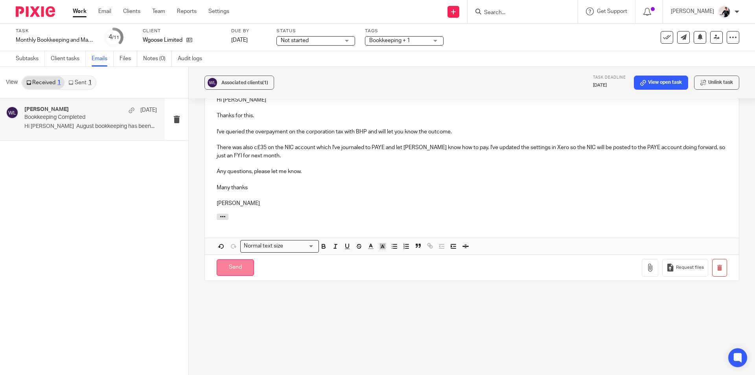
click at [241, 265] on input "Send" at bounding box center [235, 267] width 37 height 17
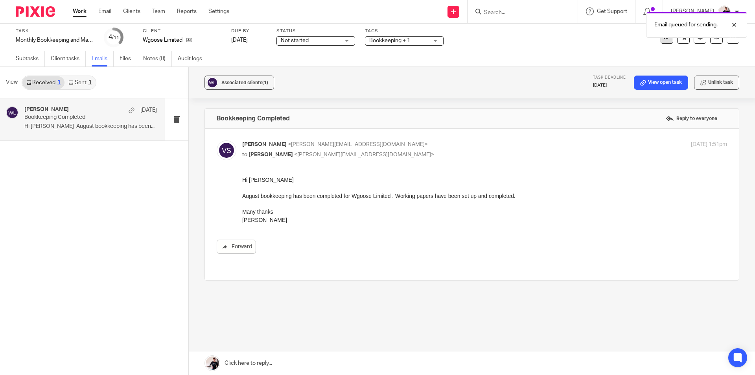
click at [661, 41] on button at bounding box center [667, 37] width 13 height 13
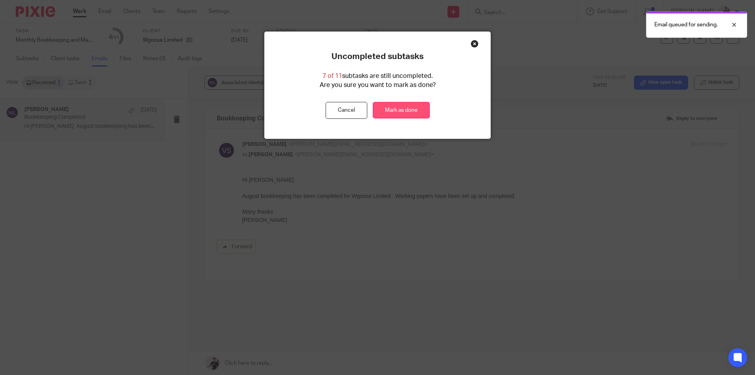
click at [407, 110] on link "Mark as done" at bounding box center [401, 110] width 57 height 17
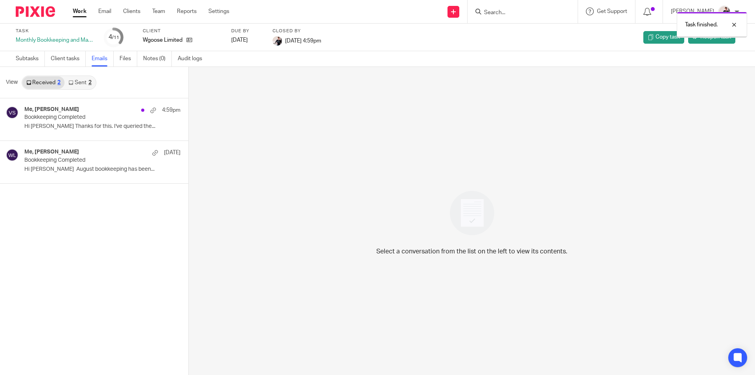
click at [85, 15] on link "Work" at bounding box center [80, 11] width 14 height 8
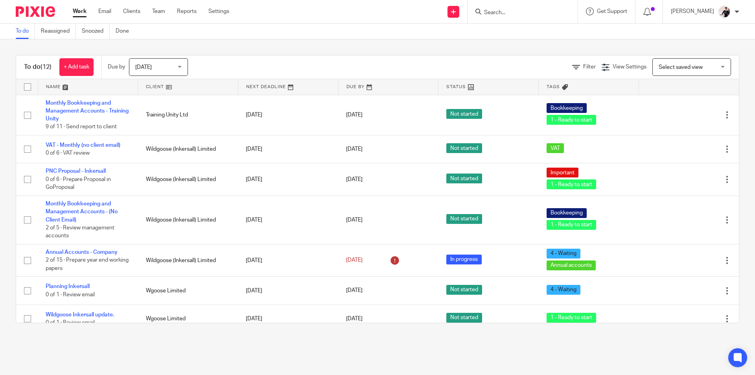
click at [156, 89] on link at bounding box center [188, 87] width 100 height 16
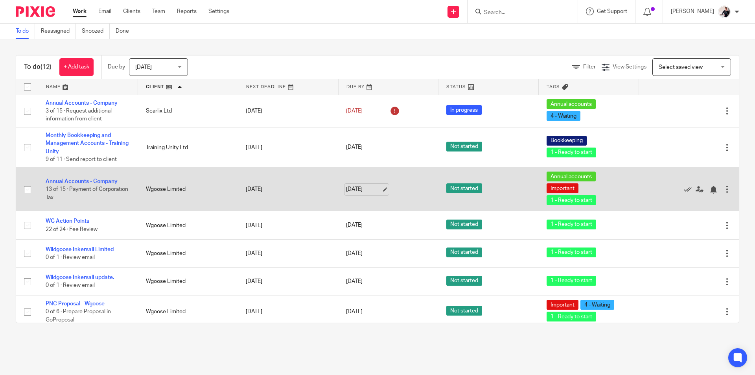
click at [346, 190] on link "[DATE]" at bounding box center [363, 189] width 35 height 8
click at [106, 182] on link "Annual Accounts - Company" at bounding box center [82, 182] width 72 height 6
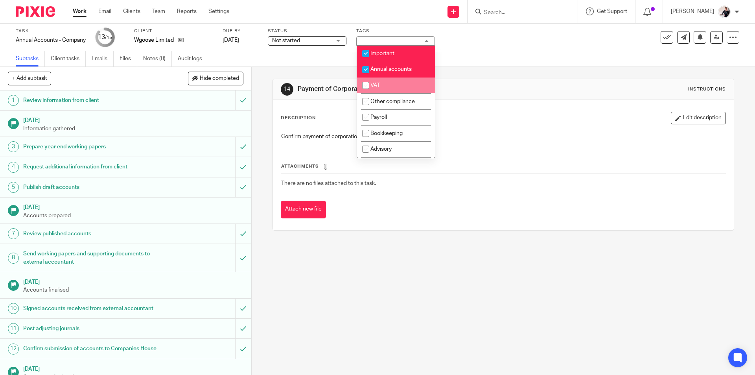
scroll to position [118, 0]
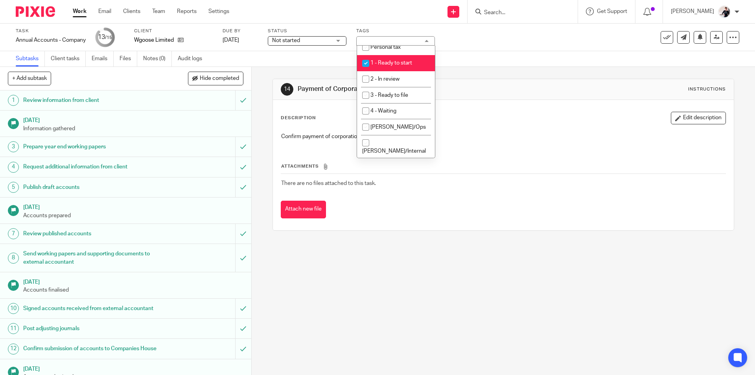
click at [401, 67] on li "1 - Ready to start" at bounding box center [396, 63] width 78 height 16
checkbox input "false"
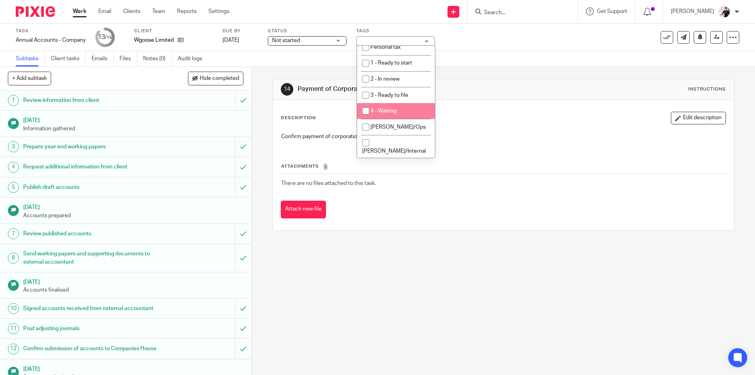
click at [401, 111] on li "4 - Waiting" at bounding box center [396, 111] width 78 height 16
checkbox input "true"
click at [83, 15] on link "Work" at bounding box center [80, 11] width 14 height 8
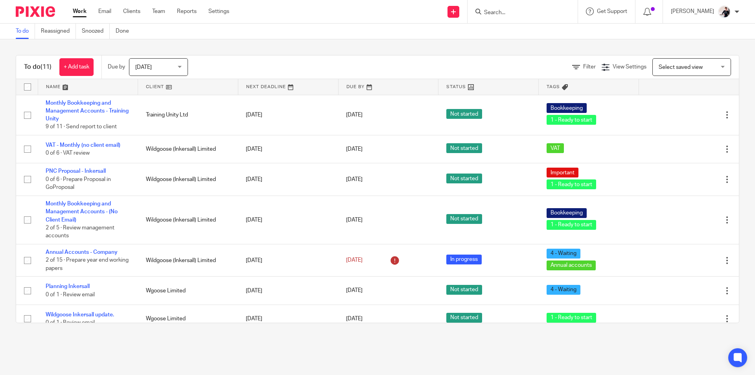
click at [150, 88] on link at bounding box center [188, 87] width 100 height 16
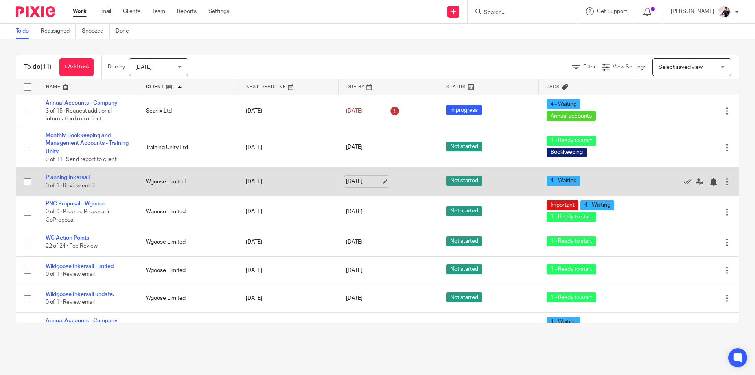
click at [349, 180] on link "[DATE]" at bounding box center [363, 181] width 35 height 8
click at [353, 181] on link "[DATE]" at bounding box center [363, 181] width 35 height 8
click at [684, 184] on icon at bounding box center [688, 182] width 8 height 8
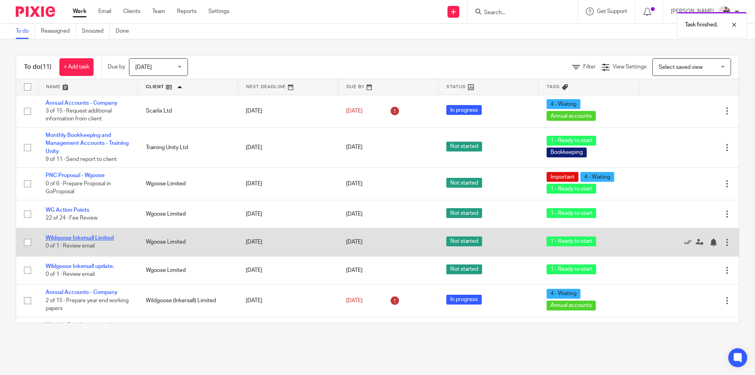
click at [104, 237] on link "Wildgoose Inkersall Limited" at bounding box center [80, 238] width 68 height 6
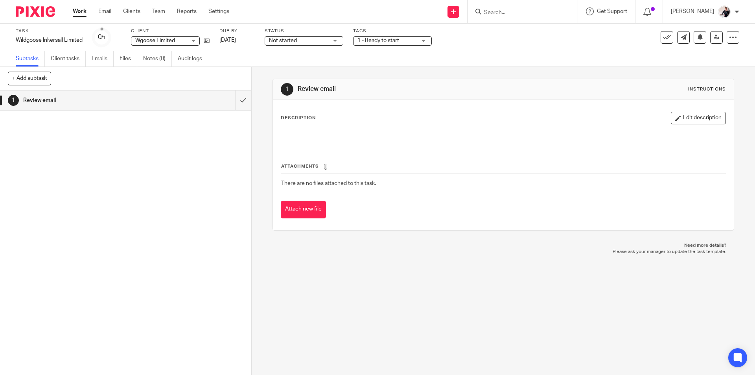
click at [99, 57] on link "Emails" at bounding box center [103, 58] width 22 height 15
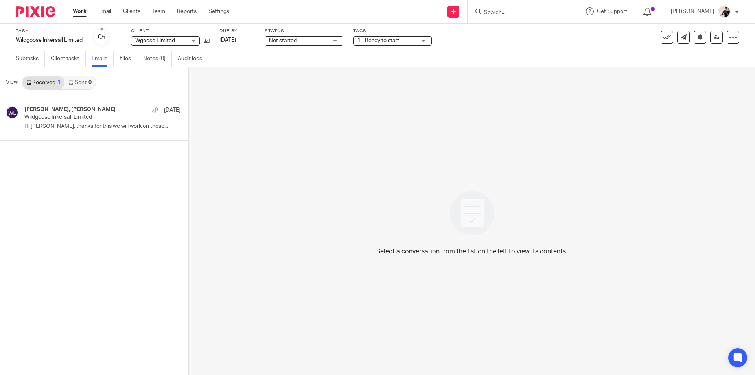
click at [53, 118] on p "Wildgoose Inkersall Limited" at bounding box center [86, 117] width 125 height 7
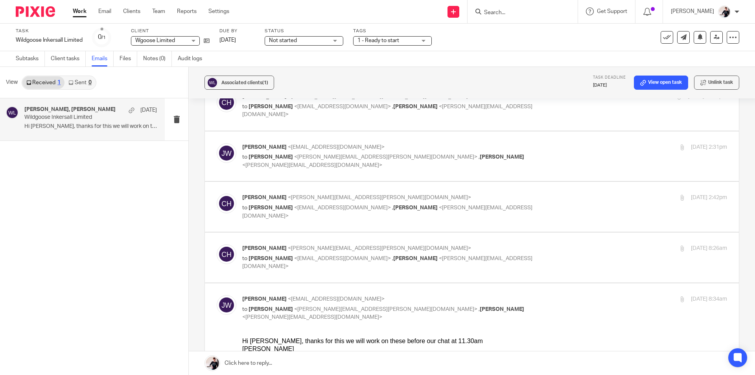
scroll to position [236, 0]
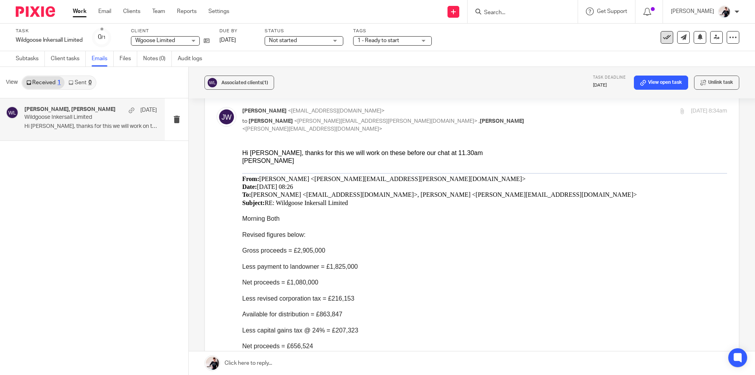
click at [663, 41] on icon at bounding box center [667, 37] width 8 height 8
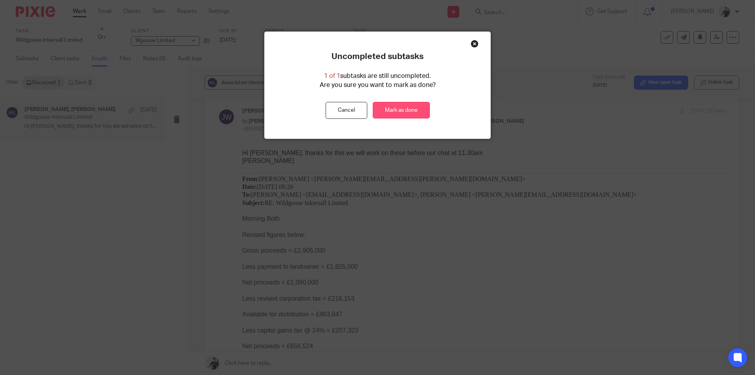
click at [420, 112] on link "Mark as done" at bounding box center [401, 110] width 57 height 17
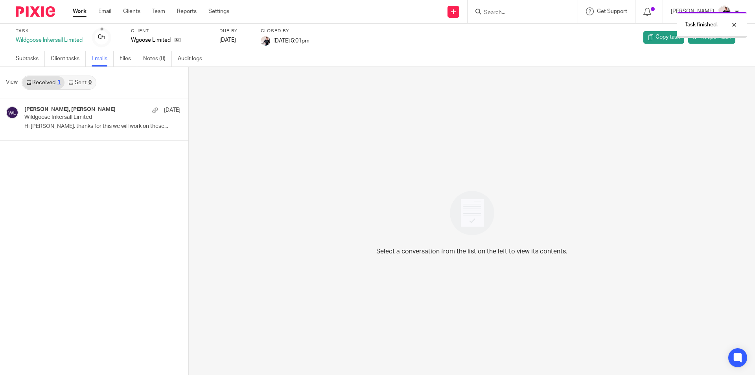
click at [81, 13] on link "Work" at bounding box center [80, 11] width 14 height 8
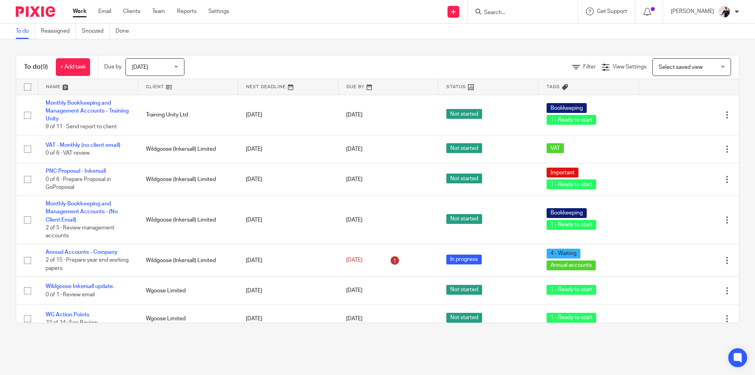
click at [154, 83] on link at bounding box center [188, 87] width 100 height 16
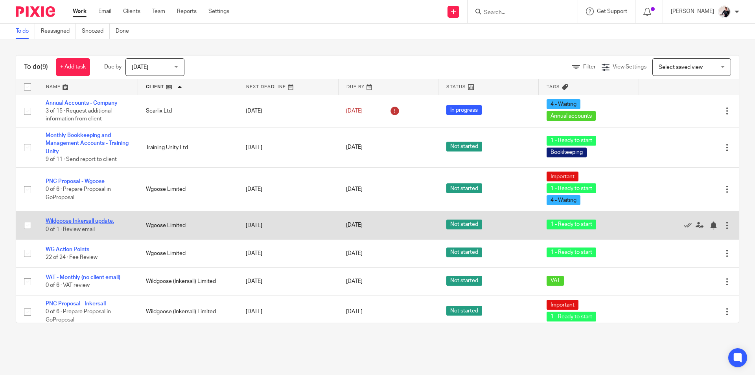
click at [110, 222] on link "Wildgoose Inkersall update." at bounding box center [80, 221] width 68 height 6
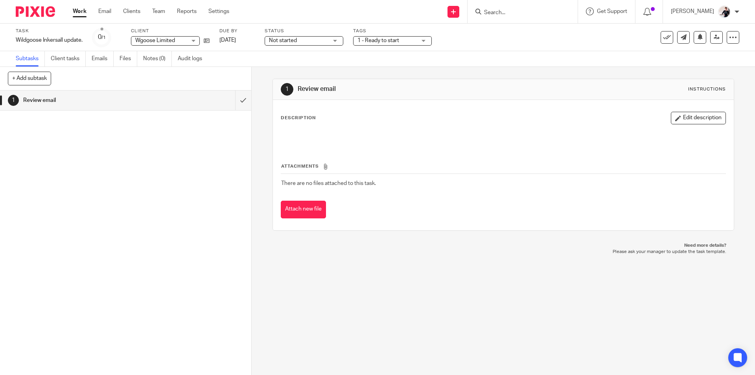
click at [98, 62] on link "Emails" at bounding box center [103, 58] width 22 height 15
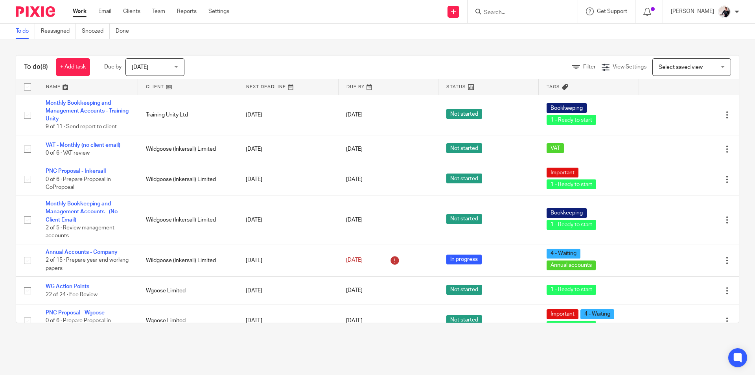
click at [160, 85] on link at bounding box center [188, 87] width 100 height 16
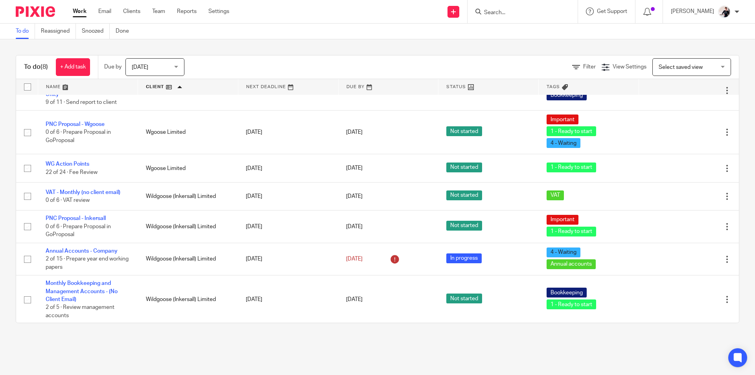
scroll to position [58, 0]
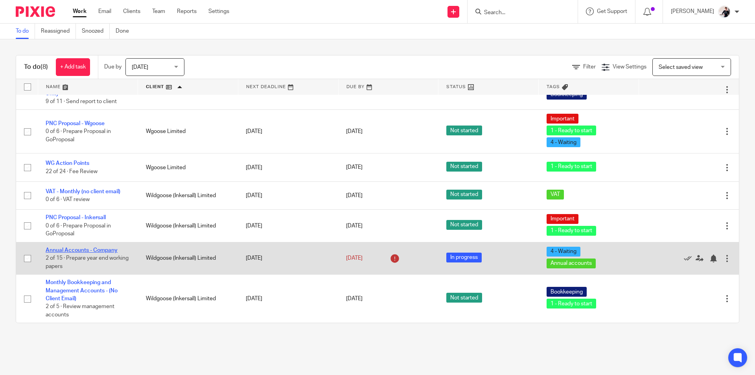
click at [76, 251] on link "Annual Accounts - Company" at bounding box center [82, 250] width 72 height 6
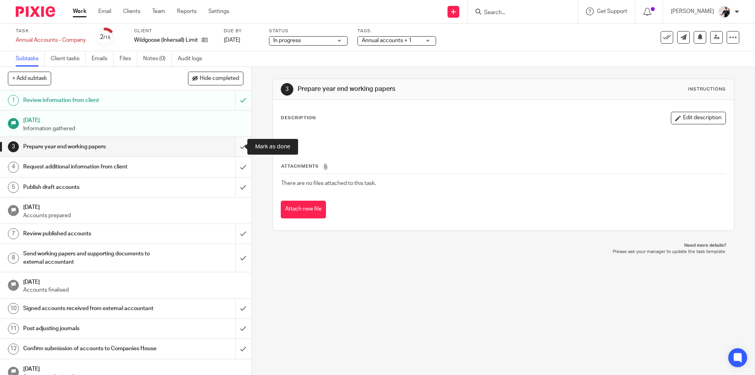
click at [235, 149] on input "submit" at bounding box center [125, 147] width 251 height 20
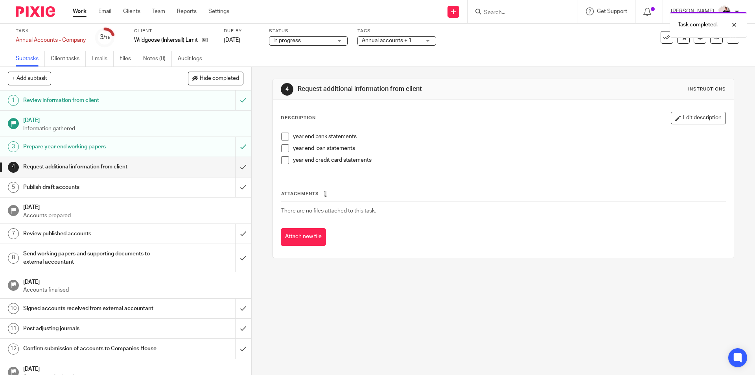
click at [283, 147] on span at bounding box center [285, 148] width 8 height 8
click at [283, 162] on span at bounding box center [285, 160] width 8 height 8
click at [232, 77] on span "Hide completed" at bounding box center [219, 78] width 39 height 6
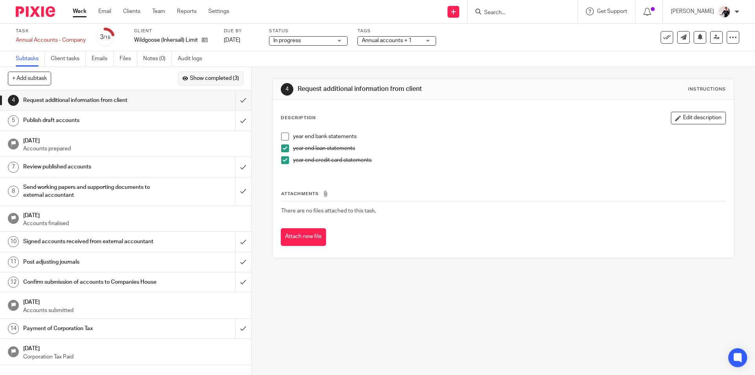
click at [232, 77] on span "Show completed (3)" at bounding box center [214, 78] width 49 height 6
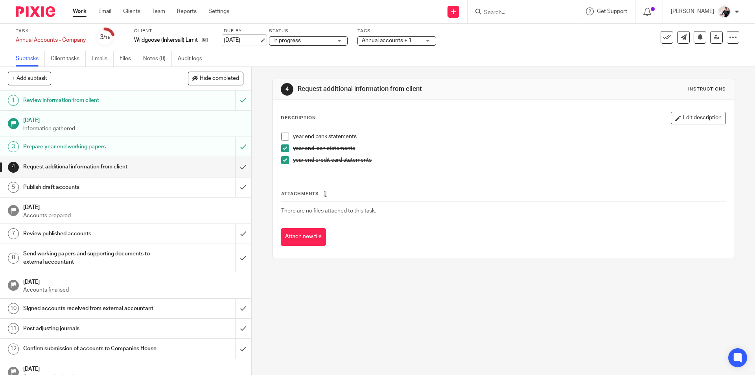
click at [234, 36] on link "[DATE]" at bounding box center [241, 40] width 35 height 8
click at [411, 38] on span "Annual accounts + 1" at bounding box center [406, 40] width 50 height 6
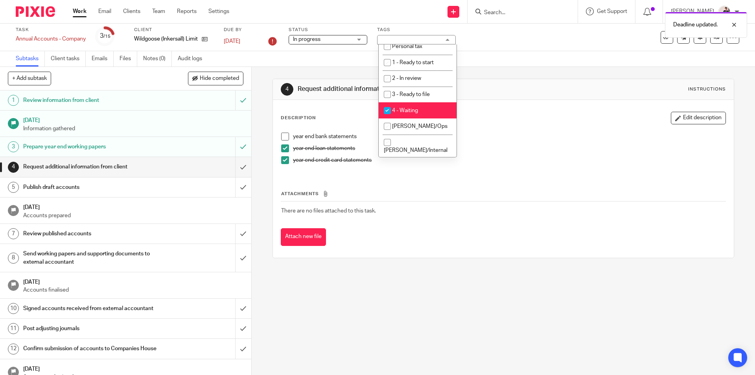
scroll to position [118, 0]
click at [427, 106] on li "4 - Waiting" at bounding box center [418, 110] width 78 height 16
checkbox input "false"
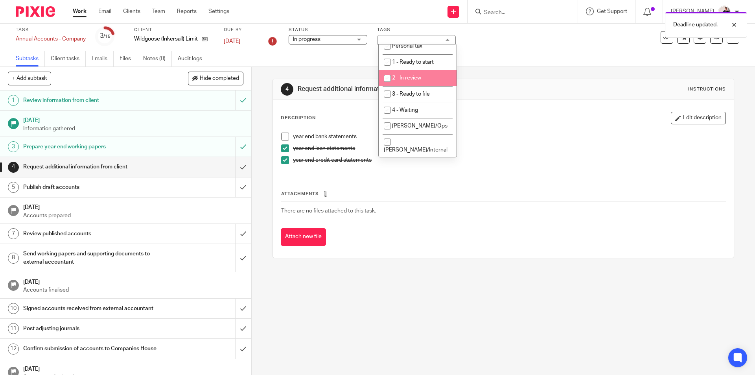
click at [426, 76] on li "2 - In review" at bounding box center [418, 78] width 78 height 16
checkbox input "true"
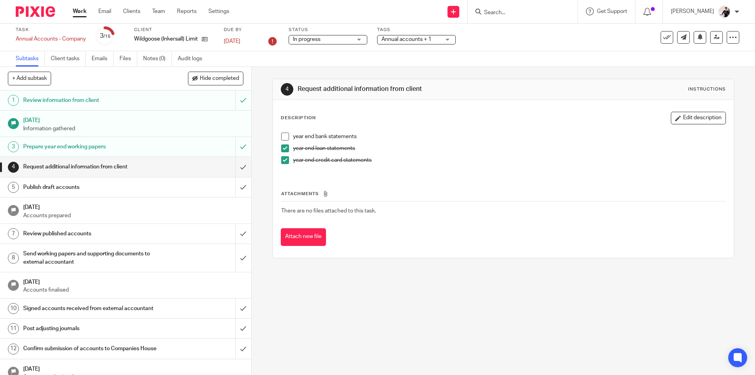
click at [489, 73] on div "4 Request additional information from client Instructions Description Edit desc…" at bounding box center [502, 168] width 461 height 203
click at [732, 35] on div at bounding box center [733, 37] width 13 height 13
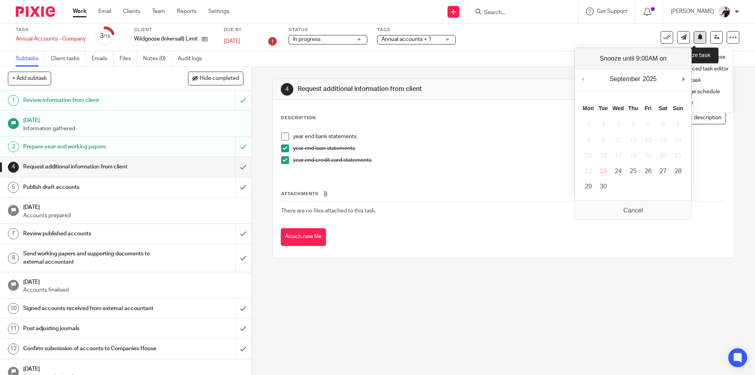
click at [694, 38] on button at bounding box center [700, 37] width 13 height 13
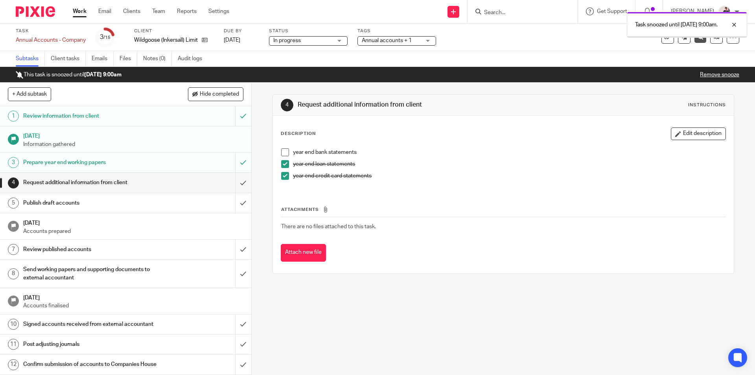
click at [83, 13] on link "Work" at bounding box center [80, 11] width 14 height 8
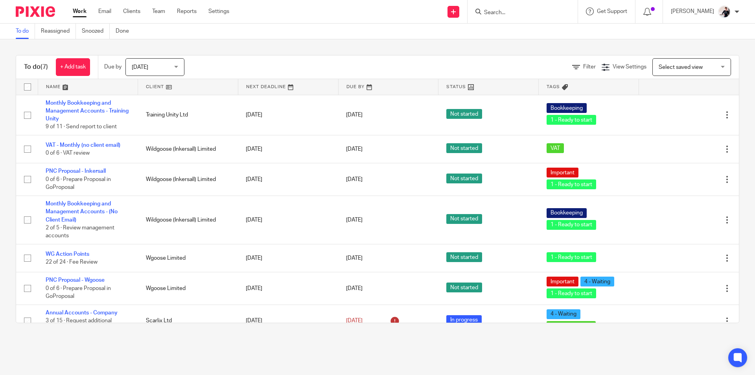
click at [157, 88] on link at bounding box center [188, 87] width 100 height 16
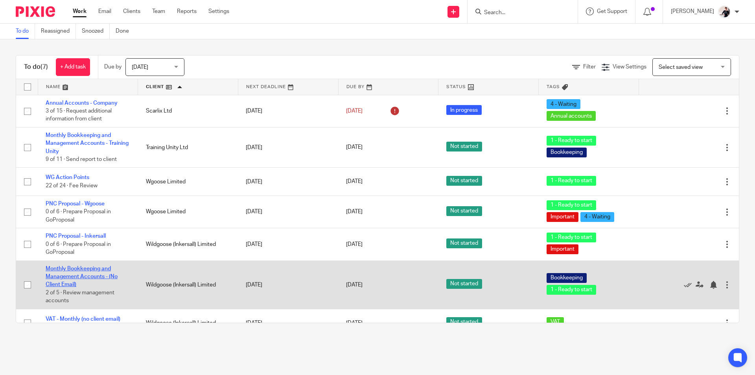
click at [103, 271] on link "Monthly Bookkeeping and Management Accounts - (No Client Email)" at bounding box center [82, 277] width 72 height 22
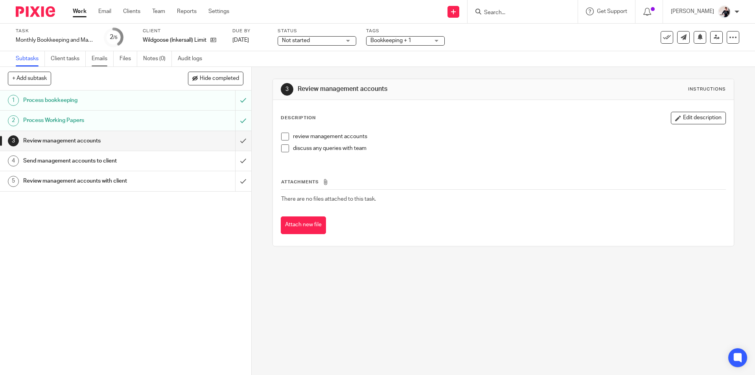
click at [104, 60] on link "Emails" at bounding box center [103, 58] width 22 height 15
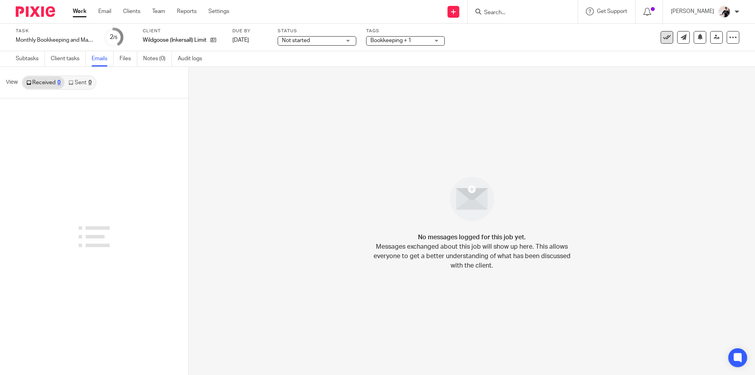
click at [663, 37] on icon at bounding box center [667, 37] width 8 height 8
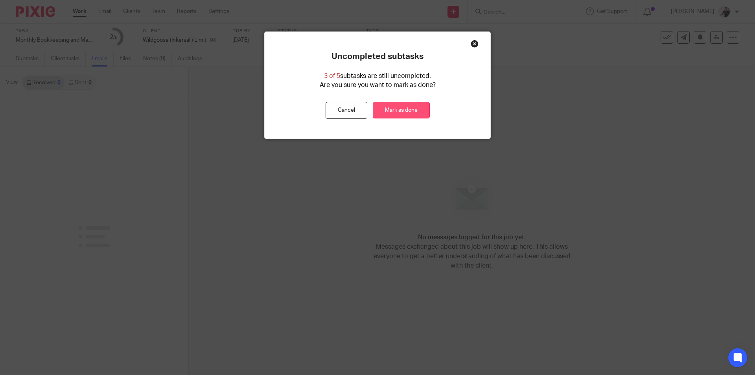
click at [389, 112] on link "Mark as done" at bounding box center [401, 110] width 57 height 17
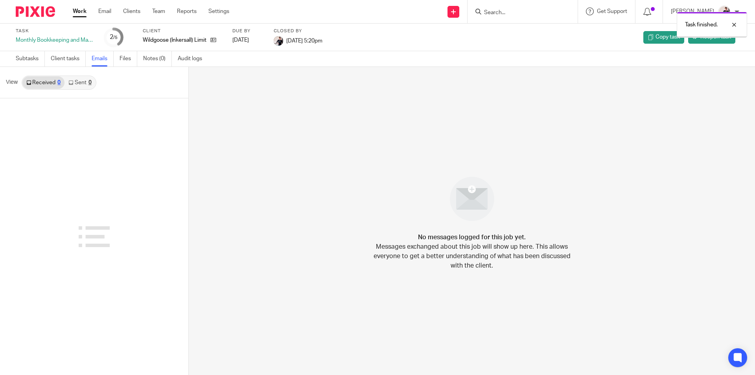
click at [73, 14] on link "Work" at bounding box center [80, 11] width 14 height 8
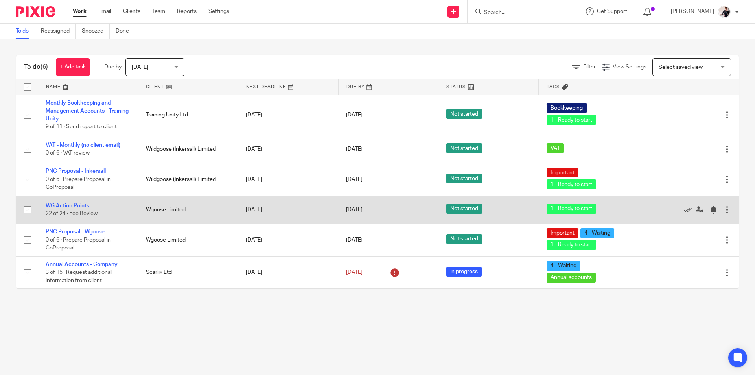
click at [79, 206] on link "WG Action Points" at bounding box center [68, 206] width 44 height 6
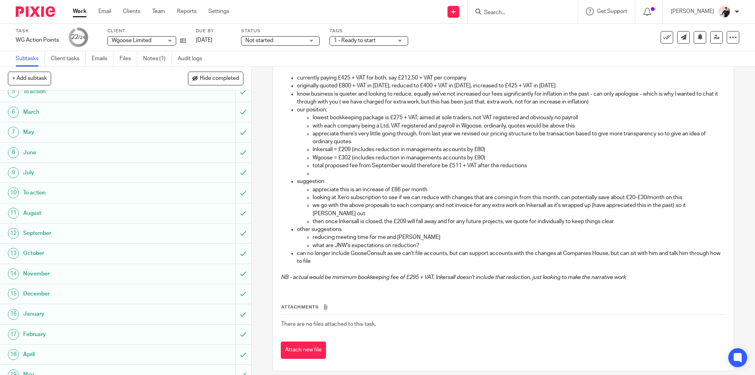
scroll to position [201, 0]
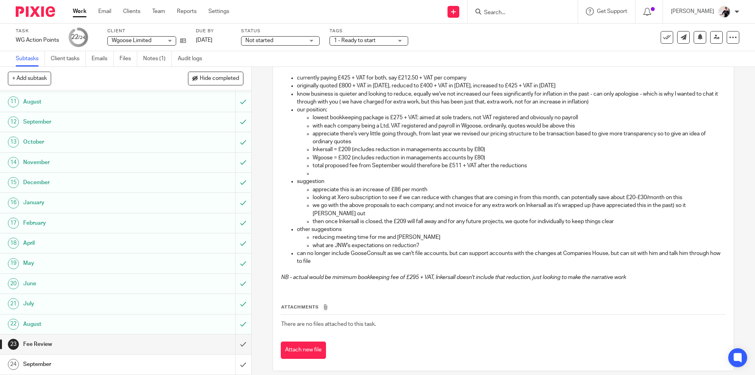
click at [100, 368] on h1 "September" at bounding box center [91, 364] width 136 height 12
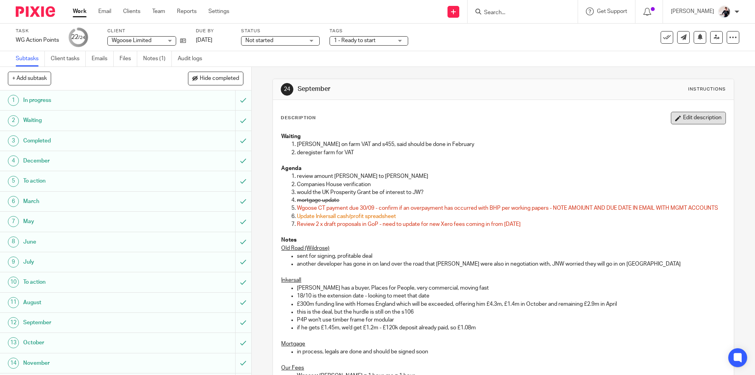
click at [695, 117] on button "Edit description" at bounding box center [698, 118] width 55 height 13
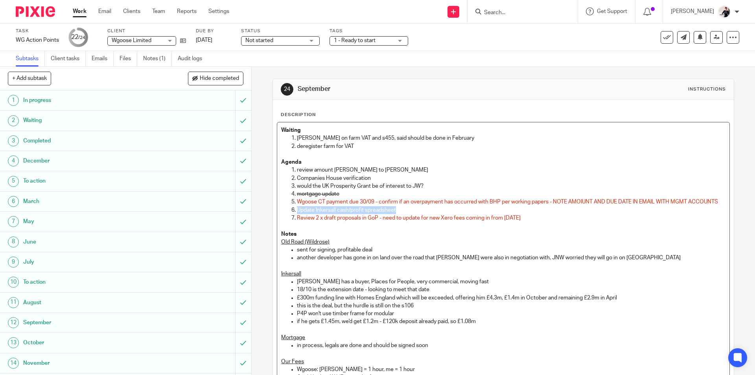
drag, startPoint x: 403, startPoint y: 218, endPoint x: 293, endPoint y: 217, distance: 110.9
click at [297, 214] on li "Update Inkersall cash/profit spreadsheet" at bounding box center [511, 210] width 428 height 8
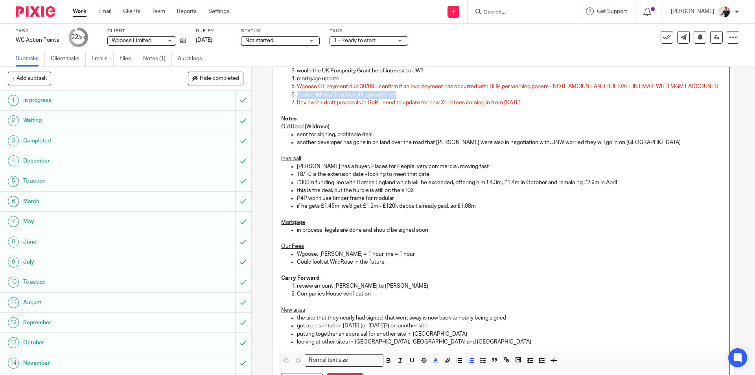
scroll to position [166, 0]
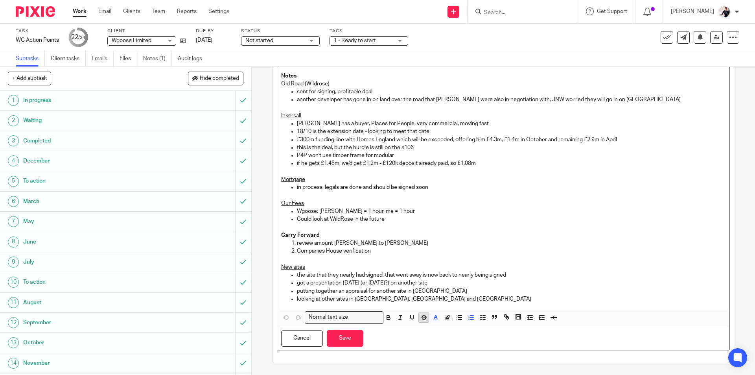
click at [420, 320] on icon "button" at bounding box center [423, 317] width 7 height 7
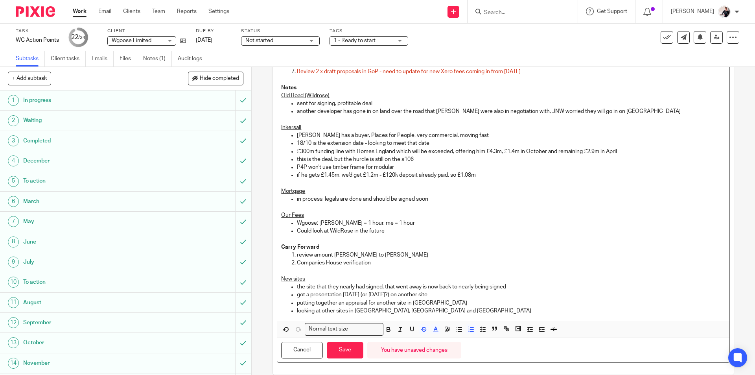
scroll to position [0, 0]
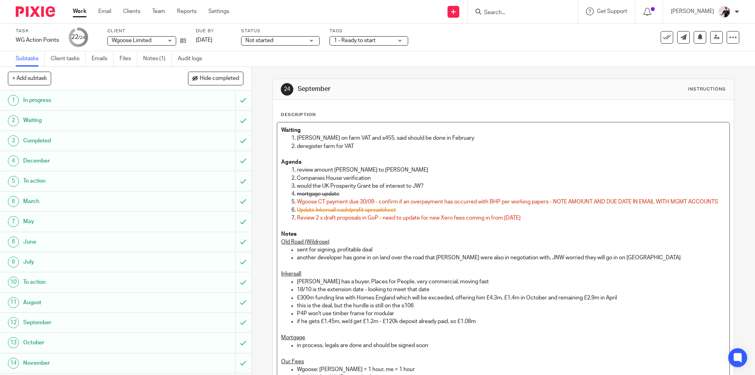
click at [583, 201] on span "Wgoose CT payment due 30/09 - confirm if an overpayment has occurred with BHP p…" at bounding box center [507, 202] width 421 height 6
drag, startPoint x: 379, startPoint y: 179, endPoint x: 279, endPoint y: 169, distance: 100.7
click at [281, 169] on ol "review amount Laura owes to Jonathan Companies House verification would the UK …" at bounding box center [503, 194] width 444 height 56
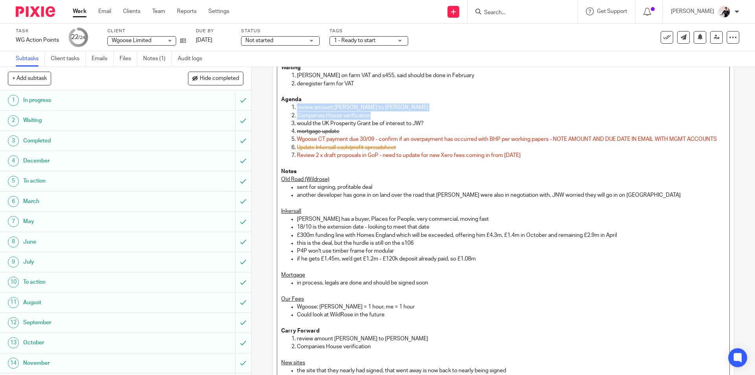
scroll to position [166, 0]
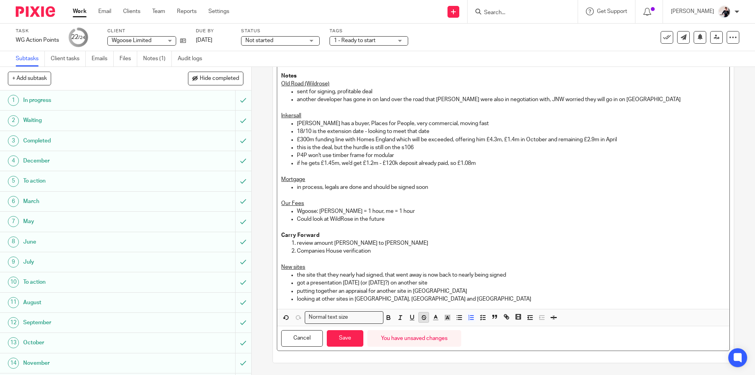
click at [420, 318] on icon "button" at bounding box center [423, 317] width 7 height 7
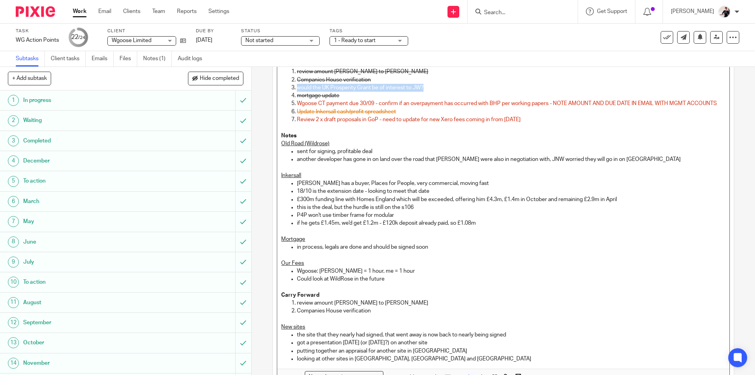
drag, startPoint x: 429, startPoint y: 87, endPoint x: 296, endPoint y: 87, distance: 132.9
click at [297, 87] on p "would the UK Prosperity Grant be of interest to JW?" at bounding box center [511, 88] width 428 height 8
copy p "would the UK Prosperity Grant be of interest to JW?"
click at [379, 323] on p at bounding box center [503, 319] width 444 height 8
click at [379, 315] on p "Companies House verification" at bounding box center [511, 311] width 428 height 8
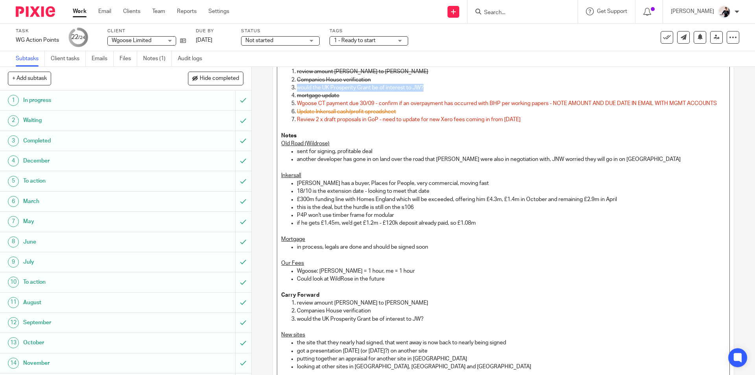
drag, startPoint x: 428, startPoint y: 87, endPoint x: 295, endPoint y: 87, distance: 132.9
click at [297, 87] on p "would the UK Prosperity Grant be of interest to JW?" at bounding box center [511, 88] width 428 height 8
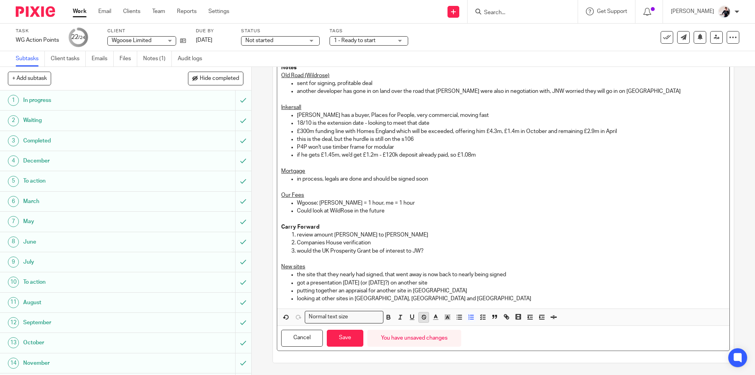
click at [421, 317] on line "button" at bounding box center [423, 317] width 5 height 0
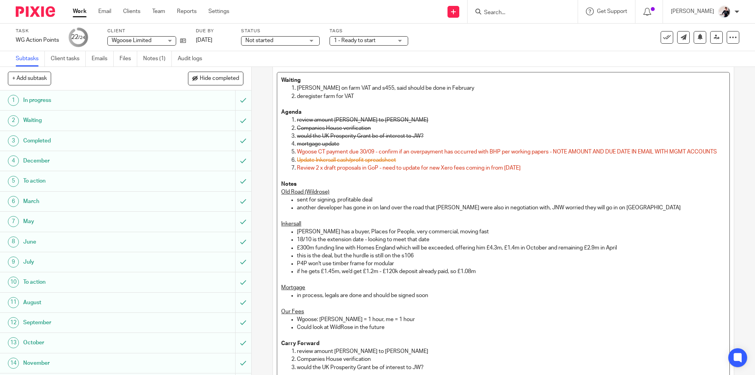
scroll to position [0, 0]
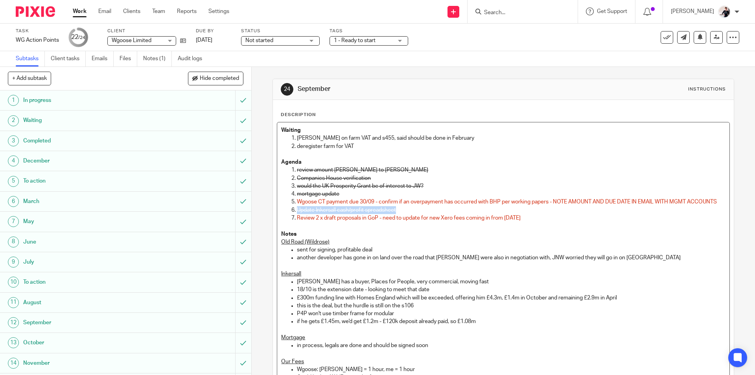
drag, startPoint x: 401, startPoint y: 217, endPoint x: 287, endPoint y: 221, distance: 114.1
click at [287, 221] on ol "review amount Laura owes to Jonathan Companies House verification would the UK …" at bounding box center [503, 194] width 444 height 56
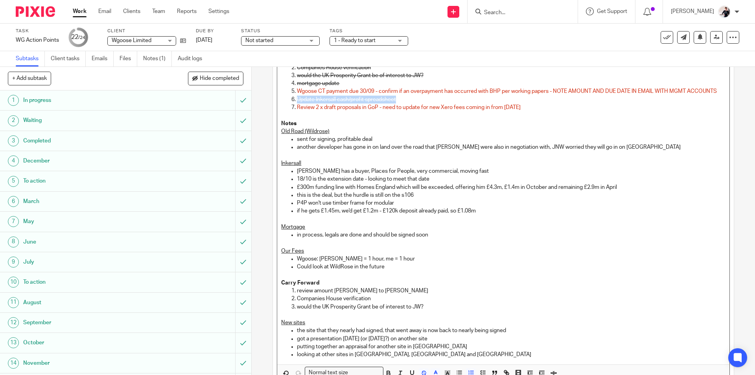
scroll to position [174, 0]
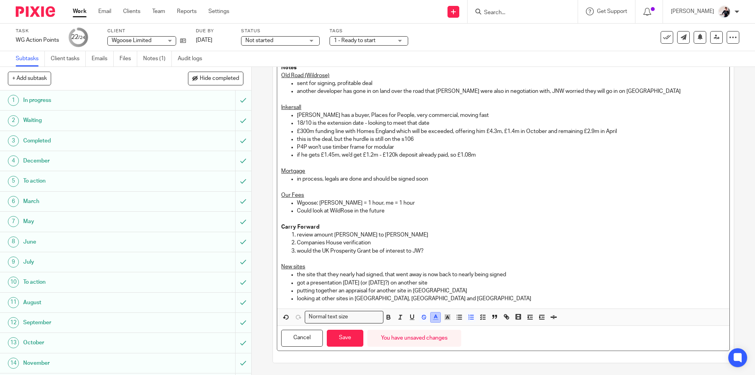
click at [432, 315] on icon "button" at bounding box center [435, 316] width 7 height 7
click at [413, 344] on li "color:#000000" at bounding box center [414, 343] width 6 height 6
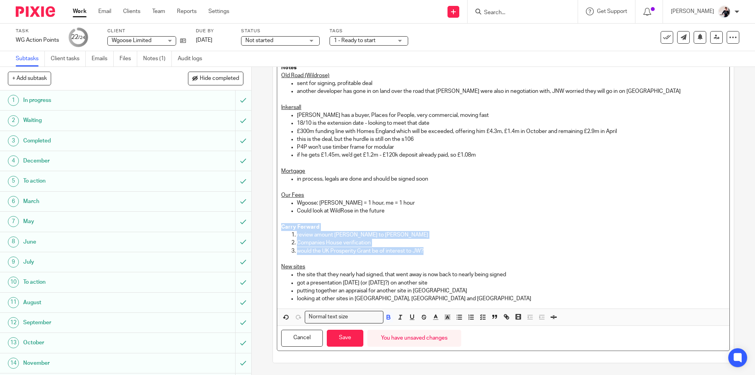
drag, startPoint x: 428, startPoint y: 250, endPoint x: 271, endPoint y: 228, distance: 158.4
click at [273, 228] on div "Description Waiting Chris on farm VAT and s455, said should be done in February…" at bounding box center [503, 148] width 460 height 429
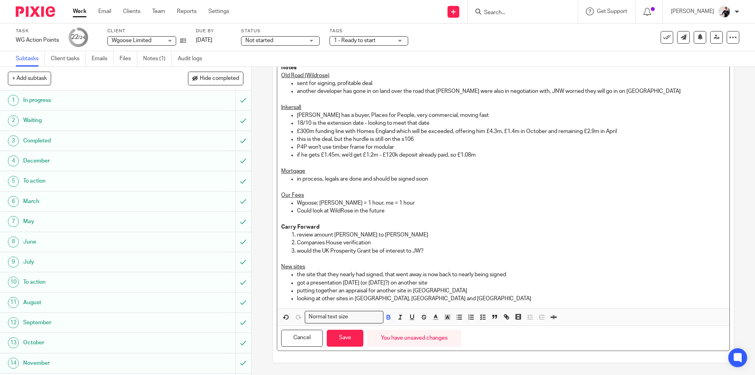
scroll to position [150, 0]
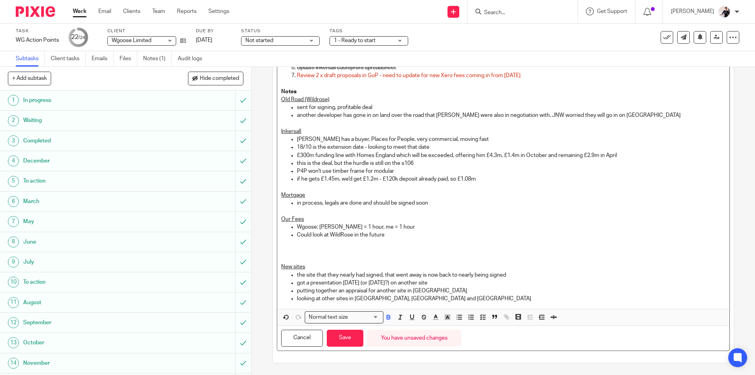
click at [474, 301] on p "looking at other sites in Hathersage, Rowsley and Doverage" at bounding box center [511, 299] width 428 height 8
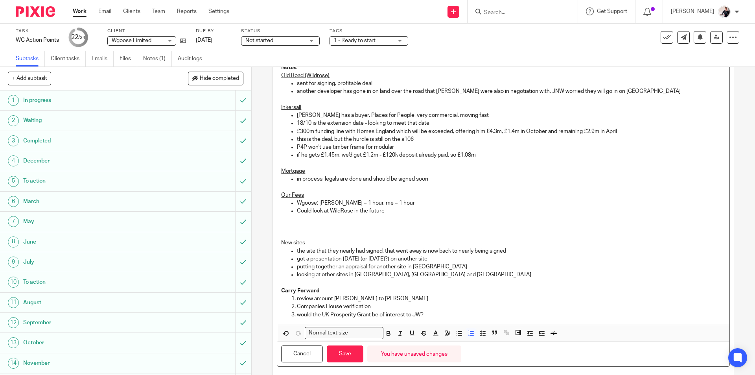
scroll to position [174, 0]
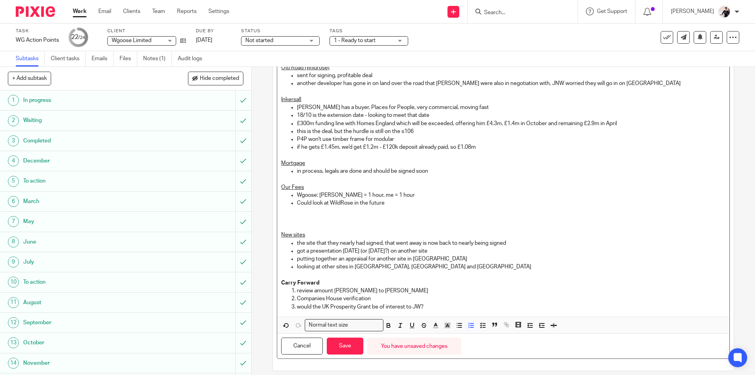
click at [292, 231] on p at bounding box center [503, 227] width 444 height 8
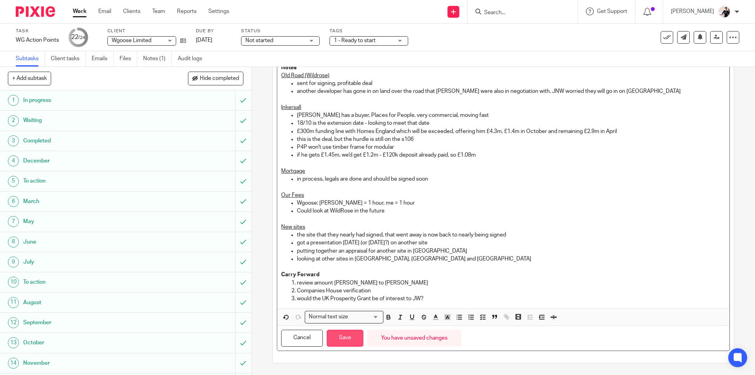
click at [341, 339] on button "Save" at bounding box center [345, 338] width 37 height 17
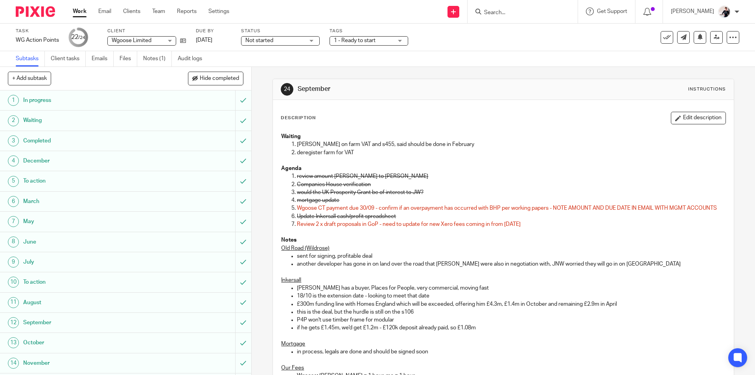
click at [76, 10] on link "Work" at bounding box center [80, 11] width 14 height 8
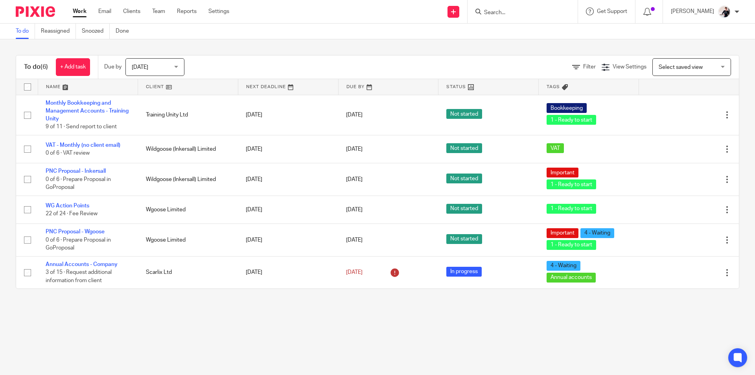
click at [151, 86] on link at bounding box center [188, 87] width 100 height 16
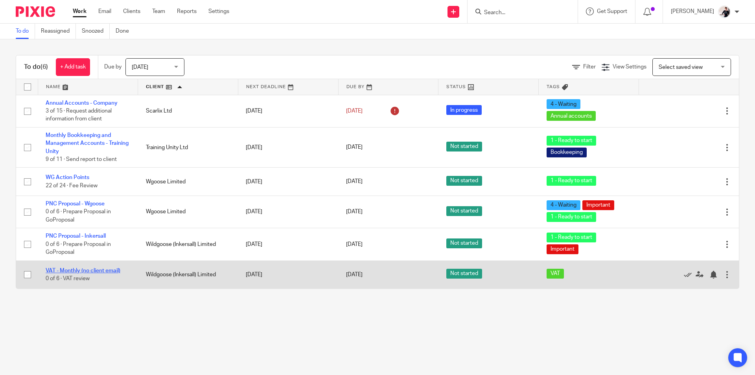
click at [82, 271] on link "VAT - Monthly (no client email)" at bounding box center [83, 271] width 75 height 6
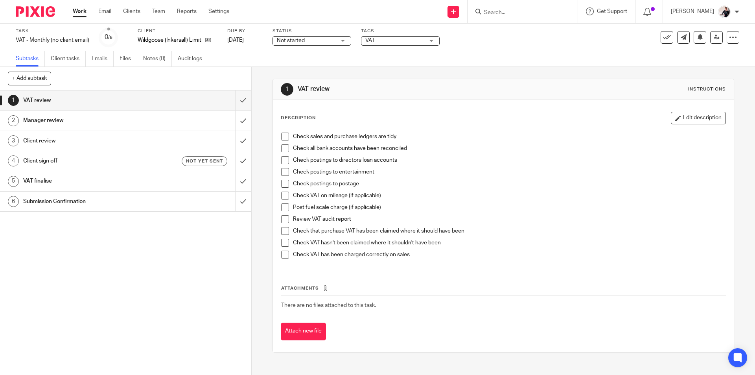
click at [401, 42] on span "VAT" at bounding box center [394, 41] width 59 height 8
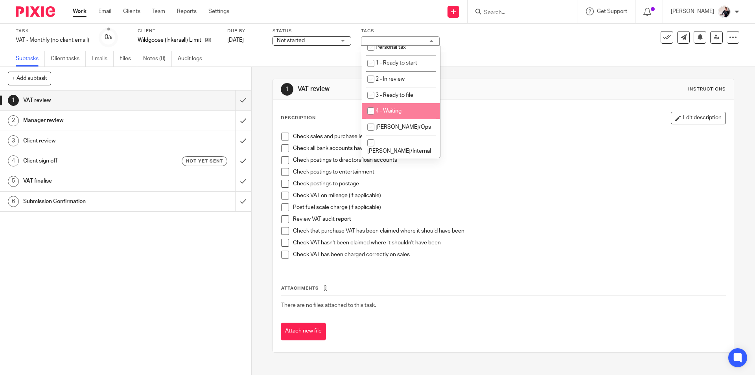
click at [415, 114] on li "4 - Waiting" at bounding box center [401, 111] width 78 height 16
checkbox input "true"
click at [247, 39] on link "[DATE]" at bounding box center [244, 40] width 35 height 8
